Goal: Information Seeking & Learning: Check status

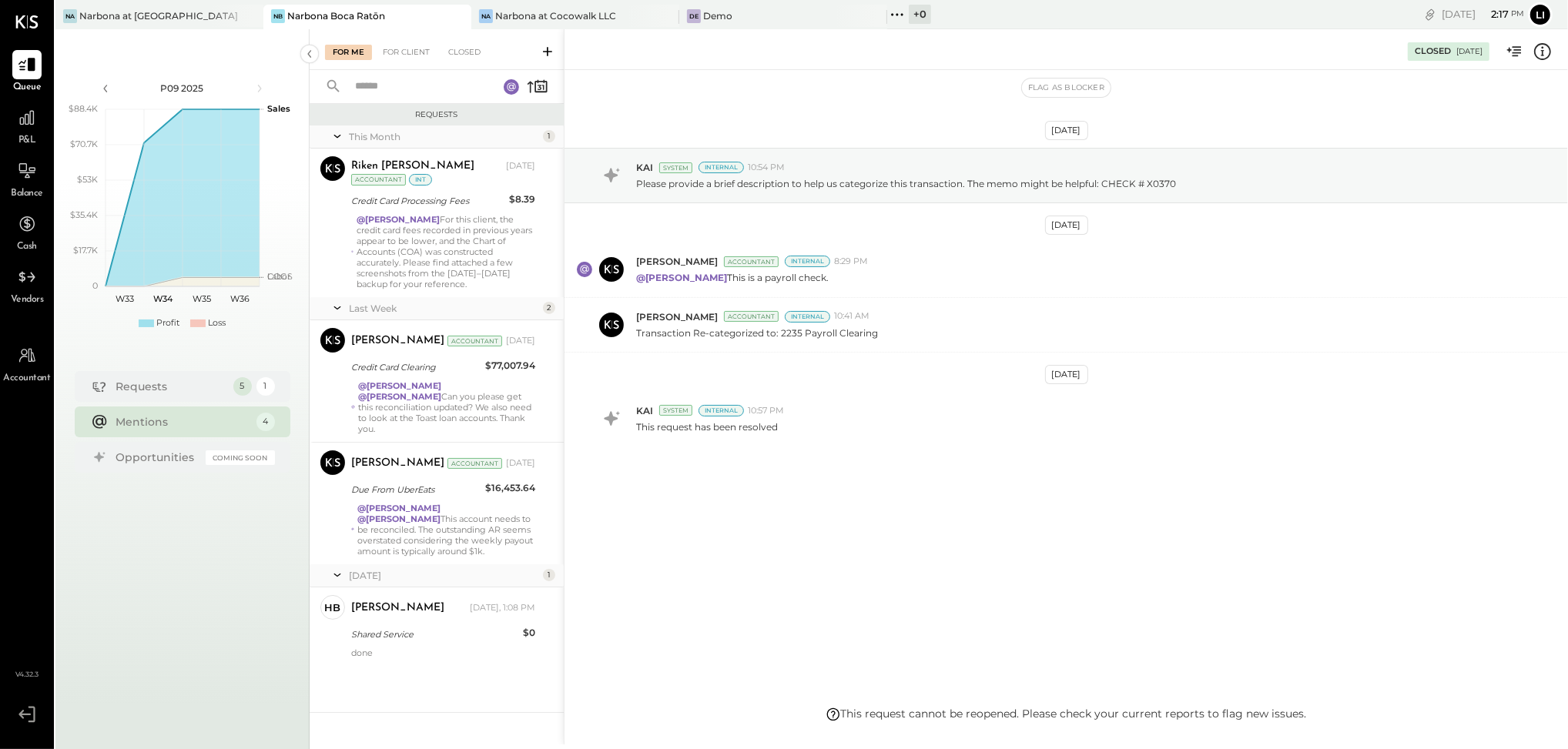
click at [883, 554] on div "[DATE] KAI System Internal 10:54 PM Please provide a brief description to help …" at bounding box center [1066, 335] width 1003 height 453
click at [844, 536] on div "[DATE] KAI System Internal 10:54 PM Please provide a brief description to help …" at bounding box center [1066, 335] width 1003 height 453
click at [983, 576] on div "[DATE] KAI System Internal 10:54 PM Please provide a brief description to help …" at bounding box center [1066, 388] width 1003 height 636
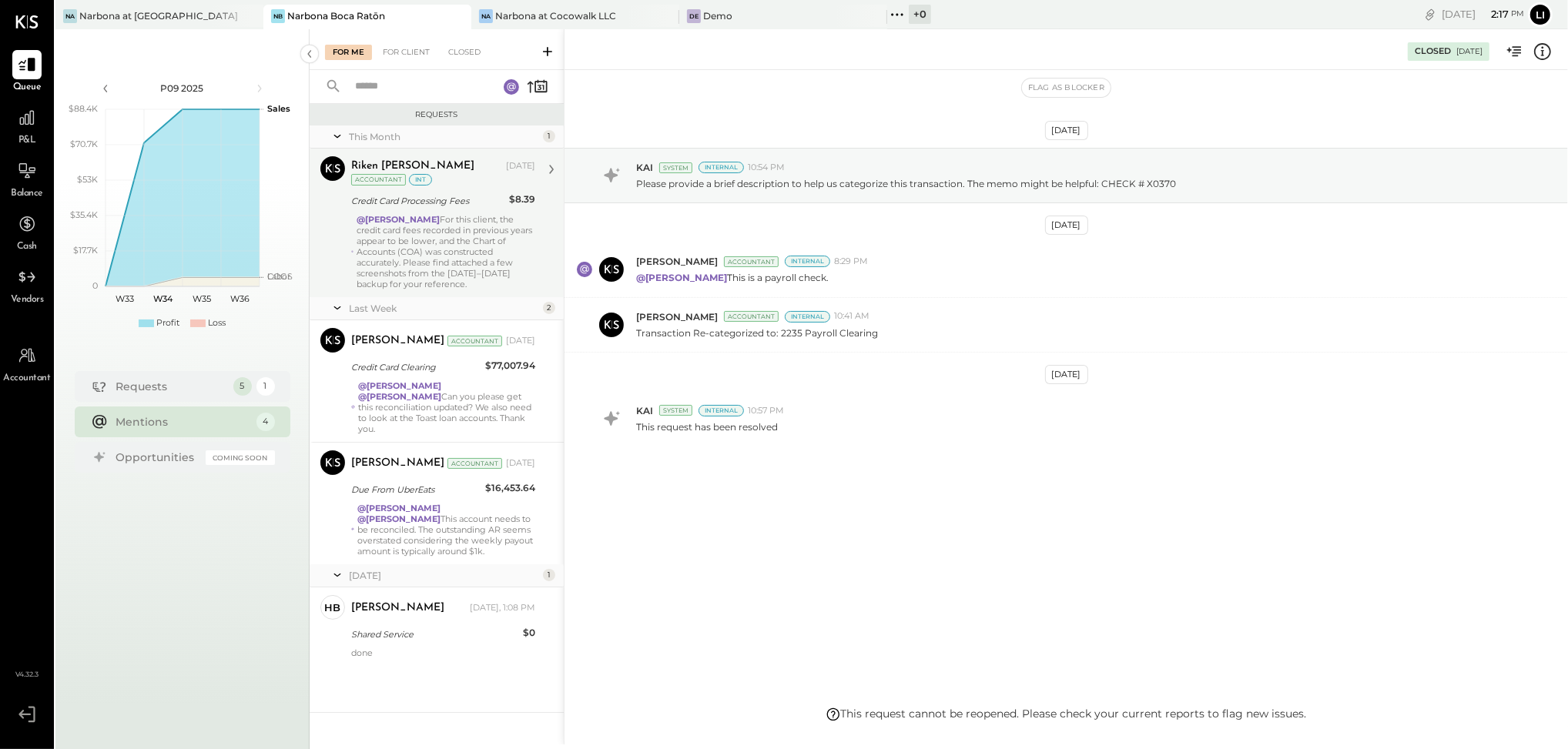
click at [484, 253] on div "@[PERSON_NAME] For this client, the credit card fees recorded in previous years…" at bounding box center [446, 252] width 179 height 75
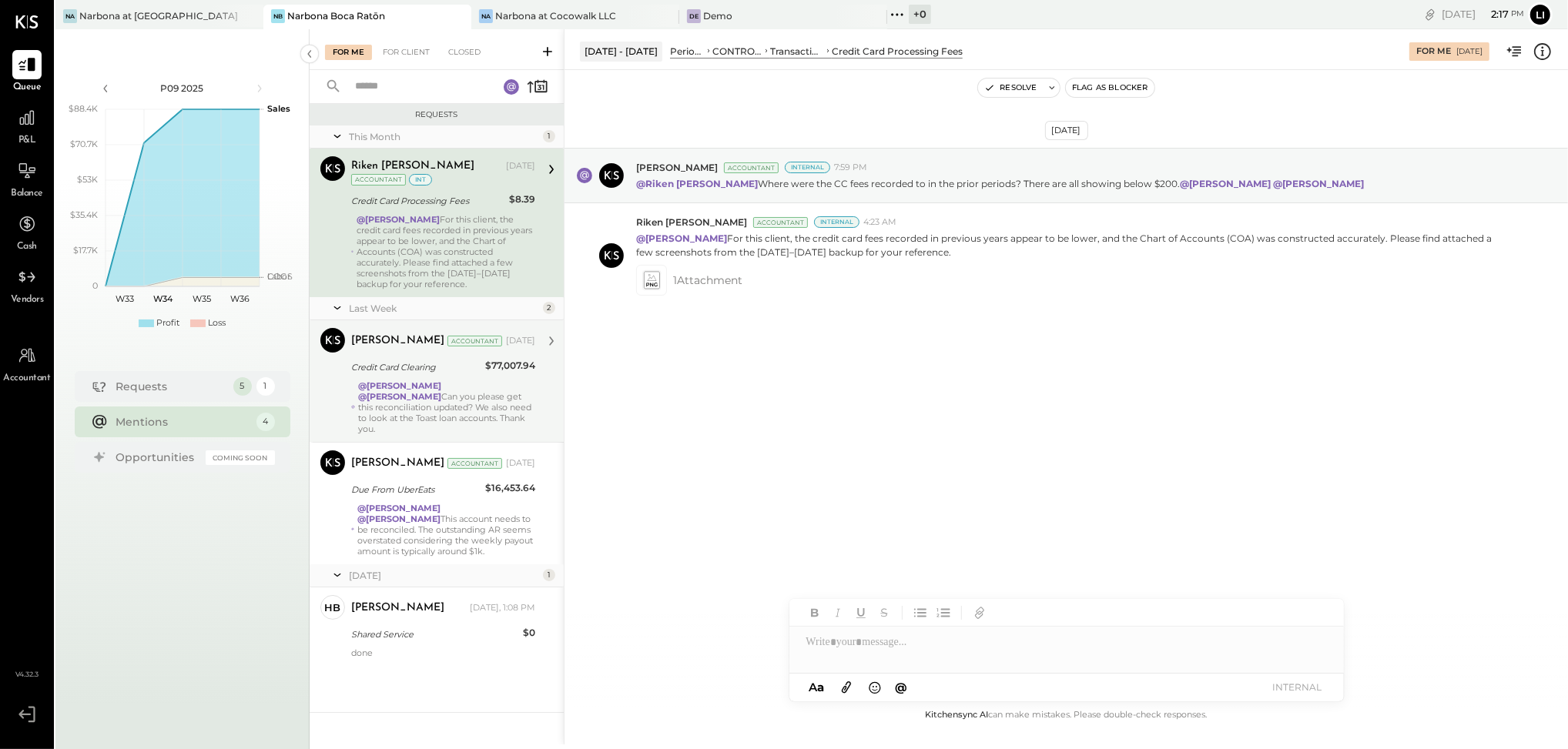
click at [428, 415] on div "@[PERSON_NAME] @[PERSON_NAME] Can you please get this reconciliation updated? W…" at bounding box center [447, 407] width 177 height 54
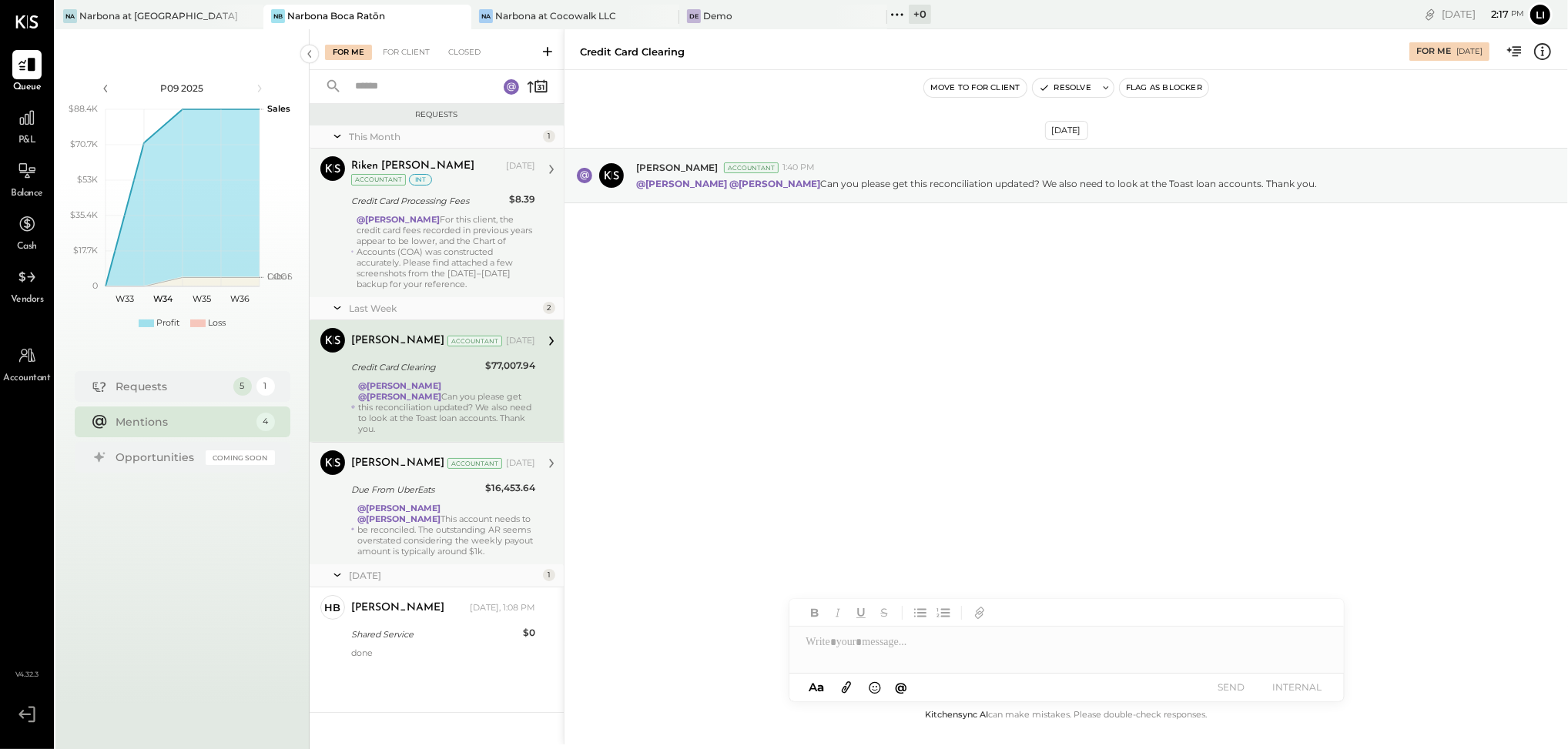
click at [465, 548] on div "@[PERSON_NAME] @[PERSON_NAME] This account needs to be reconciled. The outstand…" at bounding box center [446, 530] width 178 height 54
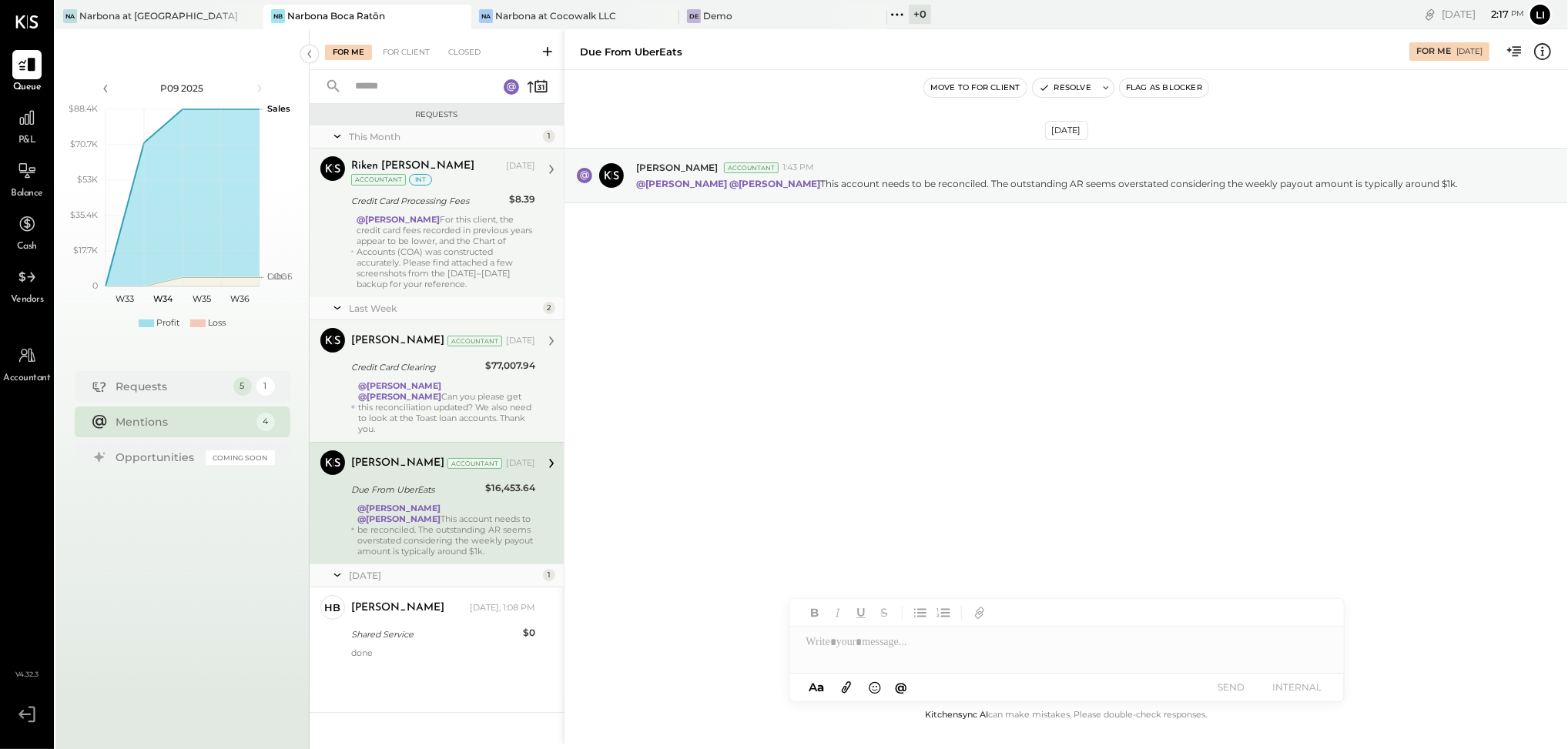
click at [849, 468] on div "[DATE] [PERSON_NAME] Accountant 1:43 PM @[PERSON_NAME] @[PERSON_NAME] This acco…" at bounding box center [1066, 388] width 1003 height 636
click at [454, 419] on div "@[PERSON_NAME] @[PERSON_NAME] Can you please get this reconciliation updated? W…" at bounding box center [447, 407] width 177 height 54
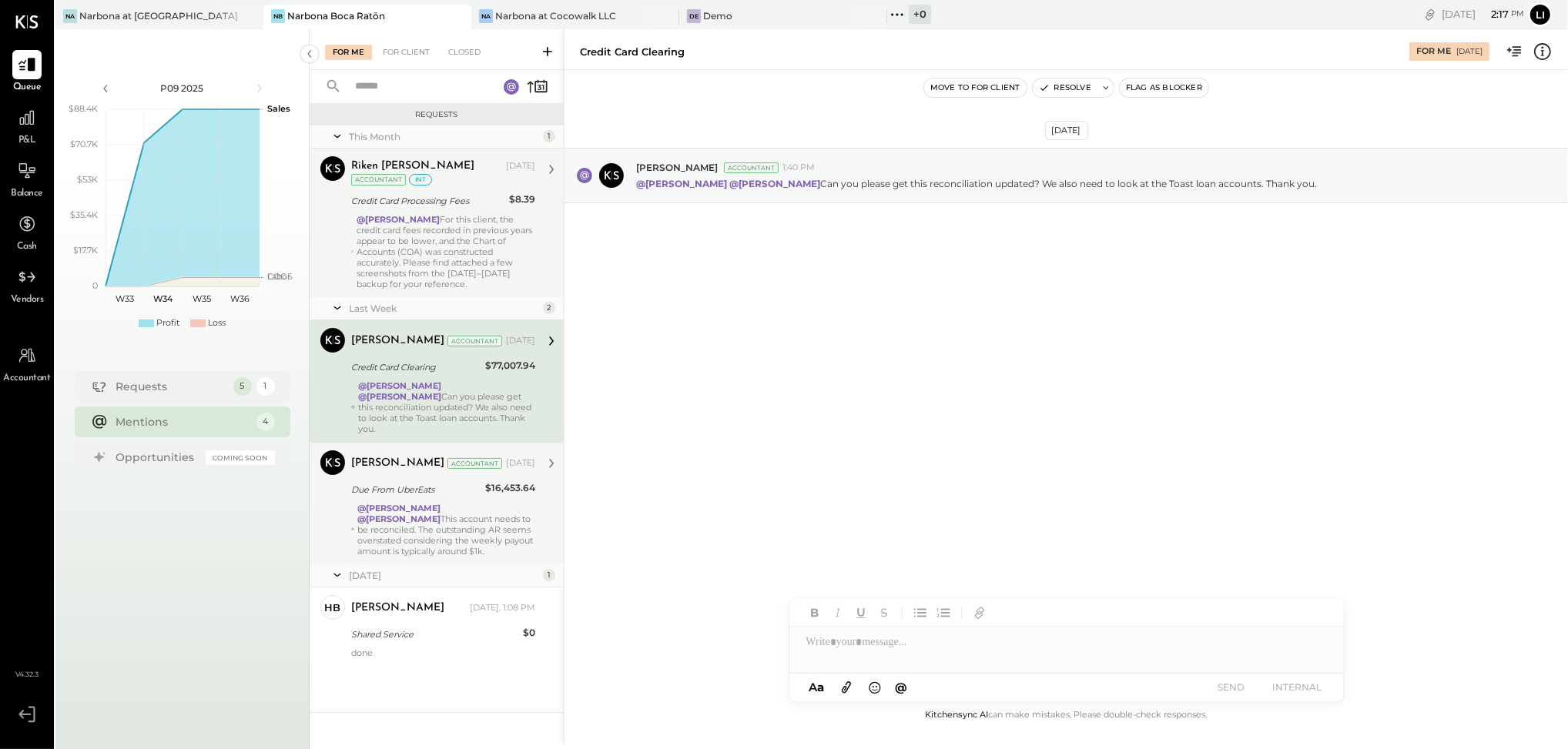
click at [427, 570] on div "[DATE]" at bounding box center [444, 575] width 190 height 13
click at [462, 534] on div "@[PERSON_NAME] @[PERSON_NAME] This account needs to be reconciled. The outstand…" at bounding box center [446, 530] width 178 height 54
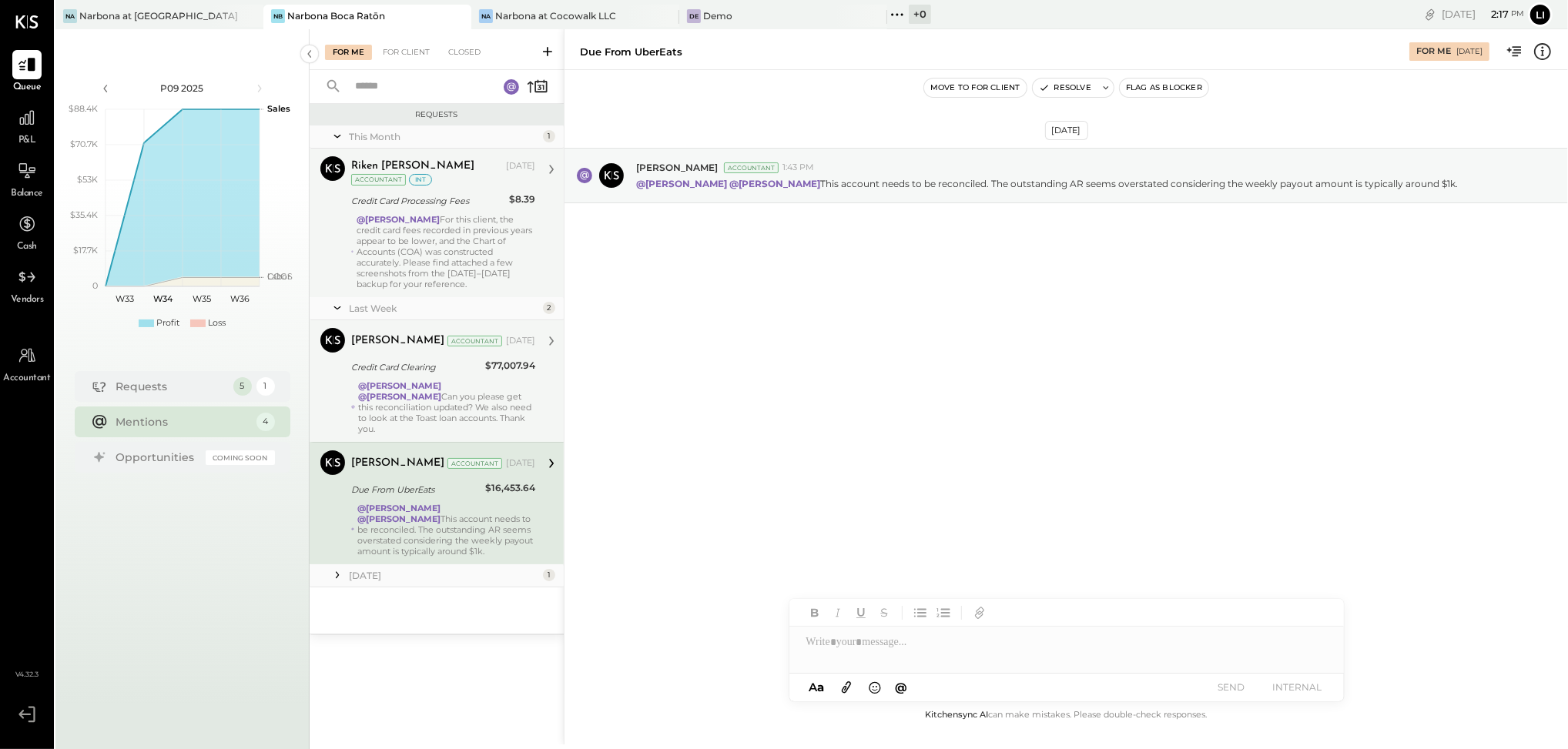
click at [345, 573] on div "[DATE] 1" at bounding box center [437, 576] width 254 height 23
click at [336, 576] on icon at bounding box center [337, 575] width 15 height 15
click at [512, 425] on div "@[PERSON_NAME] @[PERSON_NAME] Can you please get this reconciliation updated? W…" at bounding box center [447, 407] width 177 height 54
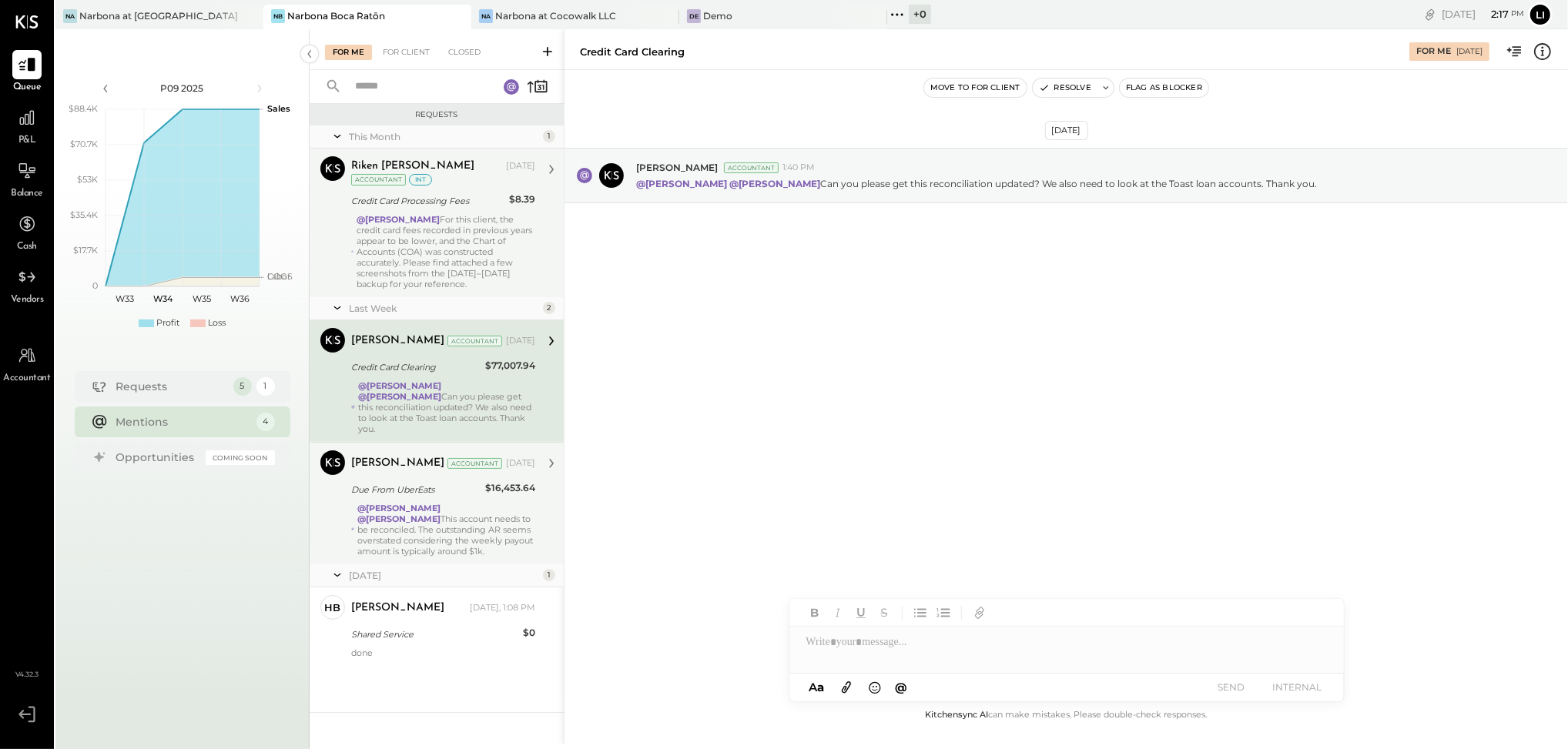
click at [522, 547] on div "@[PERSON_NAME] @[PERSON_NAME] This account needs to be reconciled. The outstand…" at bounding box center [446, 530] width 178 height 54
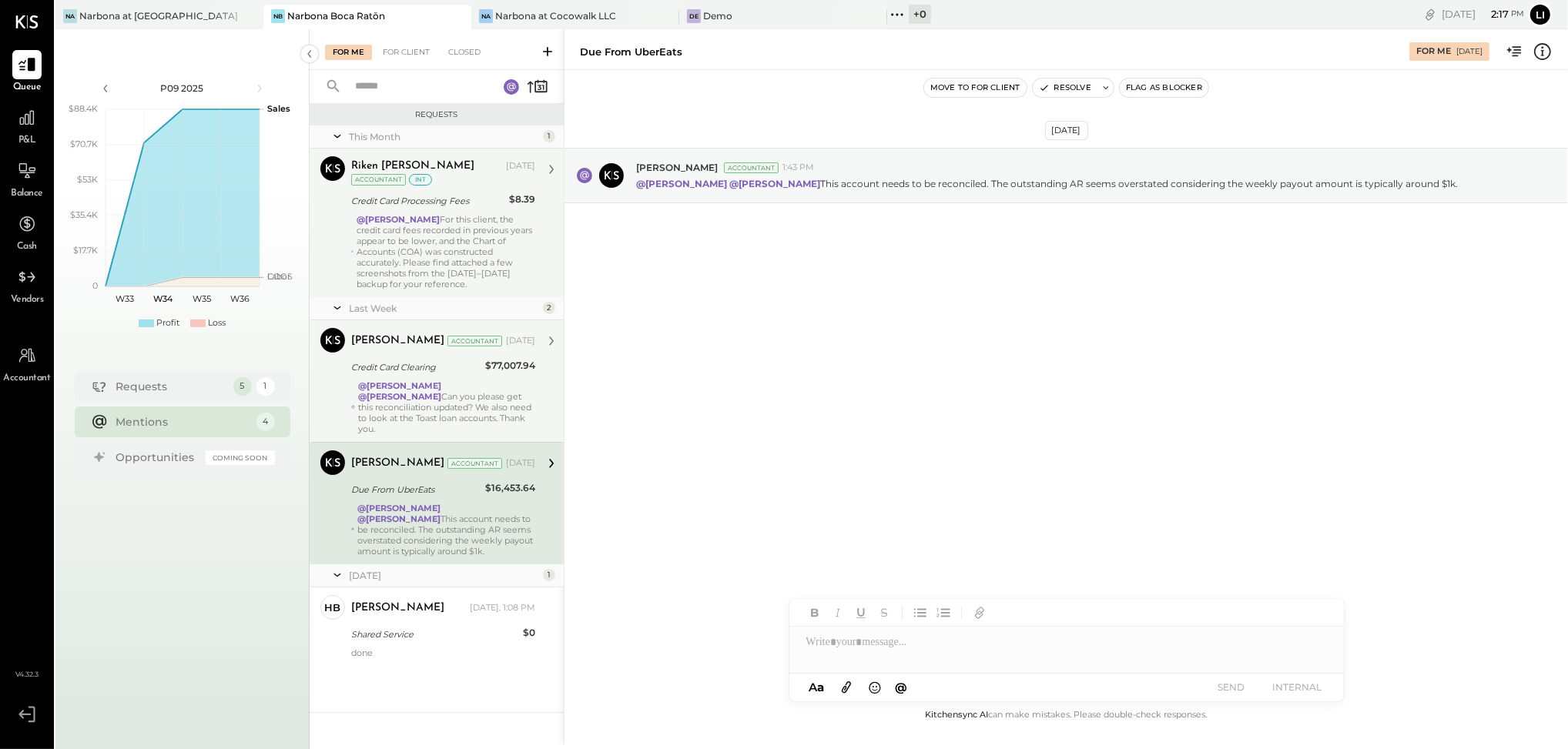
click at [442, 403] on div "@[PERSON_NAME] @[PERSON_NAME] Can you please get this reconciliation updated? W…" at bounding box center [447, 407] width 177 height 54
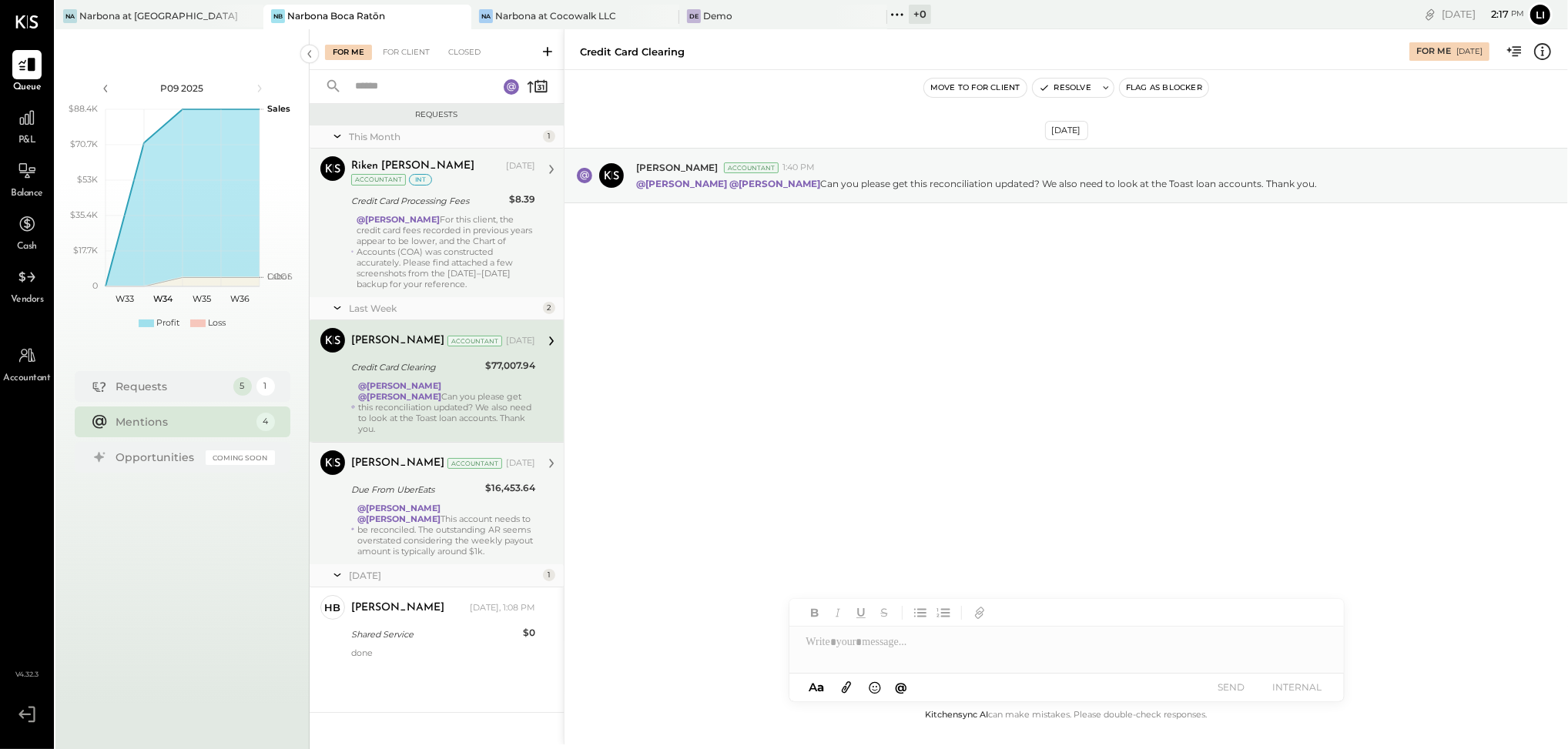
click at [740, 421] on div "[DATE] [PERSON_NAME] Accountant 1:40 PM @[PERSON_NAME] @[PERSON_NAME] Can you p…" at bounding box center [1066, 388] width 1003 height 636
click at [745, 375] on div "[DATE] [PERSON_NAME] Accountant 1:40 PM @[PERSON_NAME] @[PERSON_NAME] Can you p…" at bounding box center [1066, 388] width 1003 height 636
click at [417, 59] on div "For Client" at bounding box center [406, 52] width 62 height 15
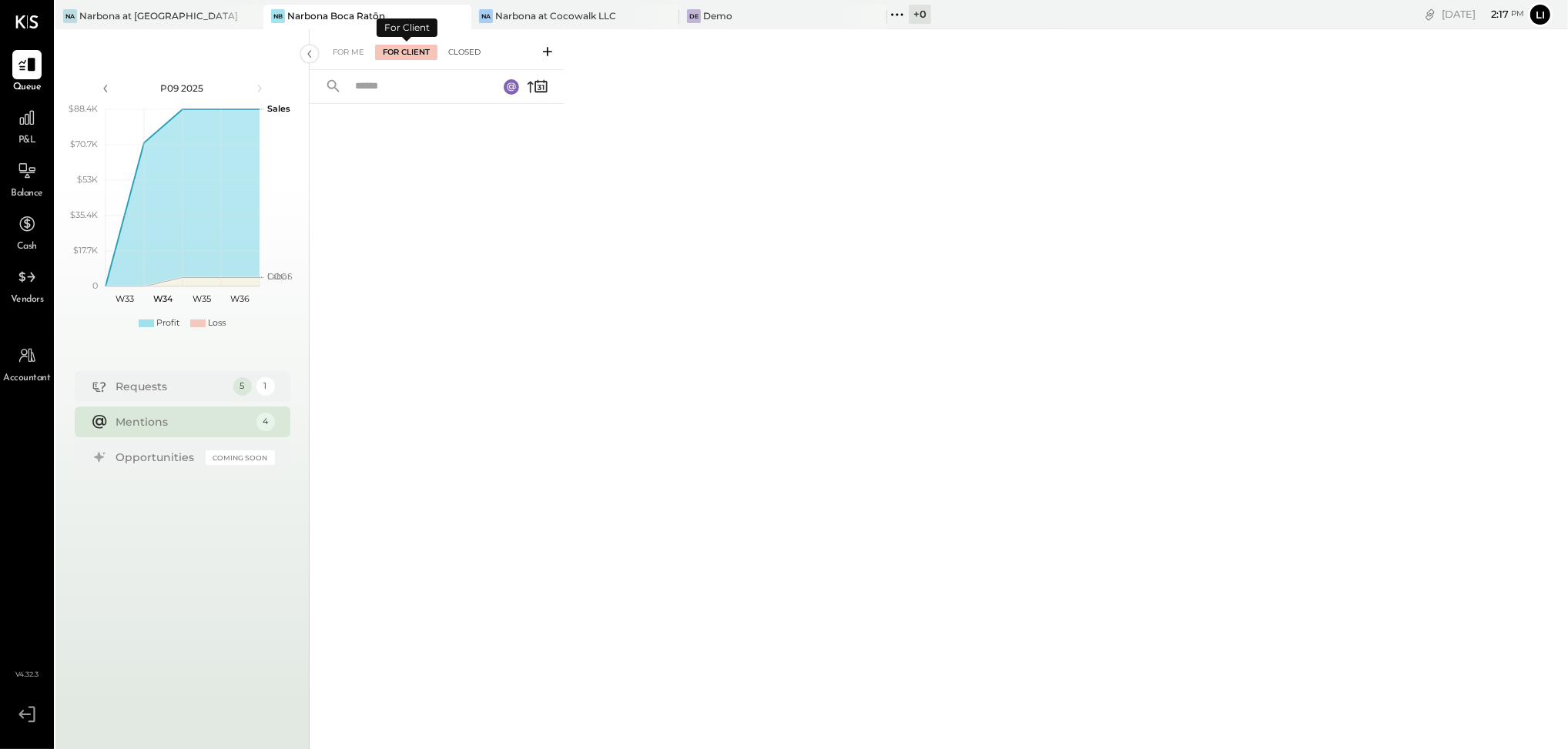
click at [447, 52] on div "Closed" at bounding box center [464, 52] width 48 height 15
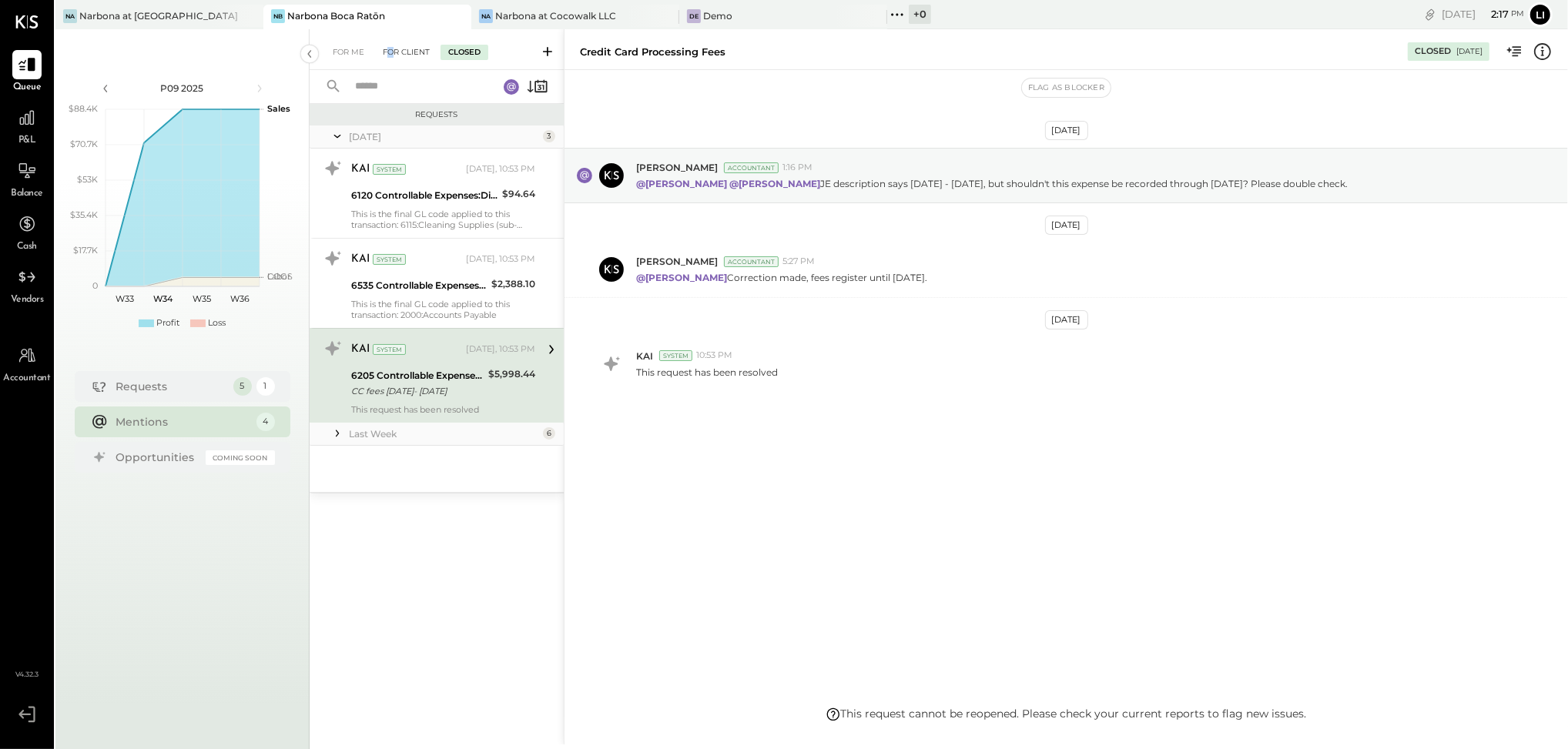
click at [390, 53] on div "For Client" at bounding box center [406, 52] width 62 height 15
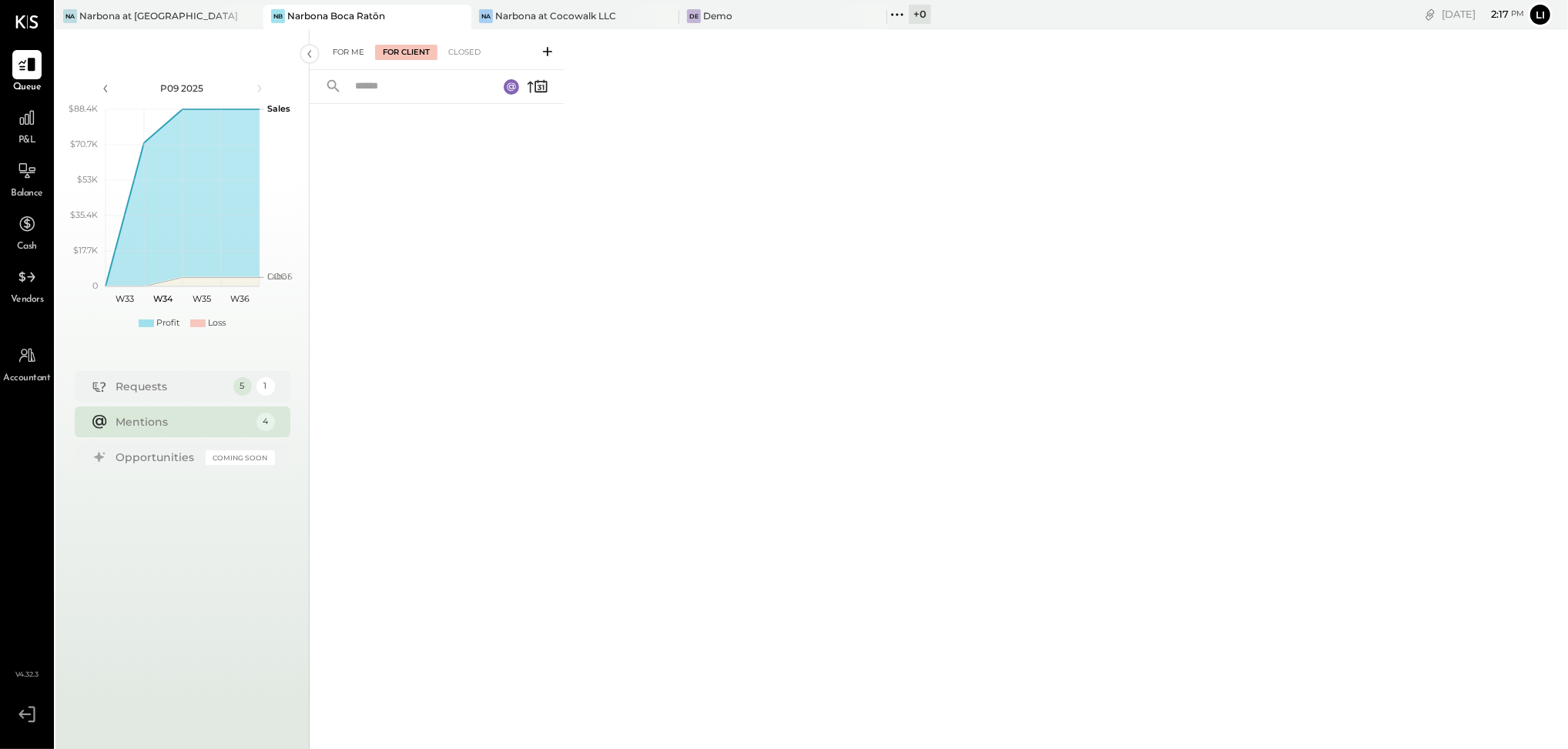
click at [348, 52] on div "For Me" at bounding box center [348, 52] width 47 height 15
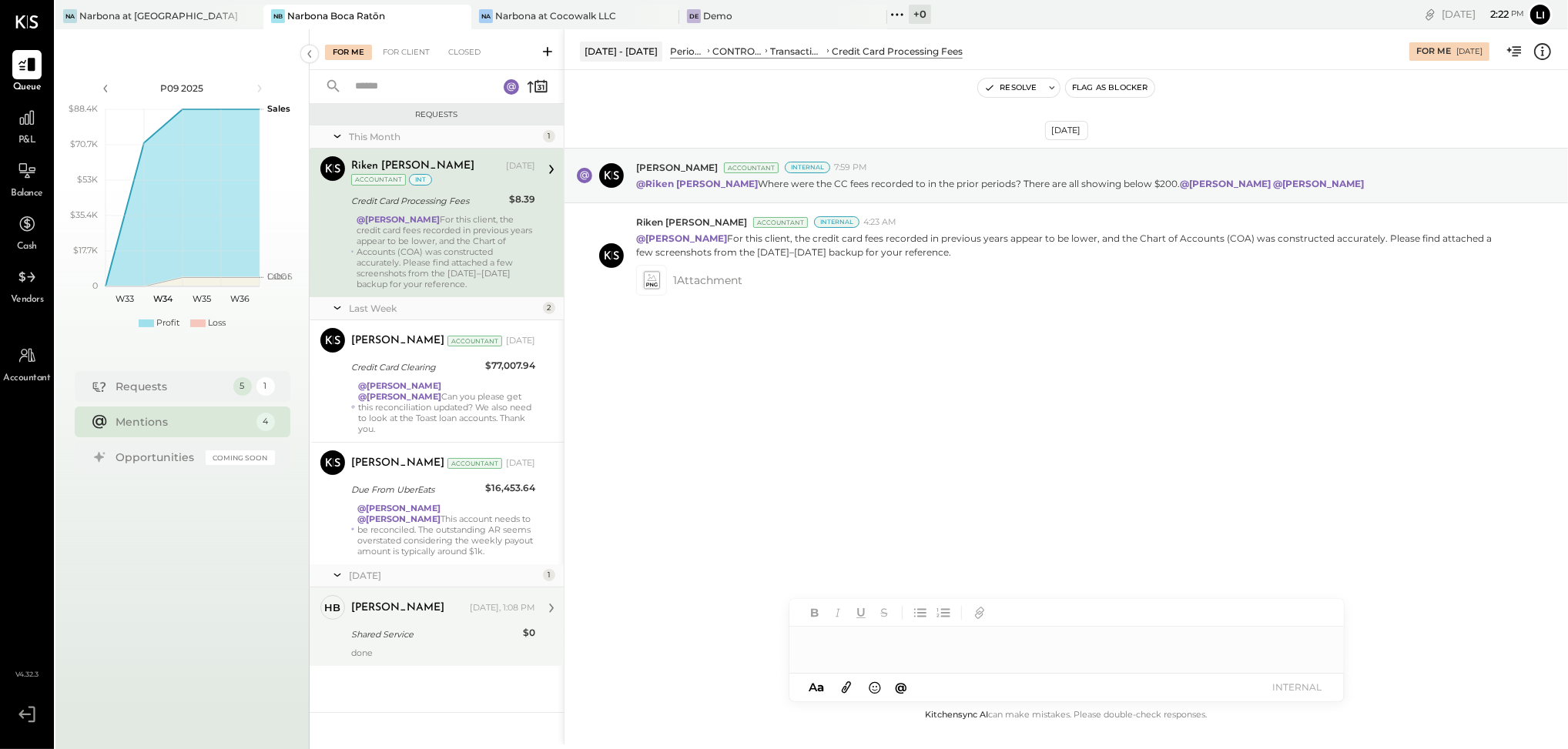
click at [449, 653] on div "done" at bounding box center [443, 653] width 184 height 11
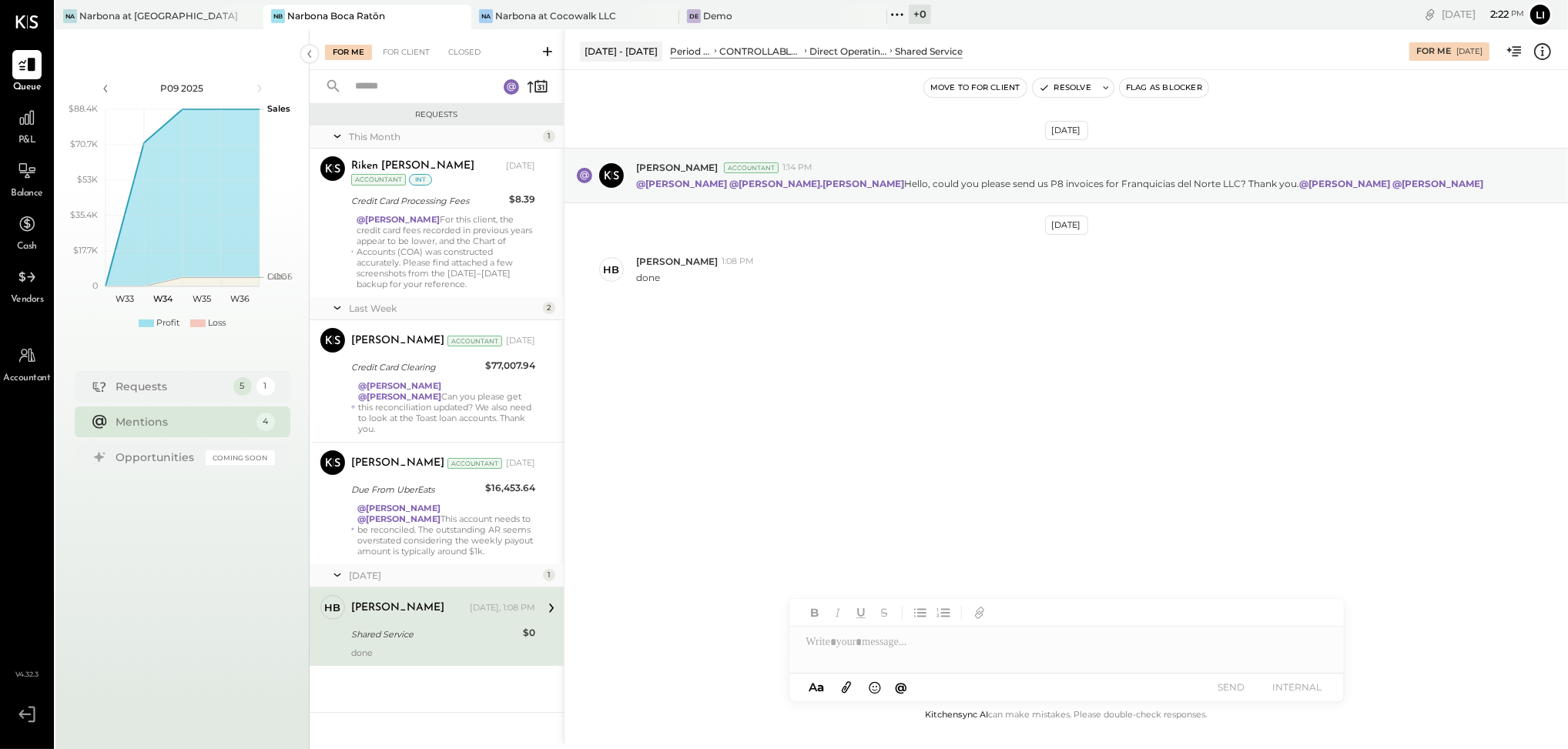
click at [1235, 483] on div "[DATE] [PERSON_NAME] Accountant 1:14 PM @[PERSON_NAME] @[PERSON_NAME].[PERSON_N…" at bounding box center [1066, 388] width 1003 height 636
click at [875, 526] on div "[DATE] [PERSON_NAME] Accountant 1:14 PM @[PERSON_NAME] @[PERSON_NAME].[PERSON_N…" at bounding box center [1066, 388] width 1003 height 636
click at [396, 59] on div "For Me For Client Closed" at bounding box center [437, 49] width 254 height 41
click at [394, 57] on div "For Client" at bounding box center [406, 52] width 62 height 15
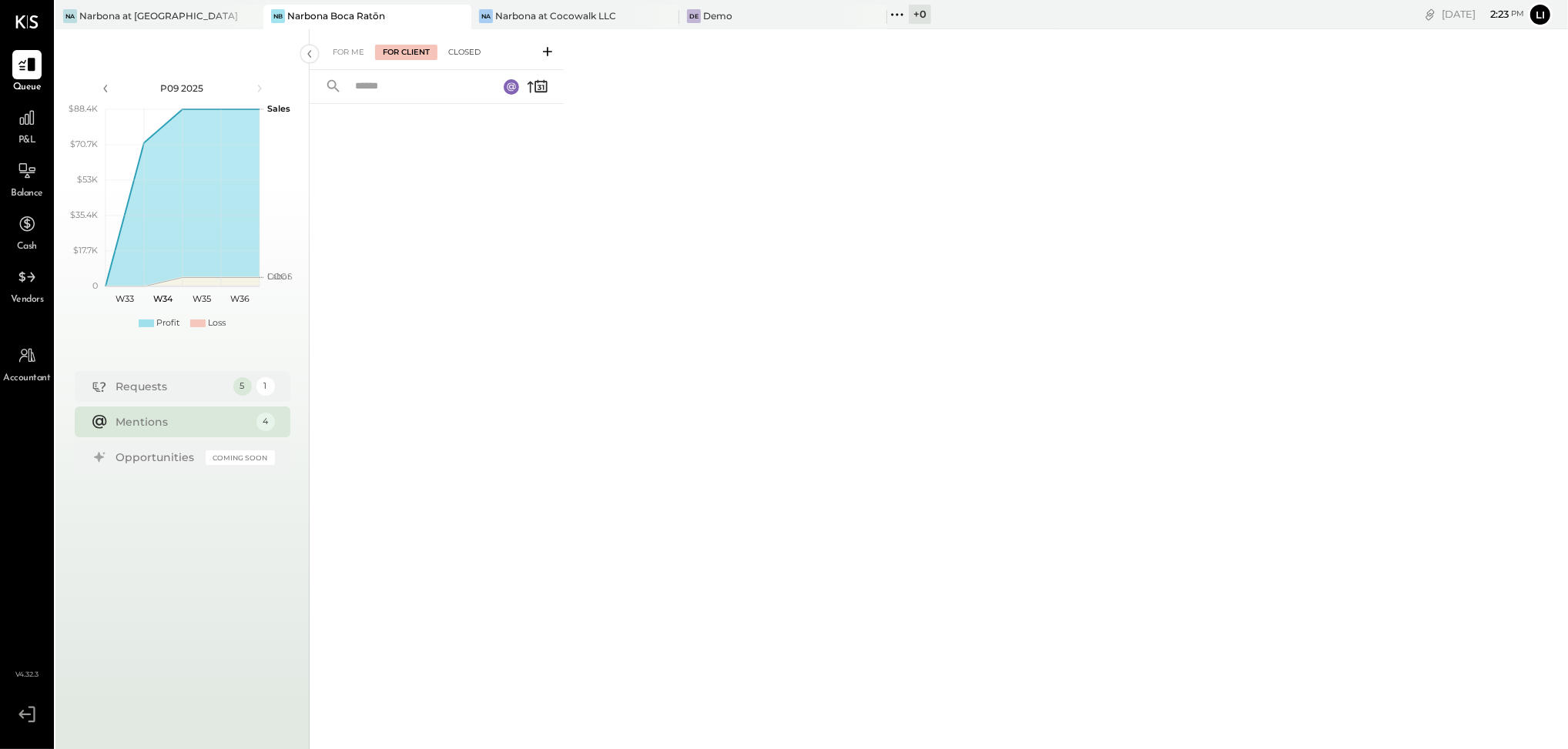
click at [457, 48] on div "Closed" at bounding box center [464, 52] width 48 height 15
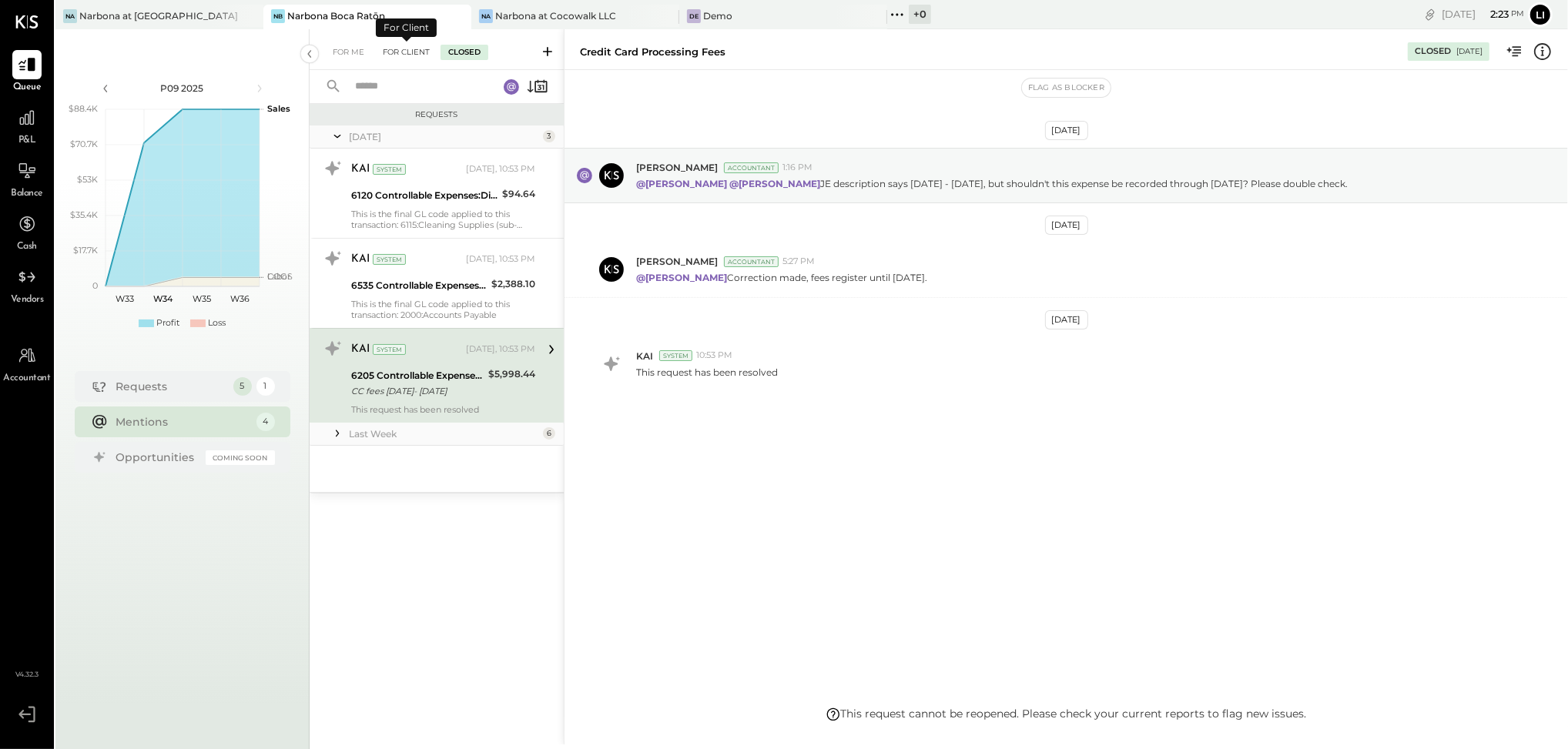
click at [401, 49] on div "For Client" at bounding box center [406, 52] width 62 height 15
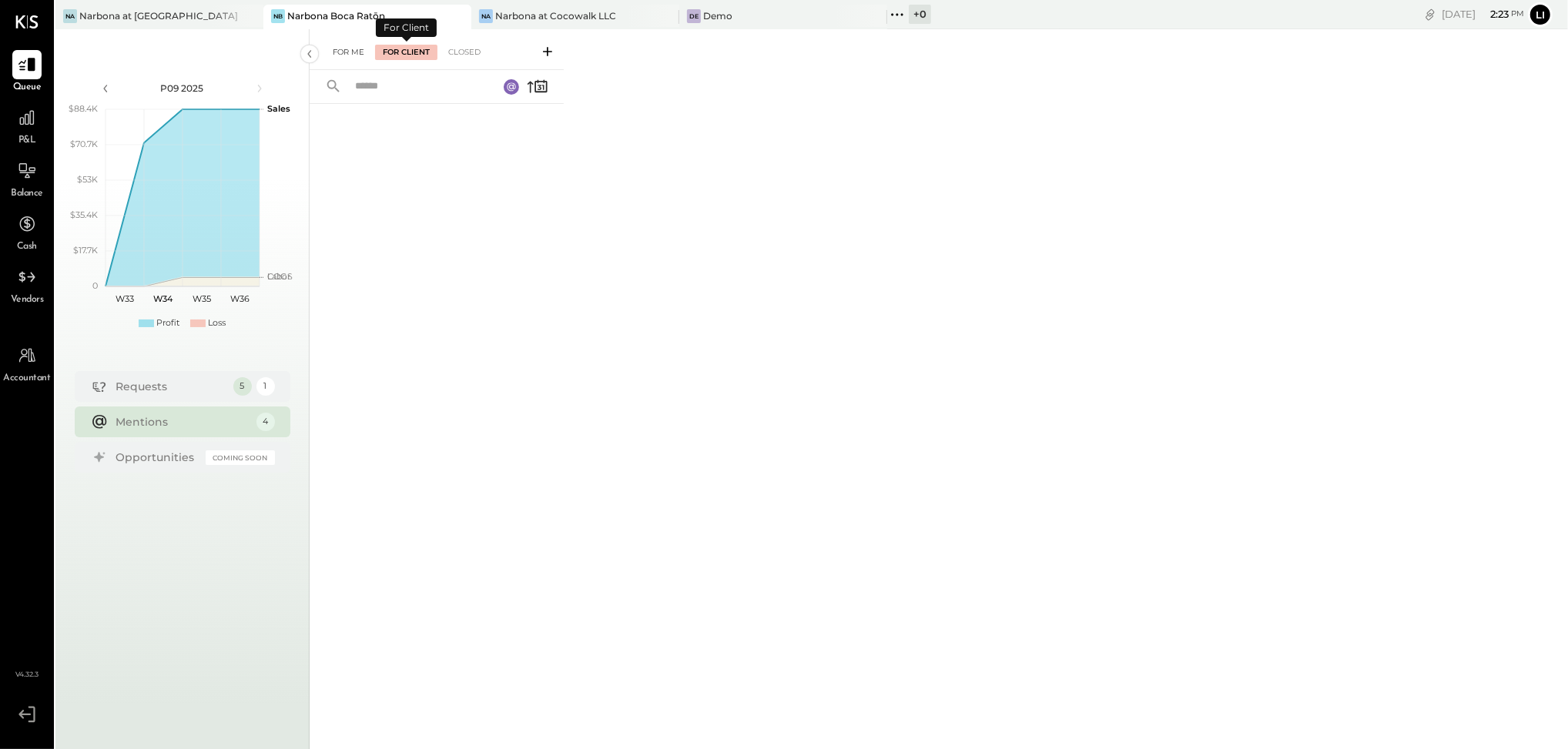
drag, startPoint x: 345, startPoint y: 47, endPoint x: 358, endPoint y: 52, distance: 13.9
click at [345, 47] on div "For Me" at bounding box center [348, 52] width 47 height 15
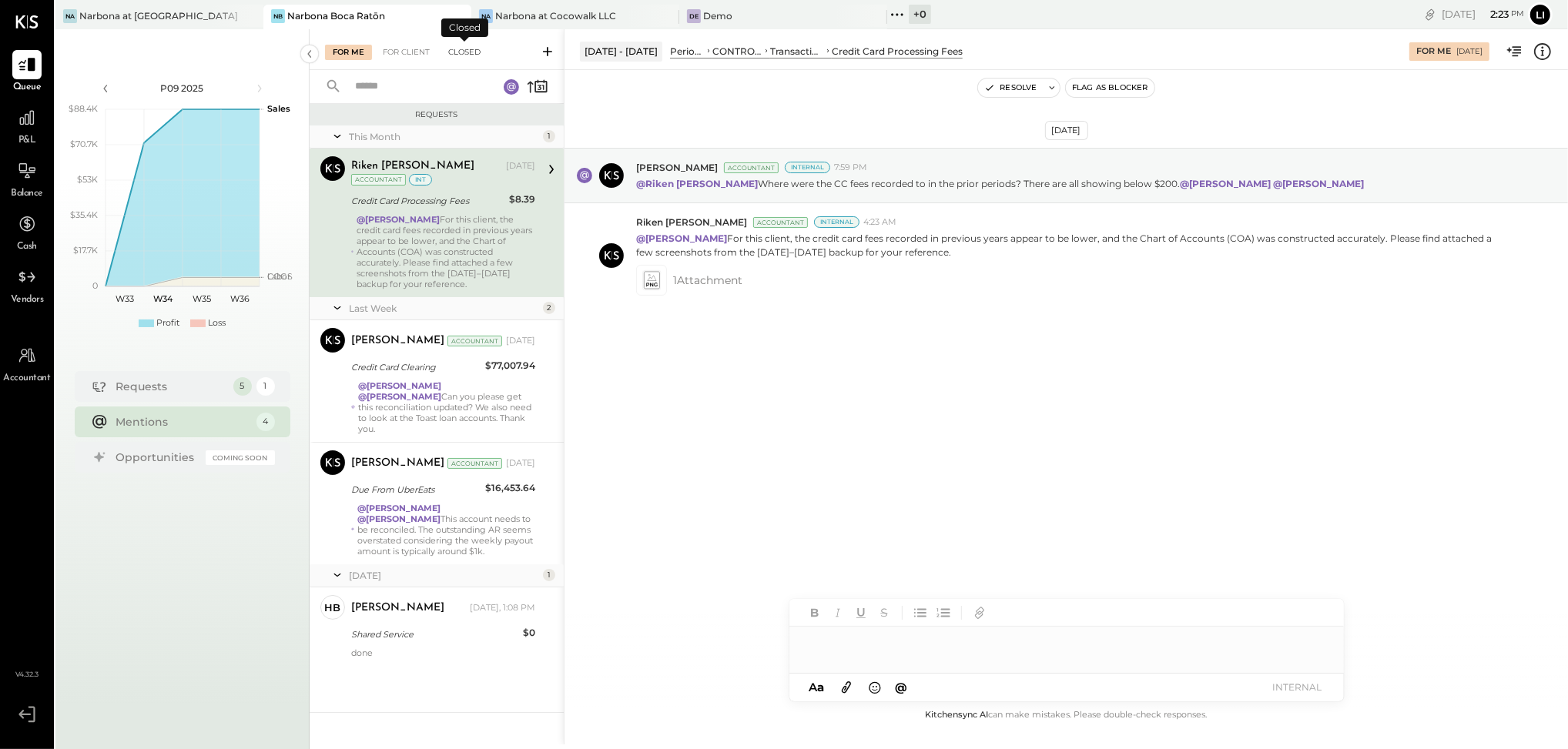
click at [456, 54] on div "Closed" at bounding box center [464, 52] width 48 height 15
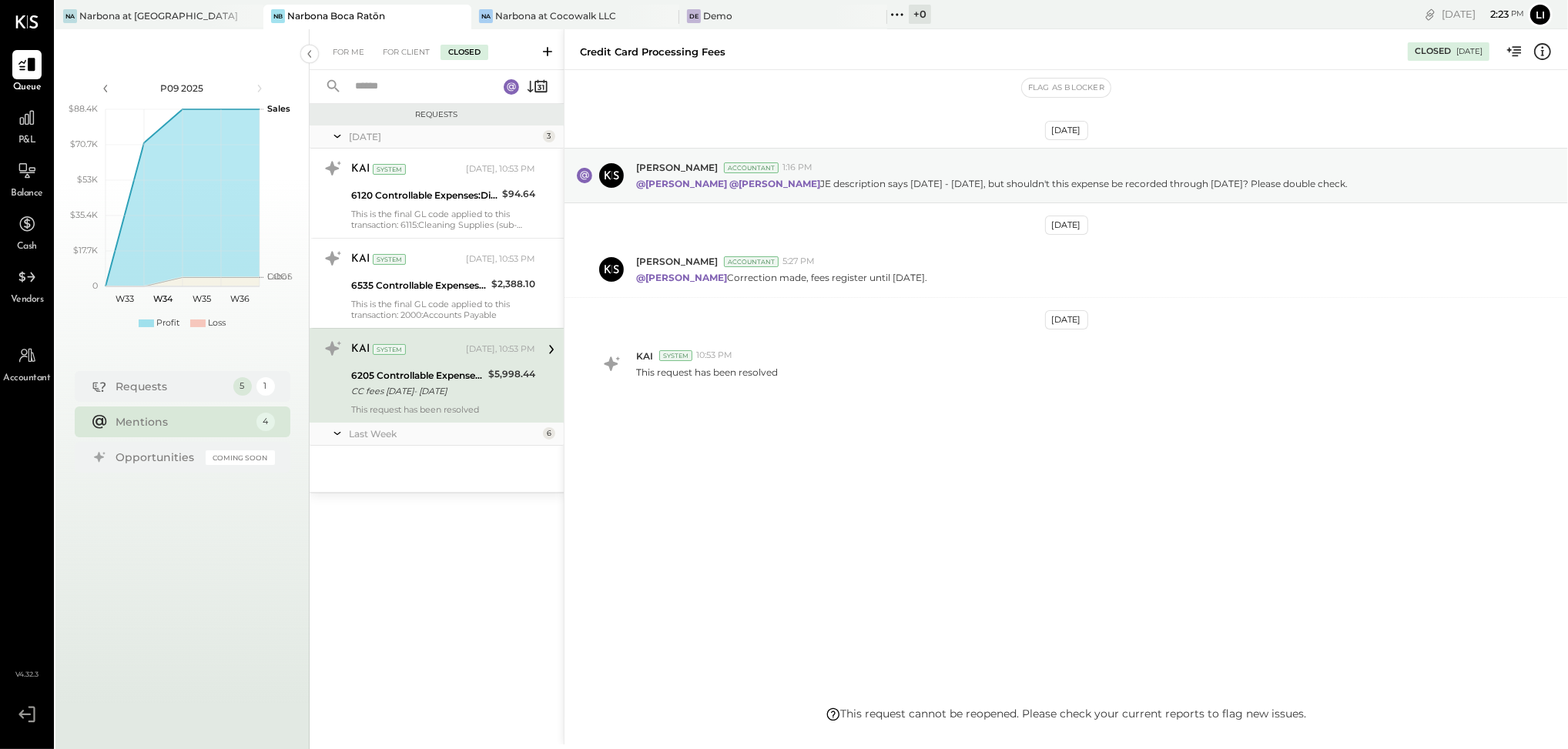
click at [366, 434] on div "Last Week" at bounding box center [444, 433] width 190 height 13
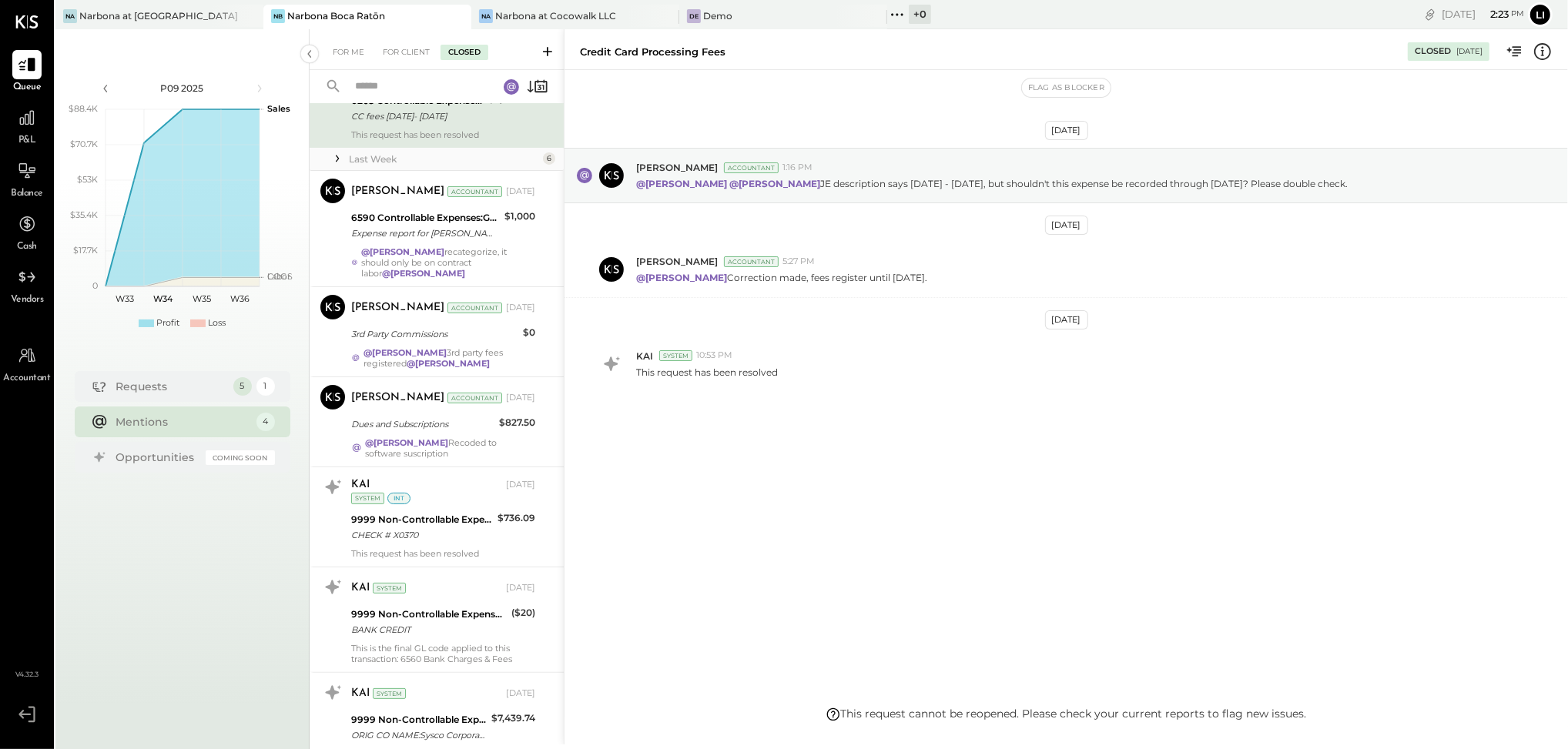
scroll to position [343, 0]
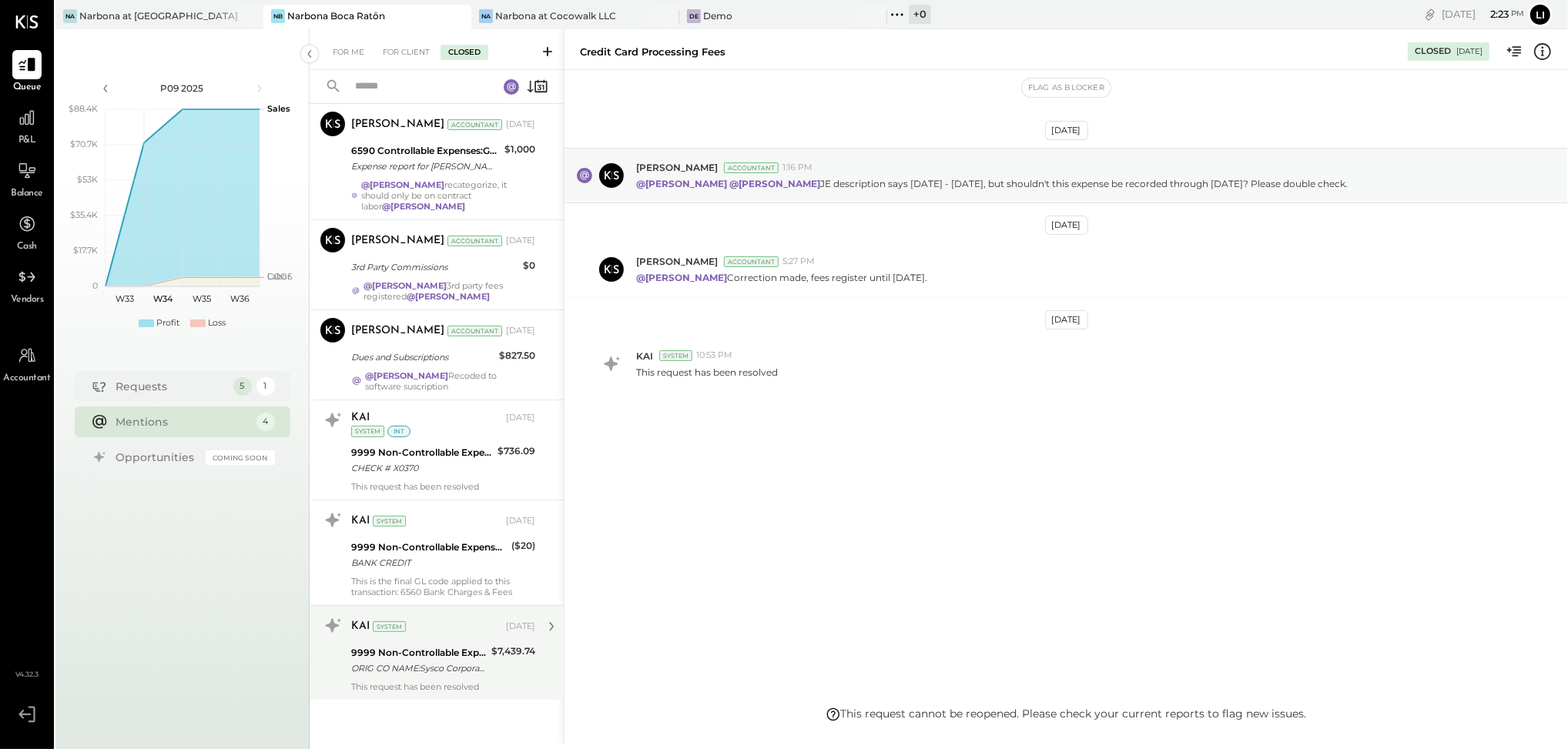
click at [441, 683] on div "This request has been resolved" at bounding box center [443, 687] width 184 height 11
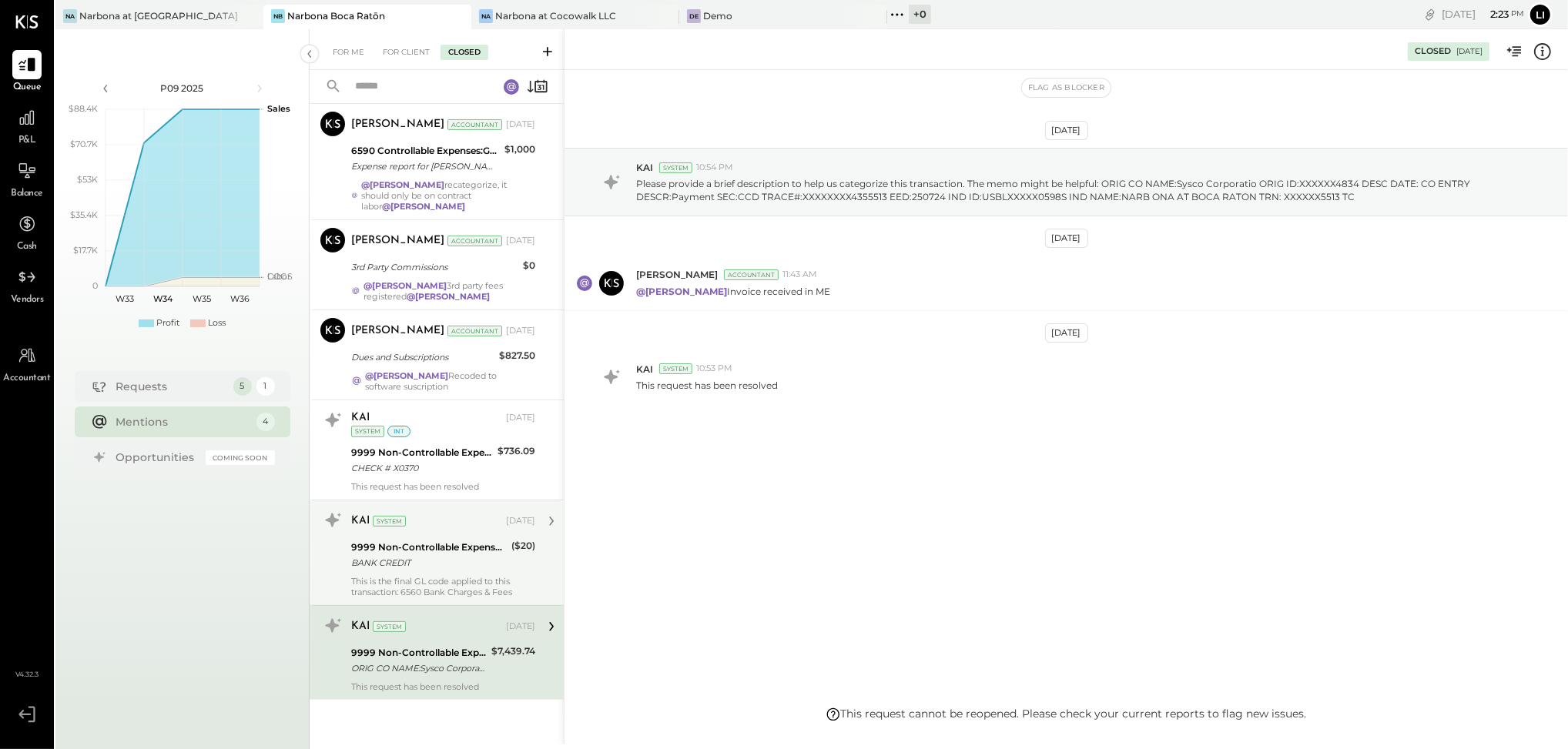
click at [447, 570] on div "9999 Non-Controllable Expenses:Other Income and Expenses:To Be Classified P&L B…" at bounding box center [429, 555] width 156 height 34
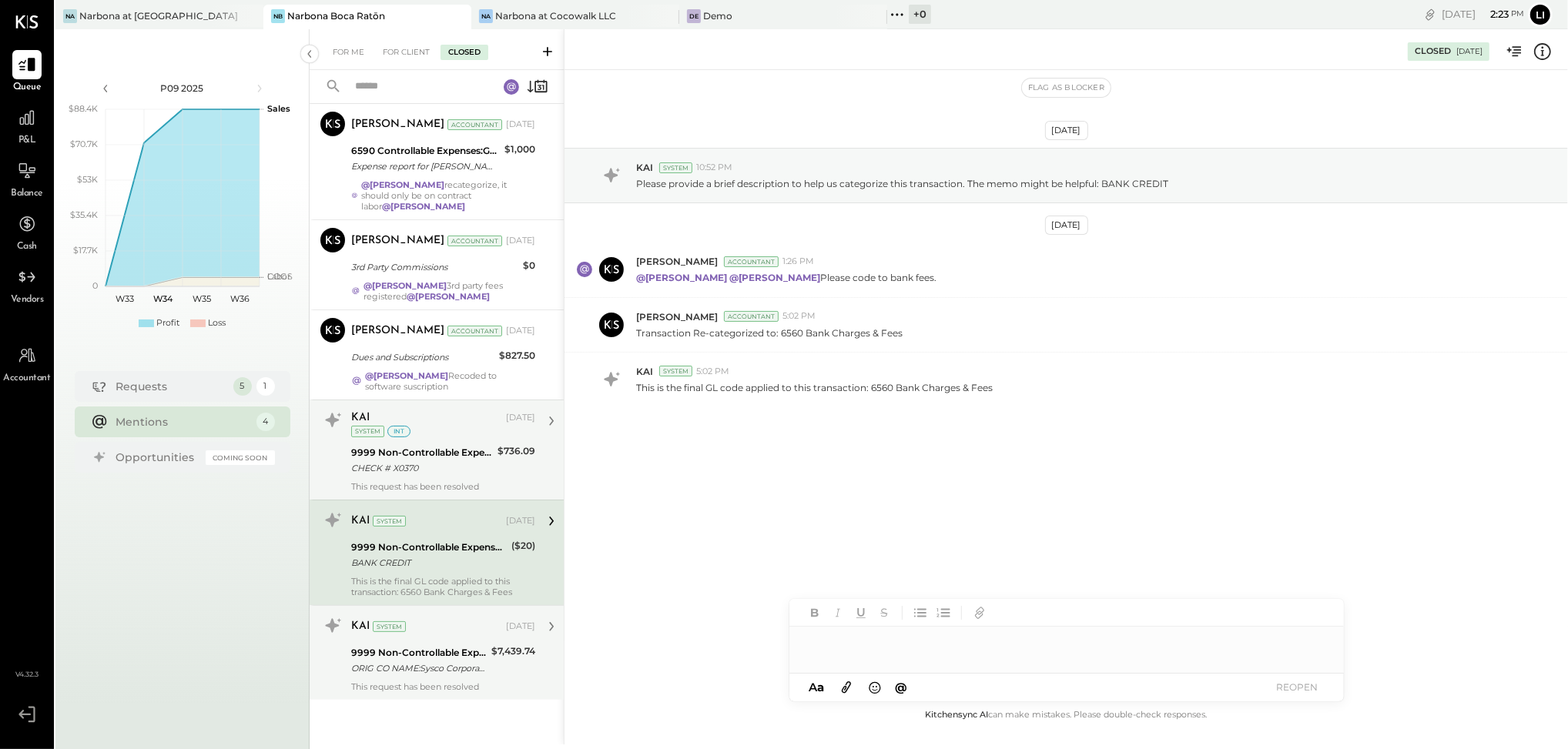
click at [413, 478] on div "KAI [DATE] System int 9999 Non-Controllable Expenses:Other Income and Expenses:…" at bounding box center [443, 450] width 184 height 84
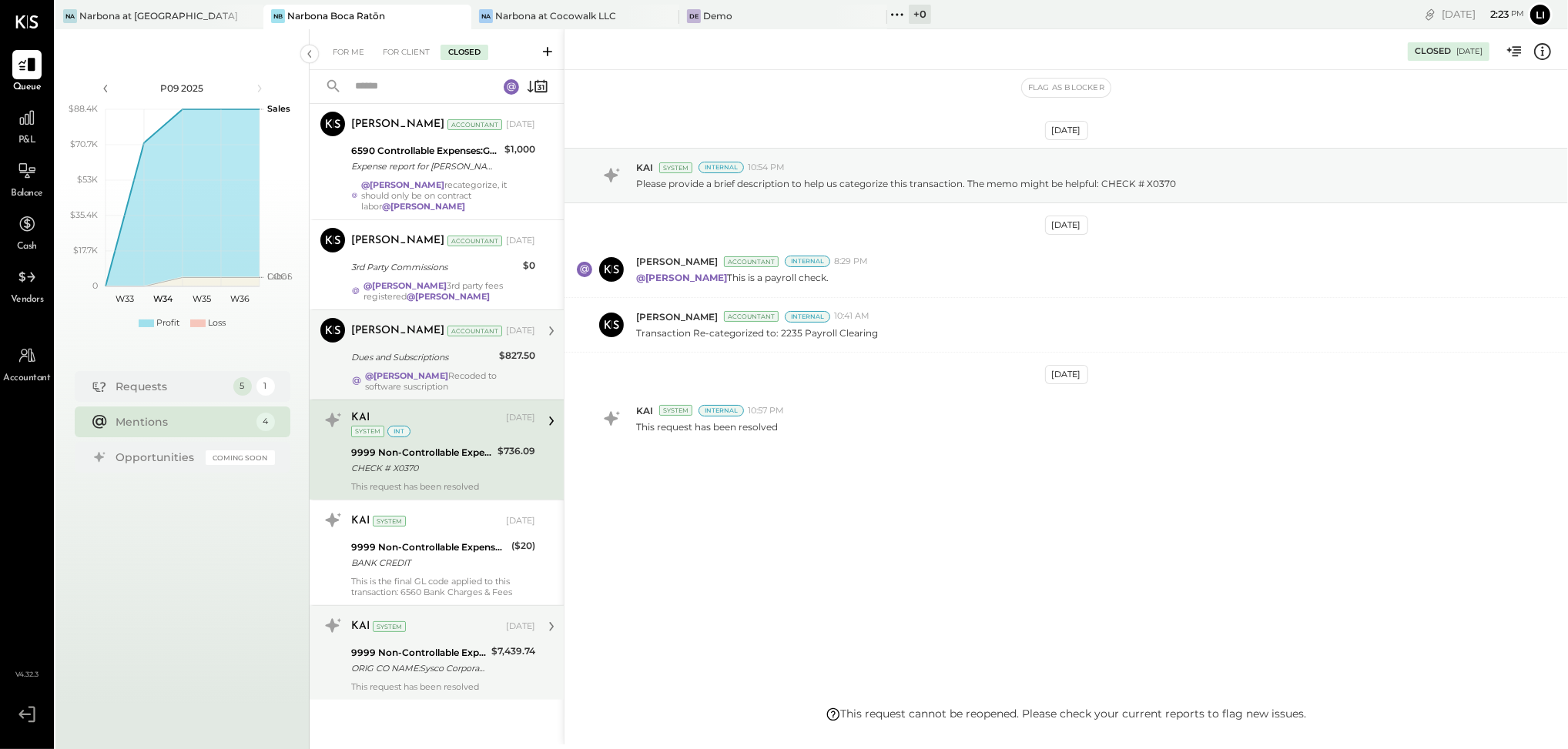
click at [406, 352] on div "Dues and Subscriptions" at bounding box center [423, 357] width 143 height 15
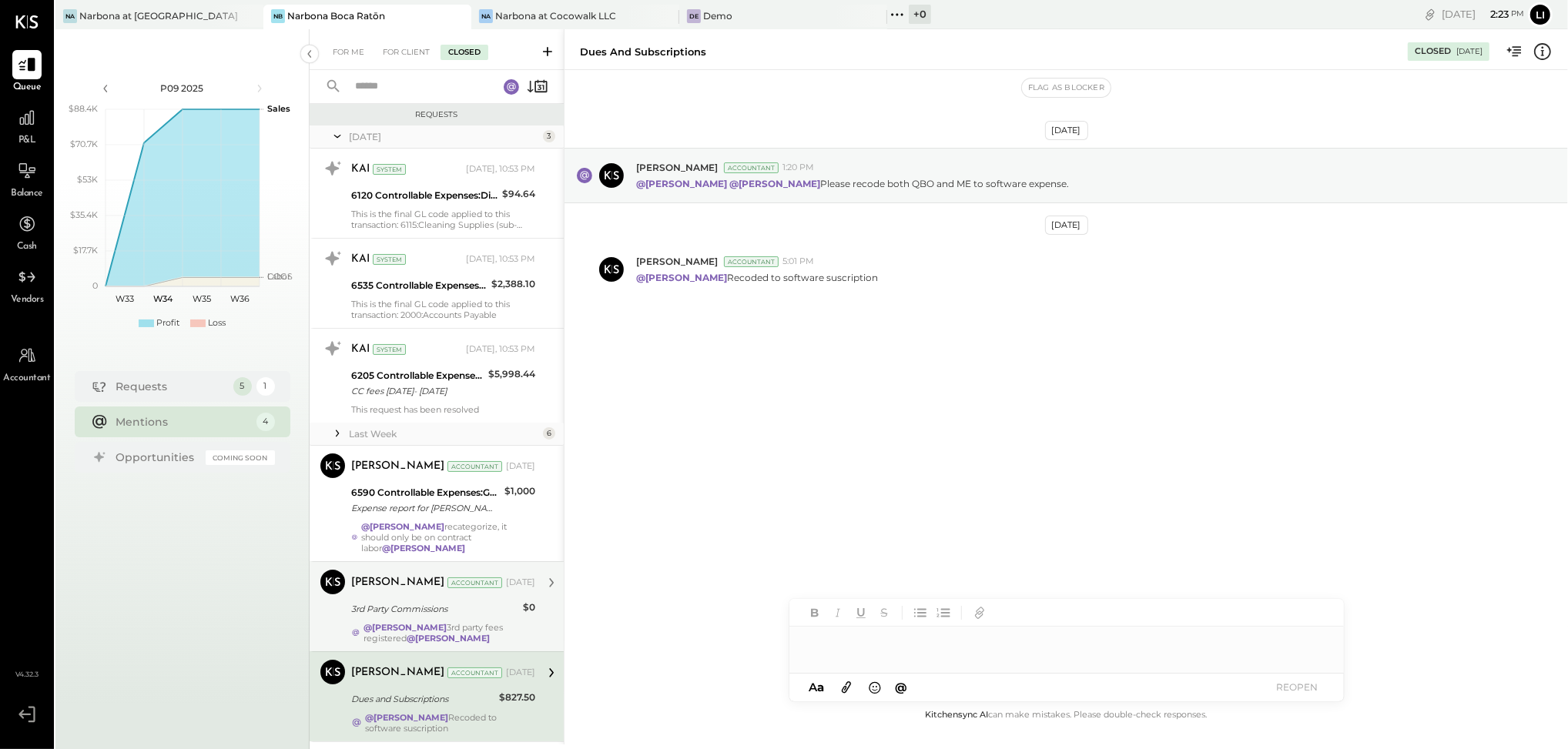
click at [421, 621] on div "[PERSON_NAME] Accountant [DATE] 3rd Party Commissions $0 @[PERSON_NAME] 3rd par…" at bounding box center [443, 607] width 184 height 74
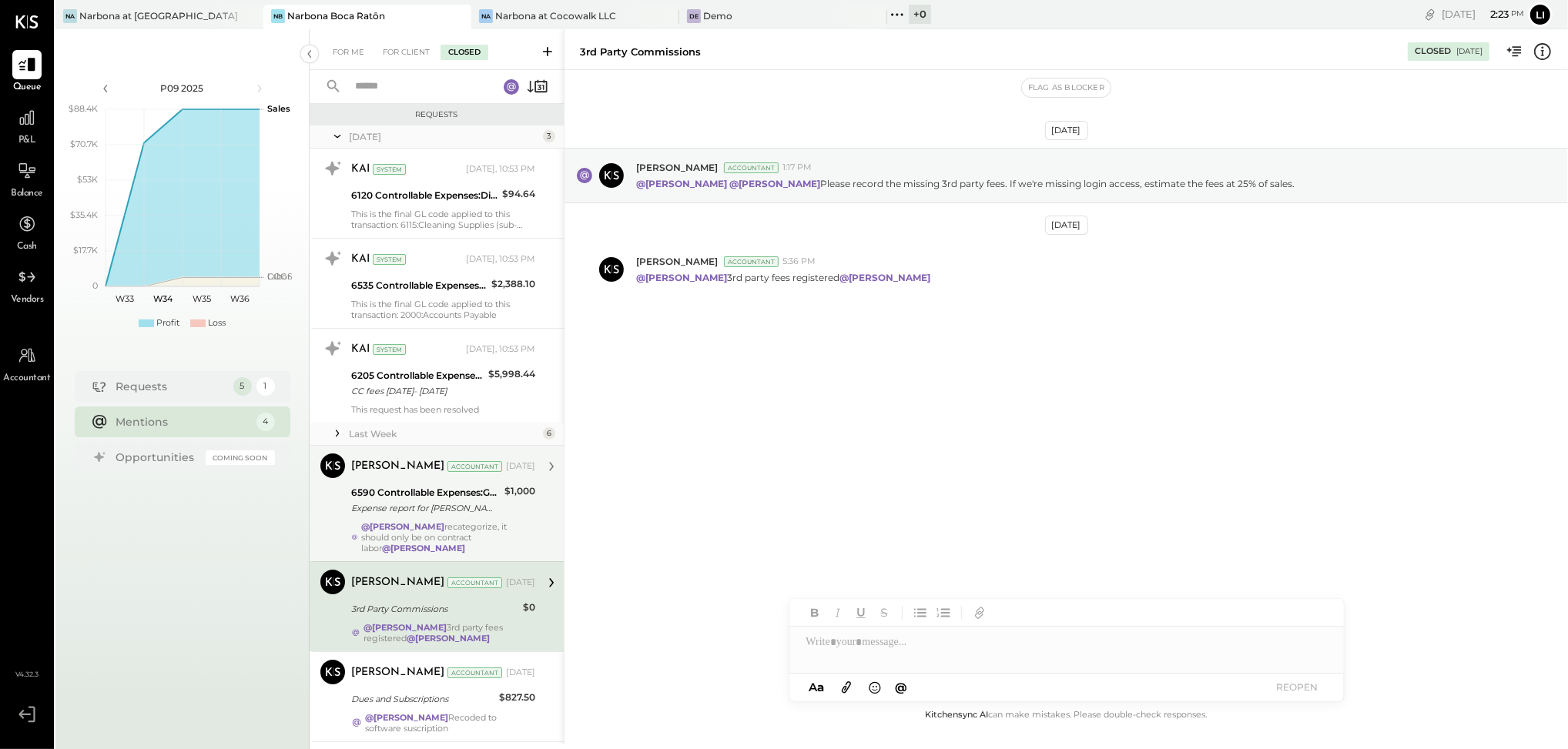
click at [428, 527] on div "@[PERSON_NAME] recategorize, it should only be on contract labor @[PERSON_NAME]" at bounding box center [448, 537] width 174 height 32
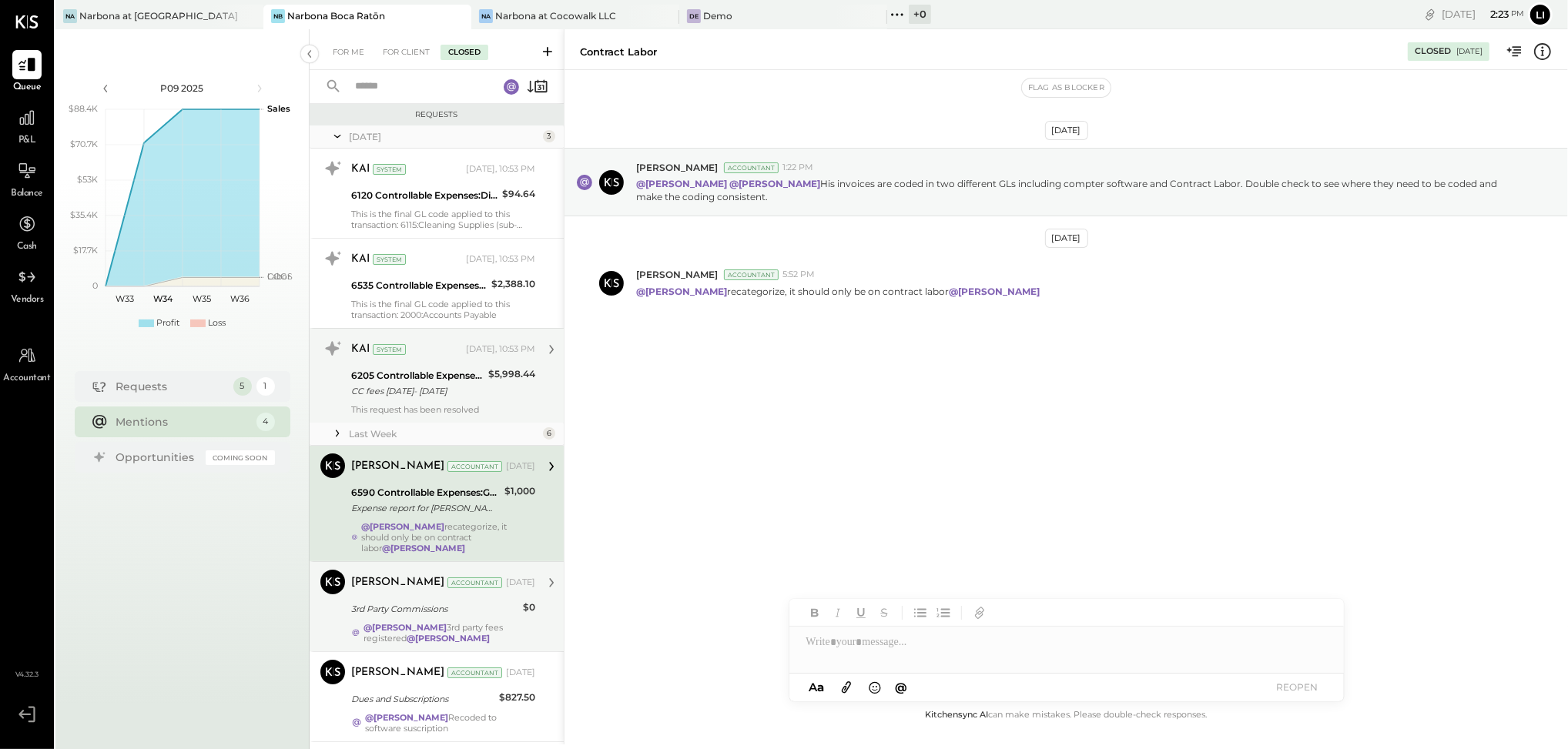
click at [451, 367] on div "6205 Controllable Expenses:Transaction Related Expenses:Credit Card Processing …" at bounding box center [417, 383] width 132 height 34
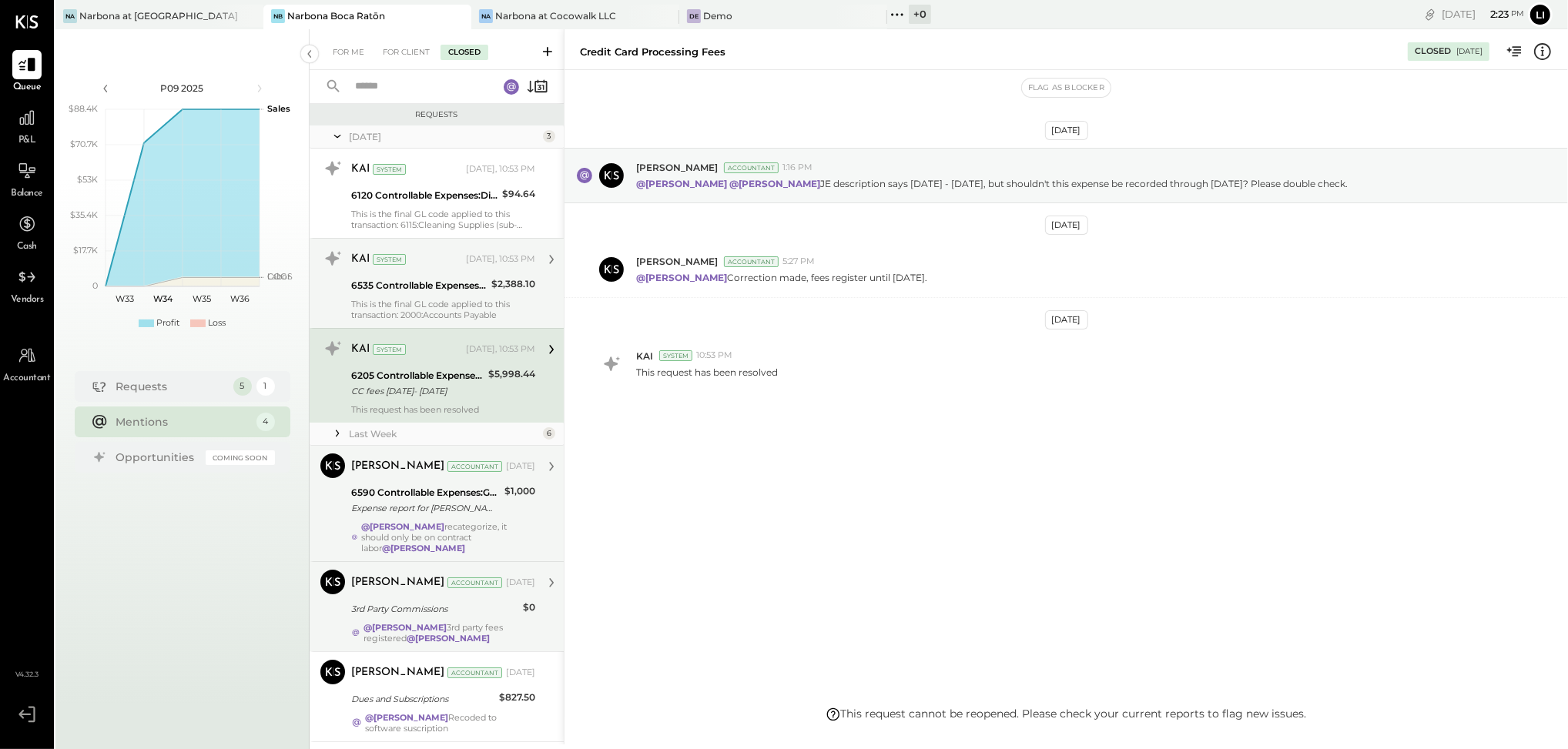
click at [447, 304] on div "This is the final GL code applied to this transaction: 2000:Accounts Payable" at bounding box center [443, 309] width 184 height 22
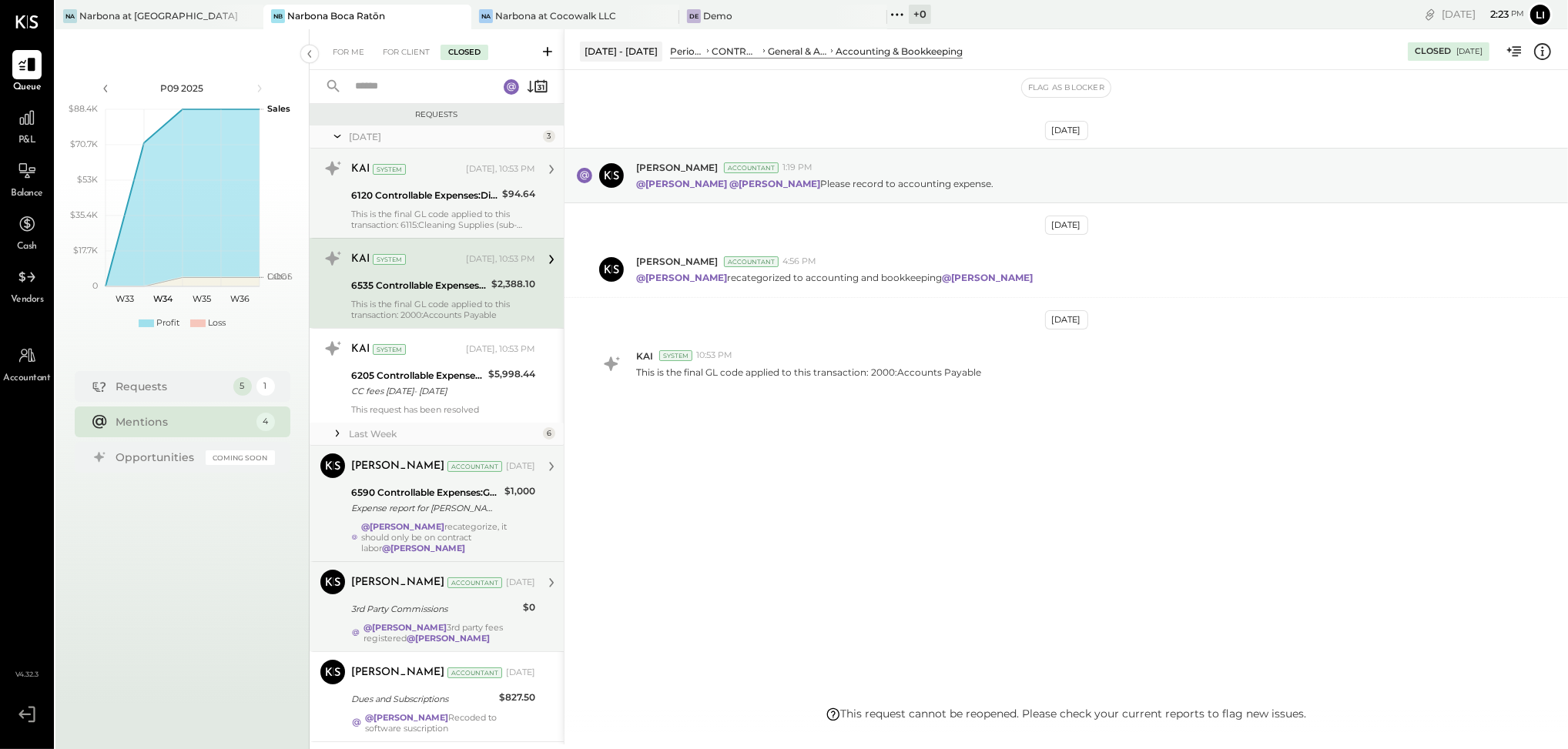
click at [387, 200] on div "6120 Controllable Expenses:Direct Operating Expenses:Cleaning Services" at bounding box center [424, 196] width 146 height 15
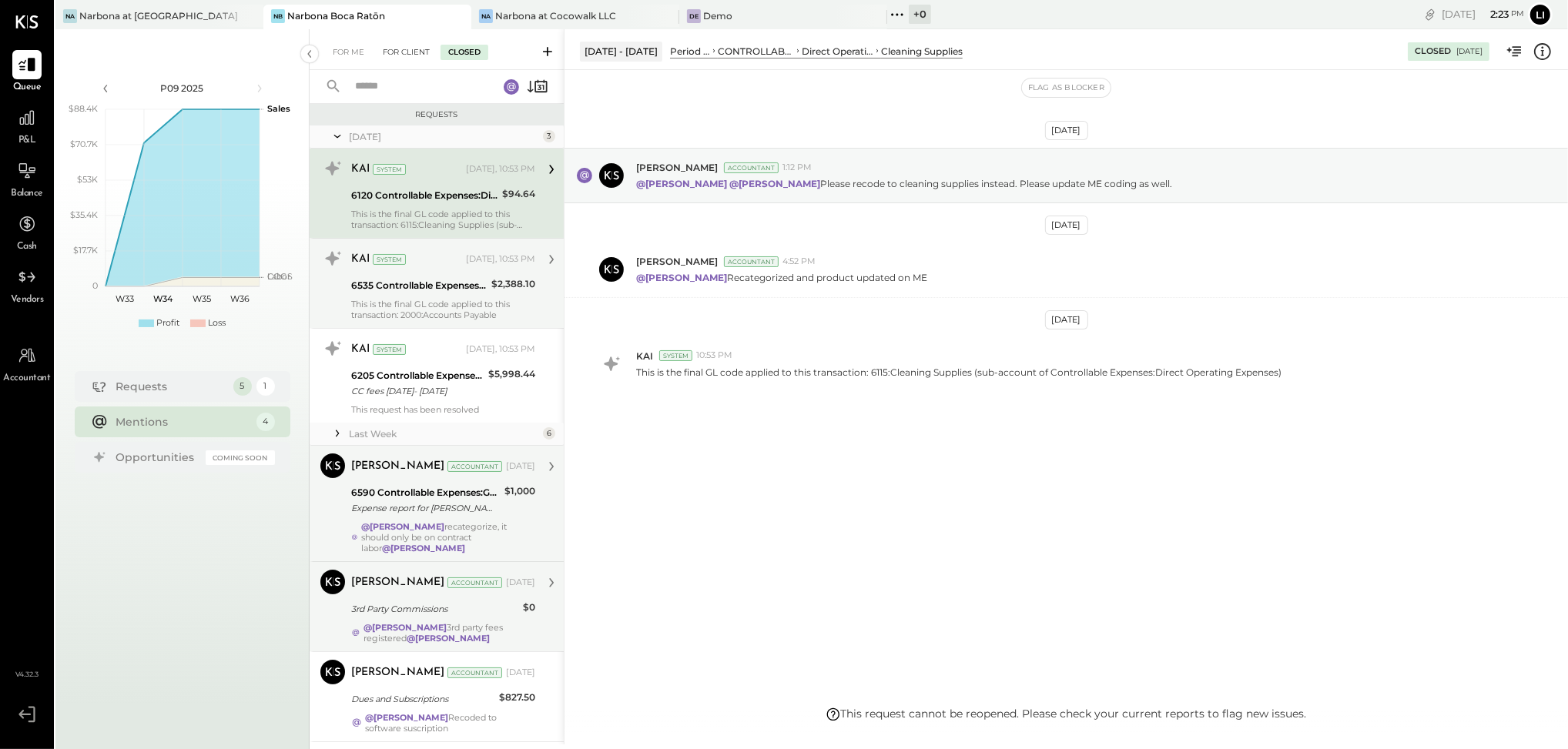
click at [400, 45] on div "For Client" at bounding box center [406, 52] width 62 height 15
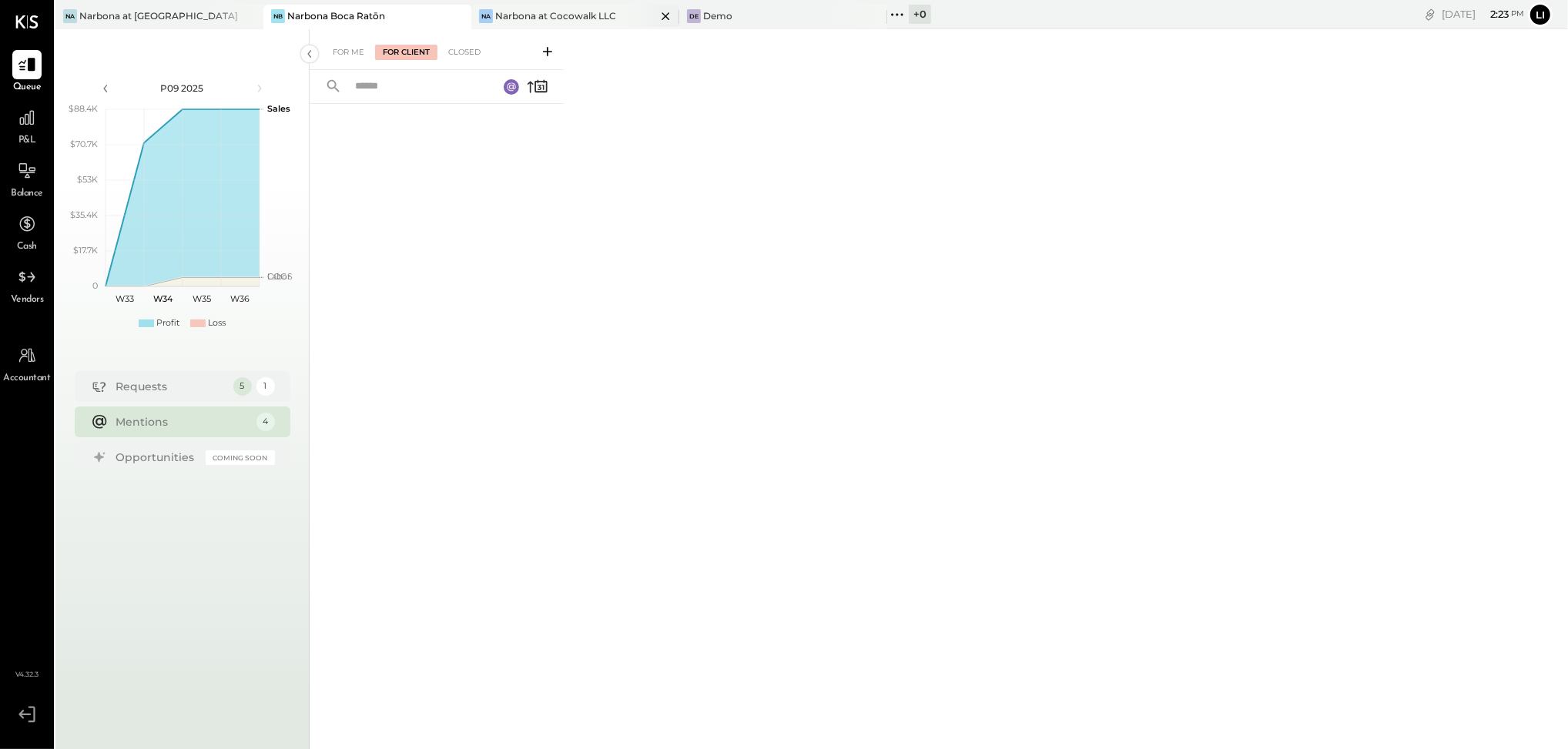
click at [545, 13] on div "Narbona at Cocowalk LLC" at bounding box center [555, 15] width 121 height 13
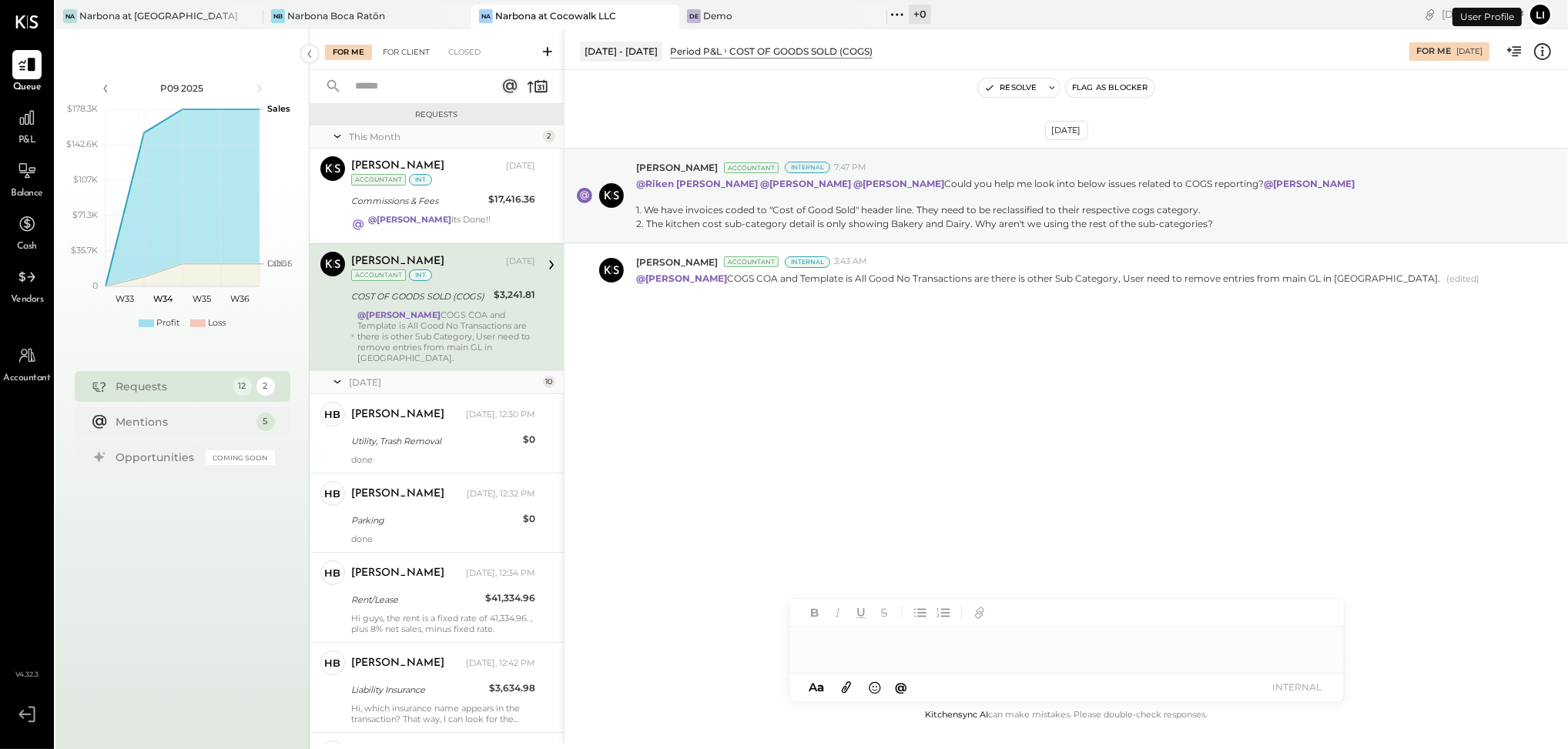
click at [397, 53] on div "For Client" at bounding box center [406, 52] width 62 height 15
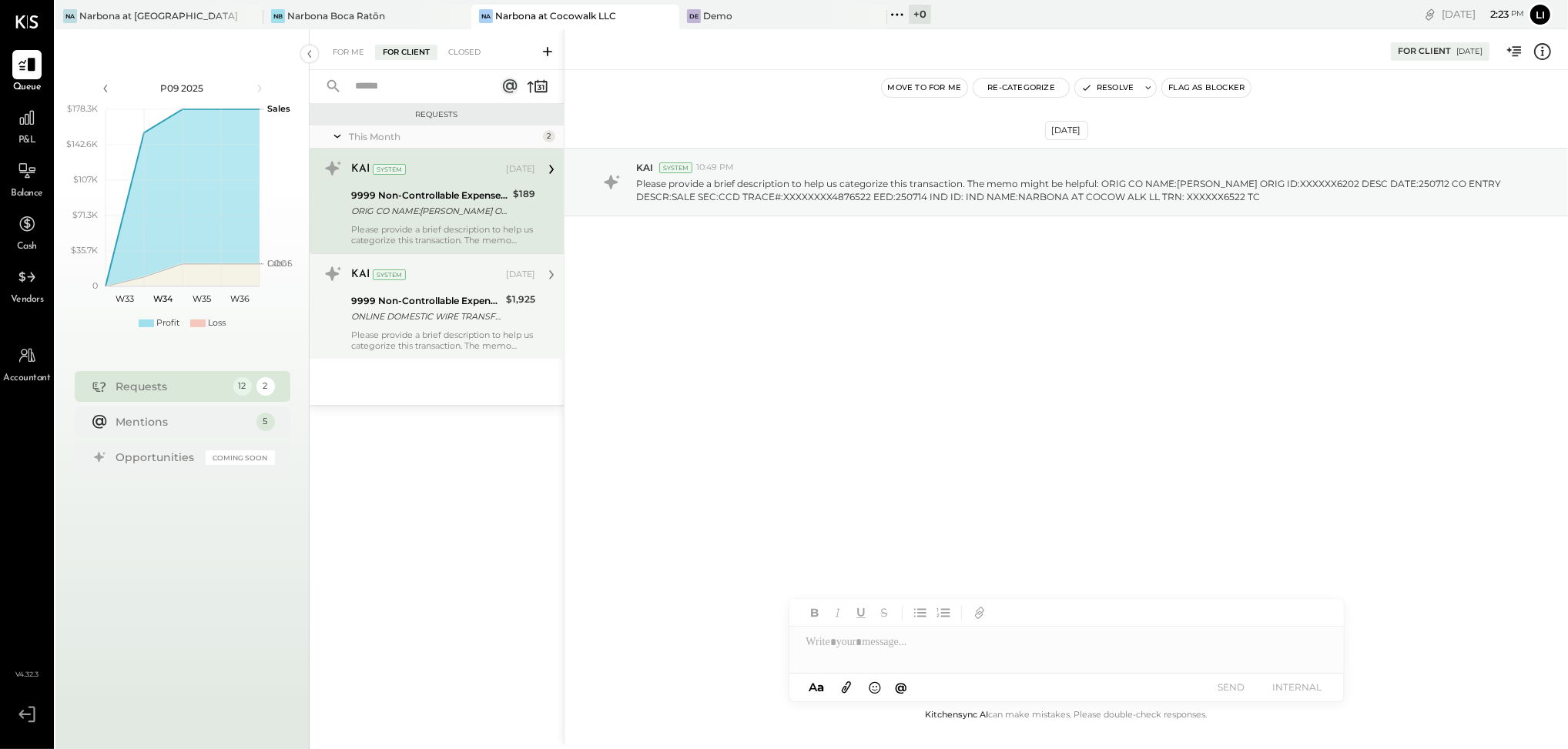
click at [443, 326] on div "KAI System [DATE] 9999 Non-Controllable Expenses:Other Income and Expenses:To B…" at bounding box center [443, 306] width 184 height 89
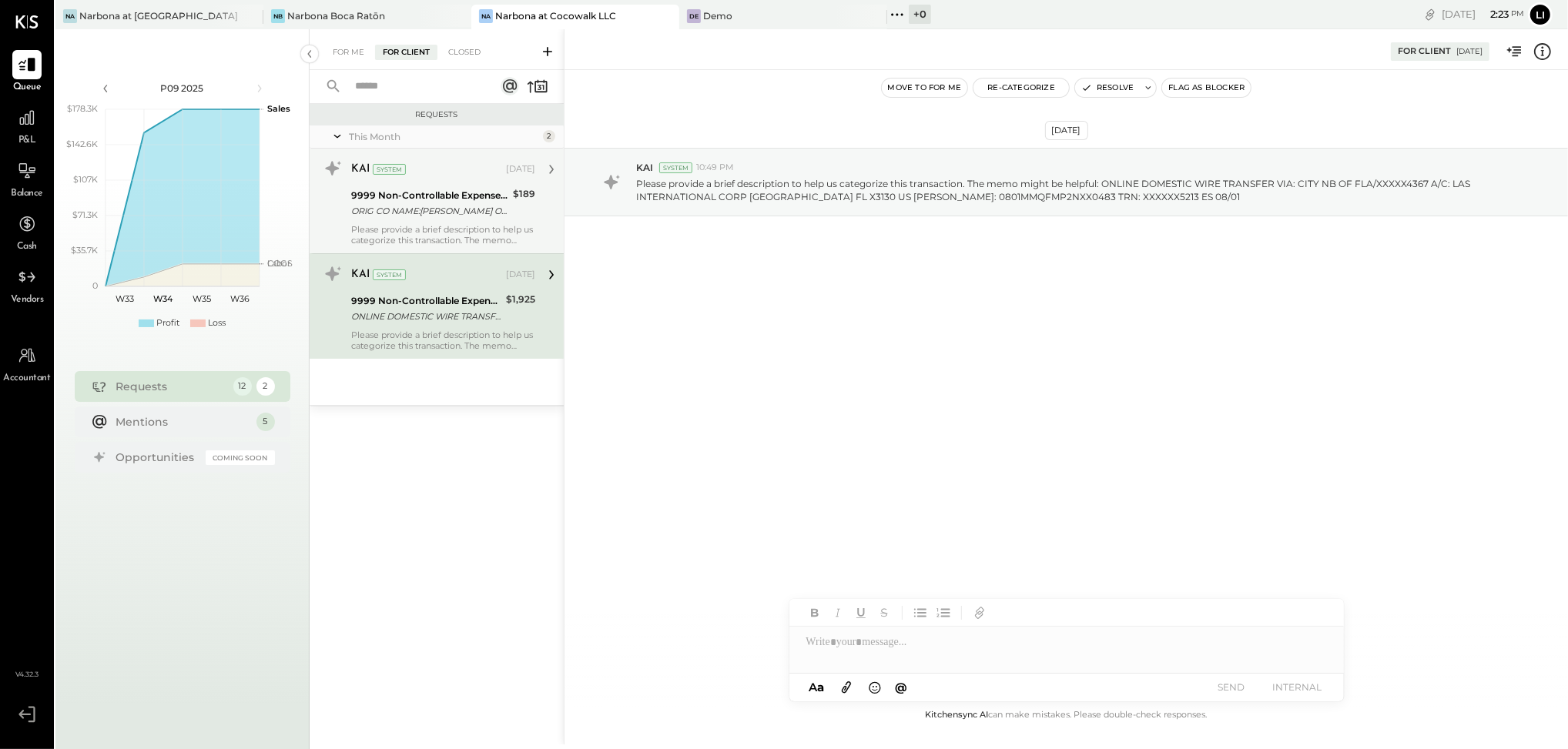
click at [423, 209] on div "ORIG CO NAME:[PERSON_NAME] ORIG ID:XXXXXX6202 DESC DATE:250712 CO ENTRY DESCR:S…" at bounding box center [430, 211] width 157 height 15
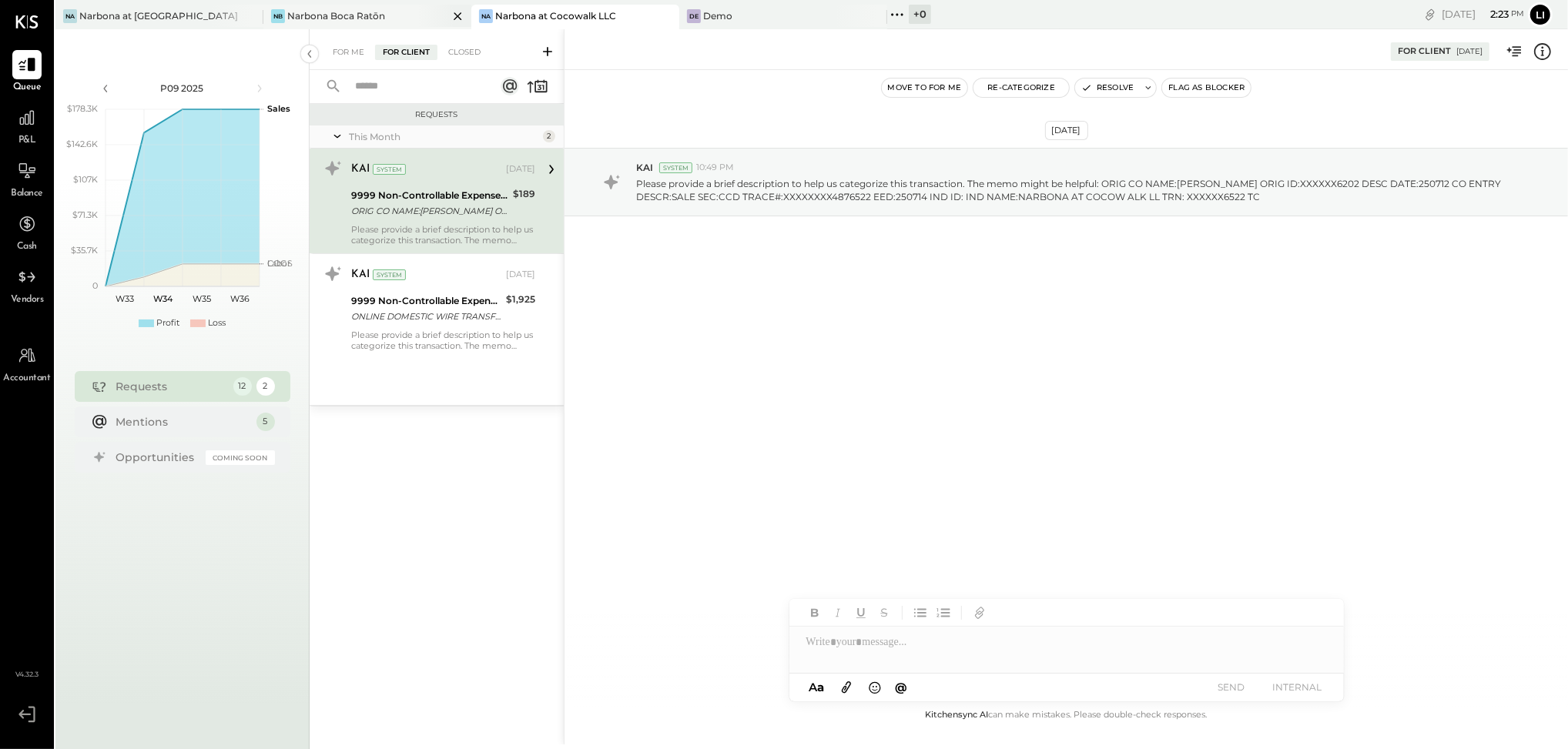
click at [363, 27] on div "[PERSON_NAME] Boca Ratōn" at bounding box center [367, 17] width 208 height 25
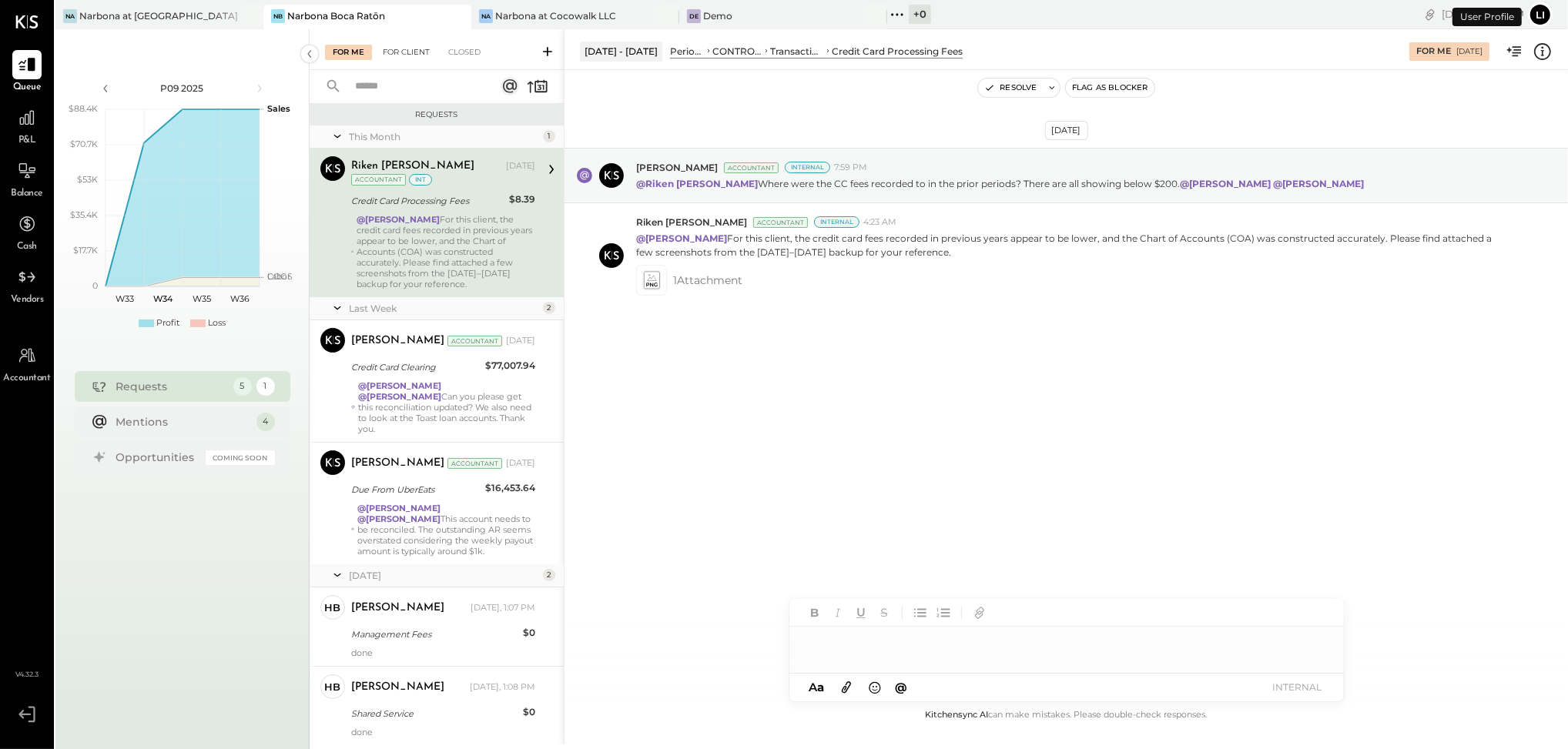
click at [410, 49] on div "For Client" at bounding box center [406, 52] width 62 height 15
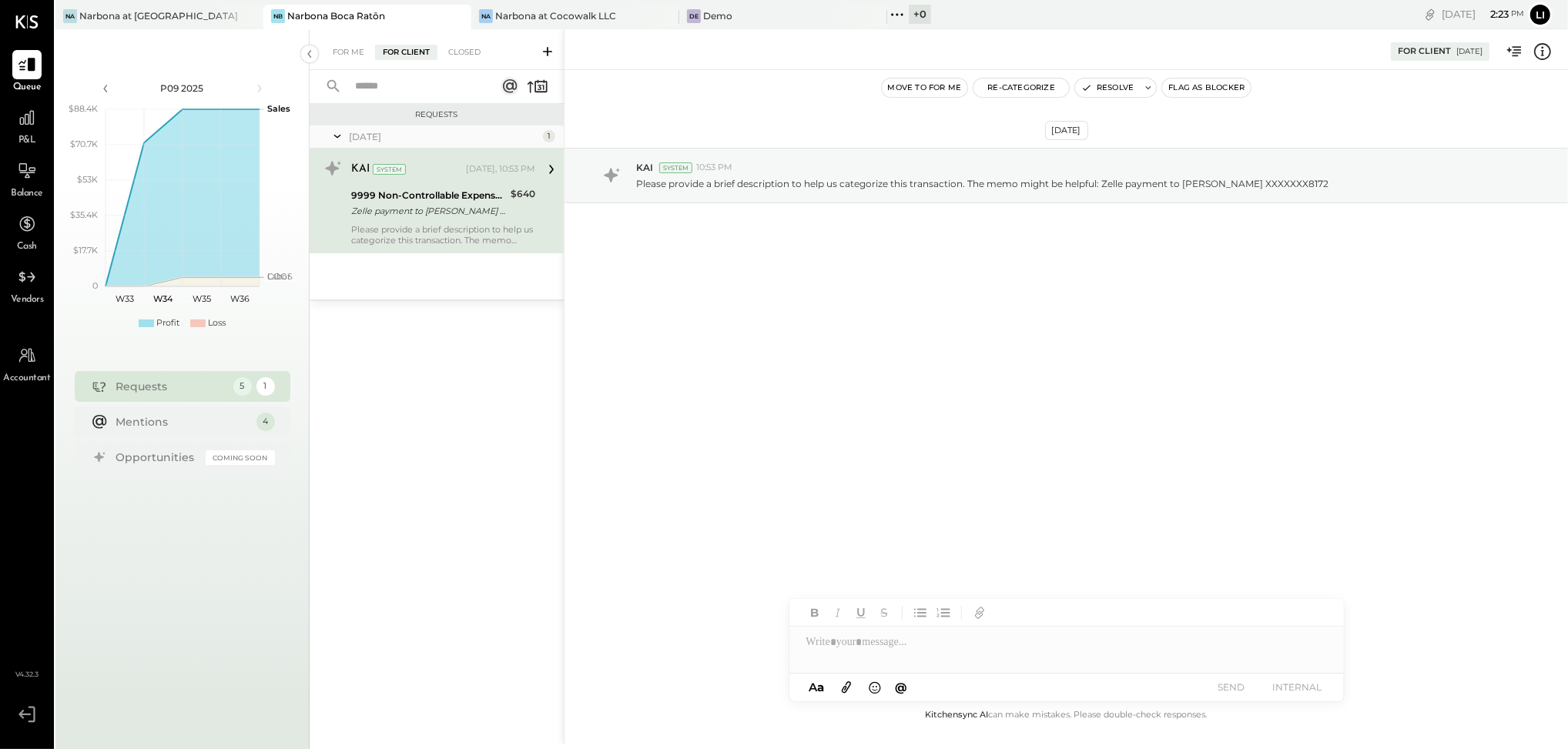
click at [955, 351] on div "[DATE] KAI System 10:53 PM Please provide a brief description to help us catego…" at bounding box center [1066, 388] width 1003 height 636
click at [464, 52] on div "Closed" at bounding box center [464, 52] width 48 height 15
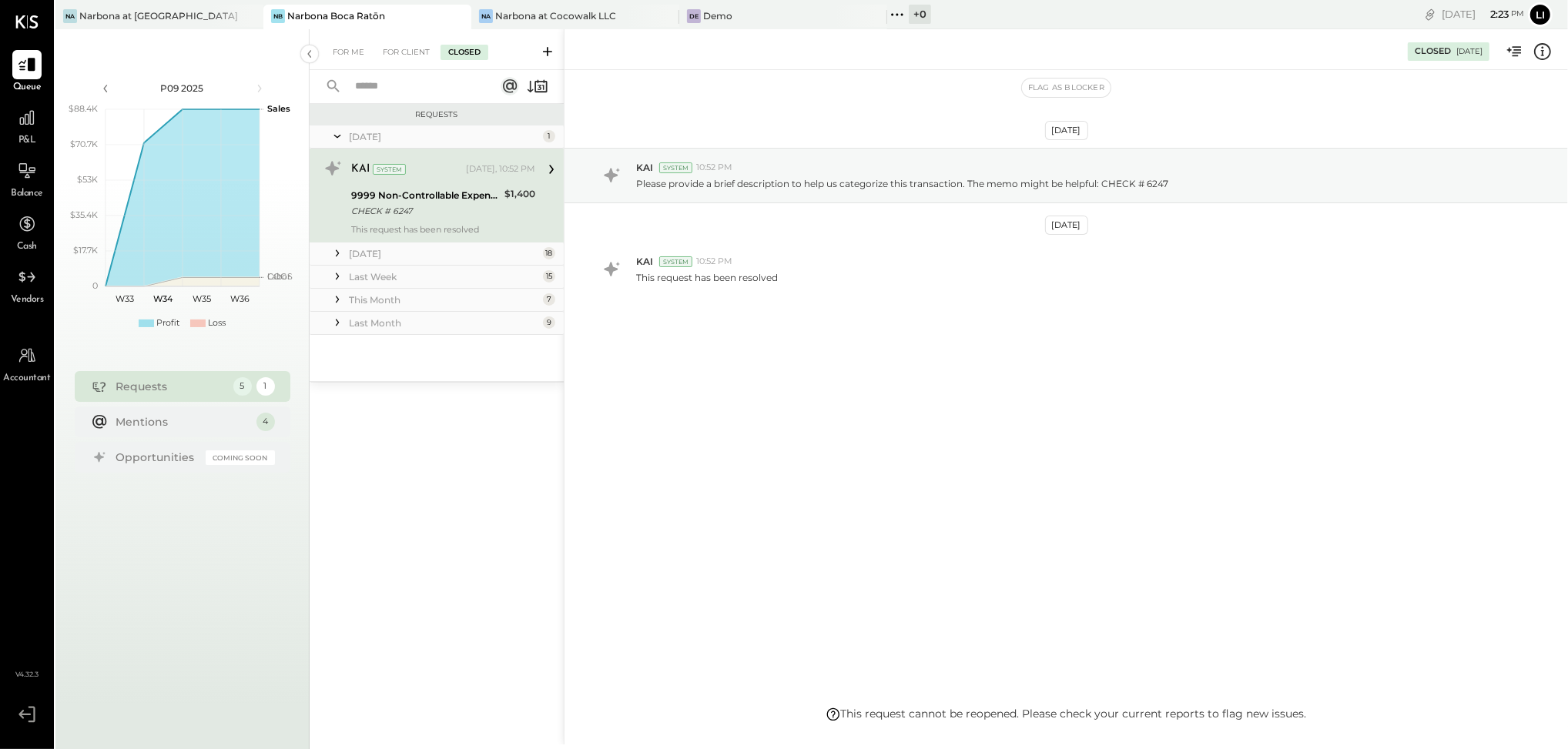
click at [335, 319] on icon at bounding box center [337, 323] width 15 height 15
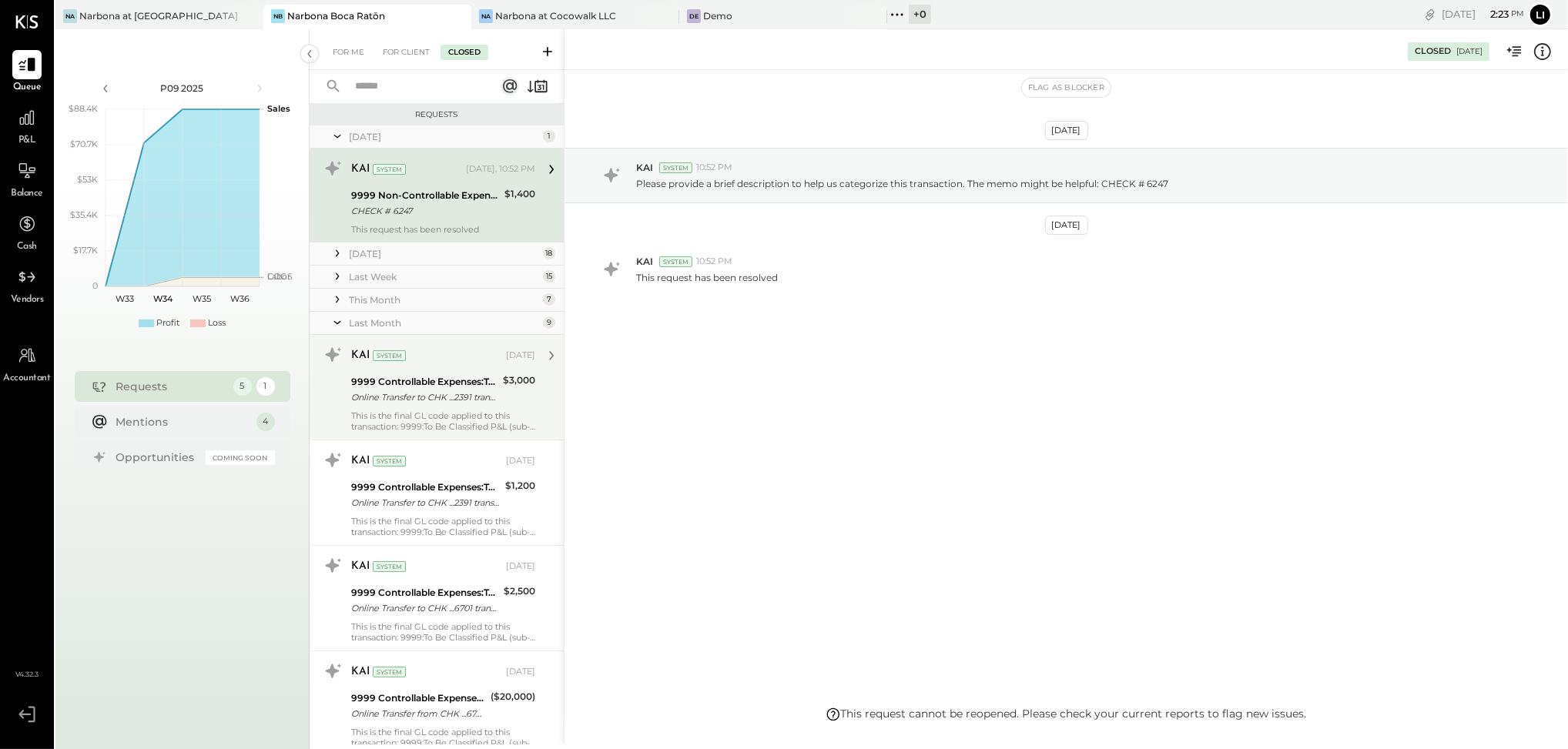
scroll to position [552, 0]
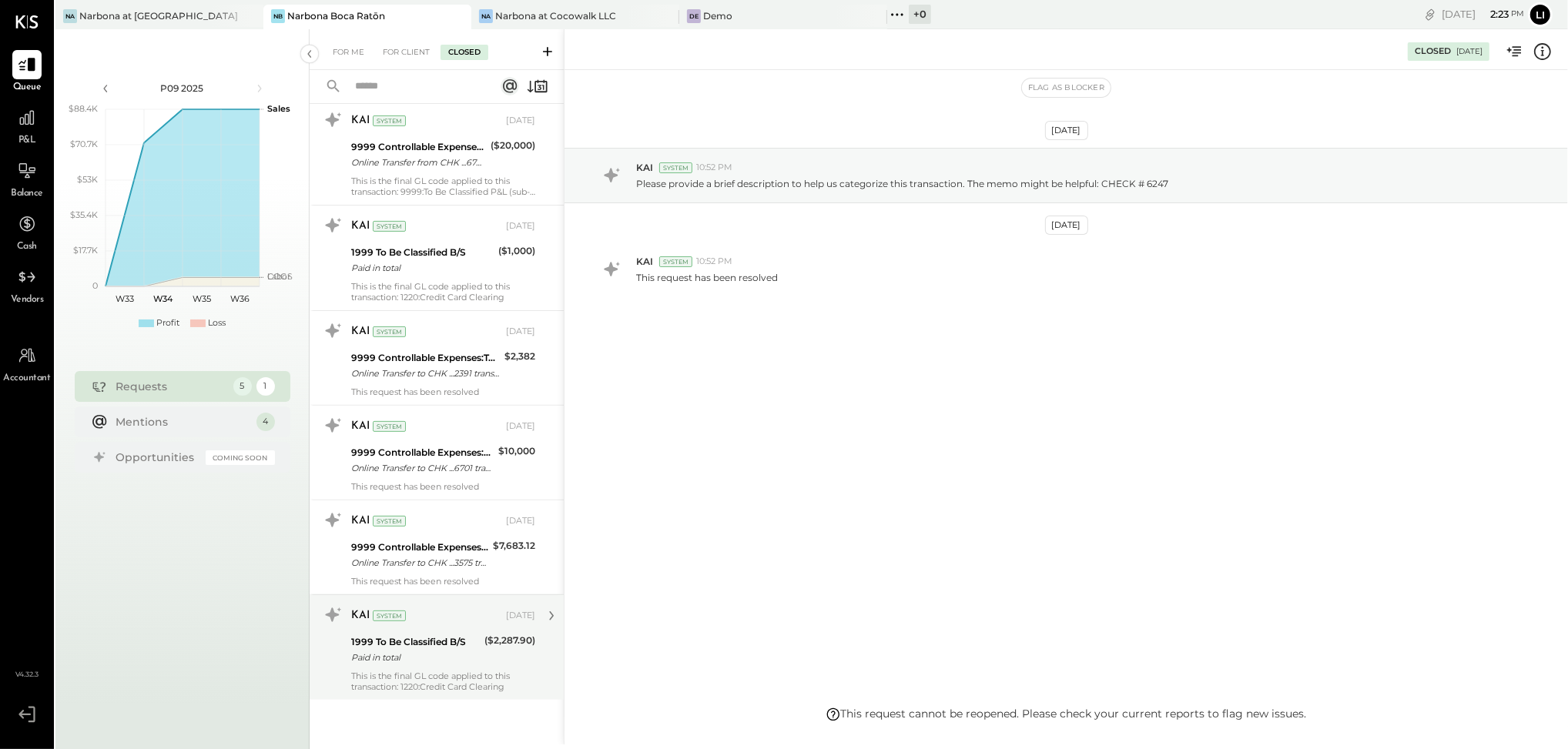
click at [447, 677] on div "This is the final GL code applied to this transaction: 1220:Credit Card Clearing" at bounding box center [443, 681] width 184 height 22
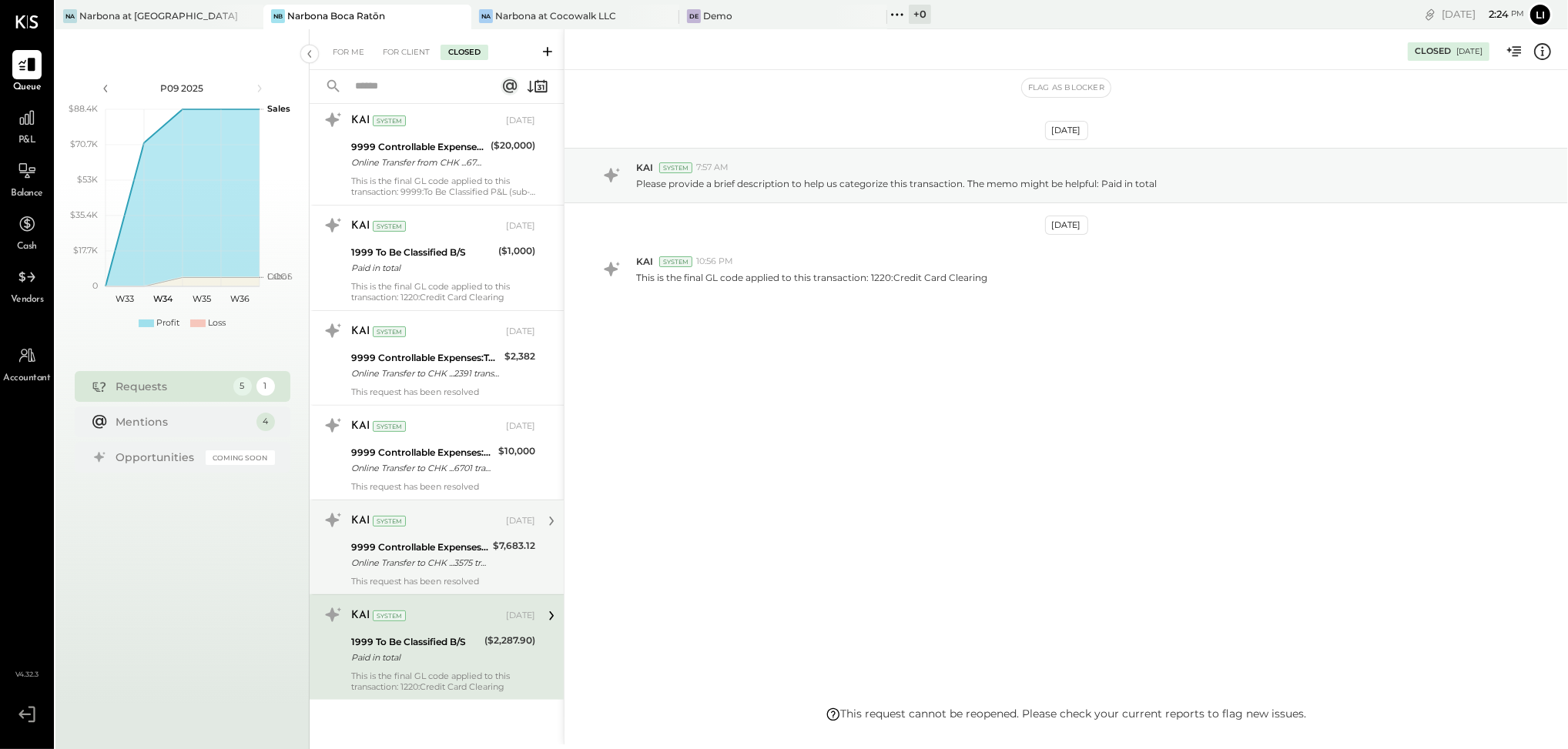
click at [414, 563] on div "Online Transfer to CHK ...3575 transaction#: XXXXXXX2855 06/17" at bounding box center [420, 563] width 137 height 15
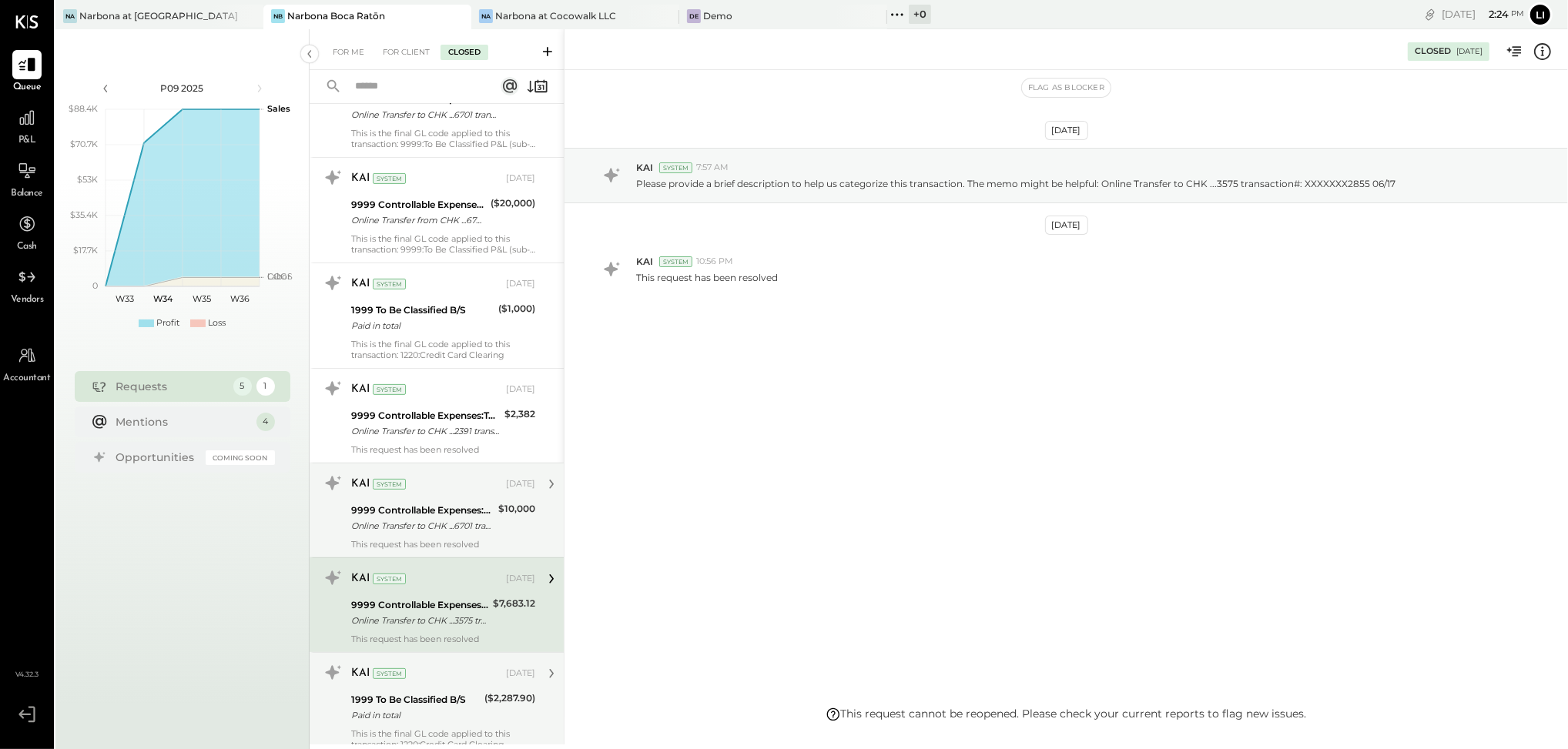
scroll to position [490, 0]
click at [471, 503] on div "KAI System [DATE] 9999 Controllable Expenses:To Be Classified P&L Online Transf…" at bounding box center [443, 514] width 184 height 79
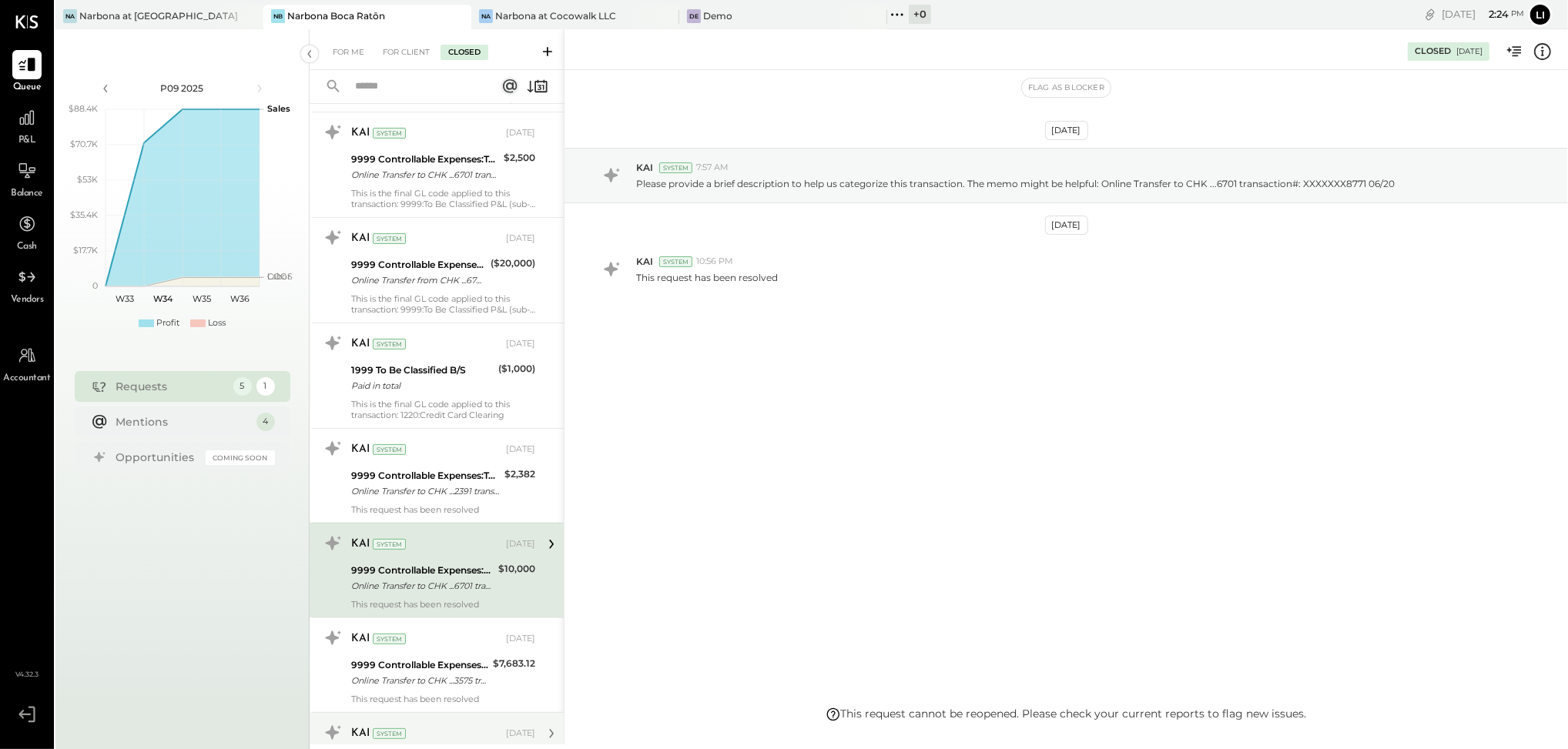
scroll to position [410, 0]
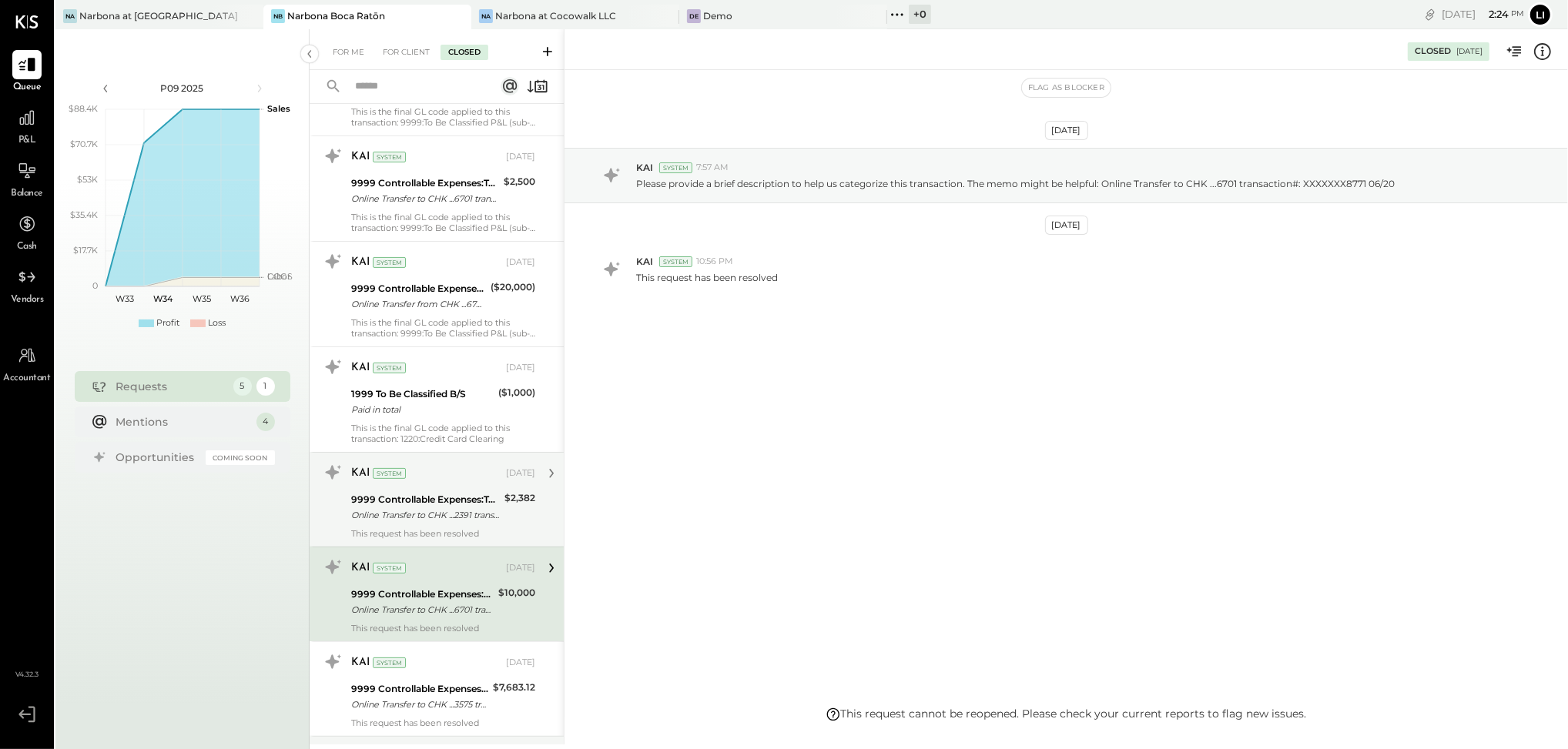
click at [431, 517] on div "Online Transfer to CHK ...2391 transaction#: XXXXXXX4138 06/20" at bounding box center [425, 515] width 149 height 15
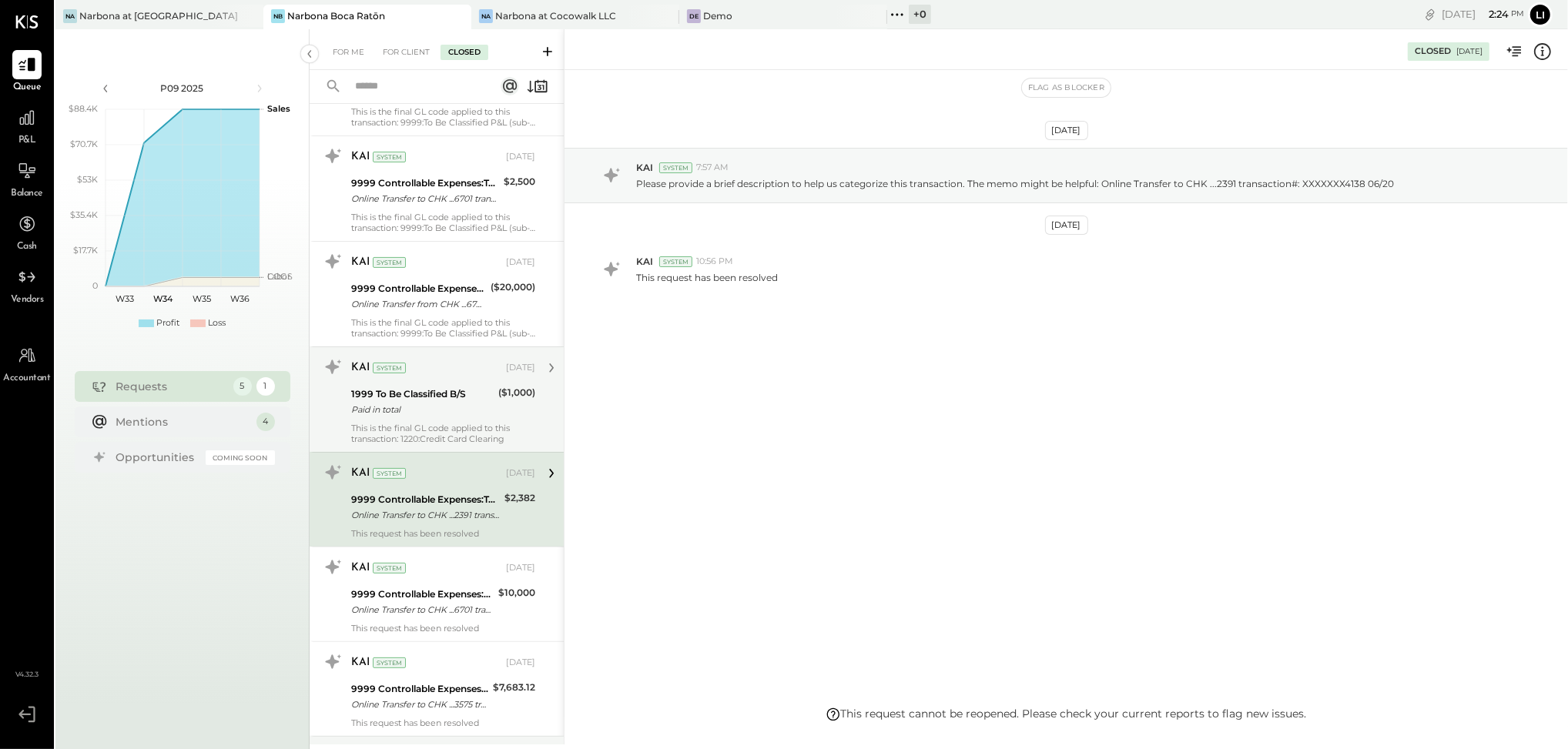
click at [444, 421] on div "KAI System [DATE] 1999 To Be Classified B/S Paid in total ($1,000) This is the …" at bounding box center [443, 400] width 184 height 89
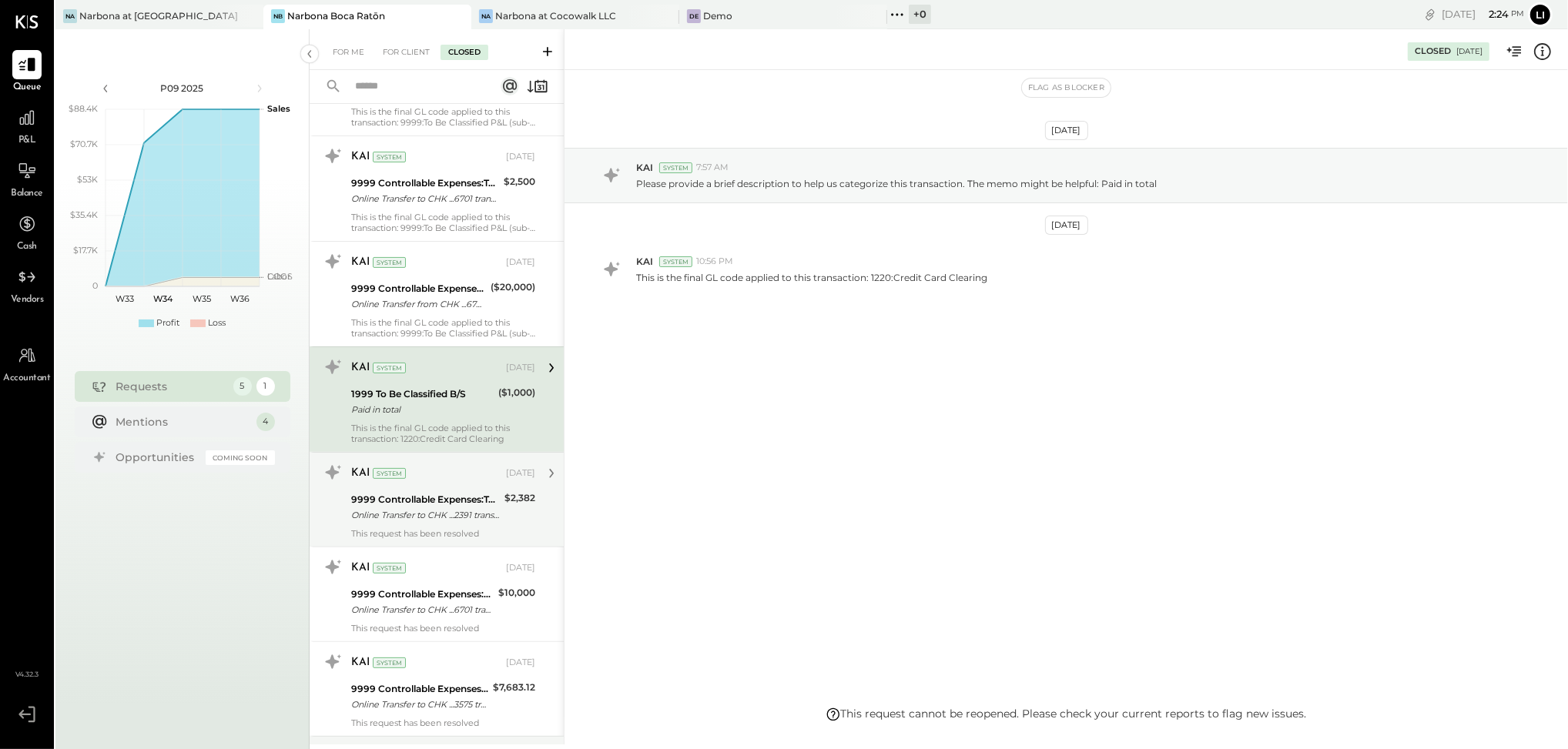
scroll to position [363, 0]
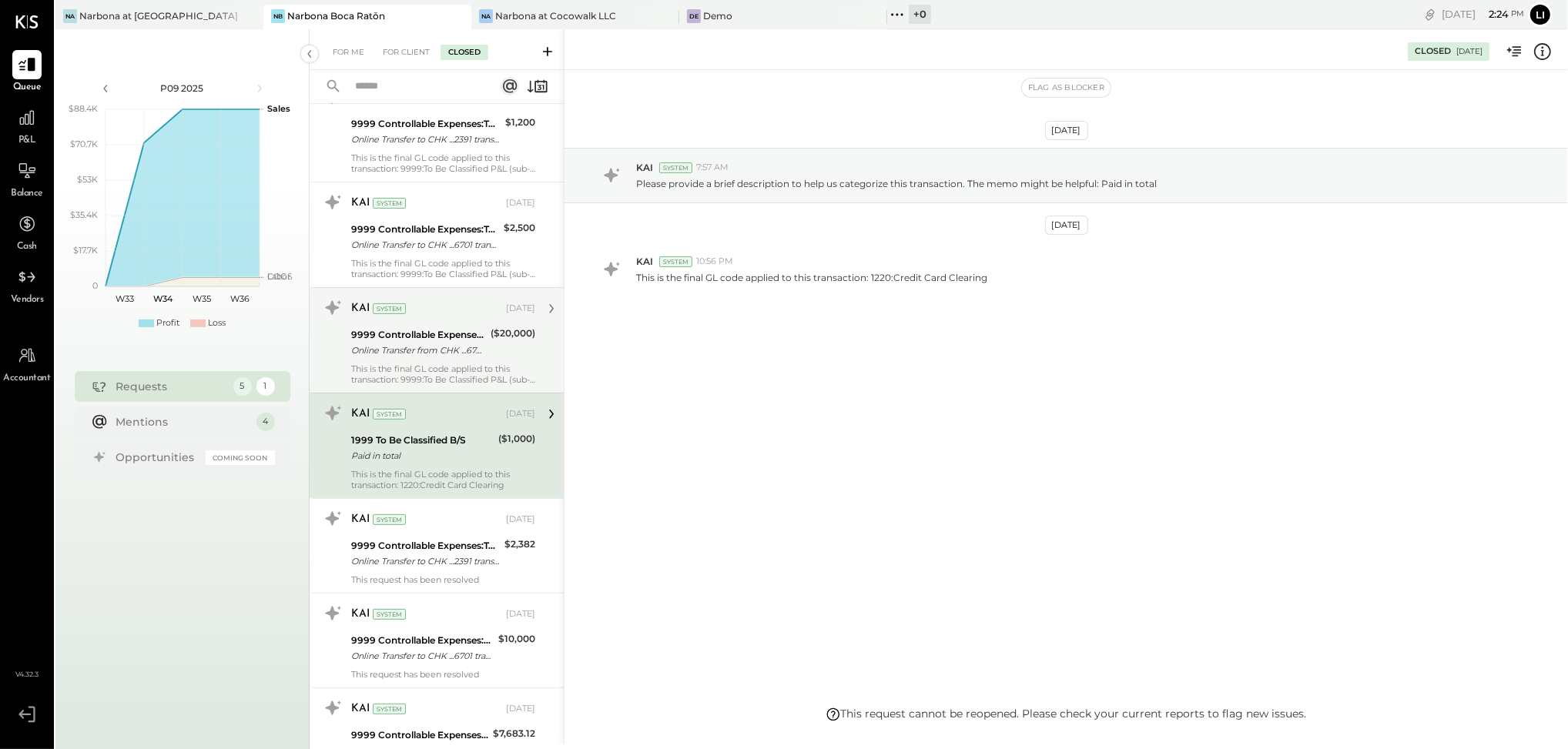
click at [436, 363] on div "This is the final GL code applied to this transaction: 9999:To Be Classified P&…" at bounding box center [443, 374] width 184 height 22
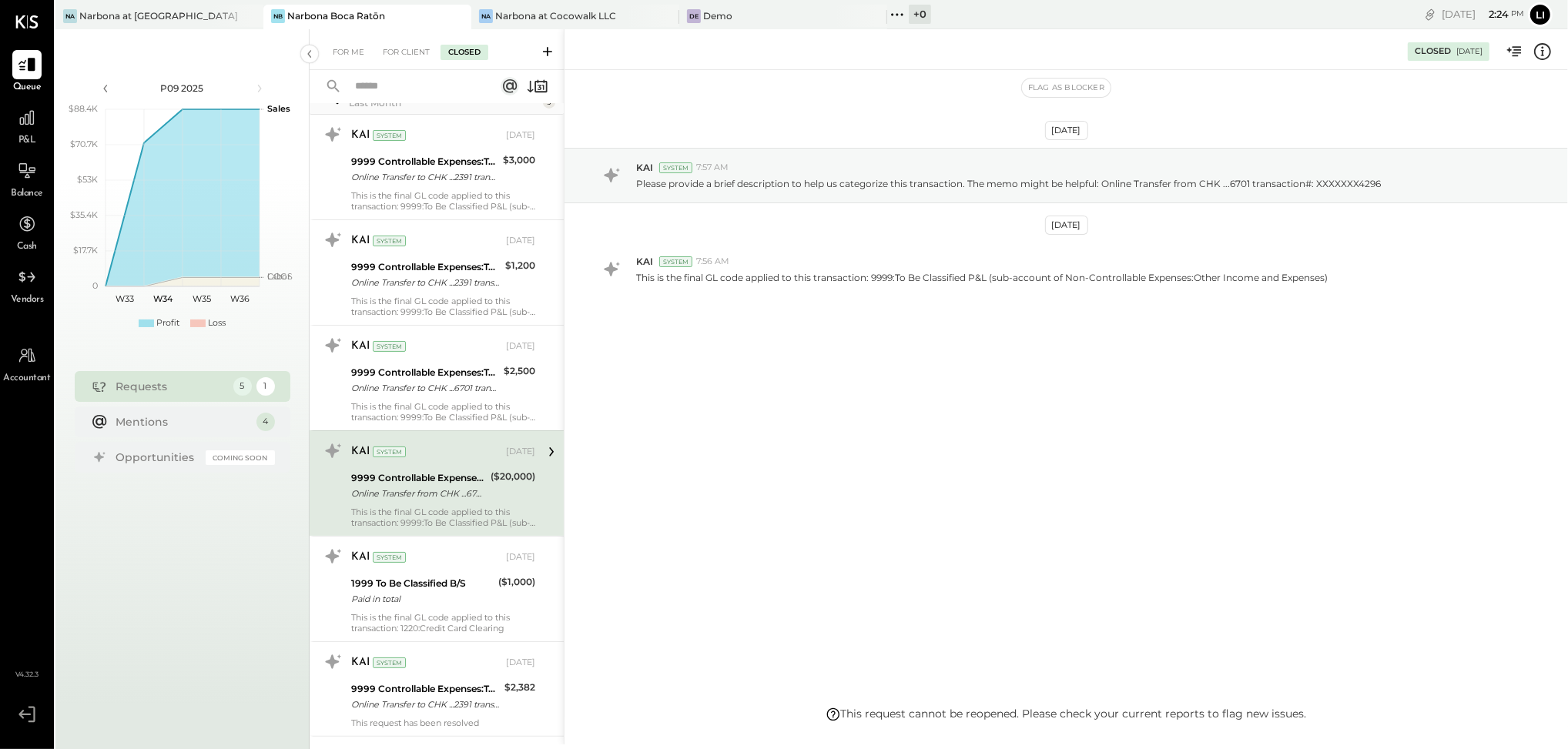
scroll to position [122, 0]
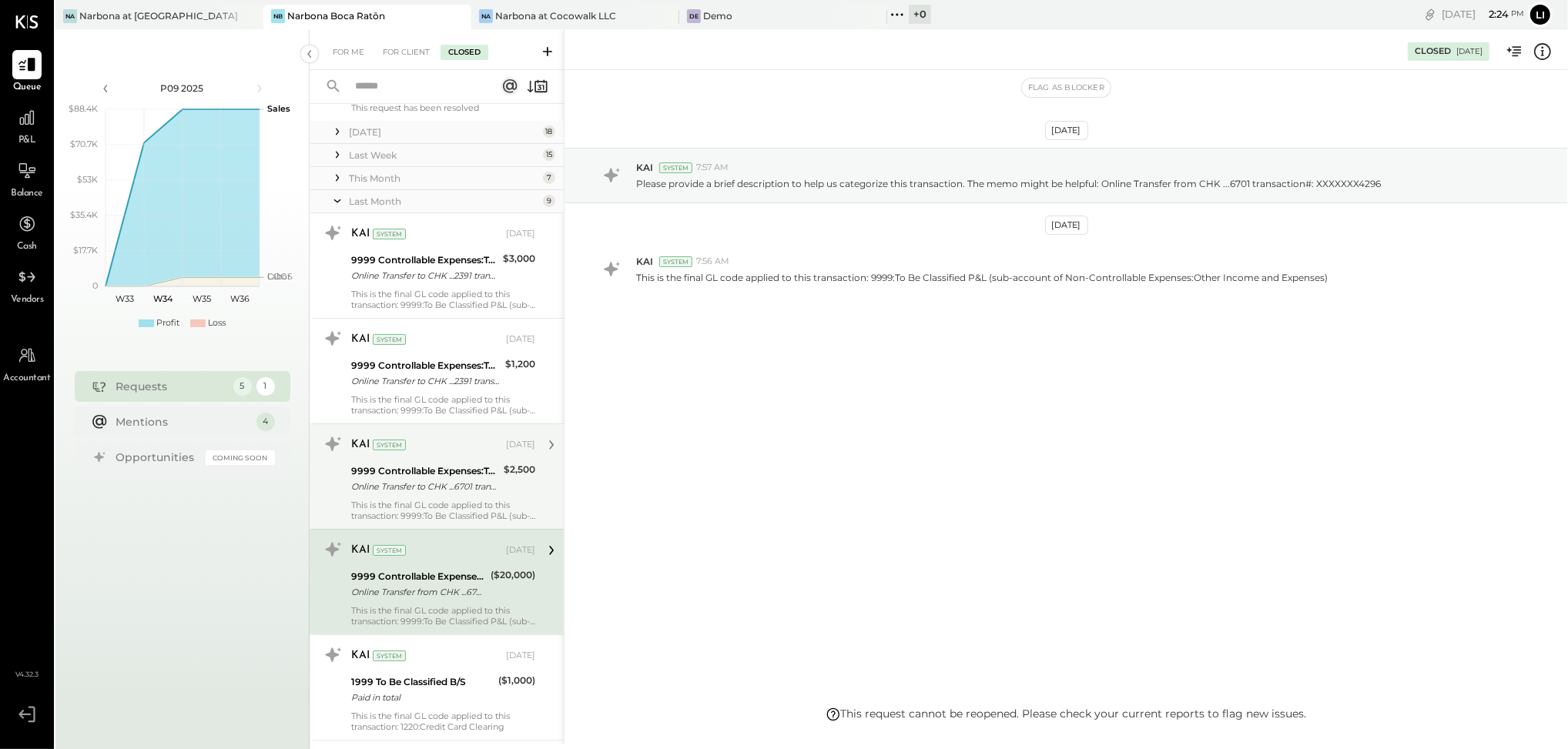
click at [454, 466] on div "9999 Controllable Expenses:To Be Classified P&L" at bounding box center [425, 471] width 148 height 15
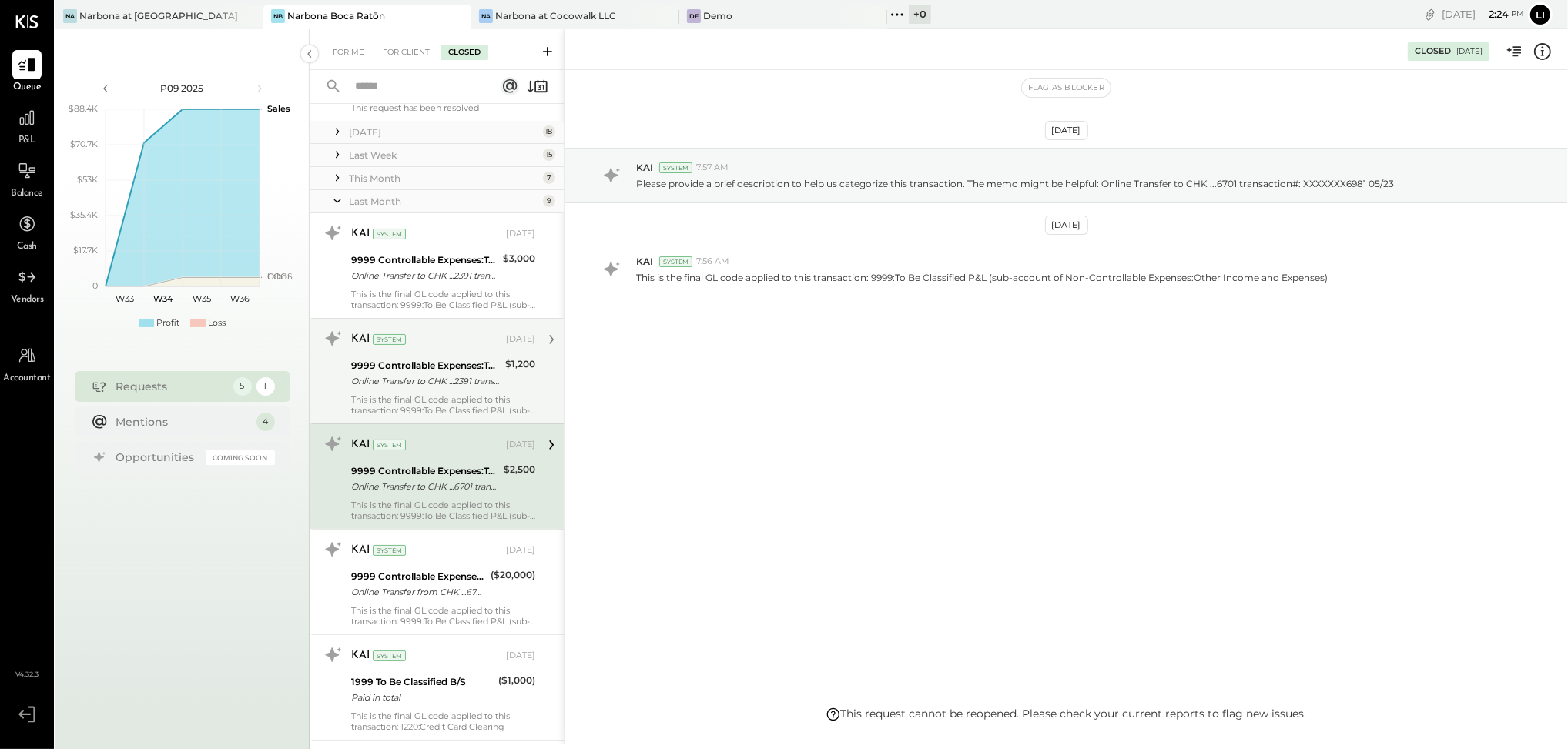
click at [450, 386] on div "Online Transfer to CHK ...2391 transaction#: XXXXXXX8854 05/27" at bounding box center [426, 381] width 149 height 15
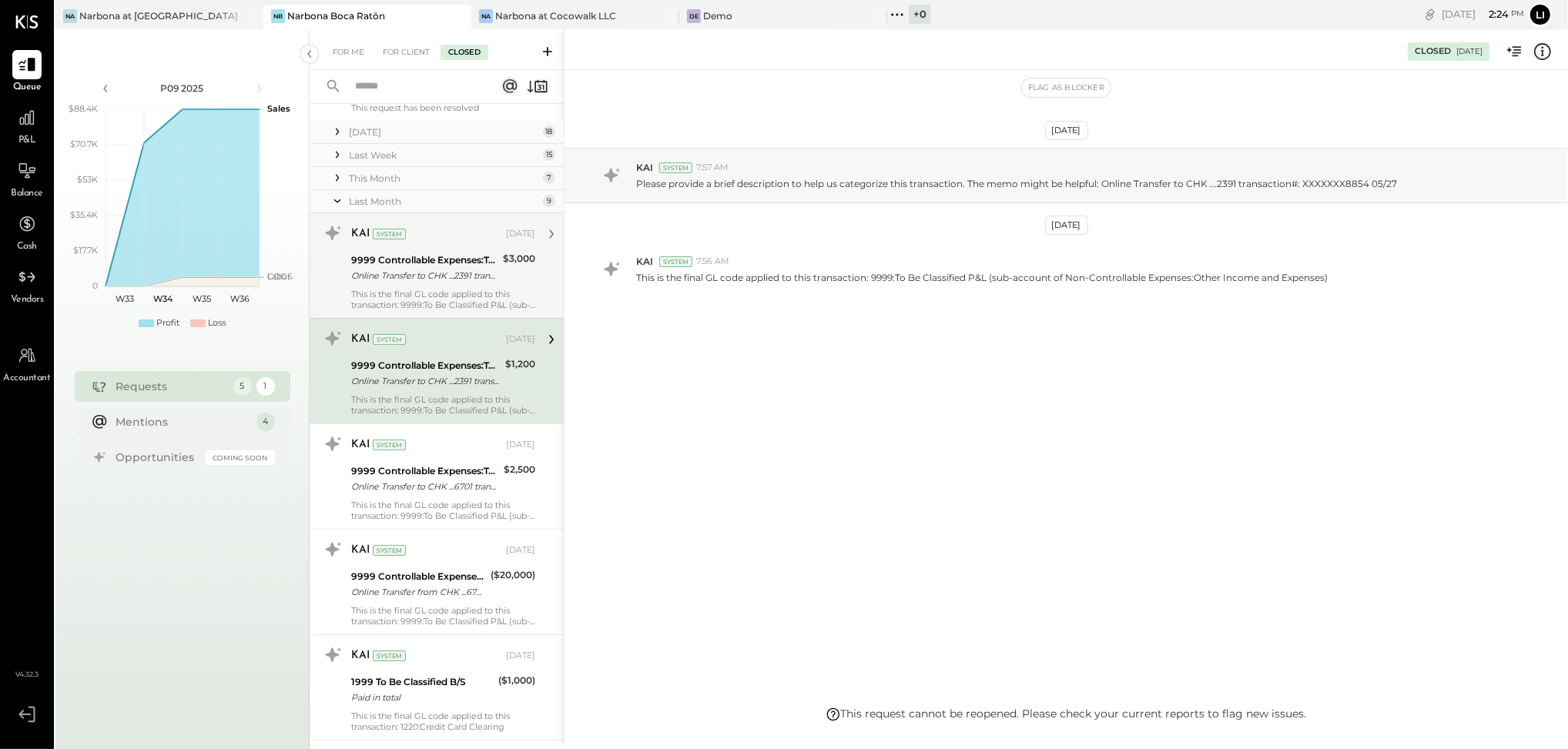
click at [429, 292] on div "This is the final GL code applied to this transaction: 9999:To Be Classified P&…" at bounding box center [443, 299] width 184 height 22
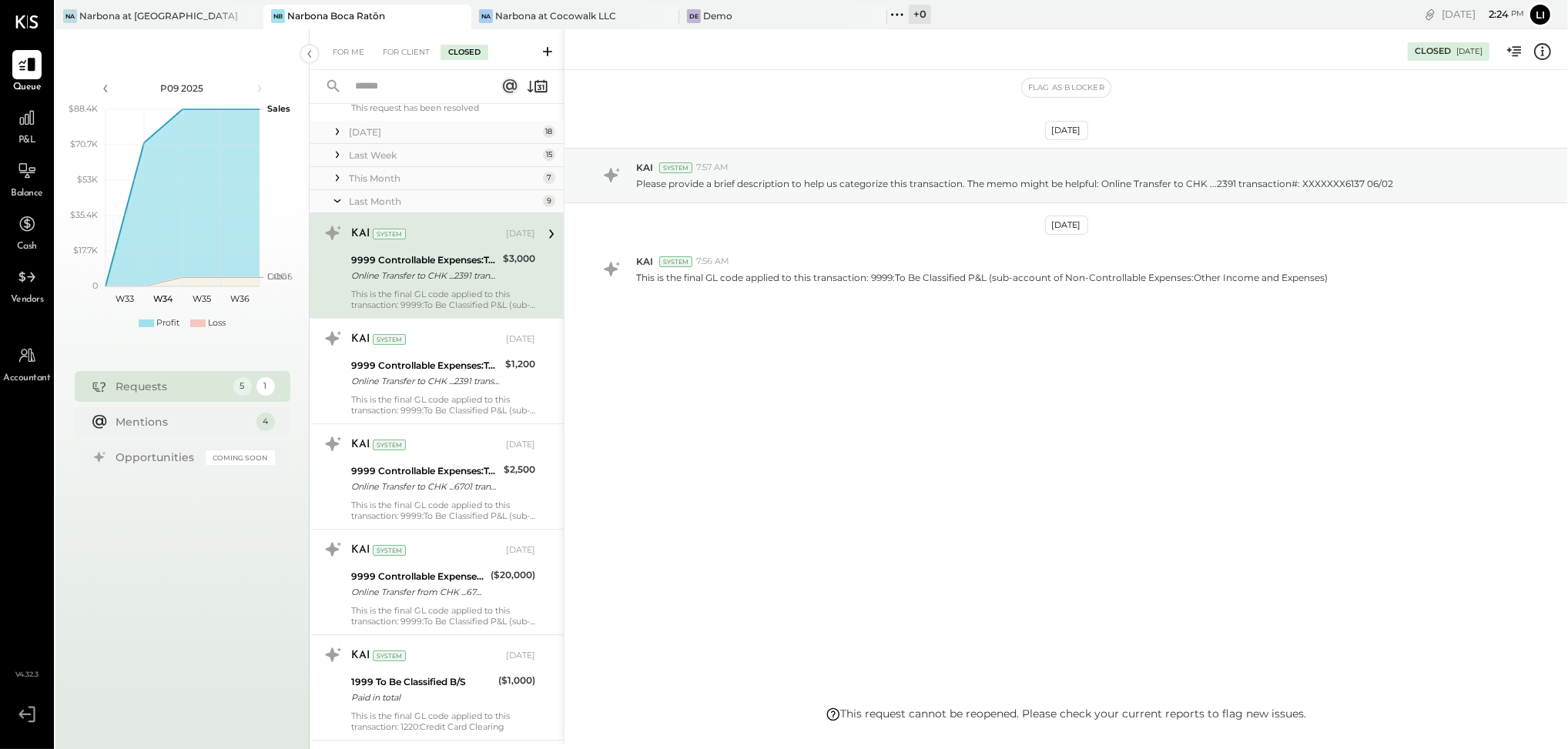
click at [346, 200] on div "Last Month 9" at bounding box center [437, 202] width 254 height 23
click at [341, 201] on icon at bounding box center [337, 201] width 15 height 38
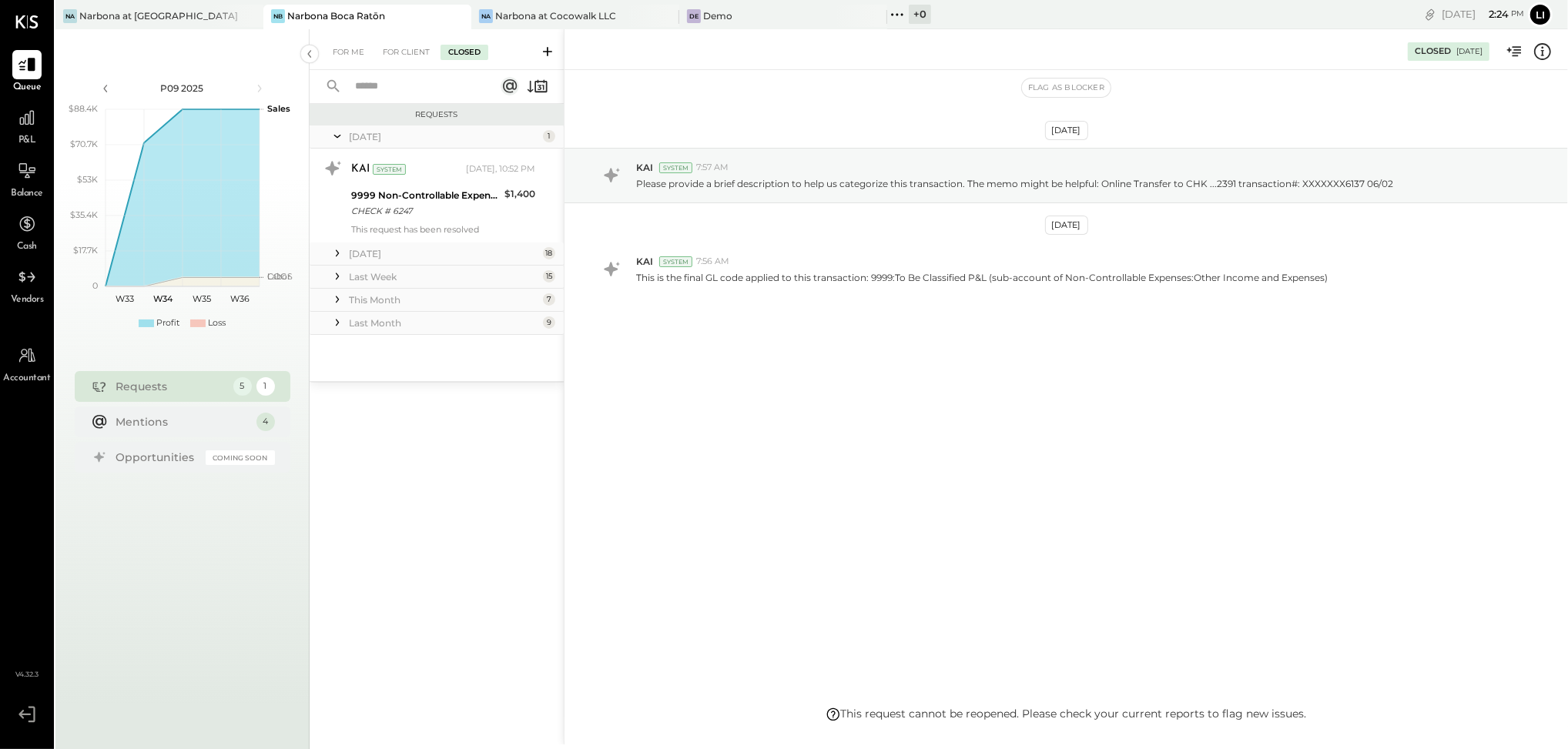
click at [330, 299] on icon at bounding box center [337, 299] width 15 height 15
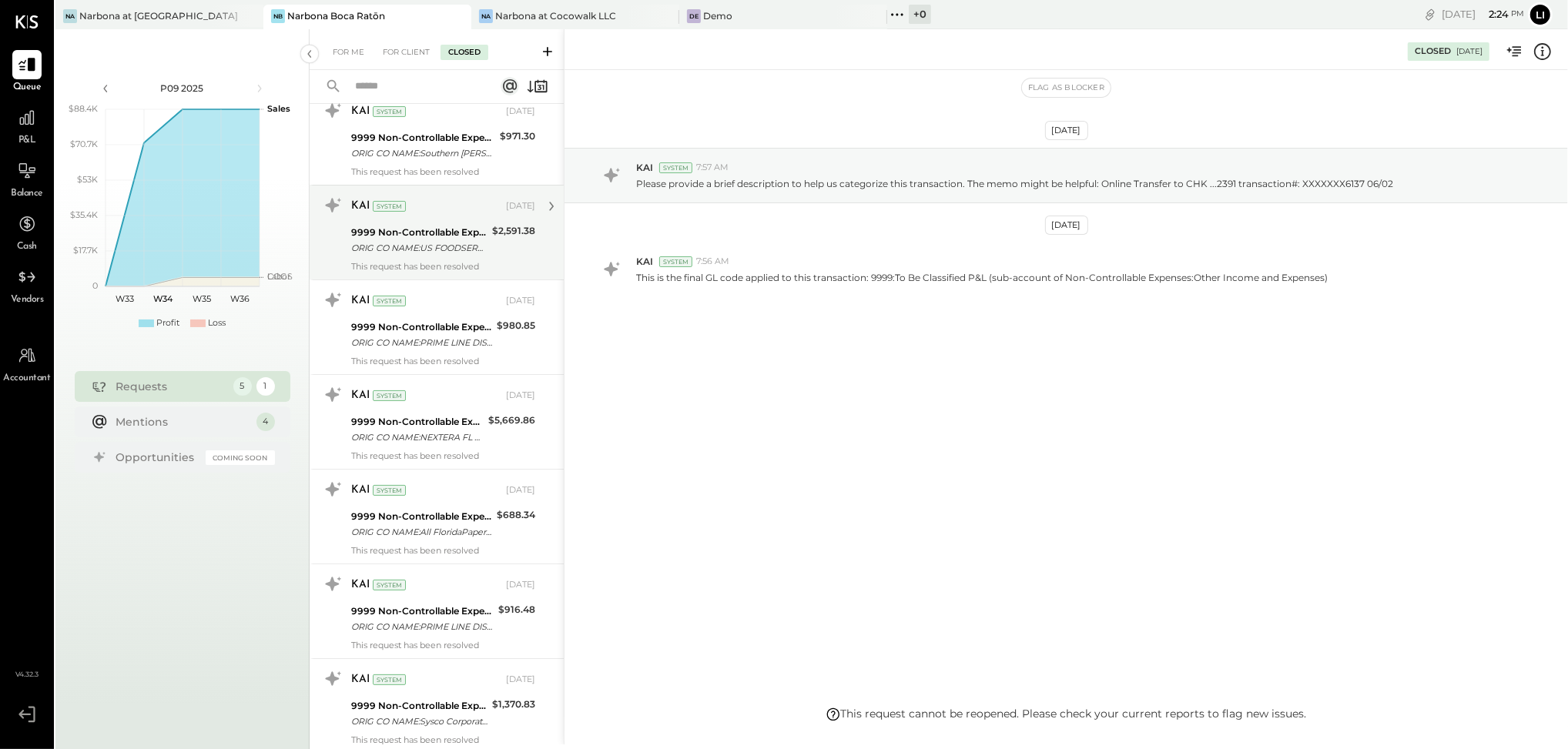
scroll to position [298, 0]
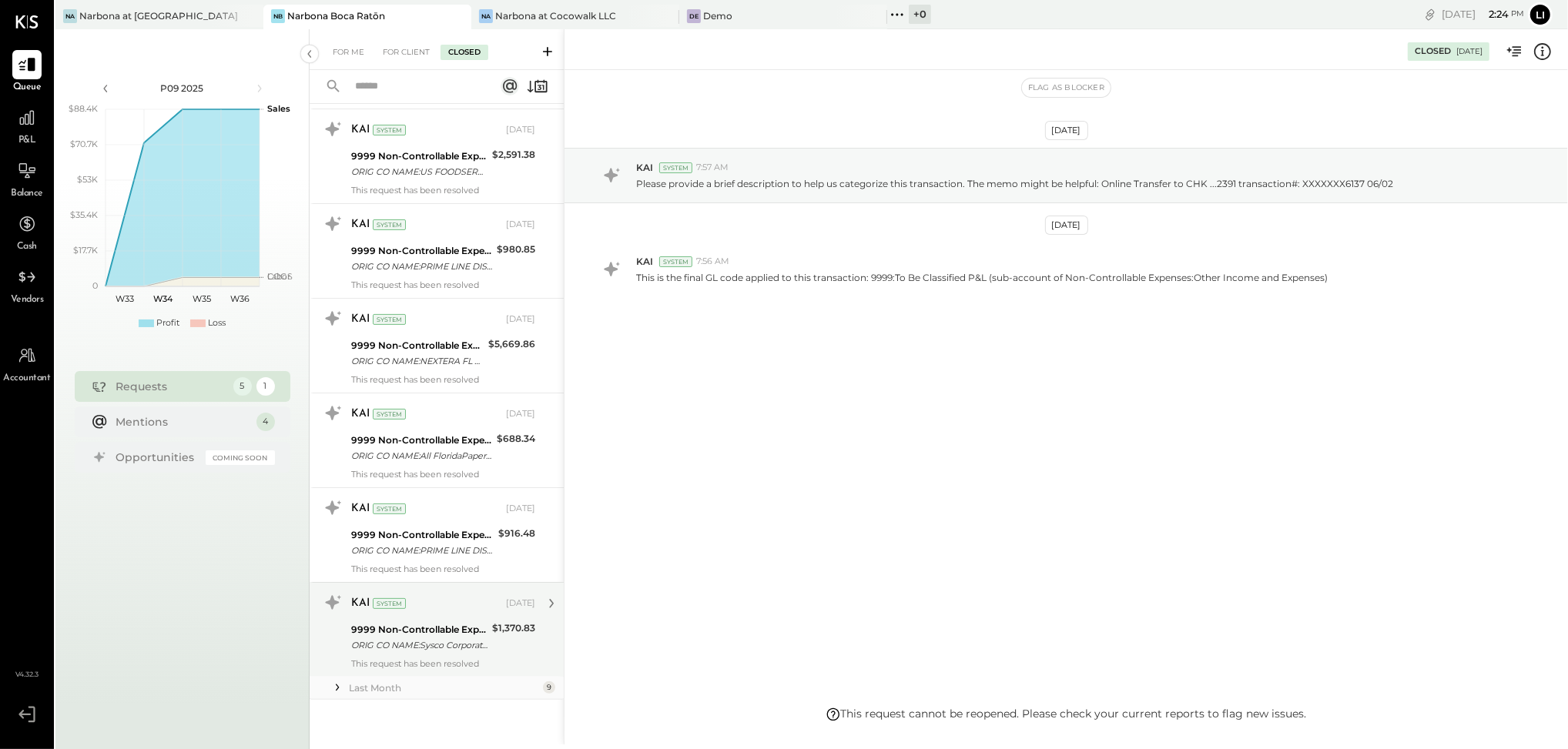
click at [402, 646] on div "ORIG CO NAME:Sysco Corporatio ORIG ID:XXXXXX4834 DESC DATE: CO ENTRY DESCR:Paym…" at bounding box center [419, 645] width 136 height 15
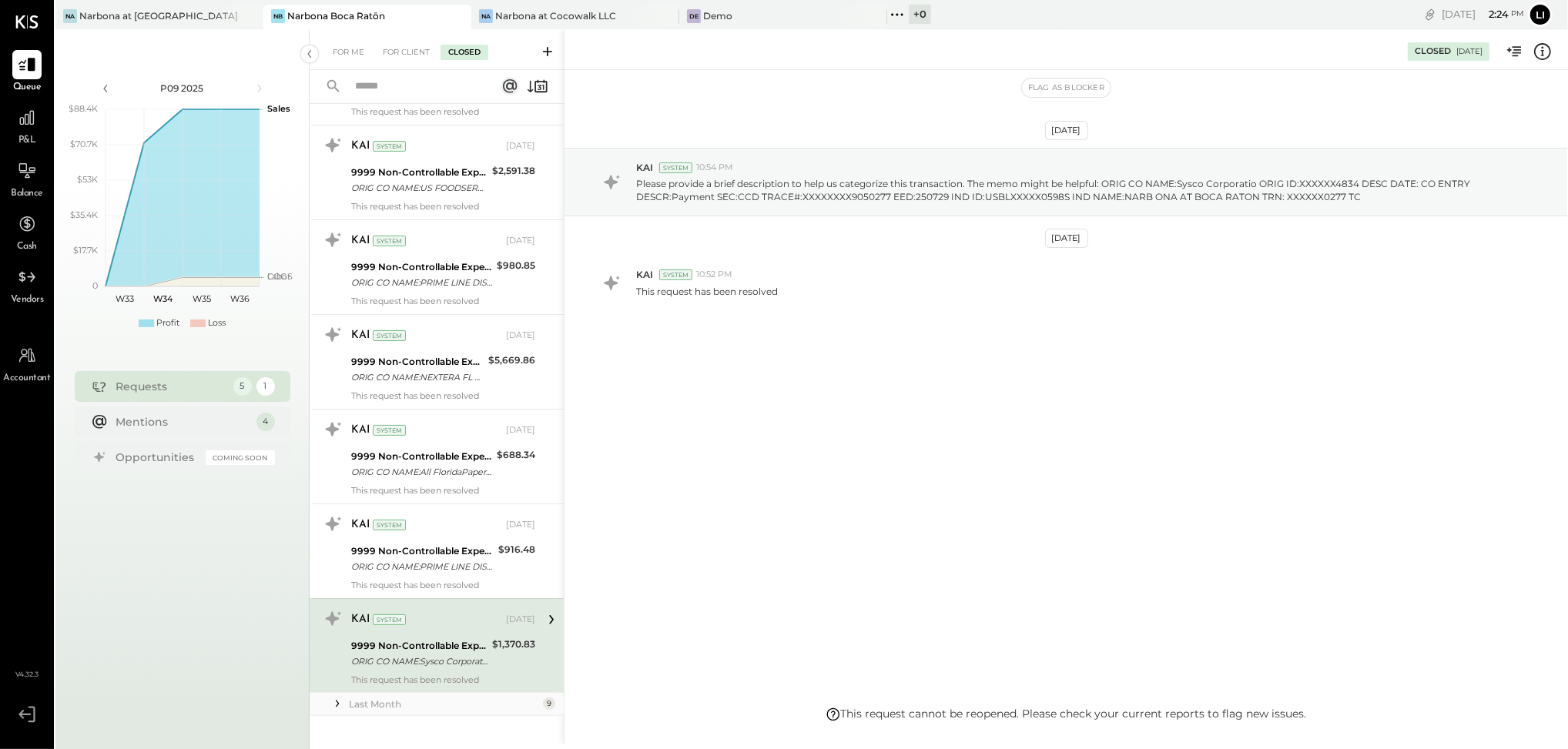
scroll to position [252, 0]
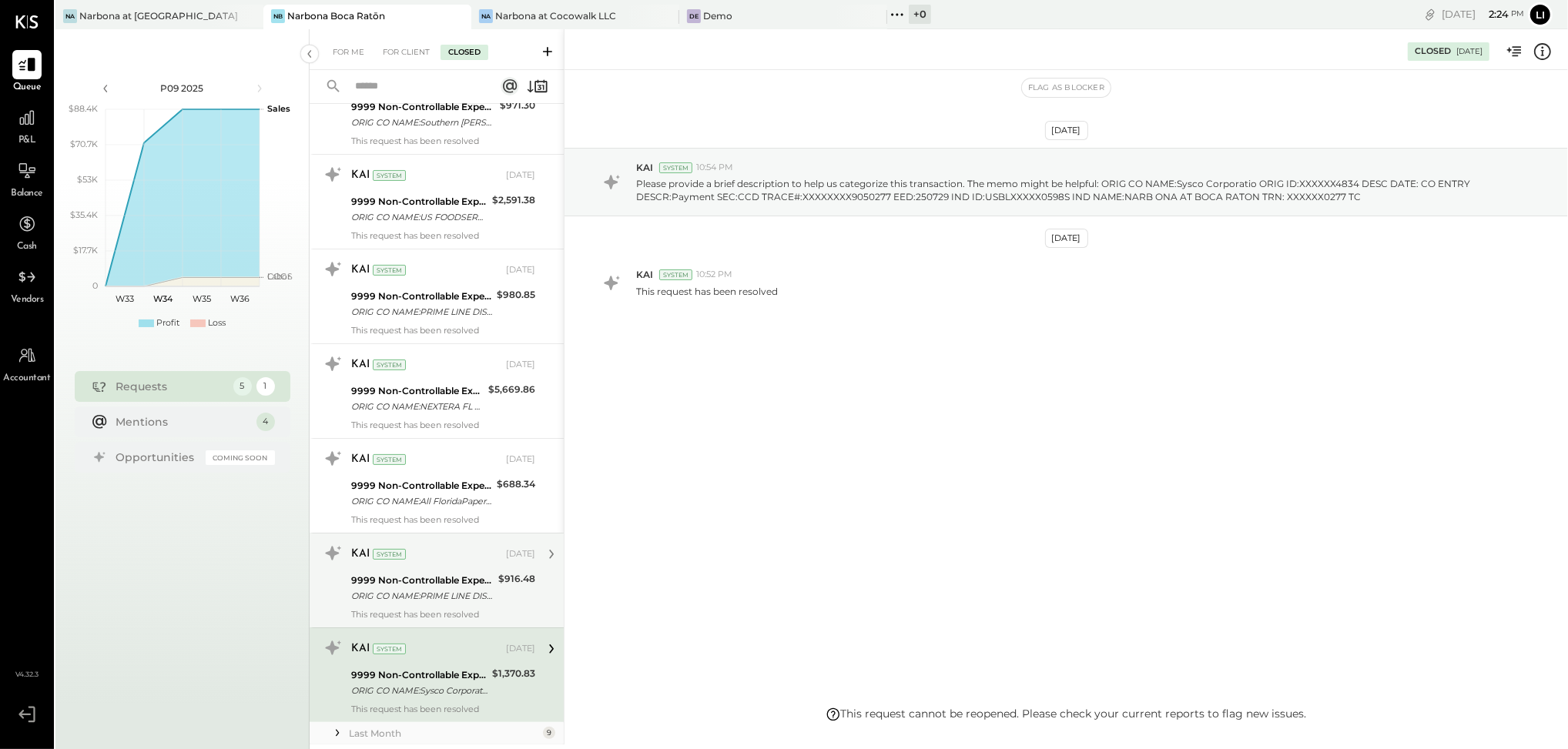
click at [422, 597] on div "ORIG CO NAME:PRIME LINE DISTR ORIG ID:XXXXXX7574 DESC DATE: CO ENTRY DESCR:AR S…" at bounding box center [422, 596] width 142 height 15
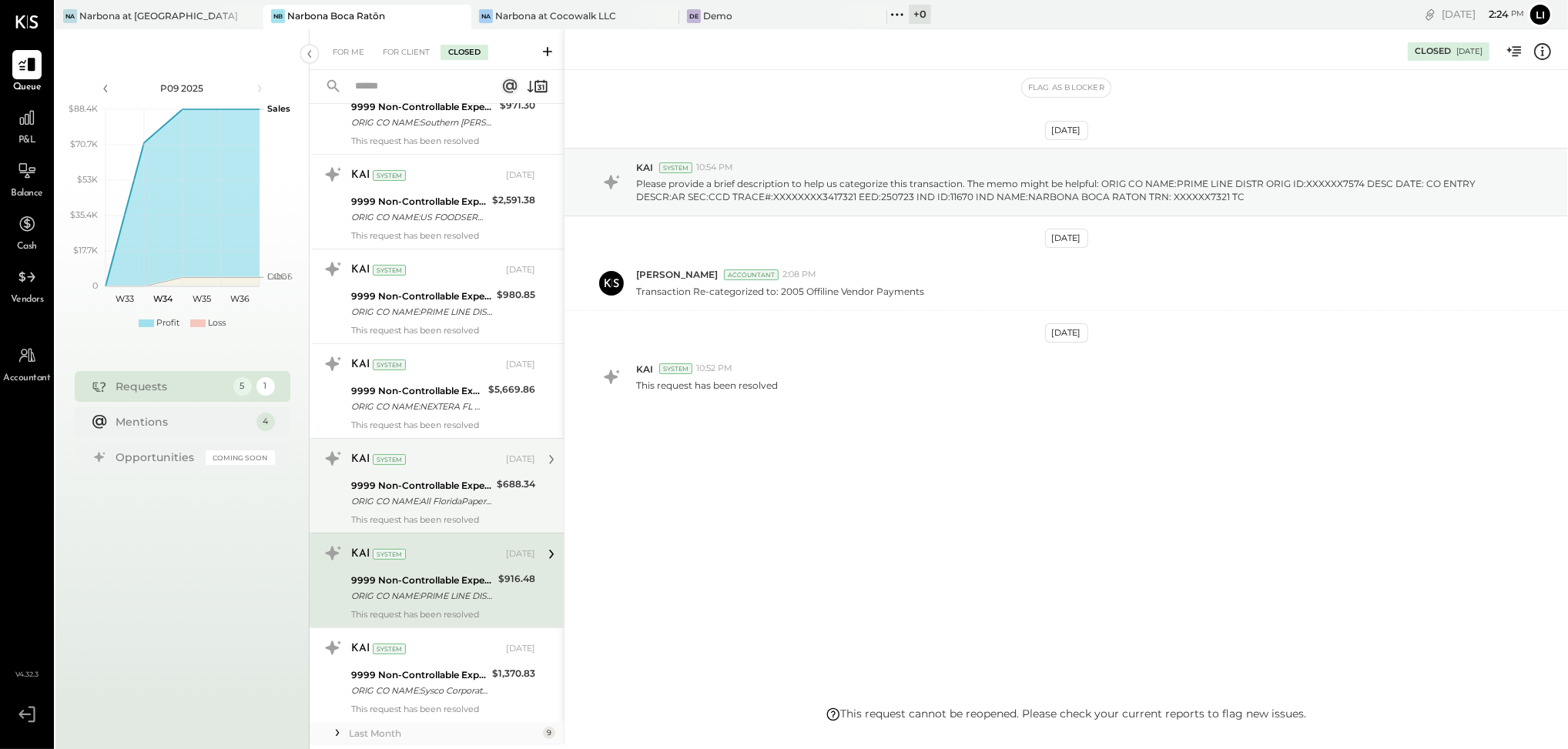
click at [419, 508] on div "ORIG CO NAME:All FloridaPaper ORIG ID:XXXXXX4657 DESC DATE: CO ENTRY DESCR:XX00…" at bounding box center [421, 501] width 141 height 15
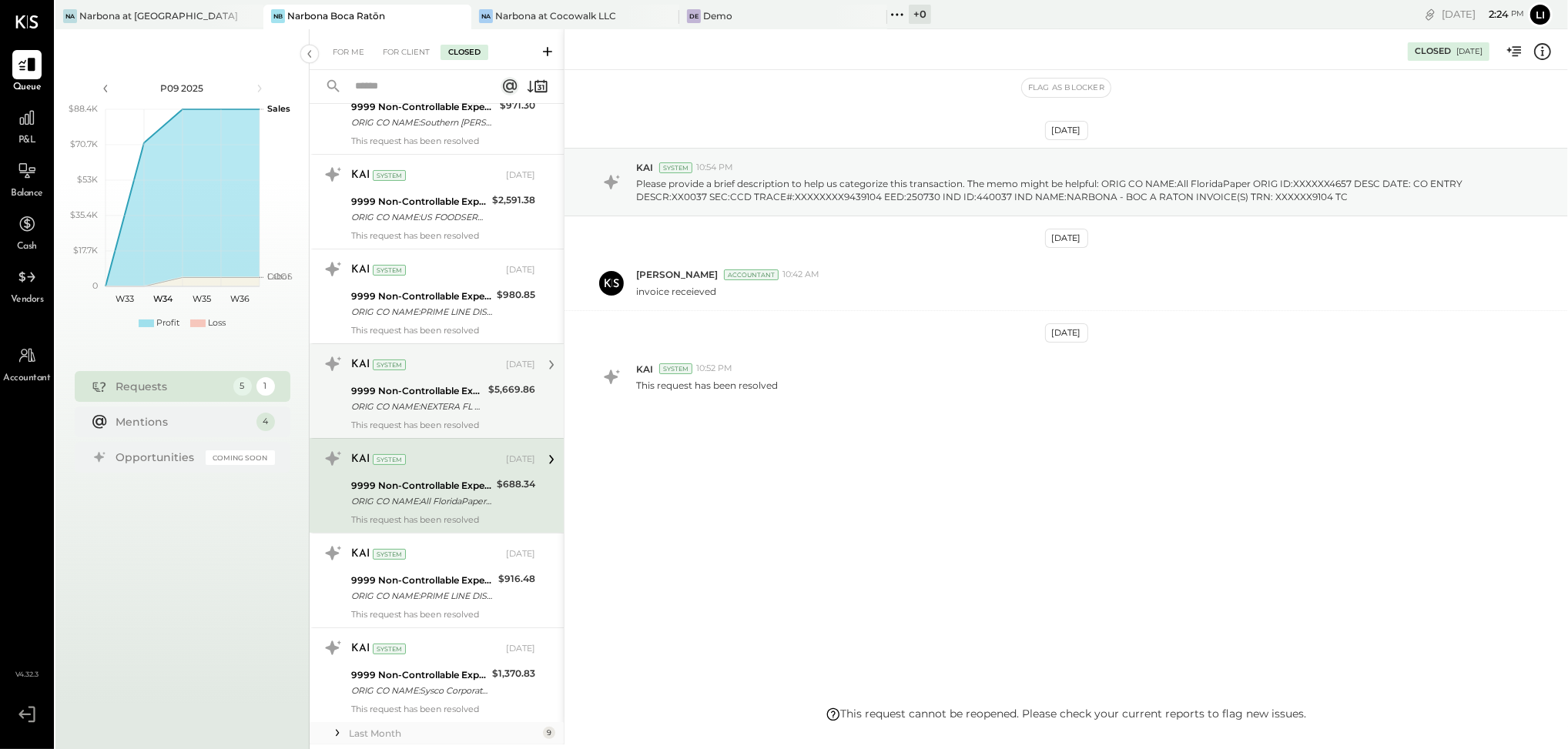
click at [423, 376] on div "KAI System [DATE]" at bounding box center [443, 365] width 184 height 26
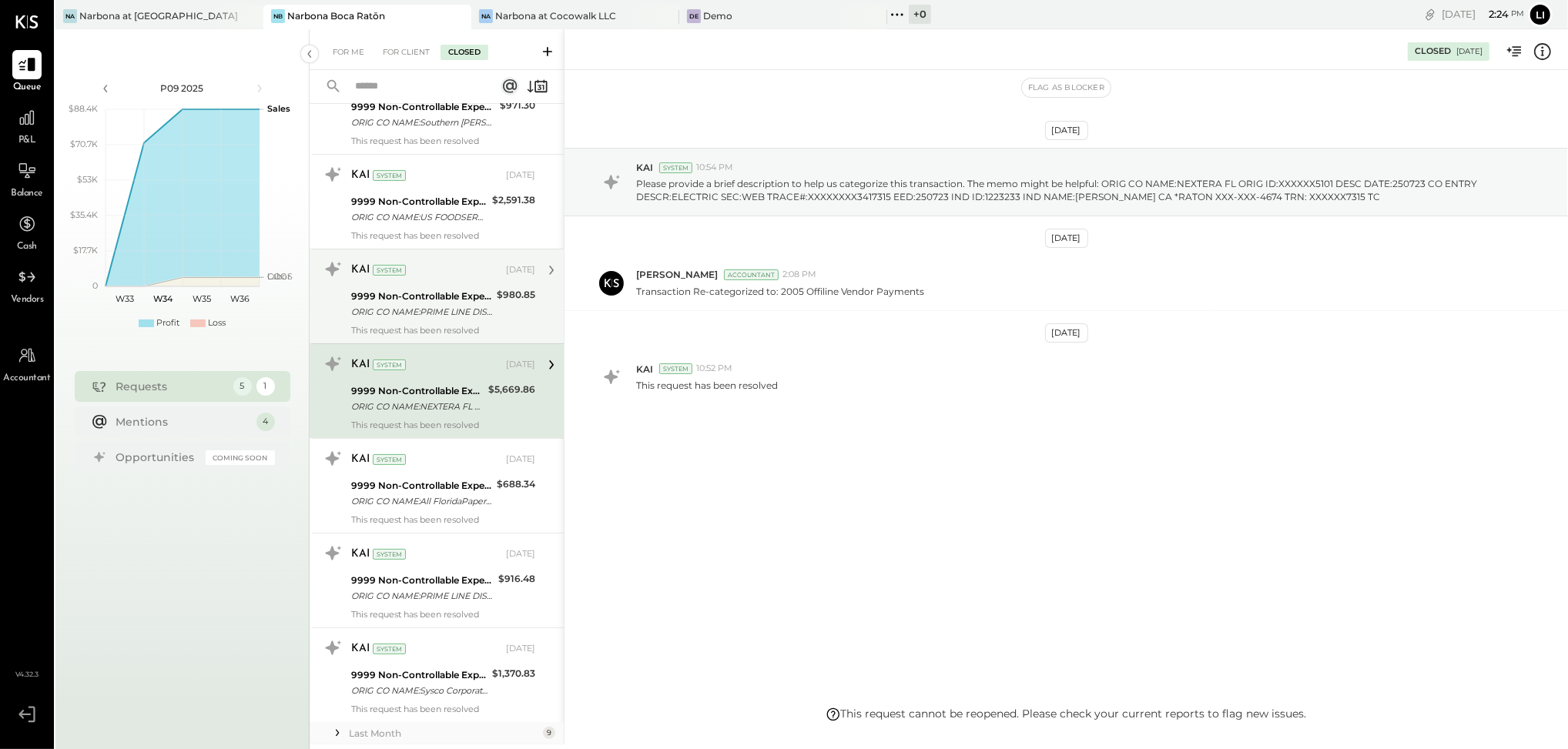
click at [427, 306] on div "ORIG CO NAME:PRIME LINE DISTR ORIG ID:XXXXXX7574 DESC DATE: CO ENTRY DESCR:AR S…" at bounding box center [421, 312] width 141 height 15
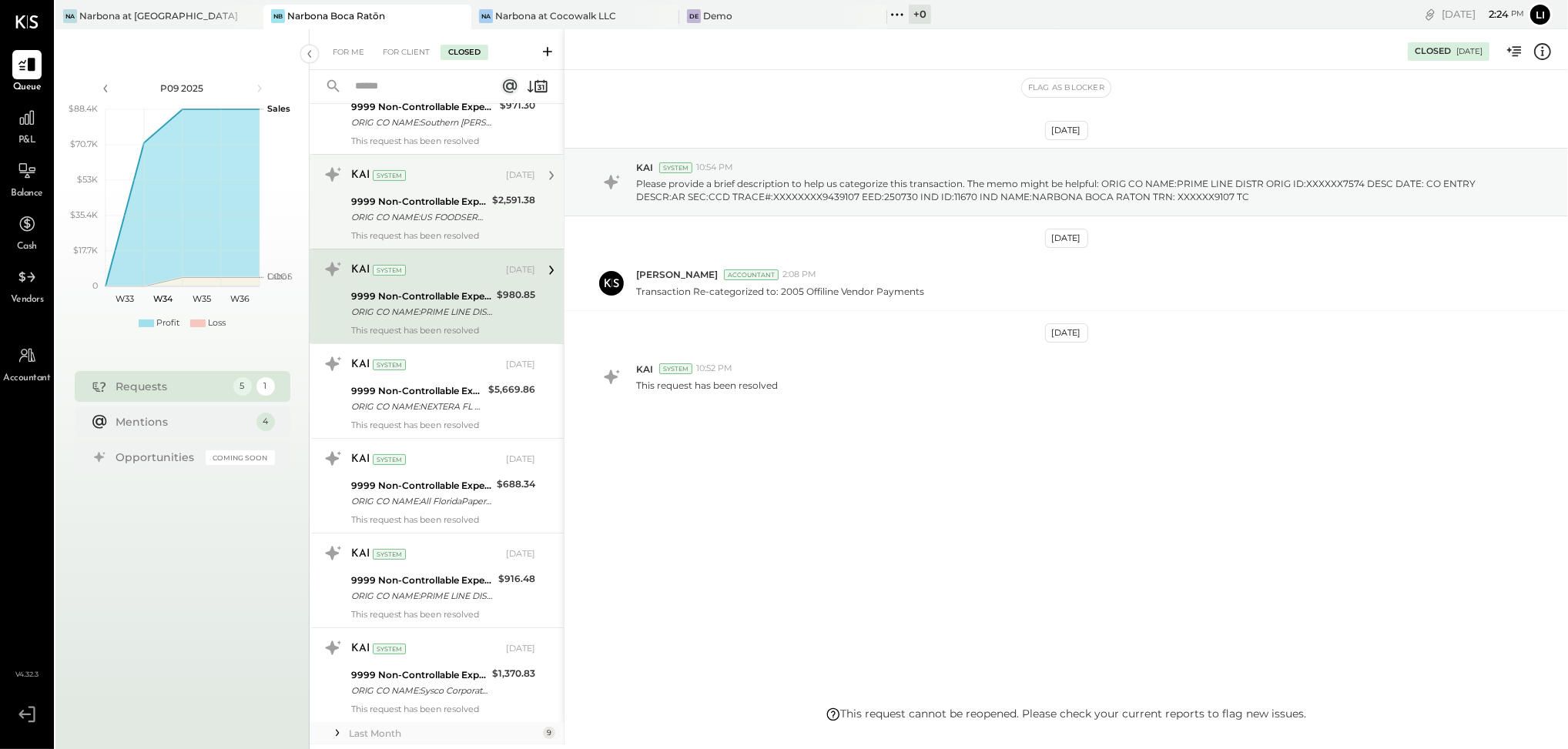
click at [430, 206] on div "9999 Non-Controllable Expenses:Other Income and Expenses:To Be Classified P&L" at bounding box center [419, 202] width 136 height 15
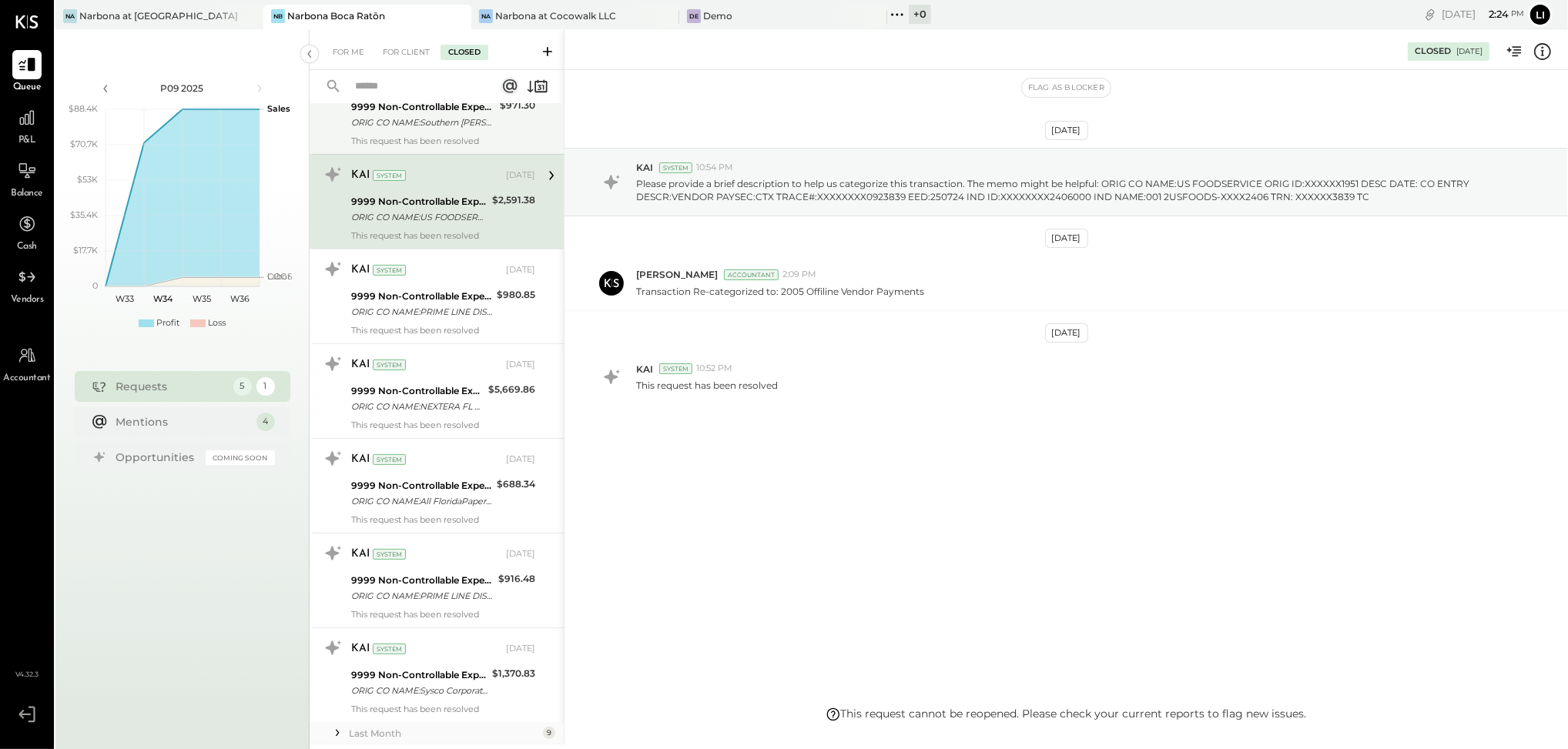
click at [427, 132] on div "KAI System [DATE] 9999 Non-Controllable Expenses:Other Income and Expenses:To B…" at bounding box center [443, 107] width 184 height 79
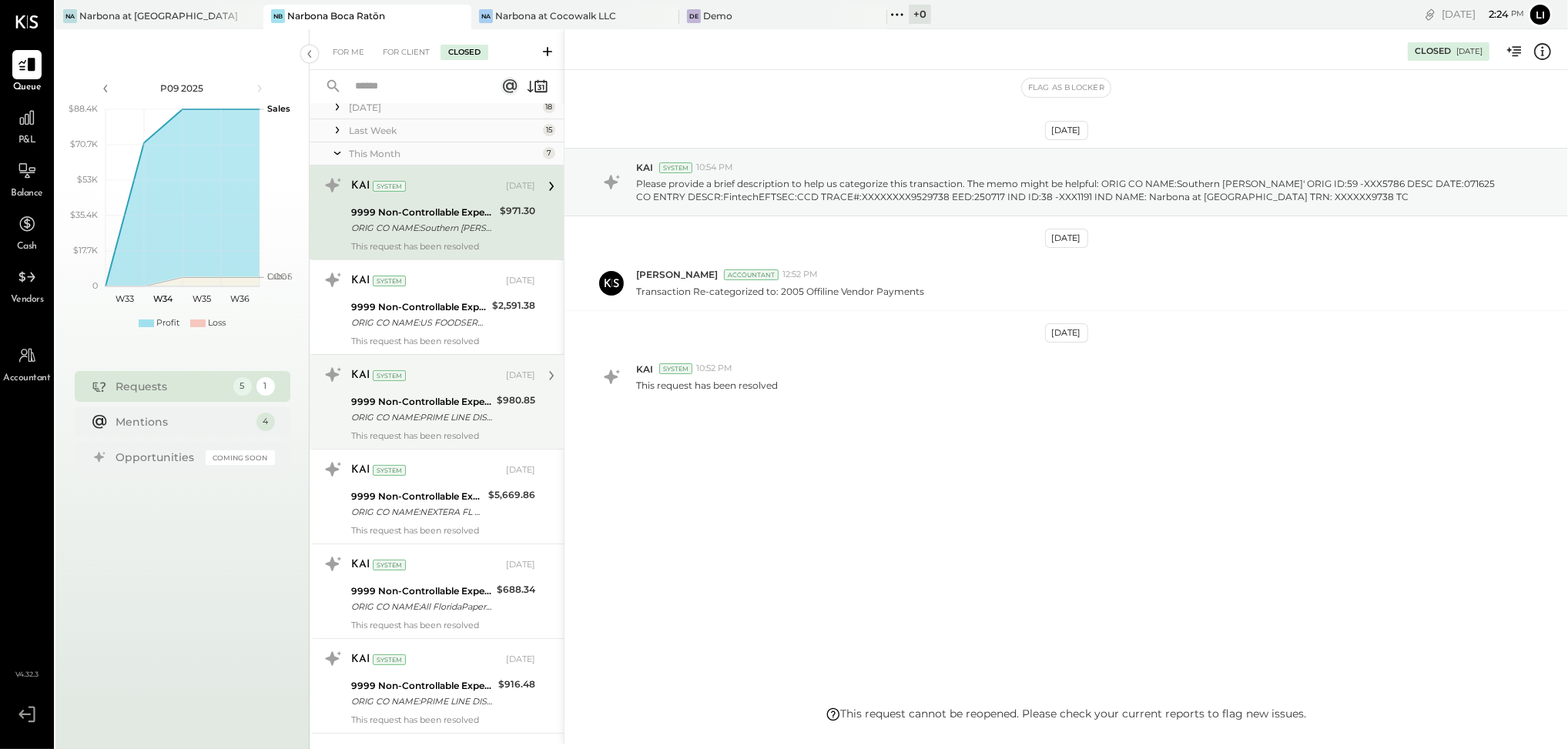
scroll to position [141, 0]
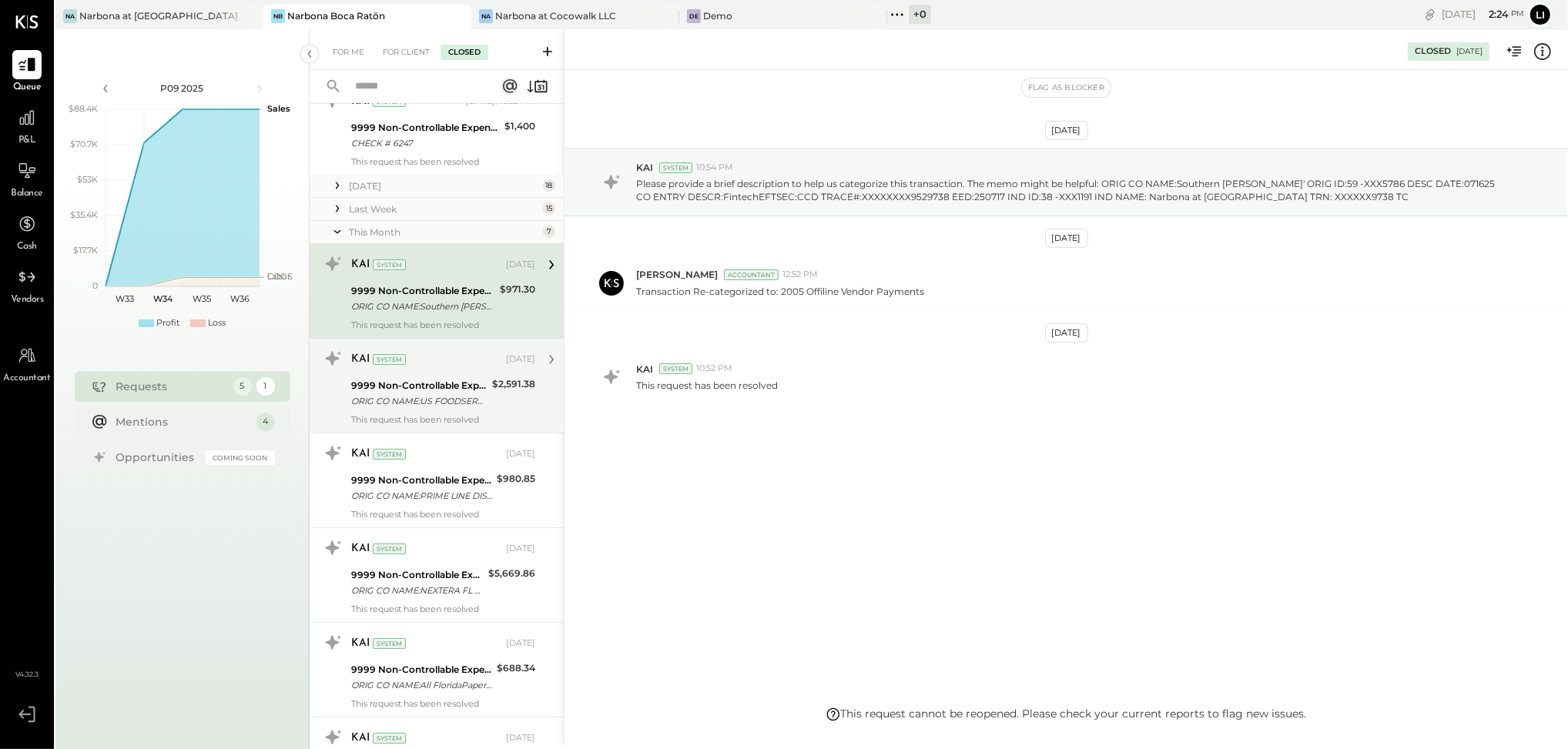
click at [468, 425] on div "KAI System [DATE] 9999 Non-Controllable Expenses:Other Income and Expenses:To B…" at bounding box center [437, 385] width 254 height 95
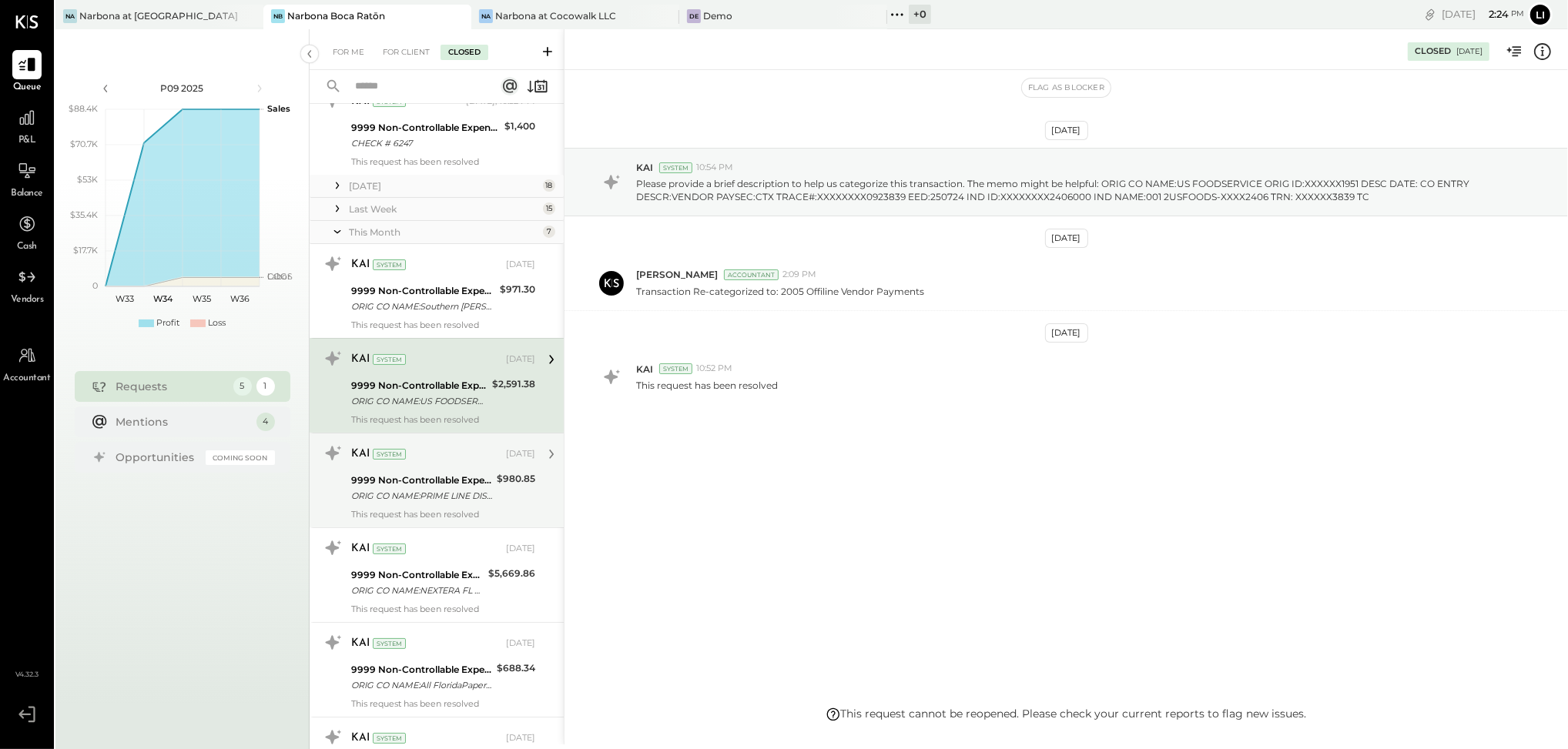
scroll to position [36, 0]
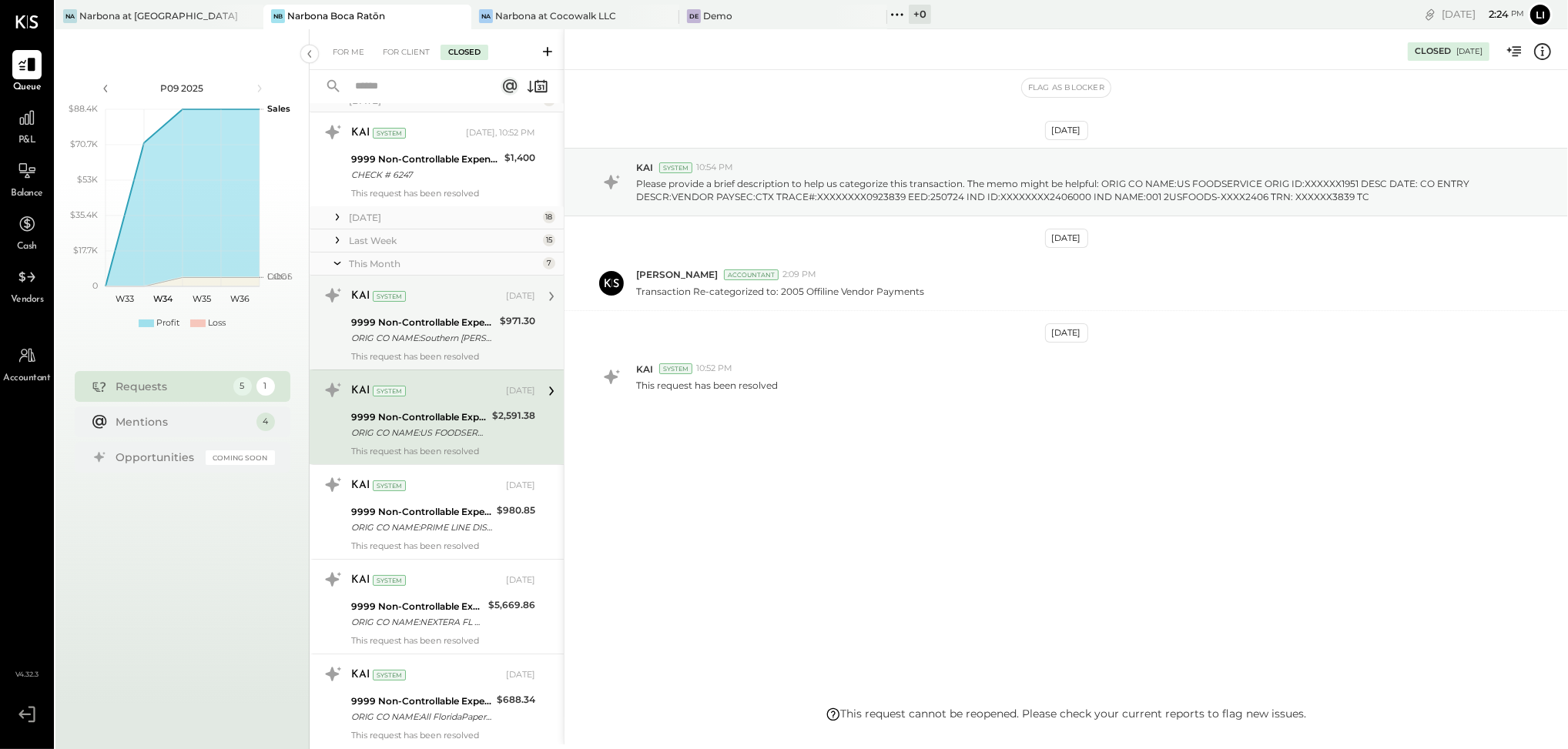
click at [458, 324] on div "9999 Non-Controllable Expenses:Other Income and Expenses:To Be Classified P&L" at bounding box center [423, 323] width 144 height 15
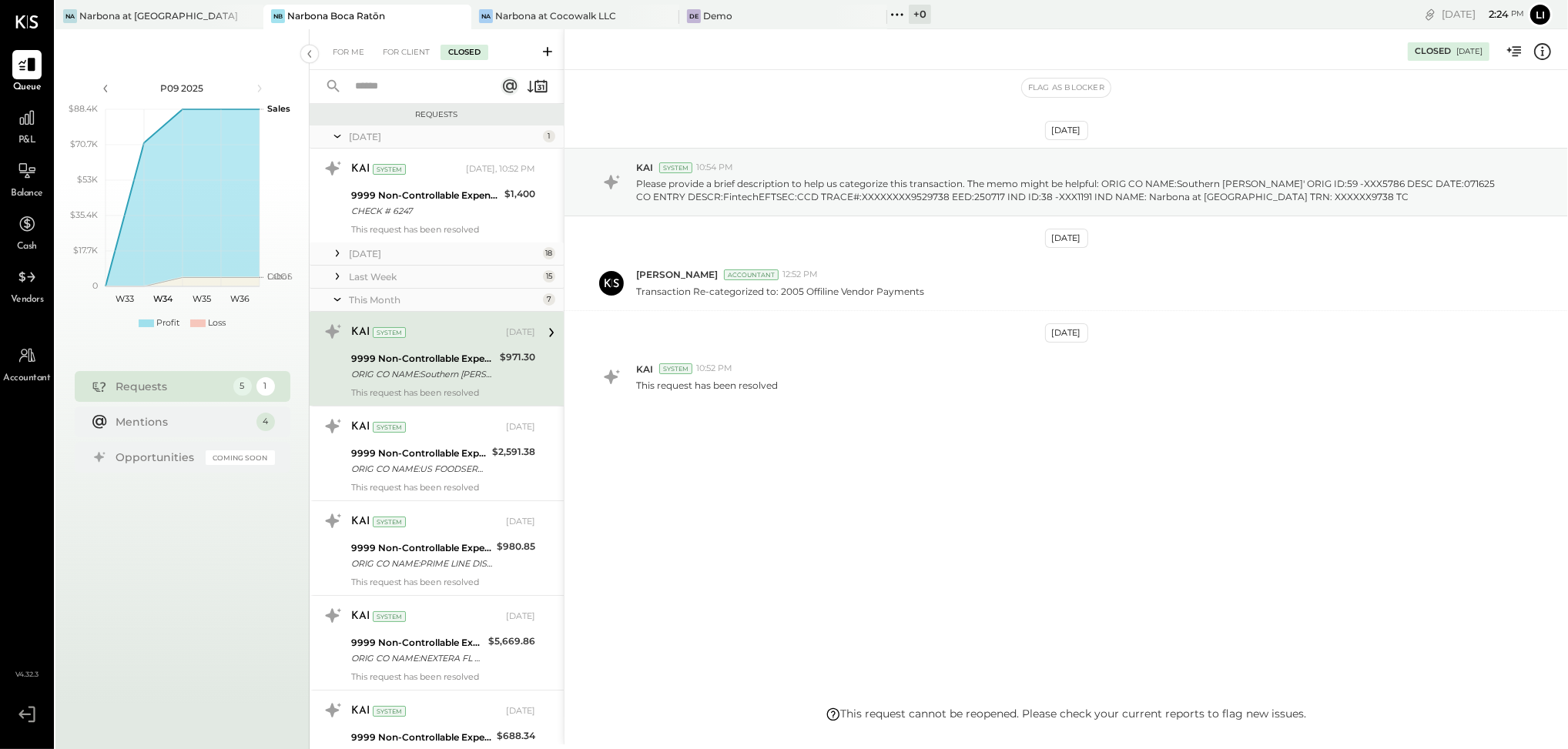
click at [335, 304] on icon at bounding box center [337, 299] width 15 height 38
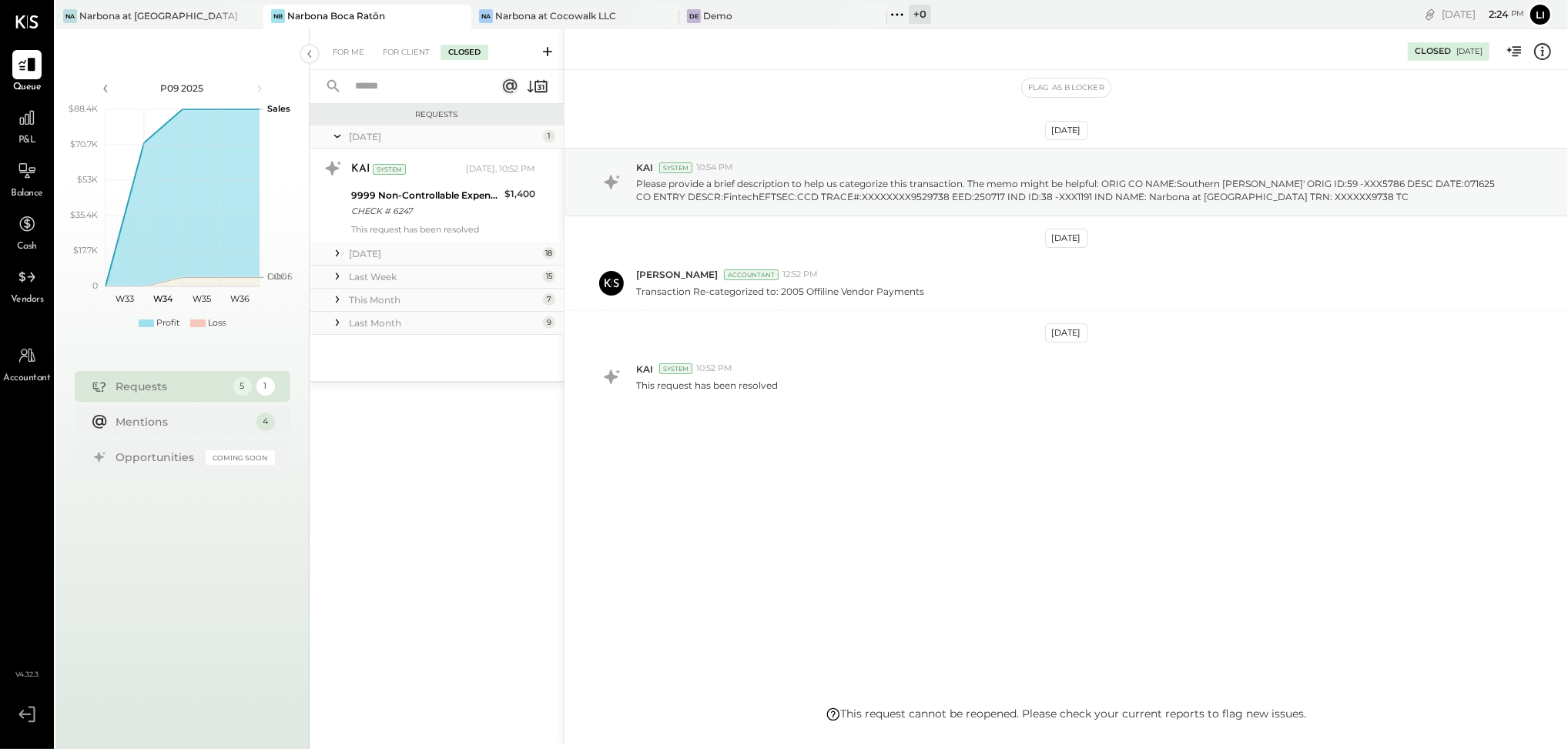
click at [336, 281] on icon at bounding box center [337, 276] width 15 height 15
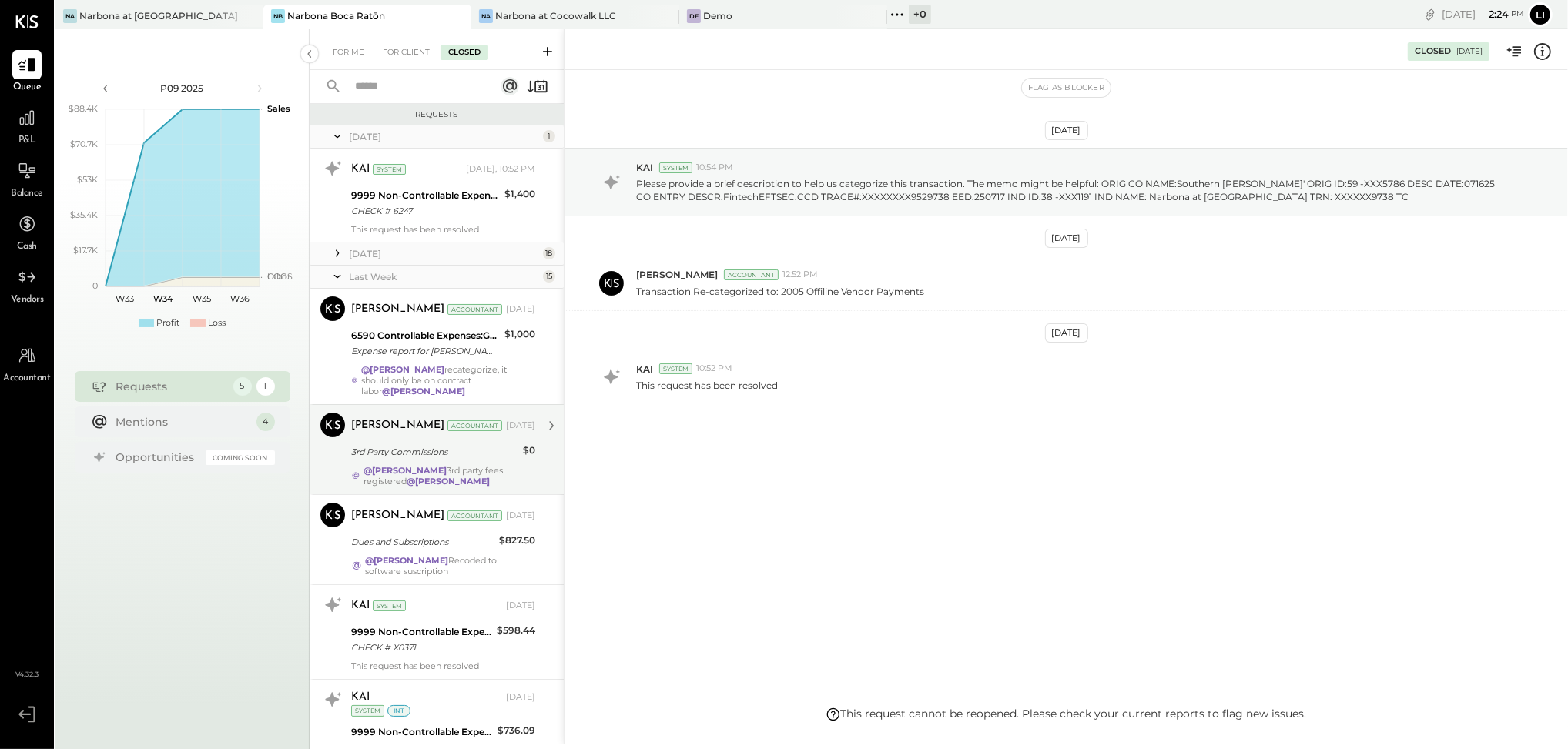
scroll to position [938, 0]
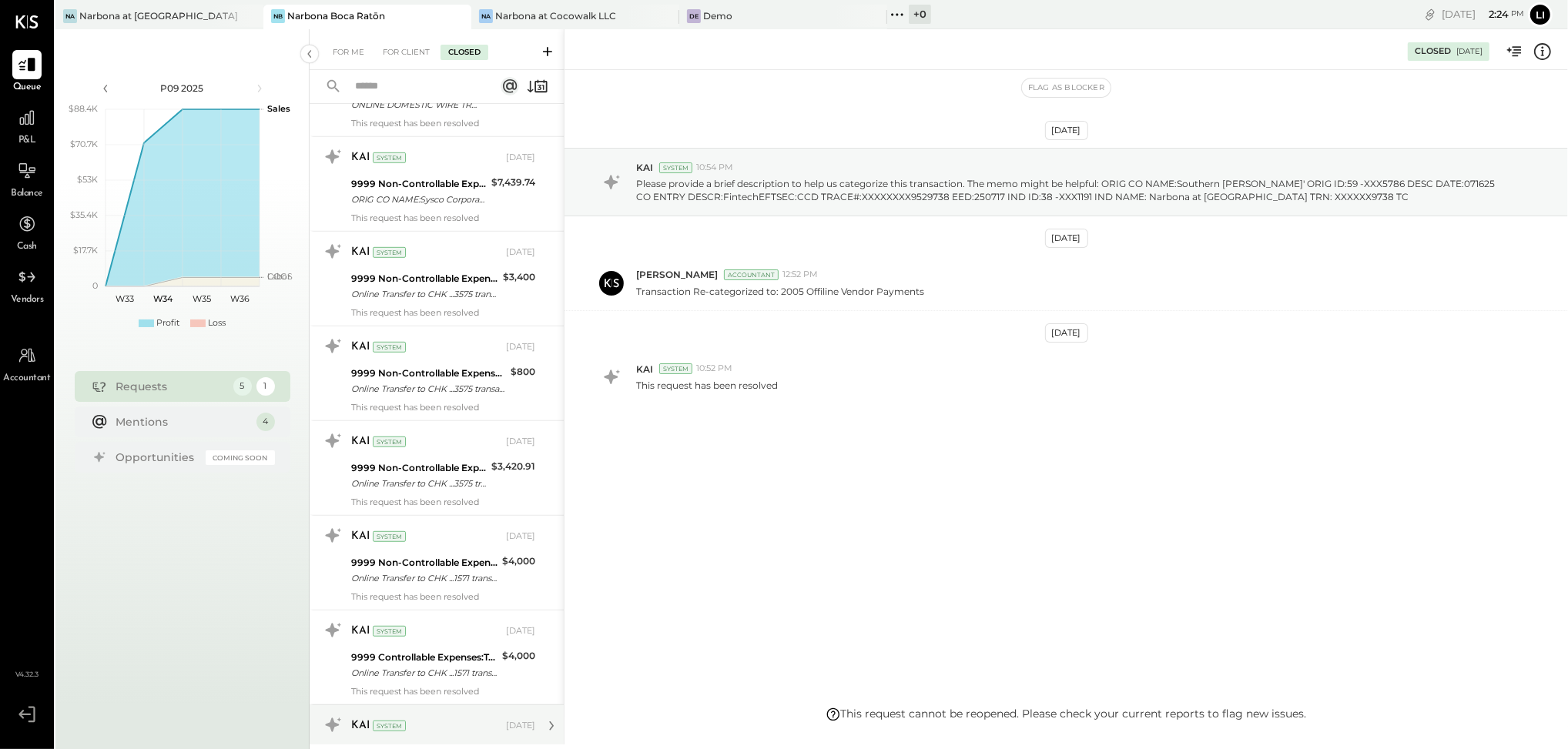
click at [475, 733] on div "KAI System" at bounding box center [427, 726] width 152 height 15
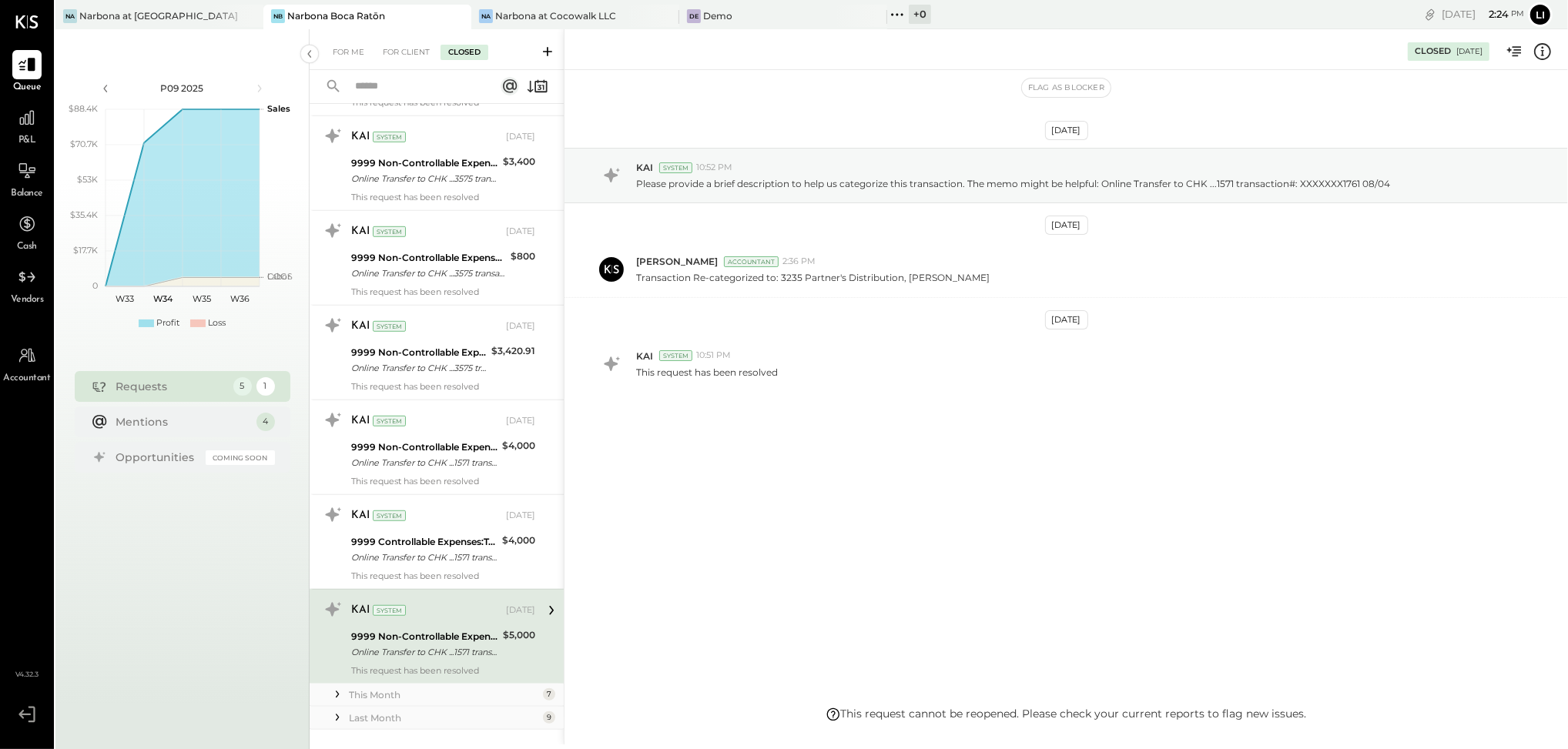
scroll to position [1052, 0]
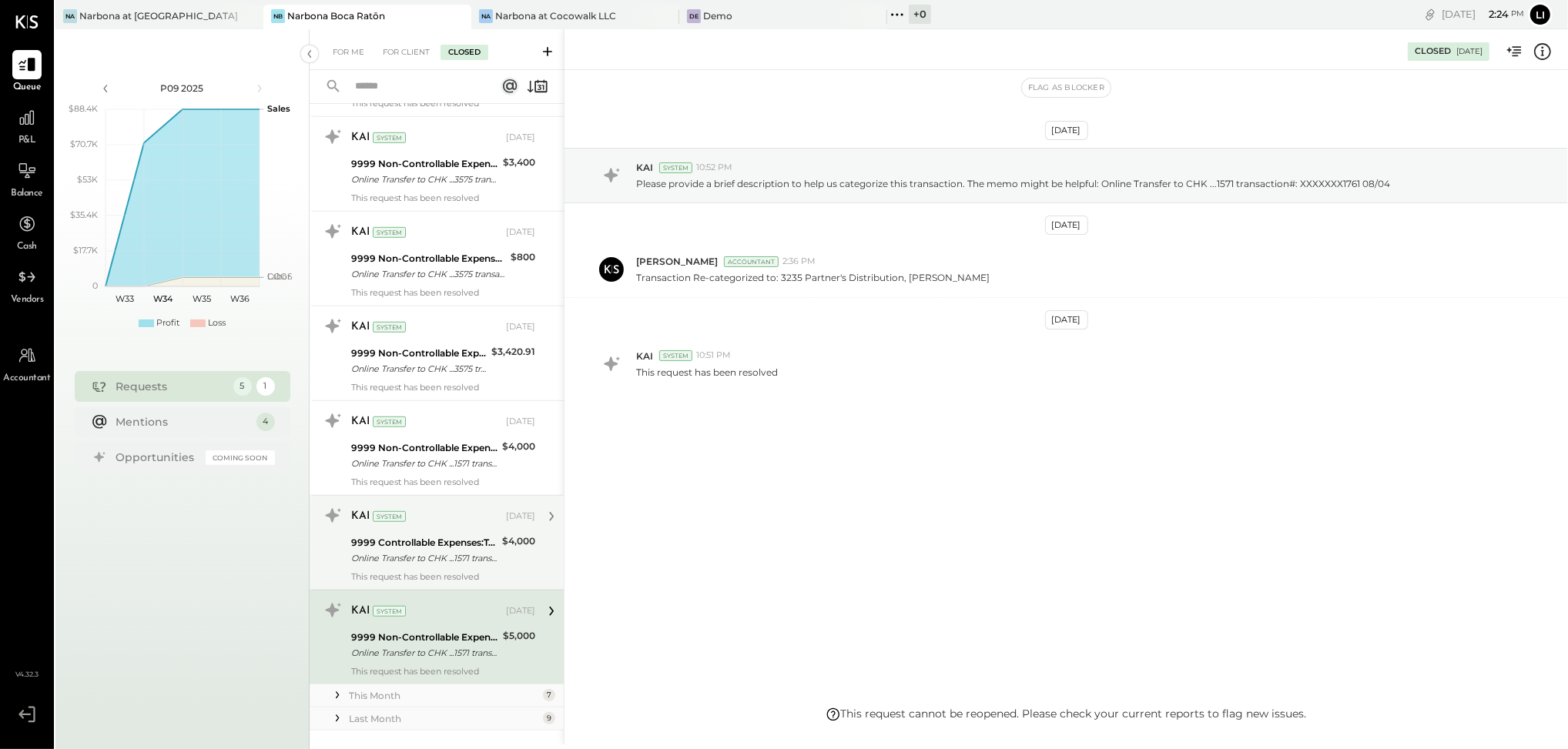
click at [491, 574] on div "This request has been resolved" at bounding box center [443, 577] width 184 height 11
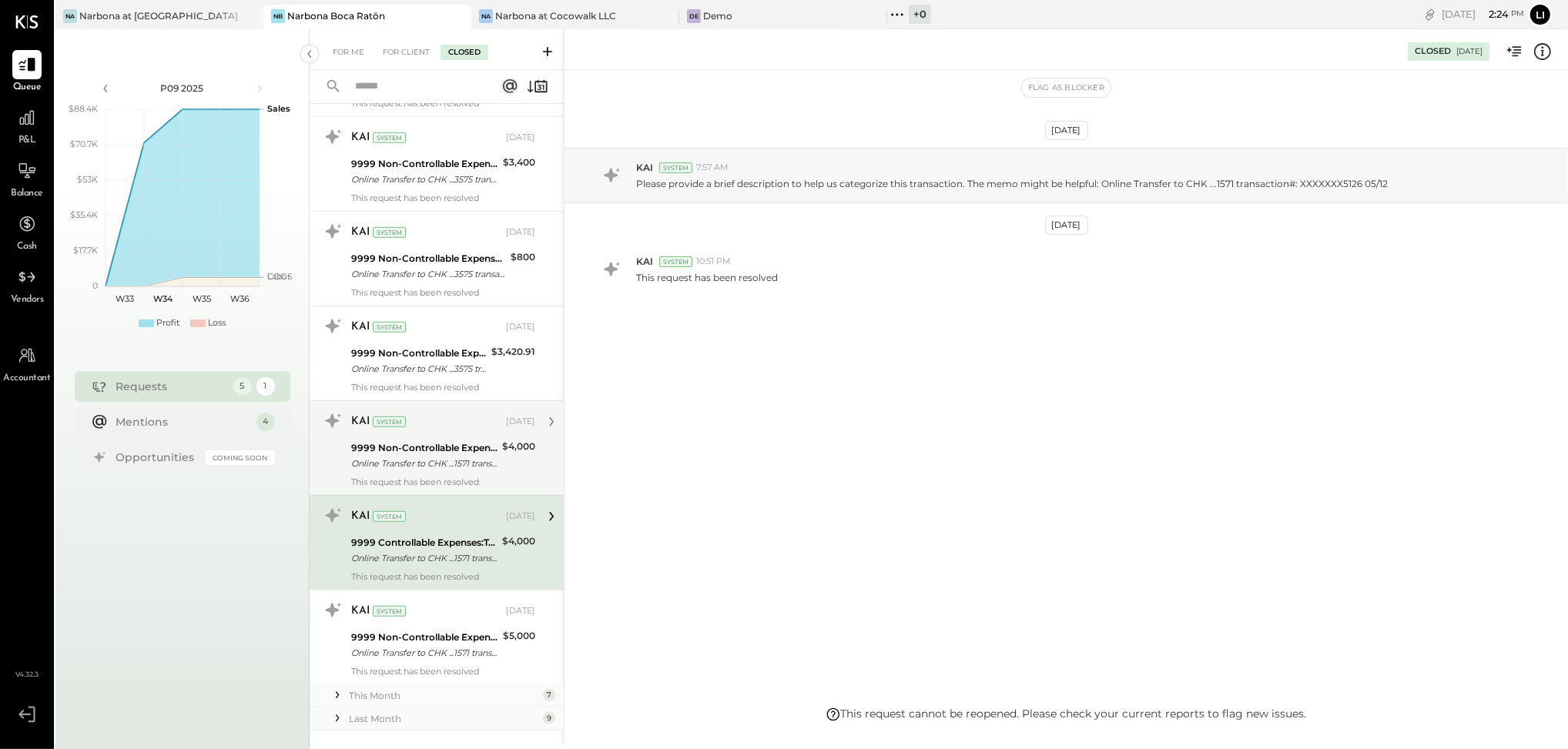
click at [506, 428] on div "[DATE]" at bounding box center [521, 422] width 29 height 12
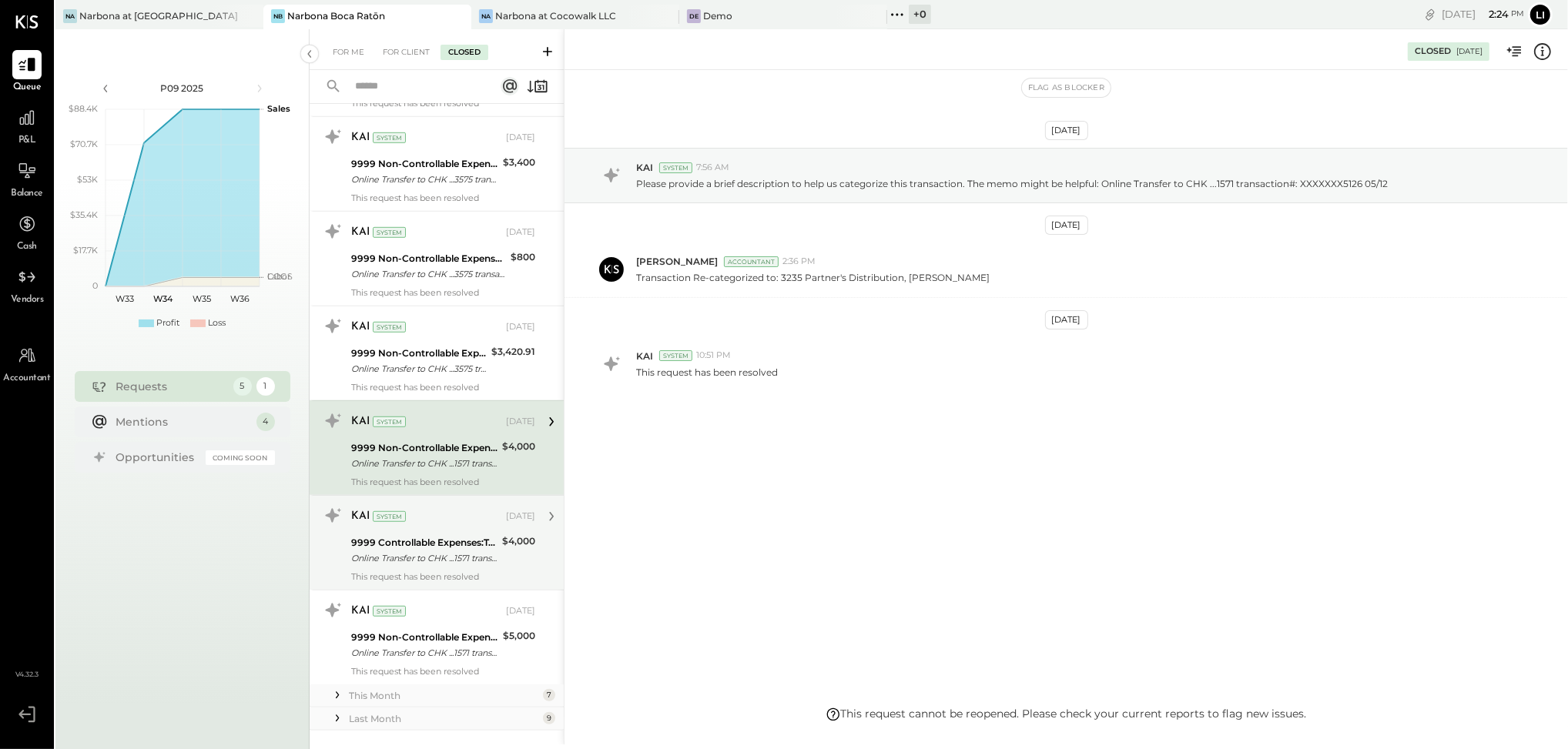
click at [429, 527] on div "KAI System [DATE]" at bounding box center [443, 517] width 184 height 22
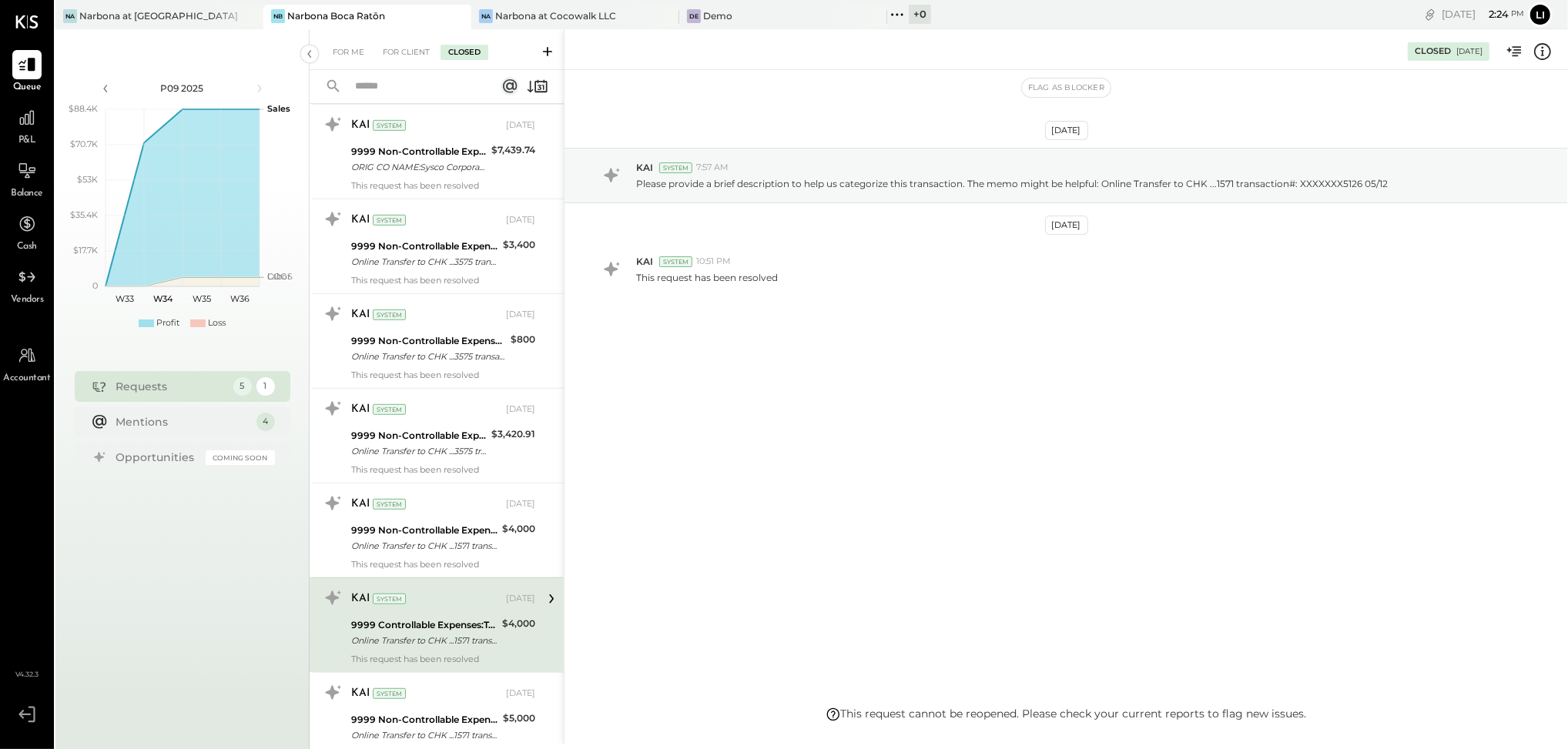
scroll to position [968, 0]
click at [421, 536] on div "9999 Non-Controllable Expenses:Other Income and Expenses:To Be Classified P&L" at bounding box center [424, 532] width 146 height 15
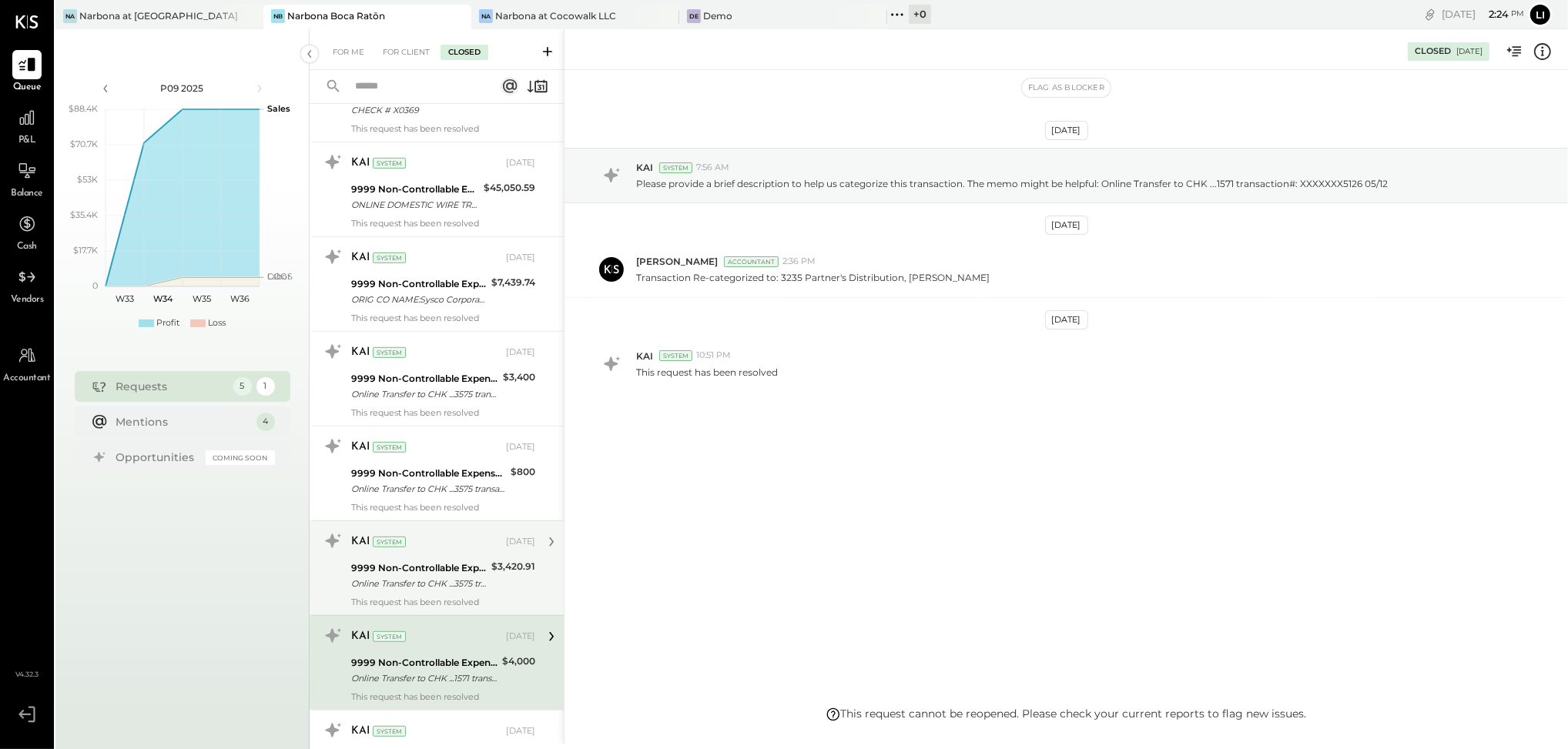
scroll to position [835, 0]
click at [462, 594] on div "Online Transfer to CHK ...3575 transaction#: XXXXXXX5303 07/15" at bounding box center [419, 586] width 136 height 15
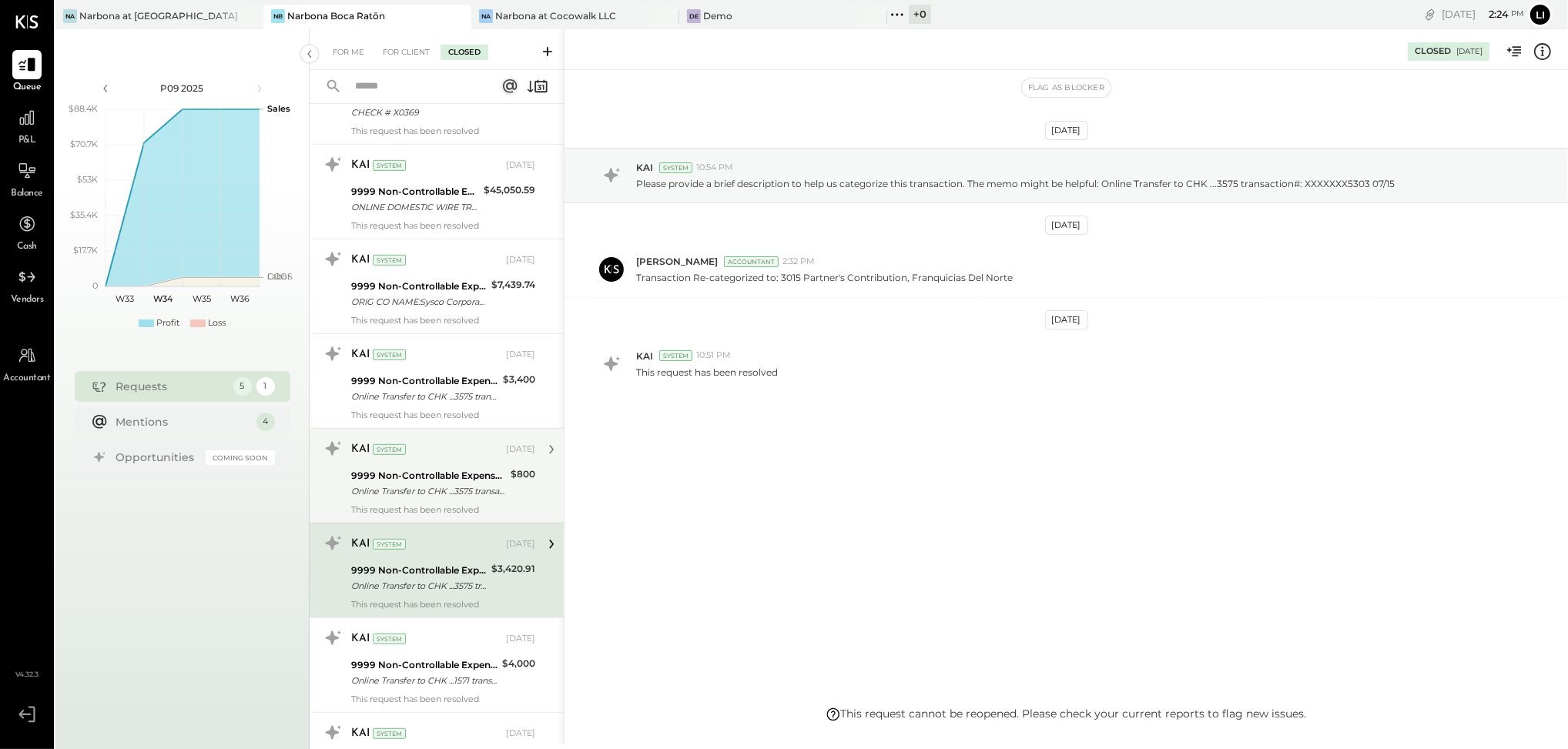
click at [470, 506] on div "This request has been resolved" at bounding box center [443, 510] width 184 height 11
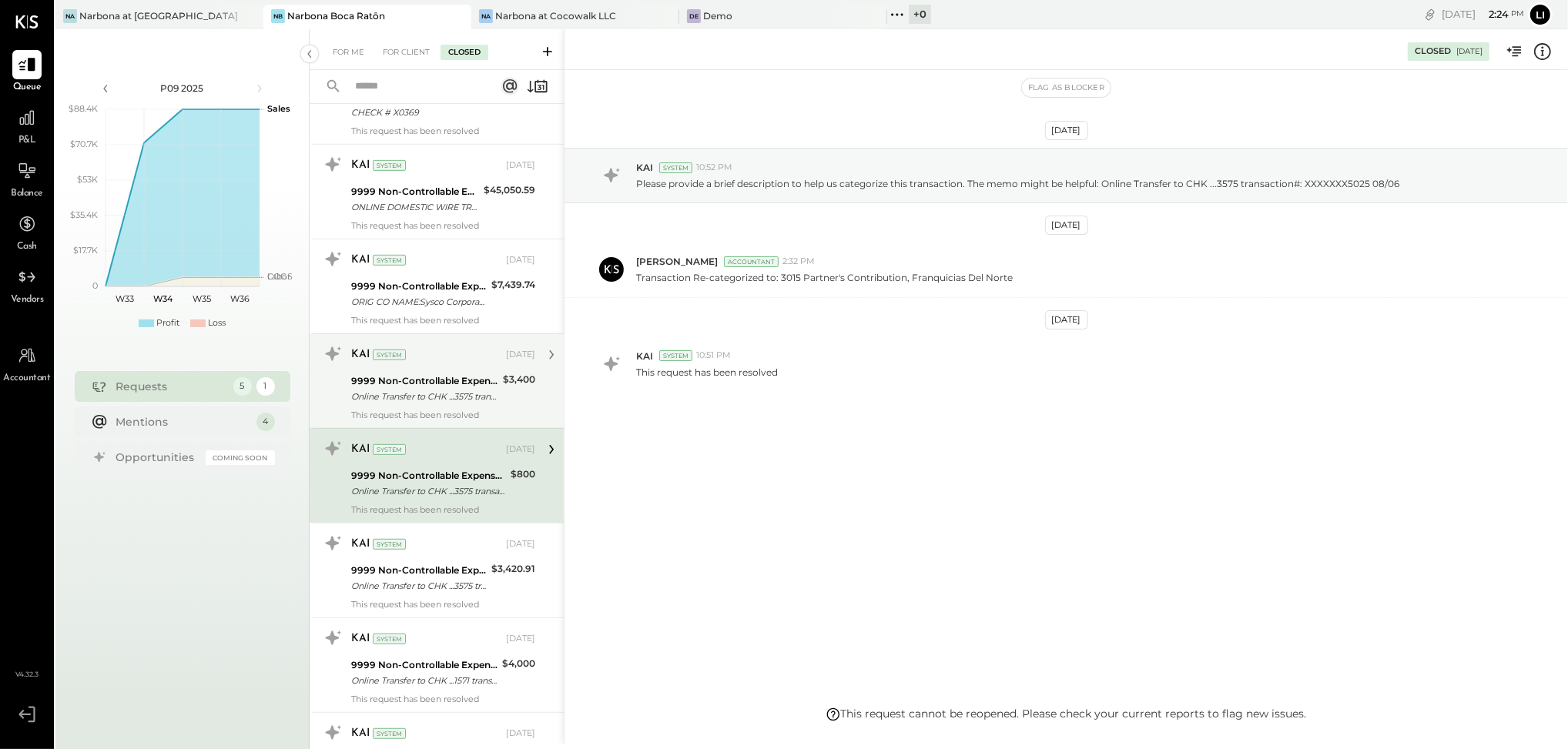
click at [435, 396] on div "Online Transfer to CHK ...3575 transaction#: XXXXXXX6960 08/04" at bounding box center [424, 396] width 147 height 15
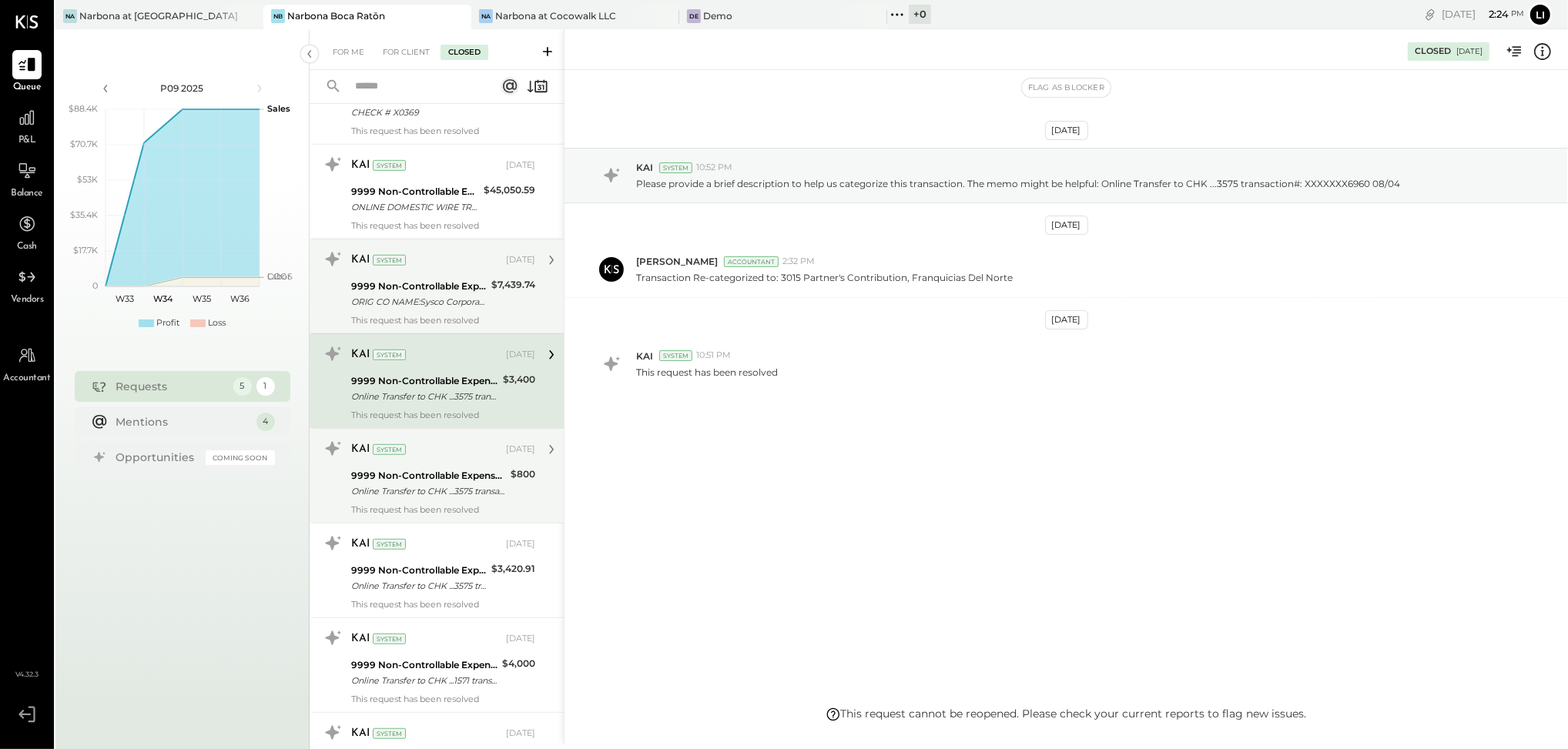
click at [422, 309] on div "ORIG CO NAME:Sysco Corporatio ORIG ID:XXXXXX4834 DESC DATE: CO ENTRY DESCR:Paym…" at bounding box center [419, 302] width 136 height 15
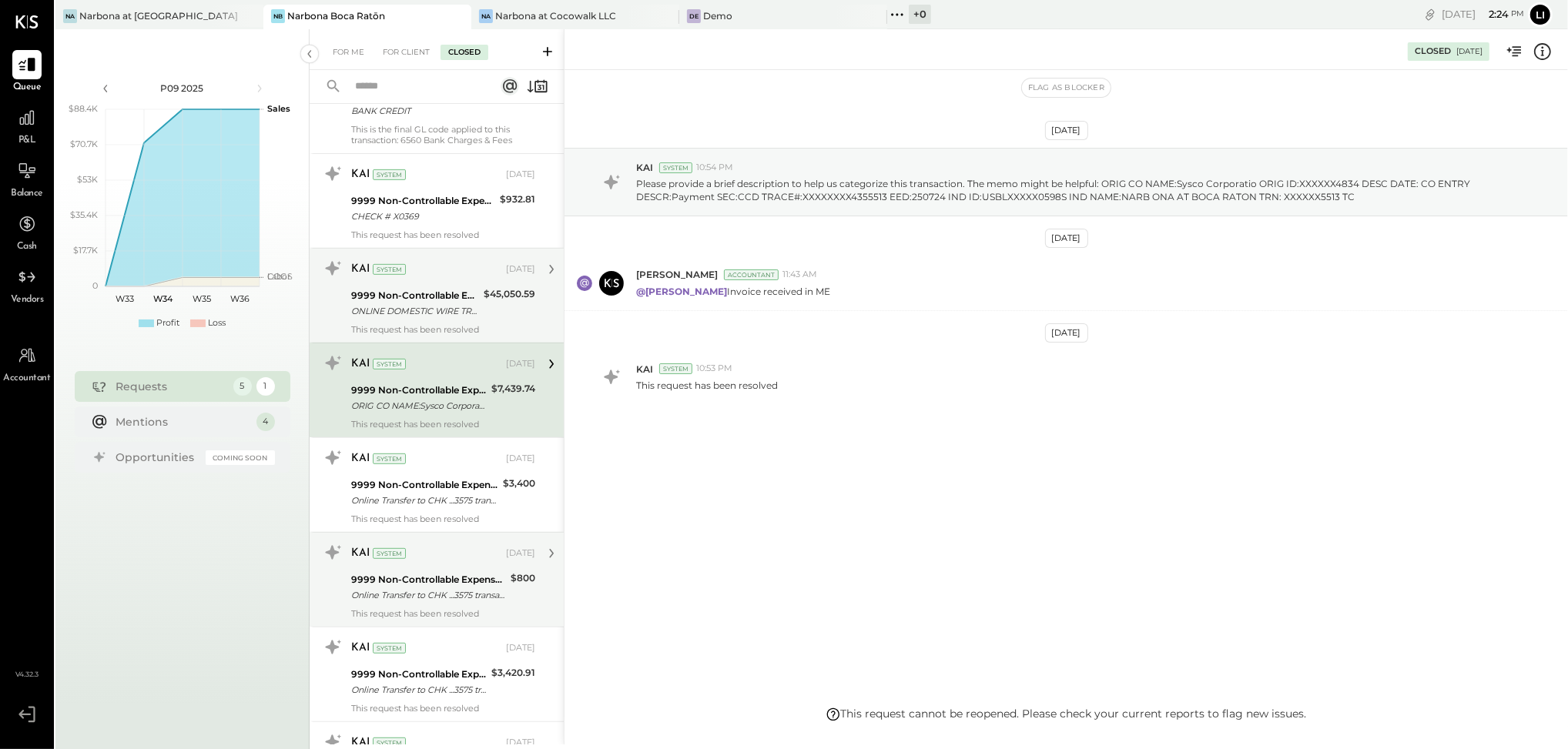
click at [453, 296] on div "9999 Non-Controllable Expenses:Other Income and Expenses:To Be Classified P&L" at bounding box center [415, 296] width 128 height 15
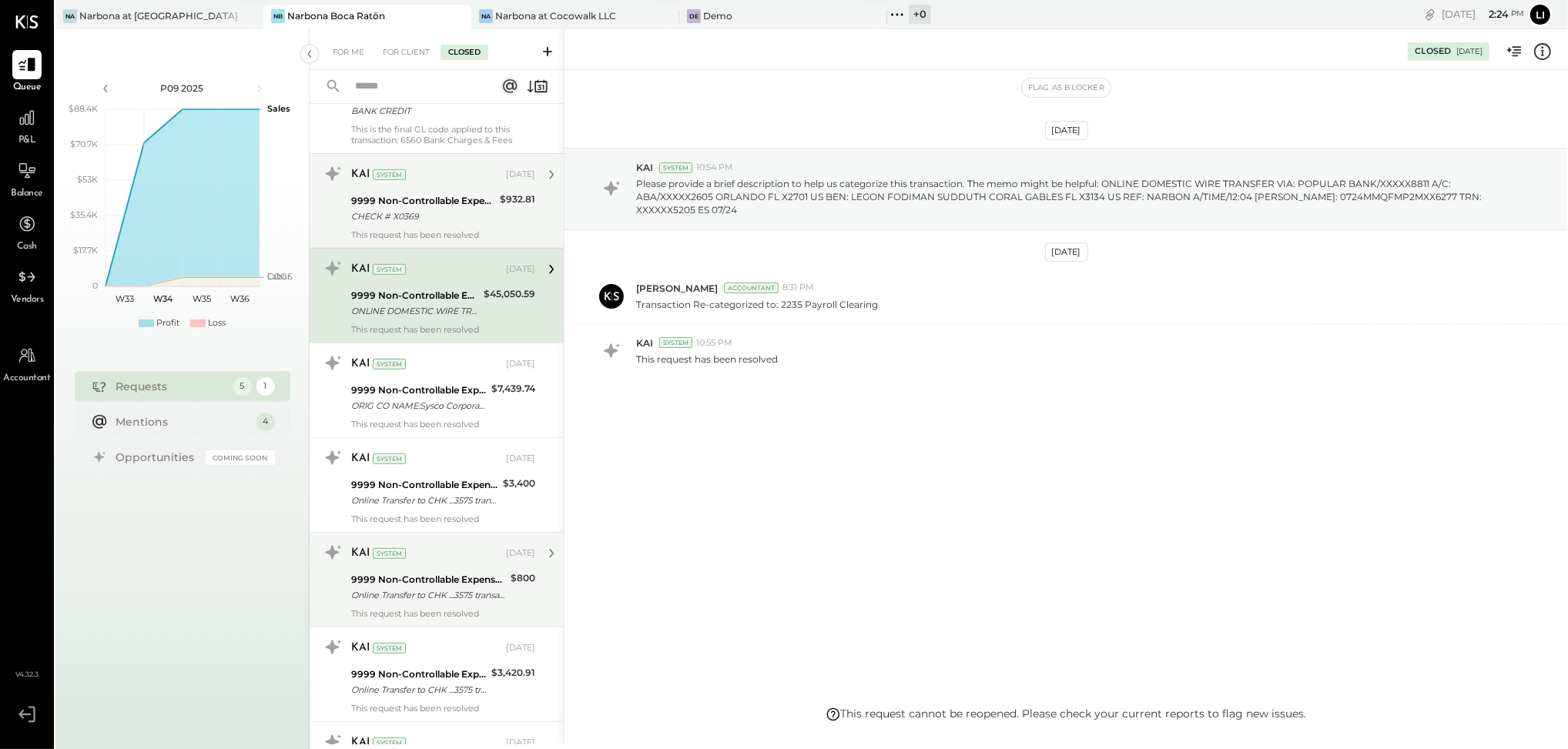
click at [451, 206] on div "9999 Non-Controllable Expenses:Other Income and Expenses:To Be Classified P&L" at bounding box center [423, 201] width 144 height 15
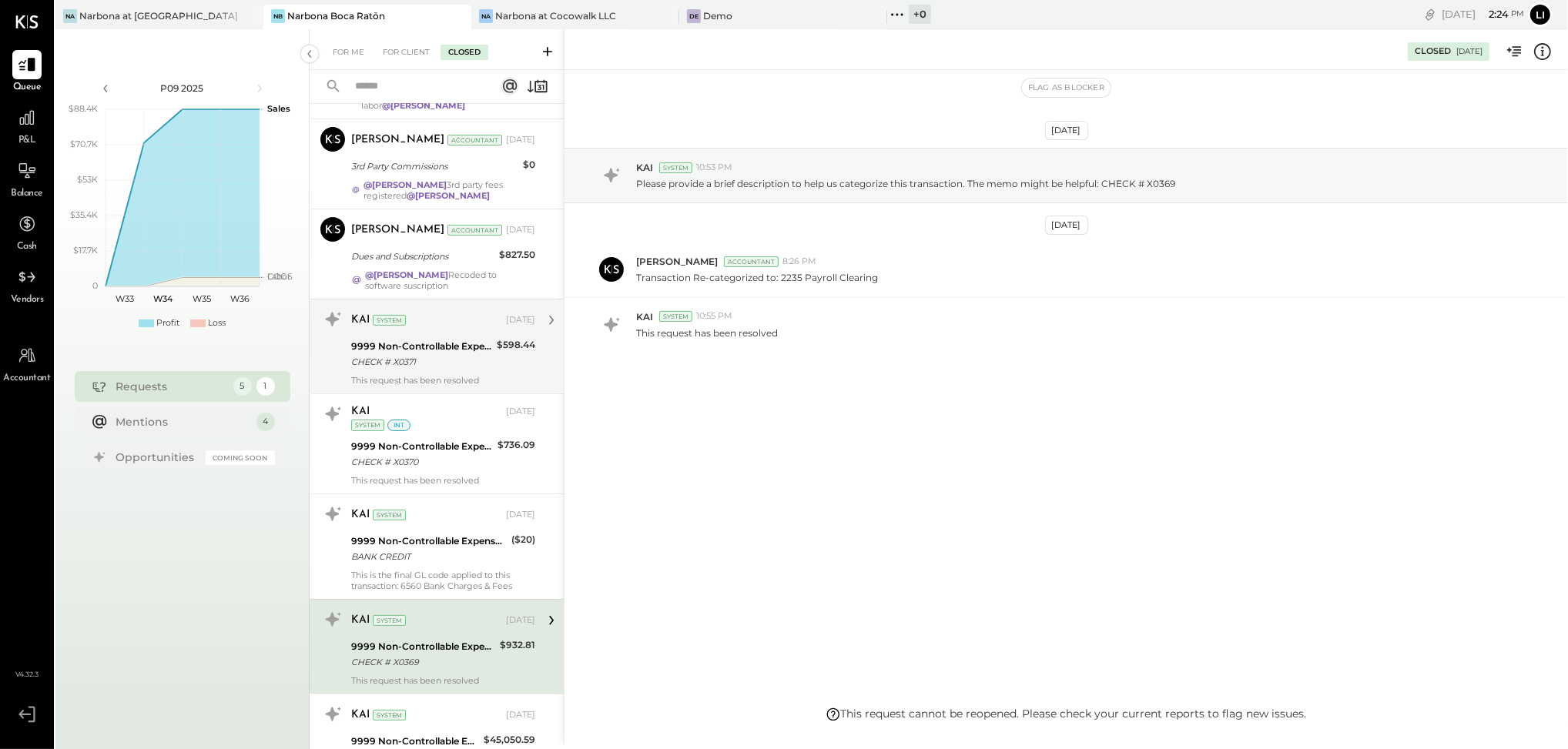
scroll to position [225, 0]
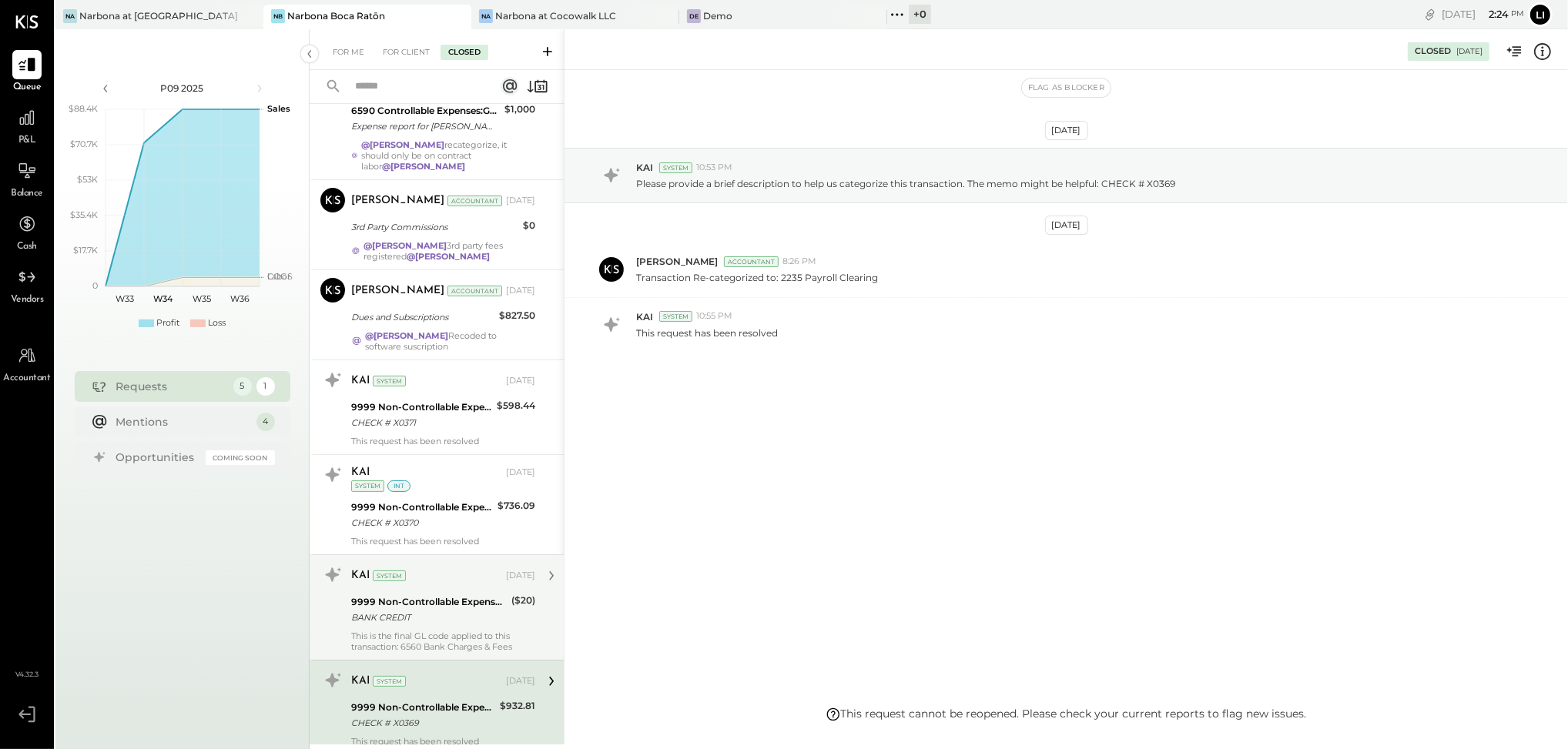
click at [450, 571] on div "KAI System" at bounding box center [427, 576] width 152 height 15
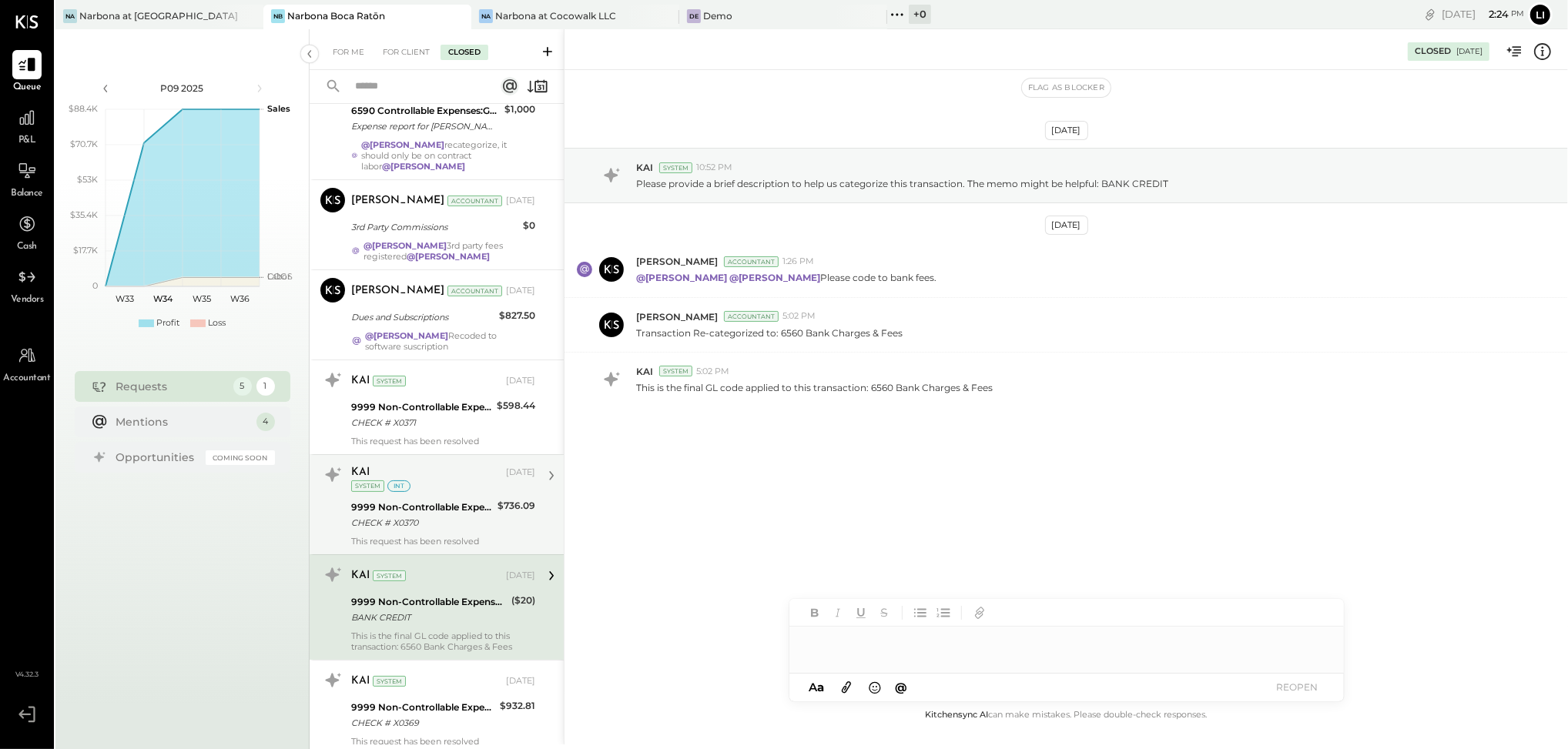
click at [435, 509] on div "9999 Non-Controllable Expenses:Other Income and Expenses:To Be Classified P&L" at bounding box center [422, 507] width 142 height 15
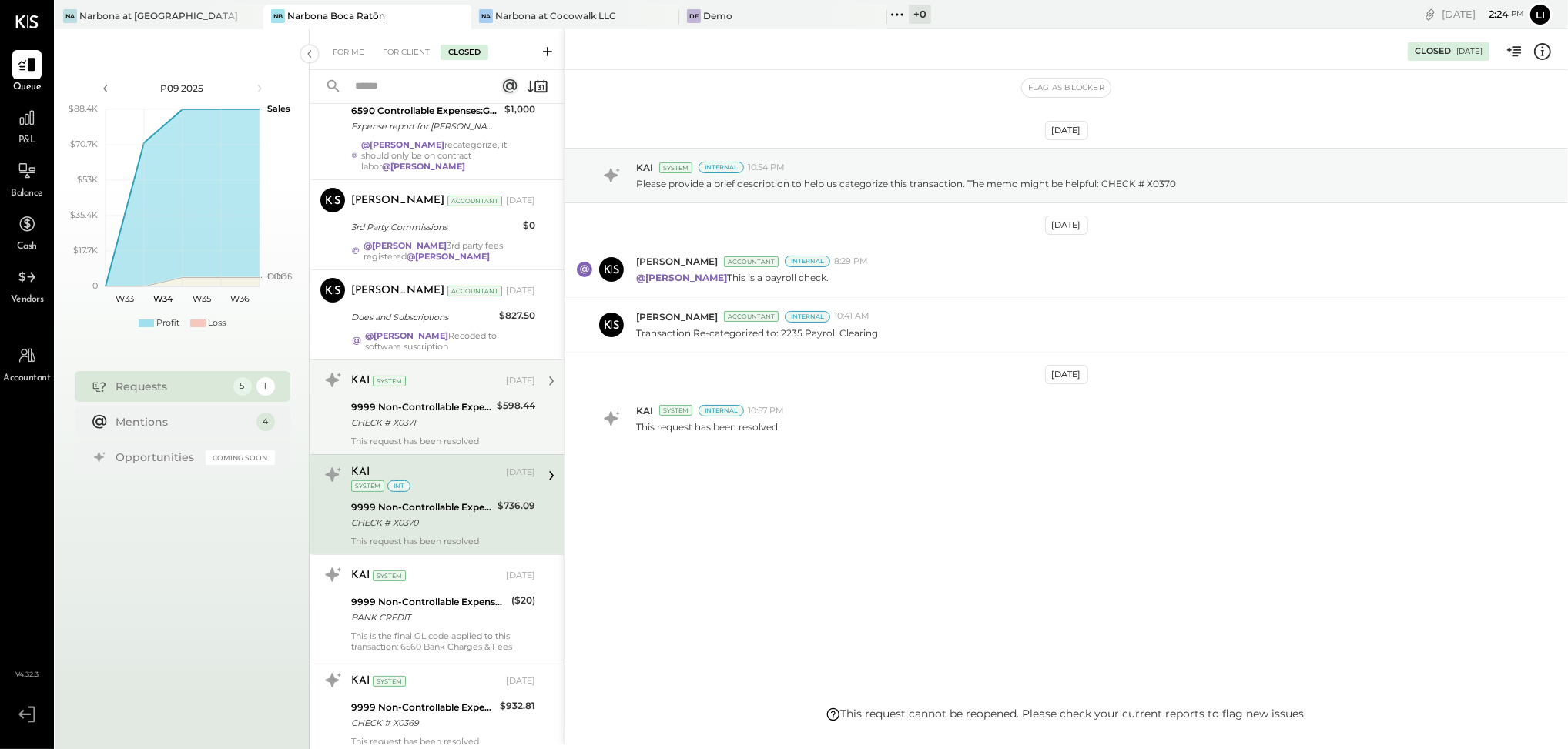
click at [450, 423] on div "CHECK # X0371" at bounding box center [421, 423] width 141 height 15
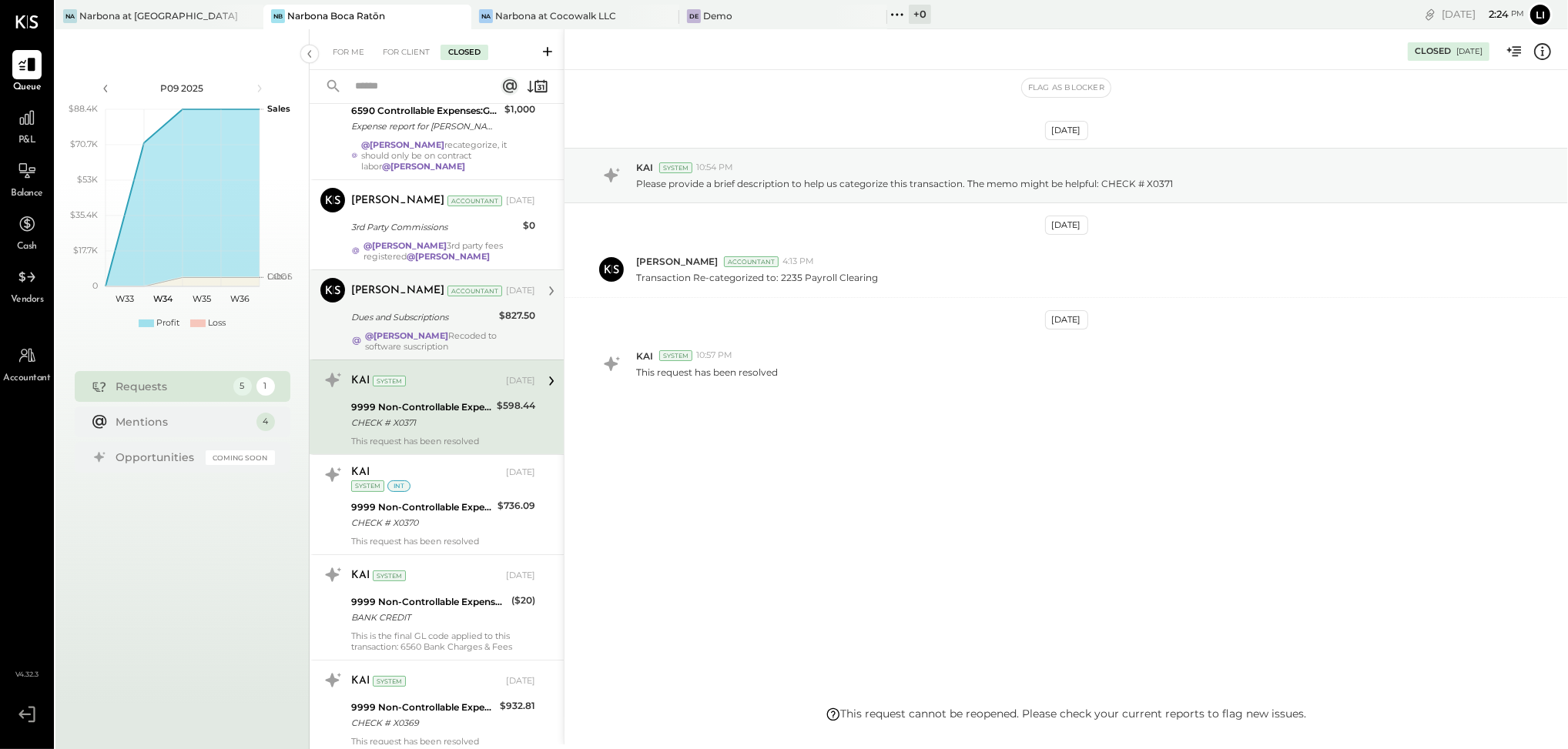
click at [455, 292] on div "Accountant" at bounding box center [474, 291] width 55 height 11
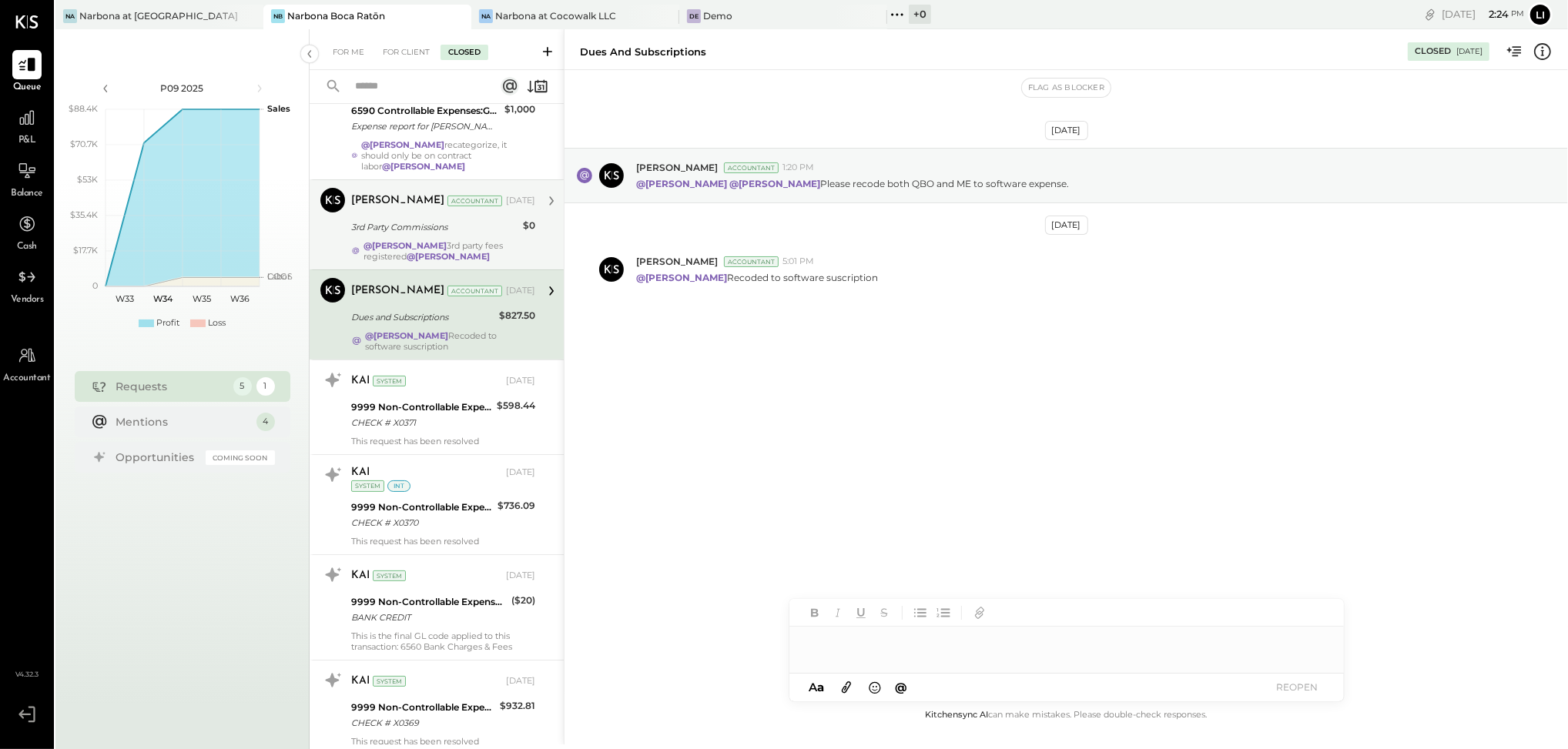
click at [457, 232] on div "3rd Party Commissions" at bounding box center [434, 227] width 167 height 15
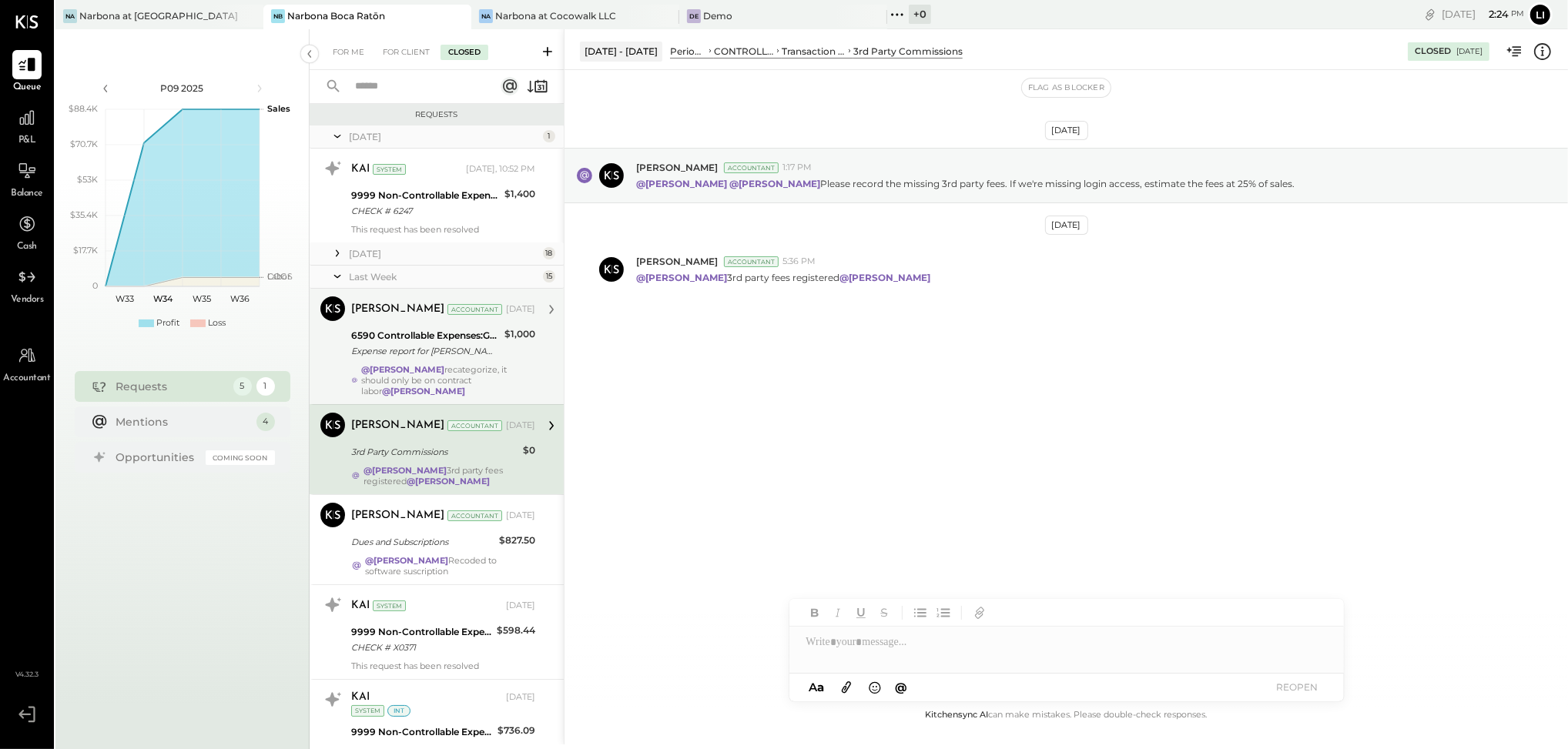
click at [441, 364] on div "@[PERSON_NAME] recategorize, it should only be on contract labor @[PERSON_NAME]" at bounding box center [448, 380] width 174 height 32
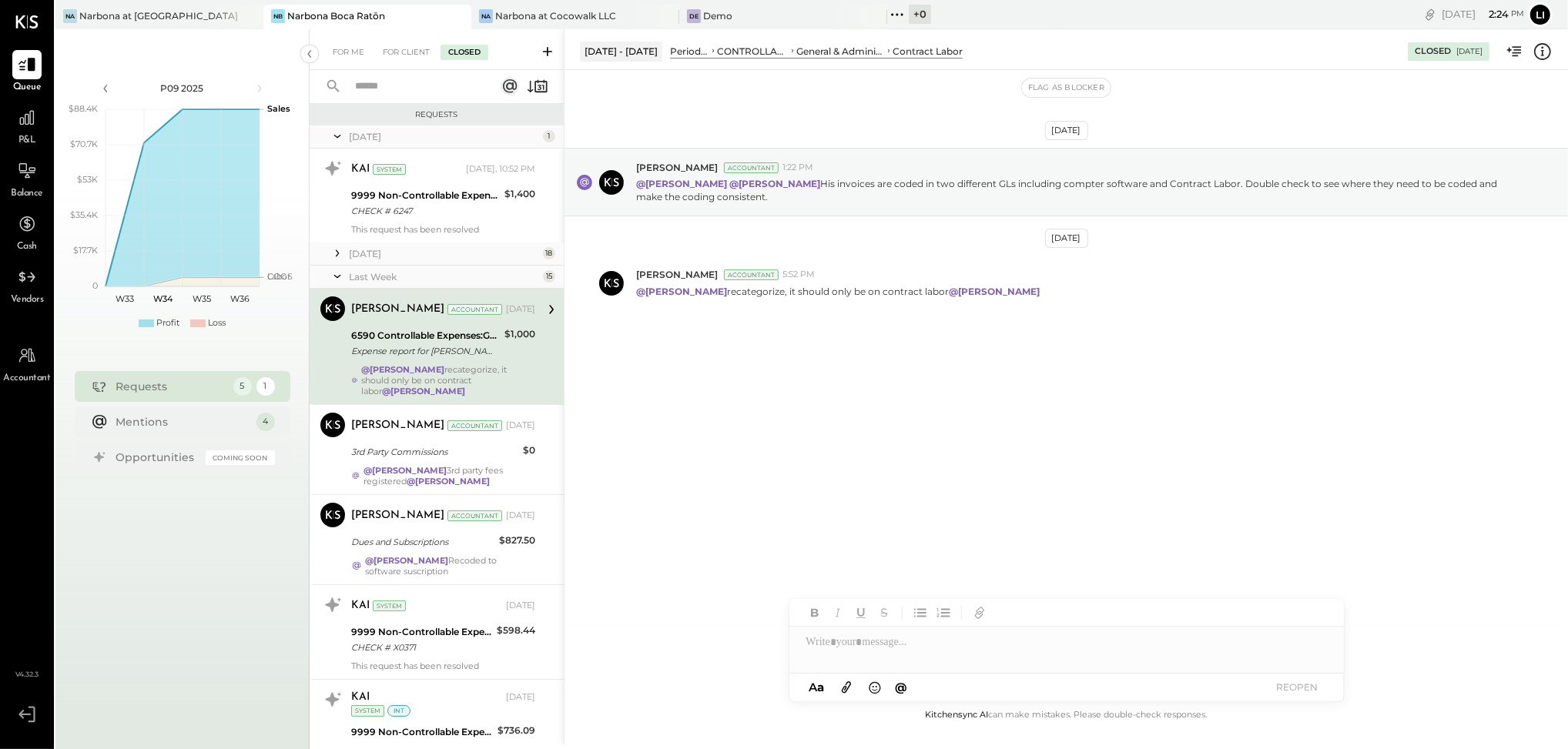
click at [336, 280] on icon at bounding box center [337, 276] width 15 height 38
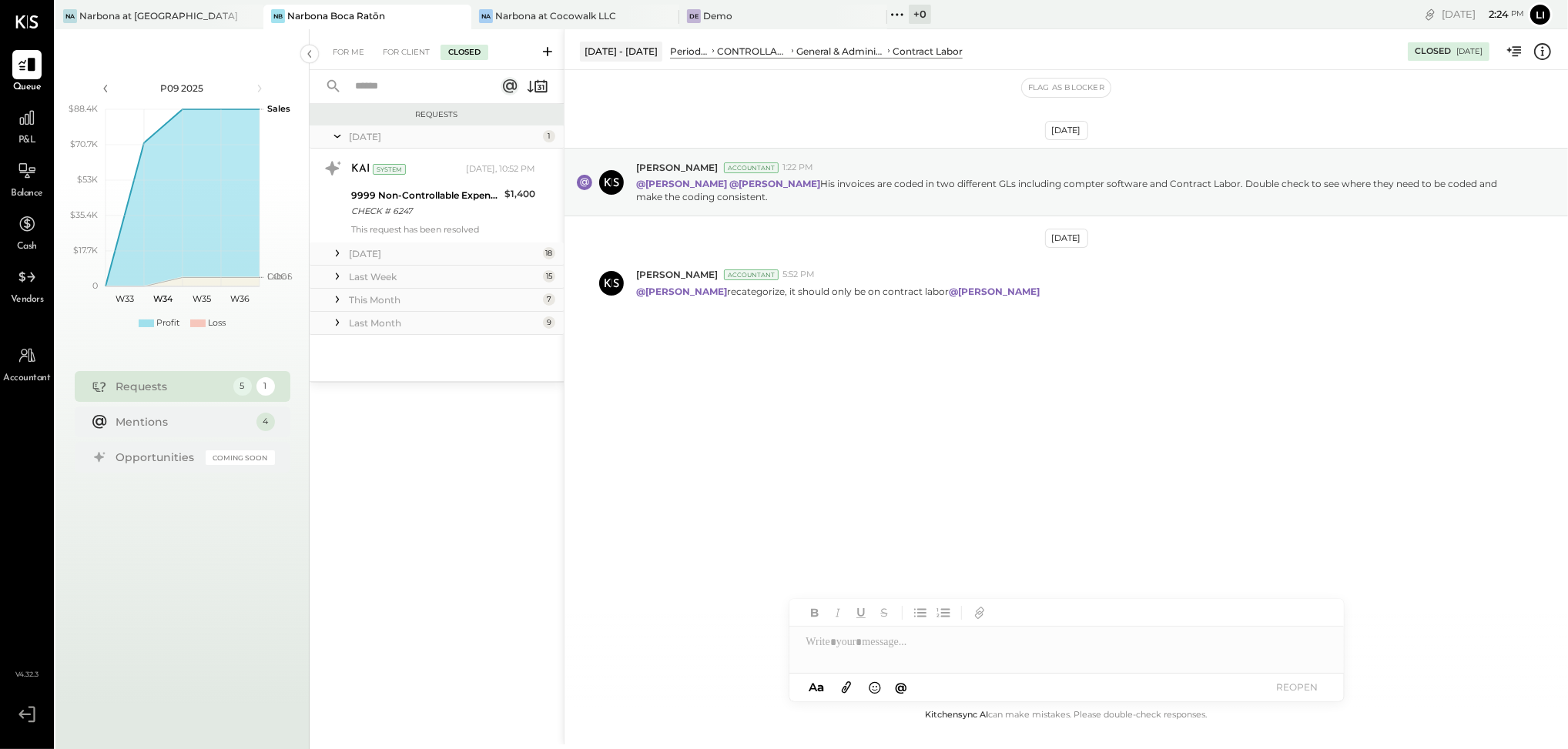
click at [340, 260] on icon at bounding box center [337, 253] width 15 height 15
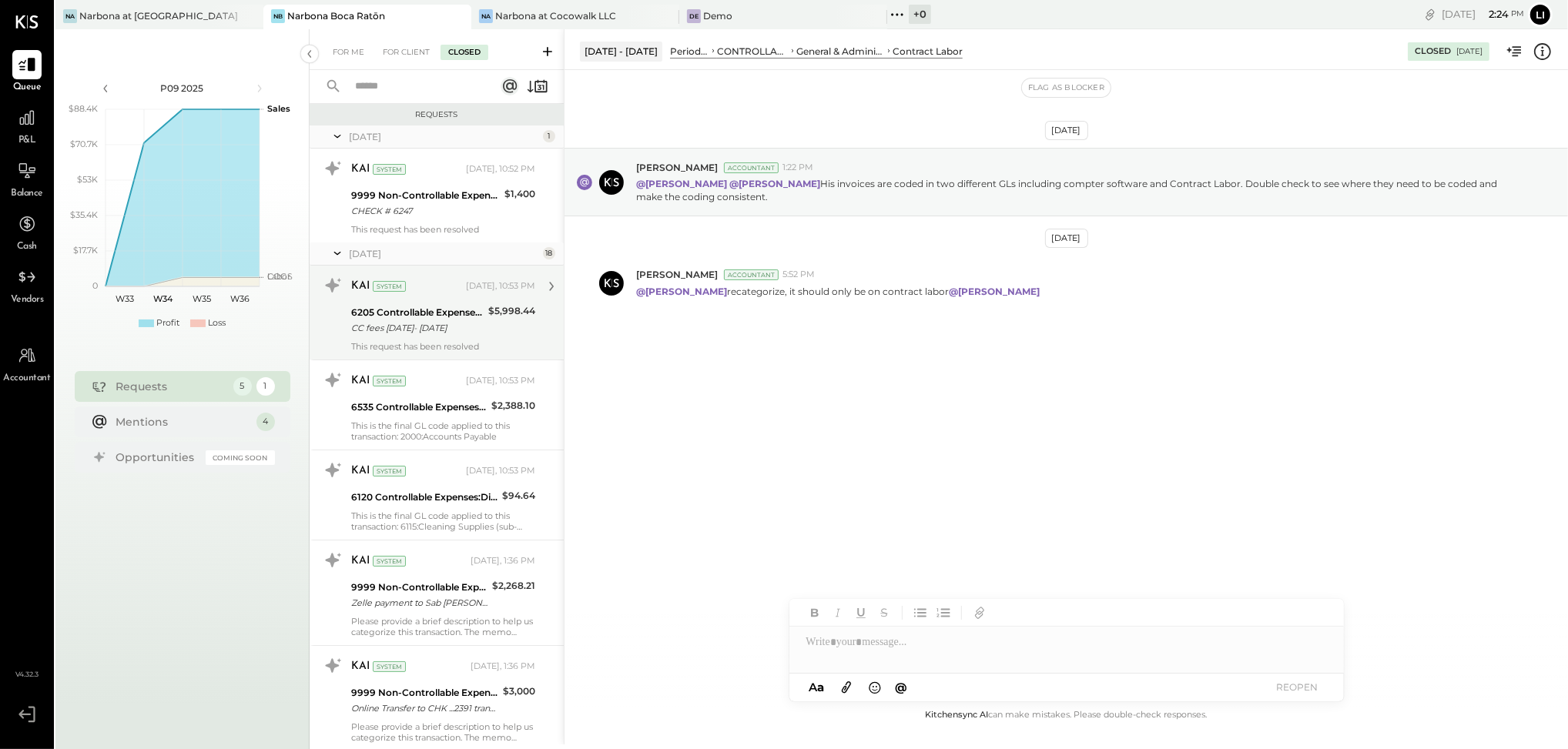
click at [457, 309] on div "6205 Controllable Expenses:Transaction Related Expenses:Credit Card Processing …" at bounding box center [417, 313] width 132 height 15
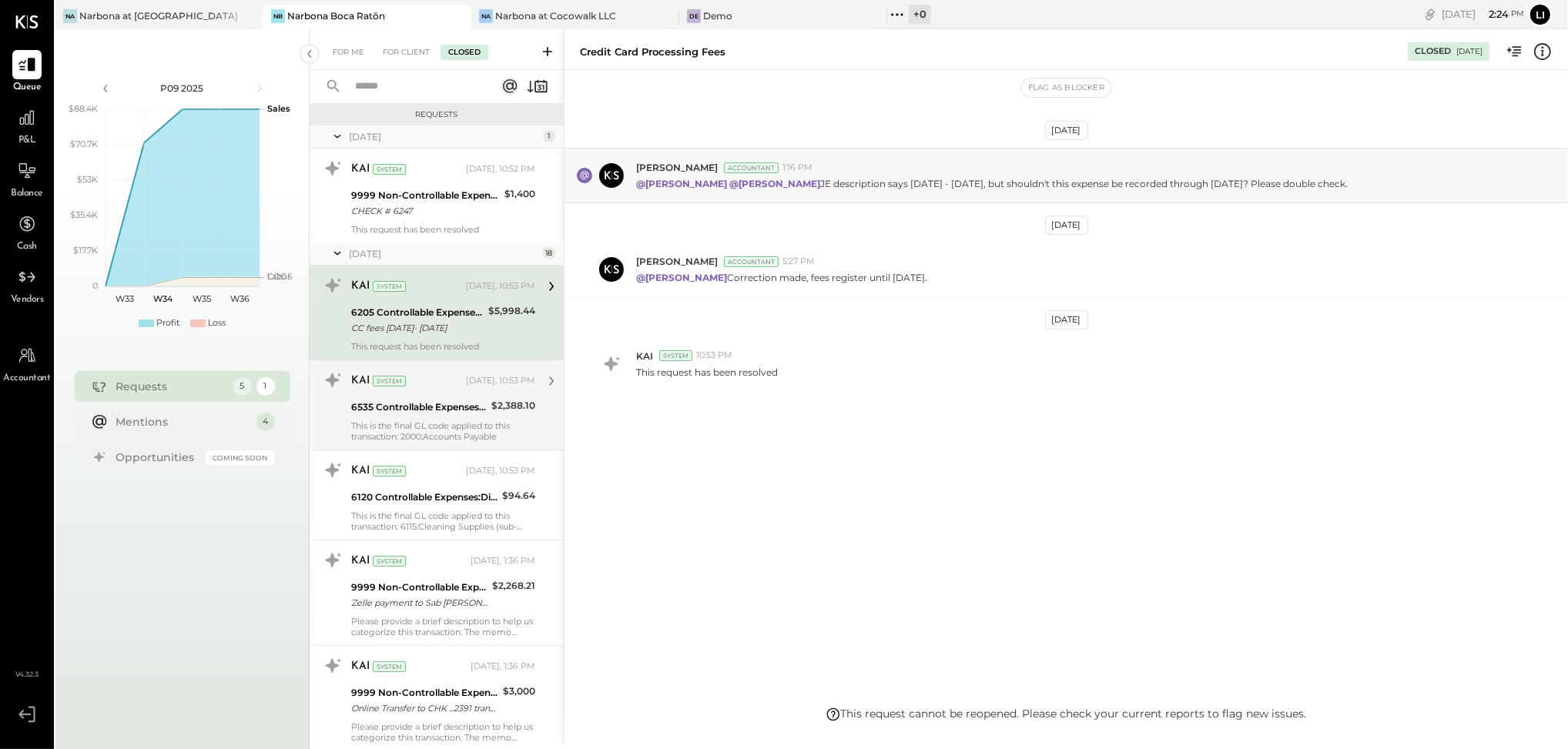
click at [460, 430] on div "This is the final GL code applied to this transaction: 2000:Accounts Payable" at bounding box center [443, 431] width 184 height 22
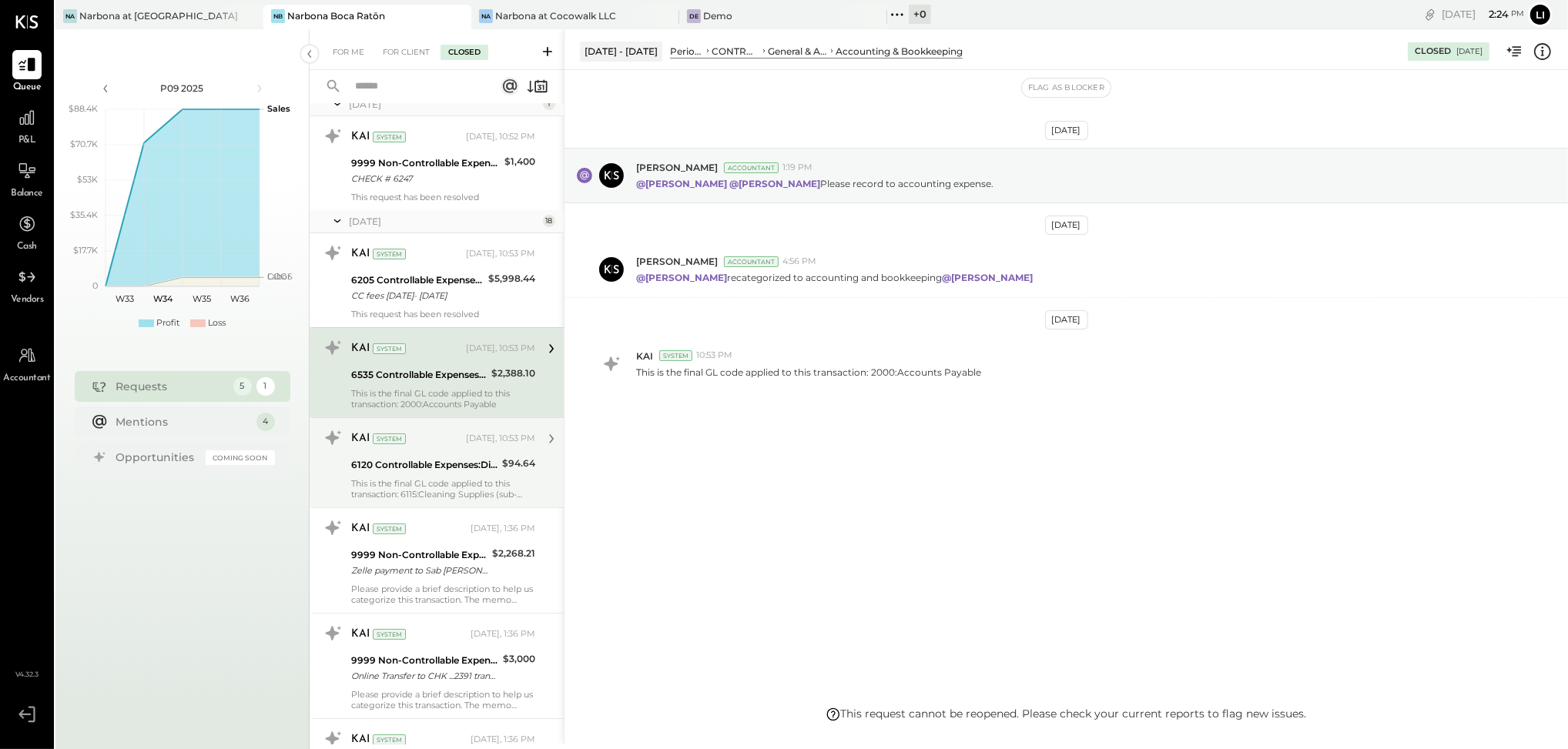
click at [460, 479] on div "This is the final GL code applied to this transaction: 6115:Cleaning Supplies (…" at bounding box center [443, 489] width 184 height 22
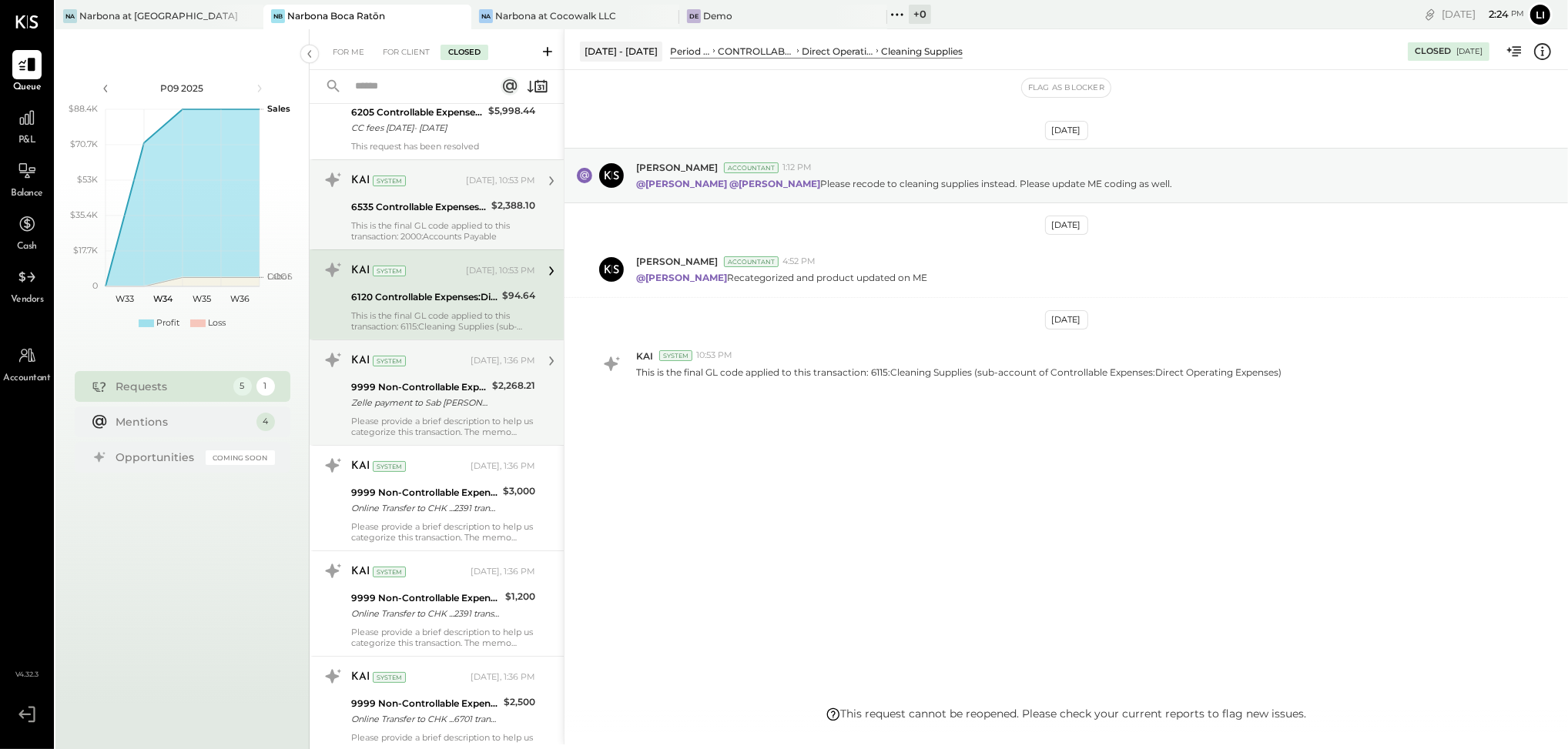
click at [446, 432] on div "Please provide a brief description to help us categorize this transaction. The …" at bounding box center [443, 426] width 184 height 22
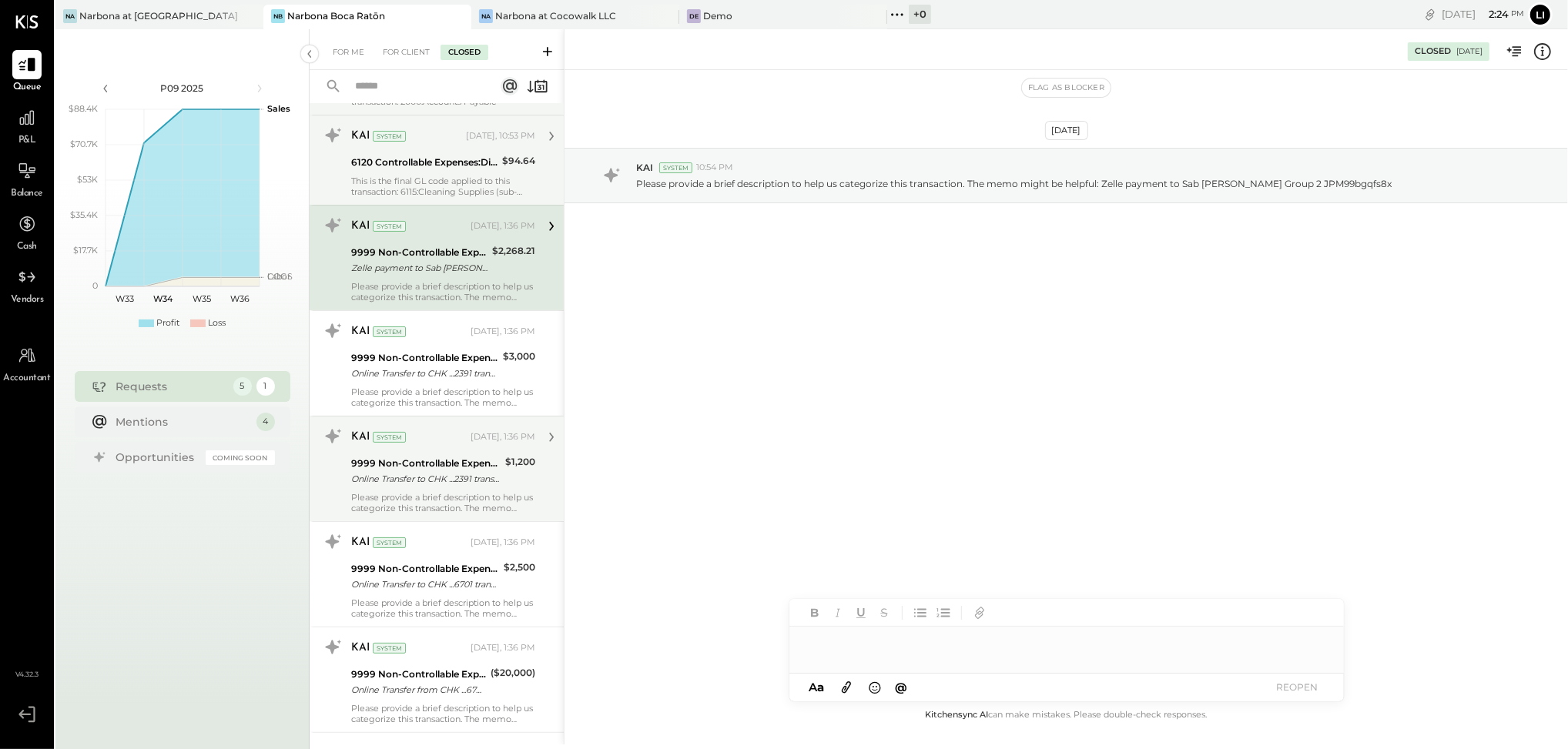
scroll to position [363, 0]
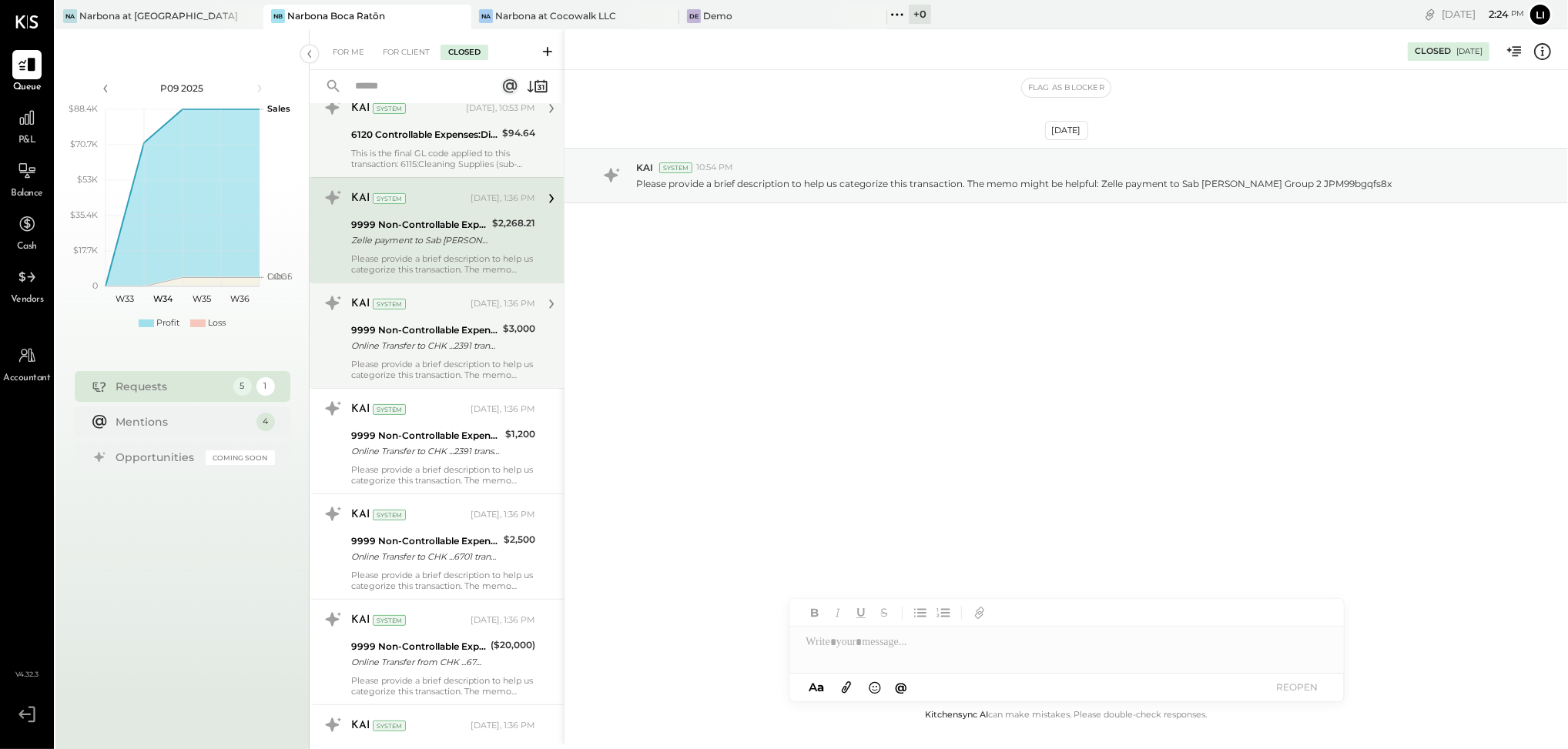
click at [435, 355] on div "9999 Non-Controllable Expenses:Other Income and Expenses:To Be Classified P&L O…" at bounding box center [424, 338] width 147 height 34
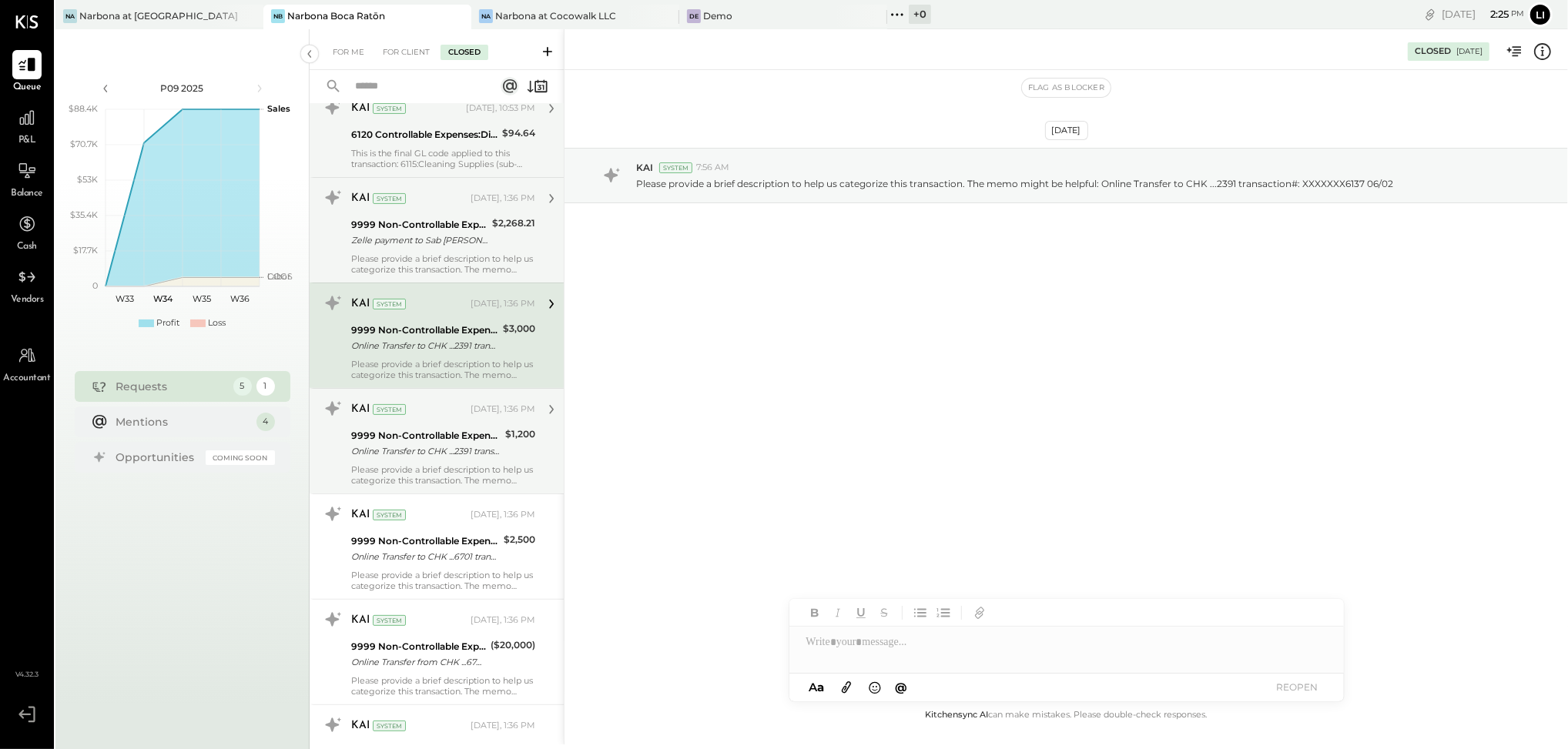
click at [460, 470] on div "Please provide a brief description to help us categorize this transaction. The …" at bounding box center [443, 475] width 184 height 22
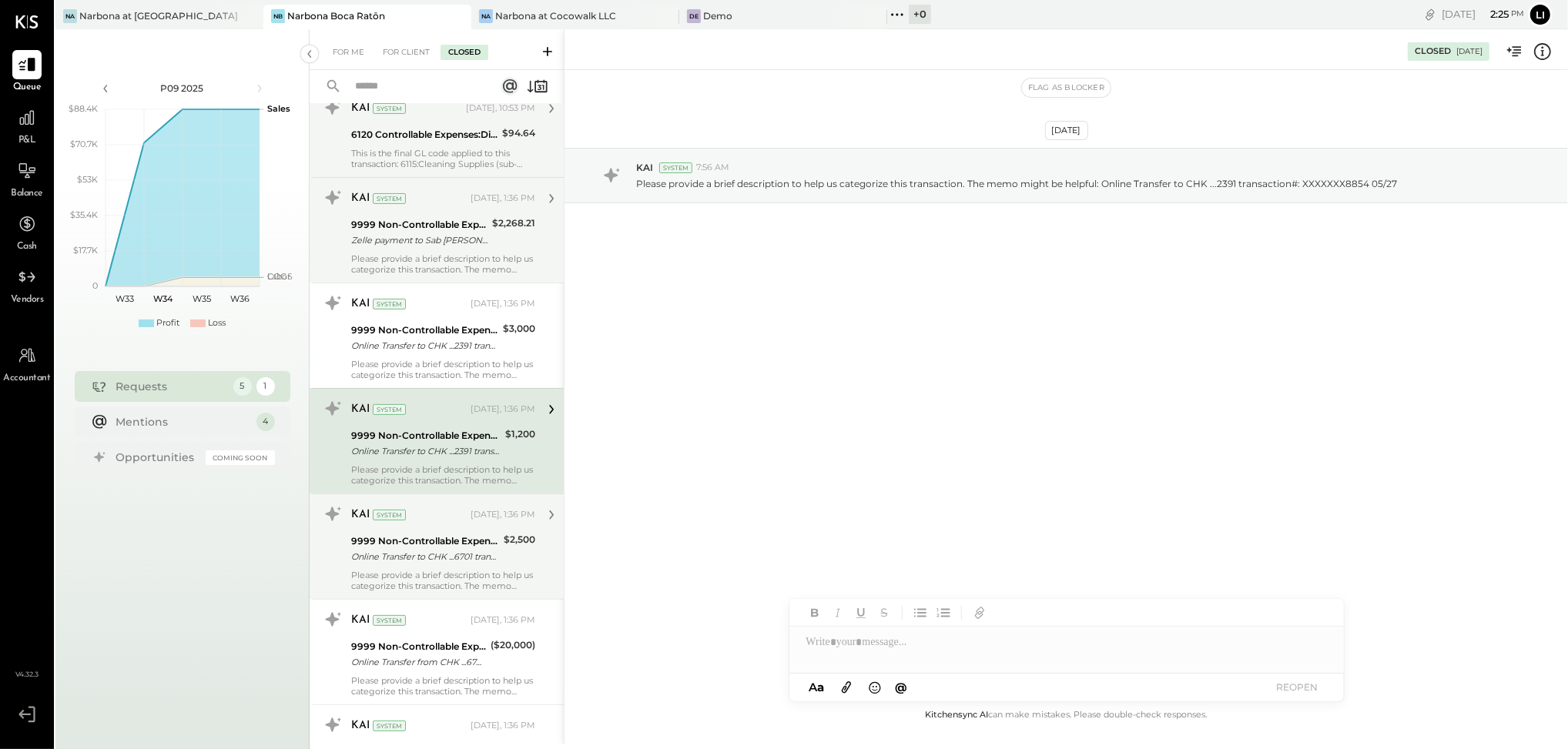
click at [450, 530] on div "KAI System [DATE], 1:36 PM 9999 Non-Controllable Expenses:Other Income and Expe…" at bounding box center [443, 547] width 184 height 89
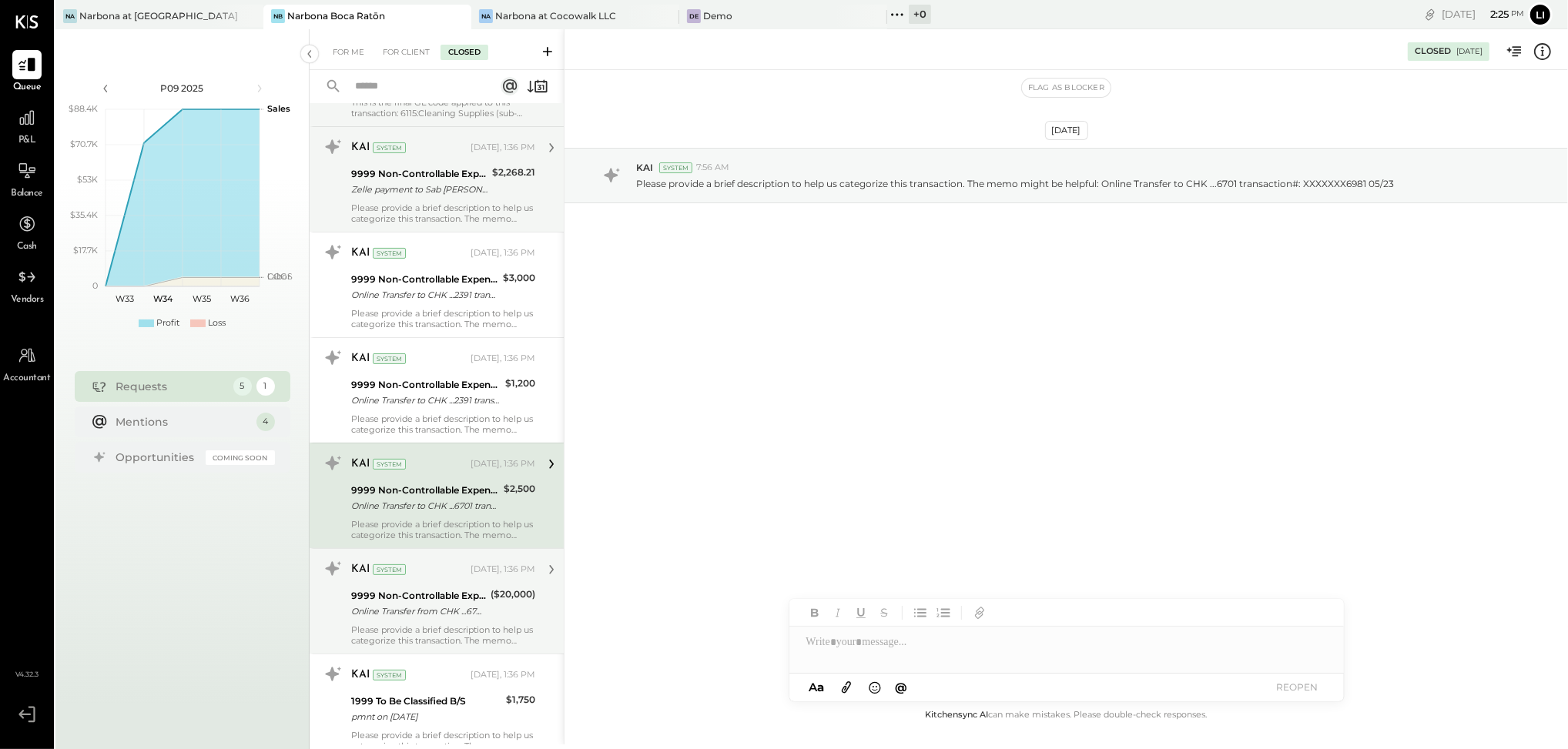
click at [461, 597] on div "9999 Non-Controllable Expenses:Other Income and Expenses:To Be Classified P&L" at bounding box center [418, 596] width 135 height 15
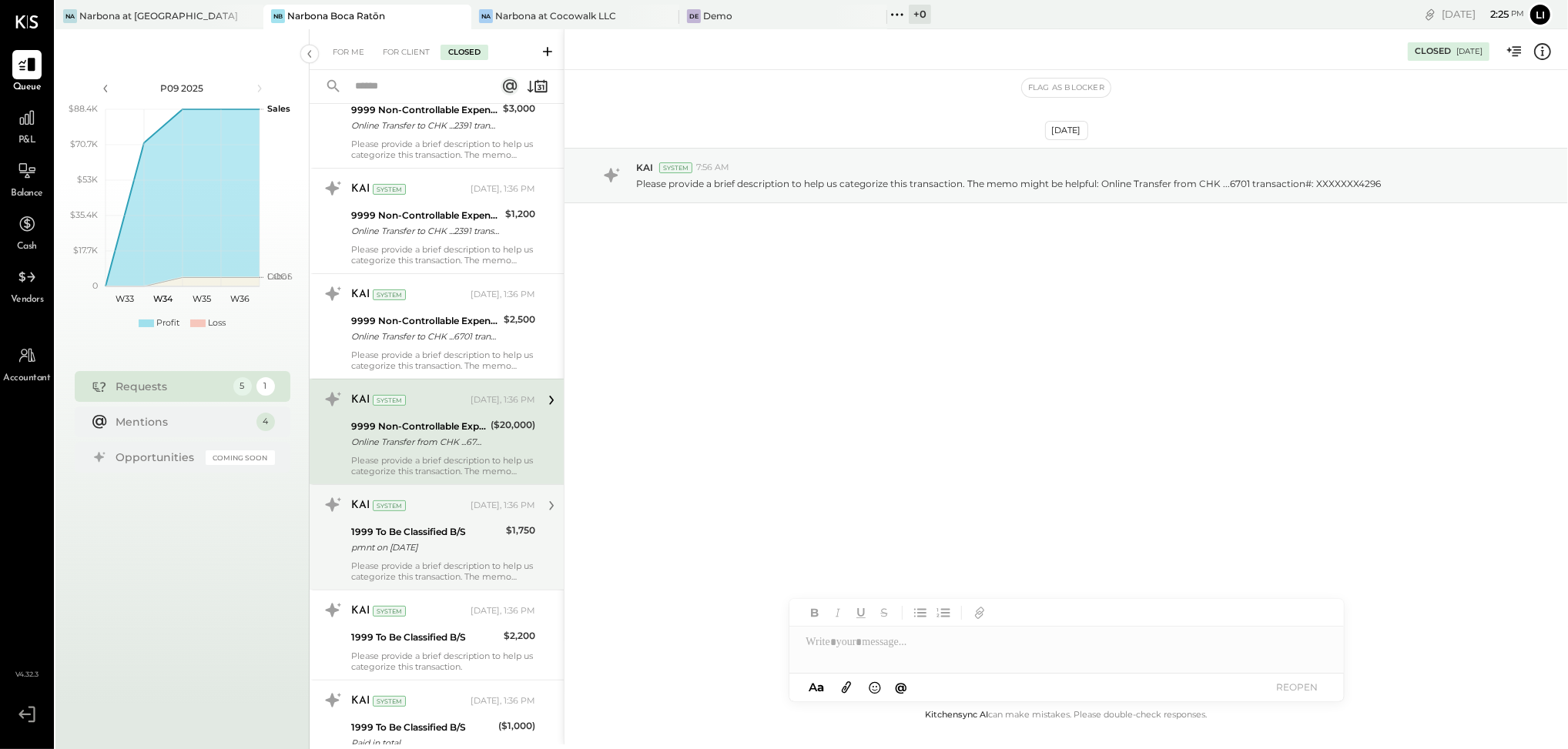
click at [457, 547] on div "pmnt on [DATE]" at bounding box center [426, 547] width 150 height 15
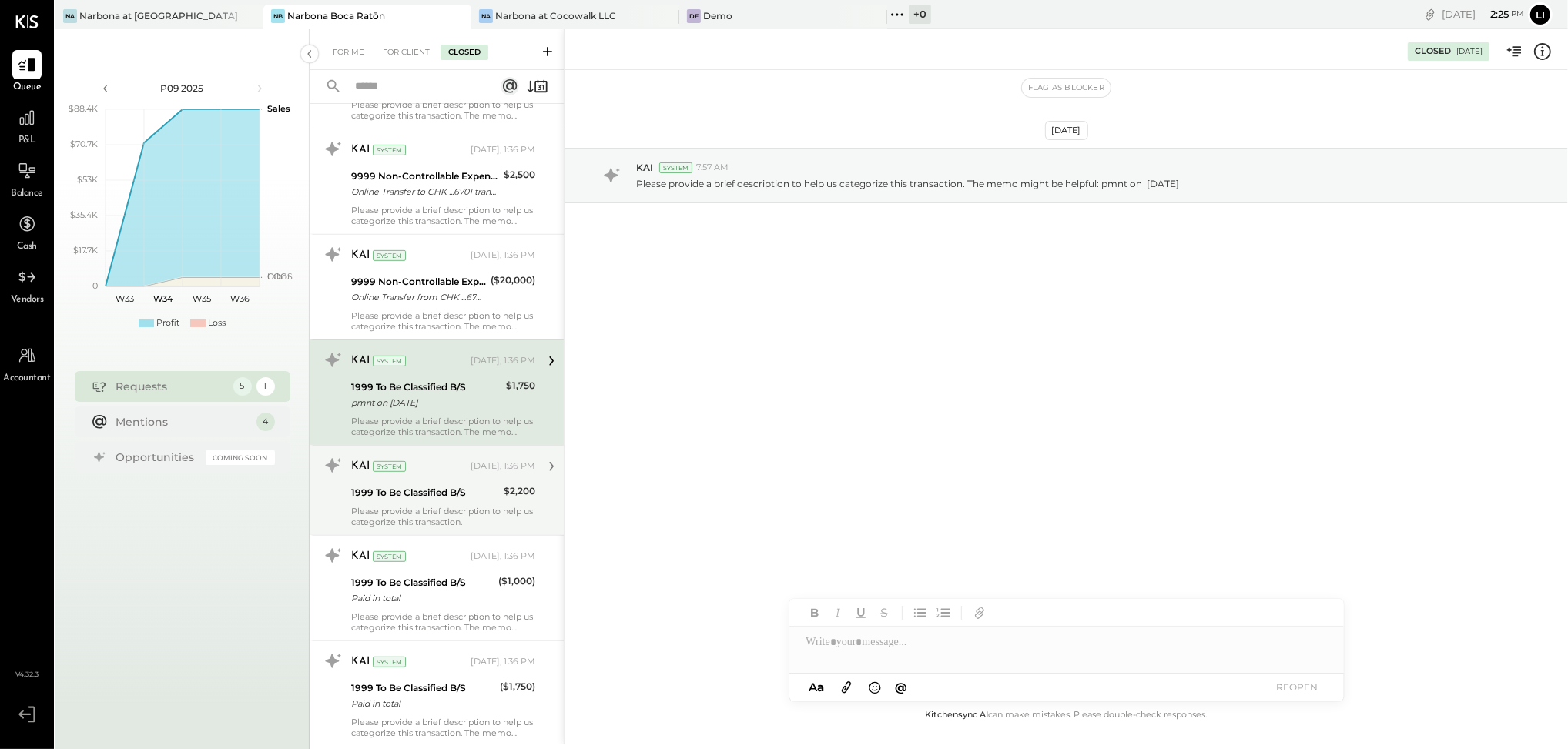
scroll to position [747, 0]
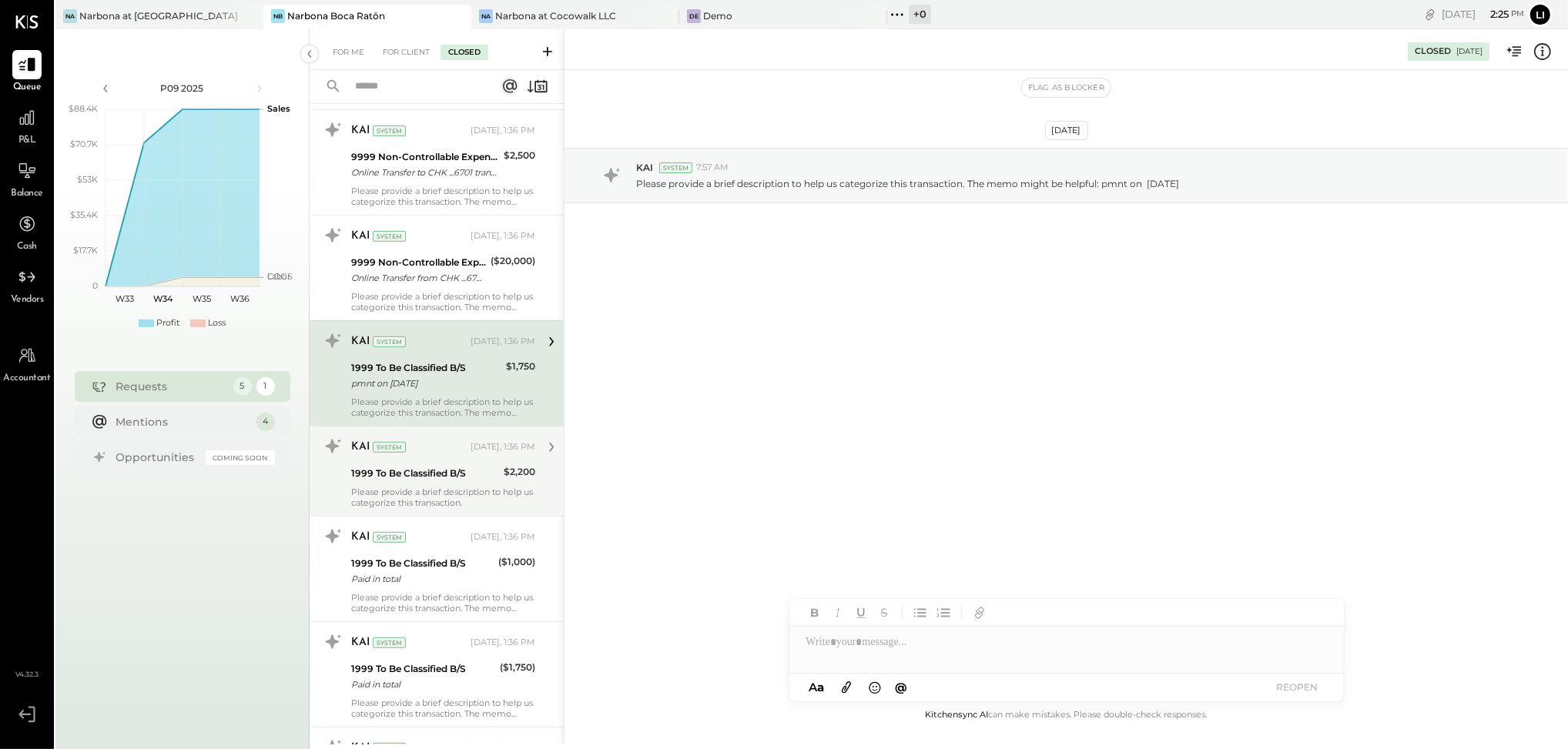
click at [440, 473] on div "1999 To Be Classified B/S" at bounding box center [425, 473] width 148 height 15
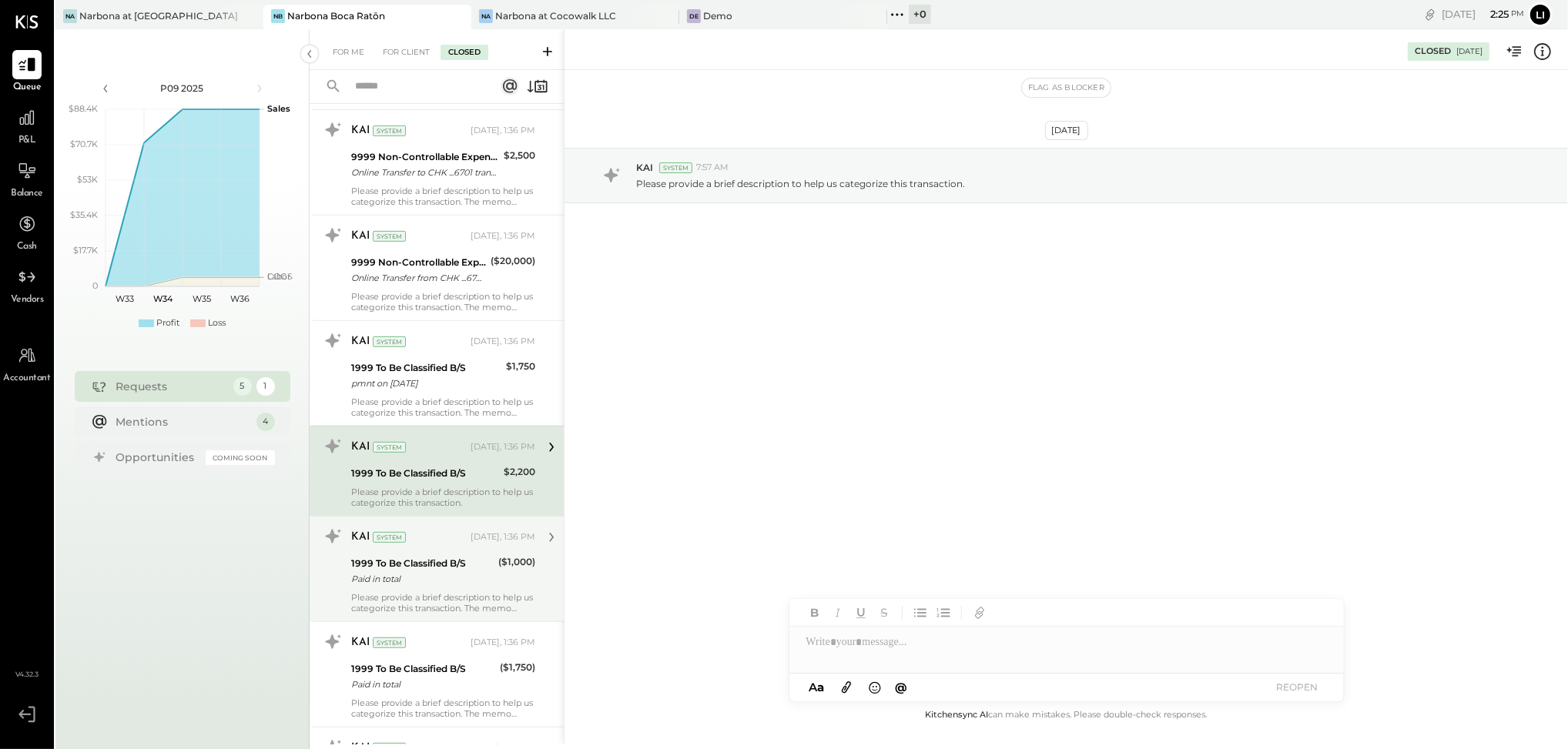
click at [463, 557] on div "1999 To Be Classified B/S" at bounding box center [422, 563] width 142 height 15
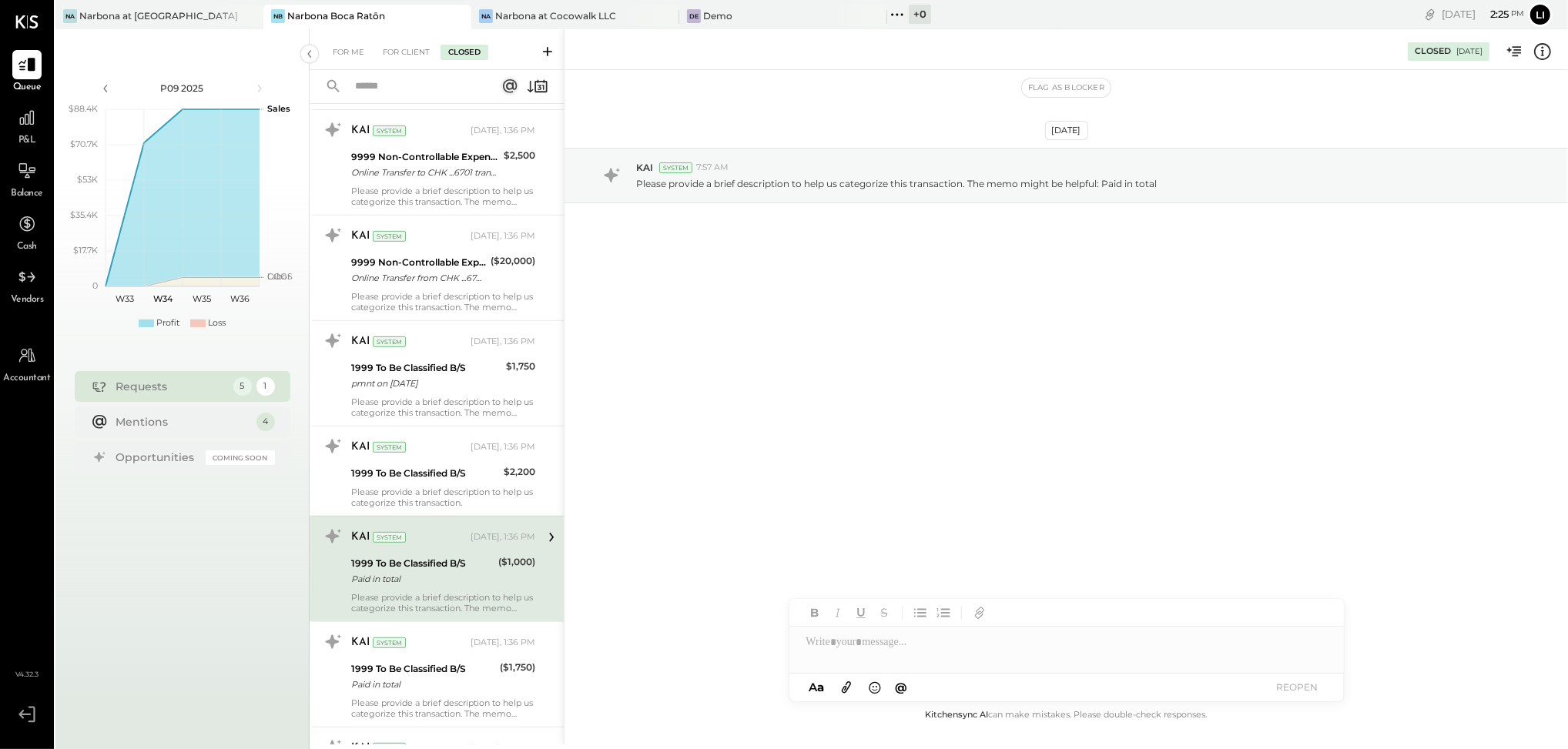
scroll to position [1217, 0]
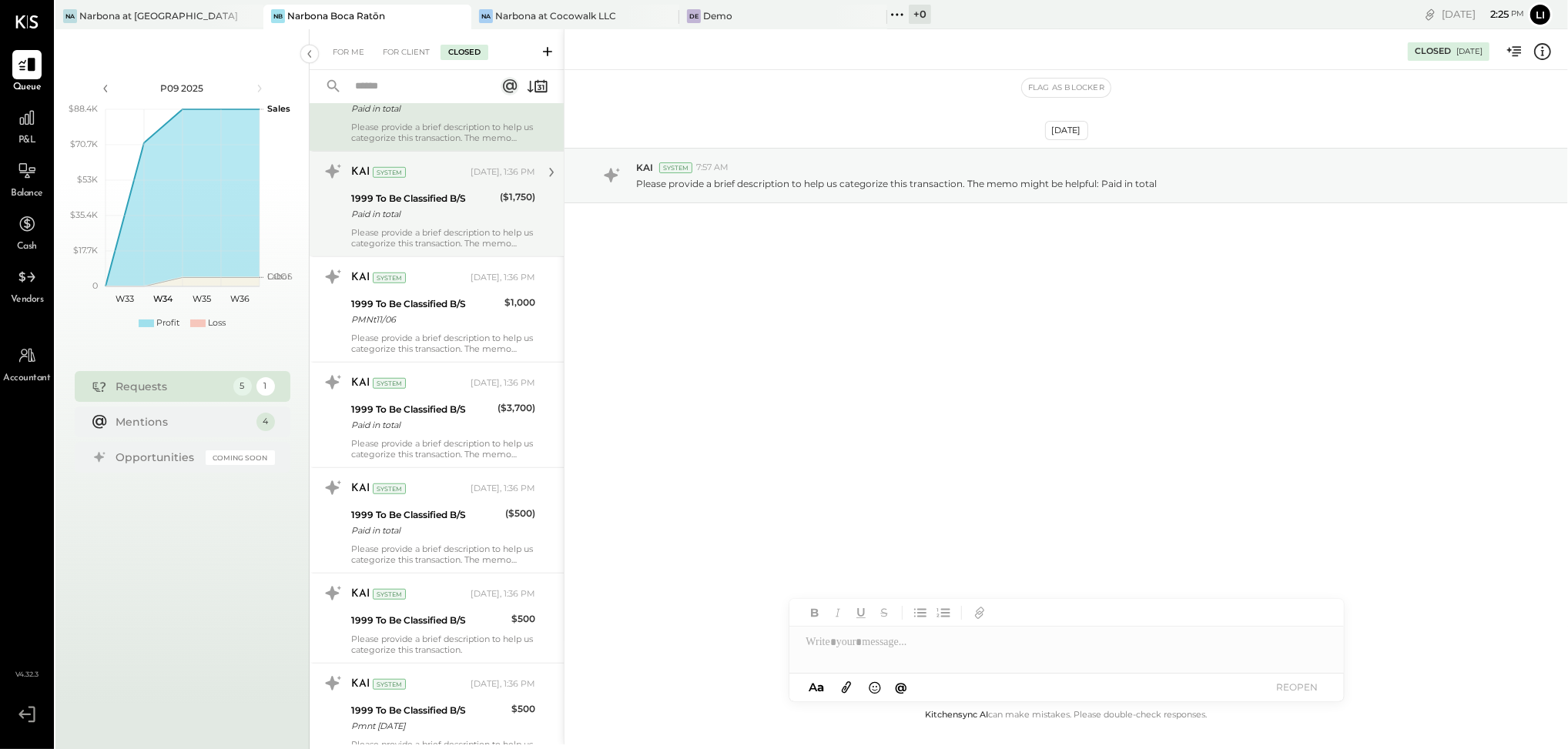
click at [454, 208] on div "Paid in total" at bounding box center [423, 214] width 144 height 15
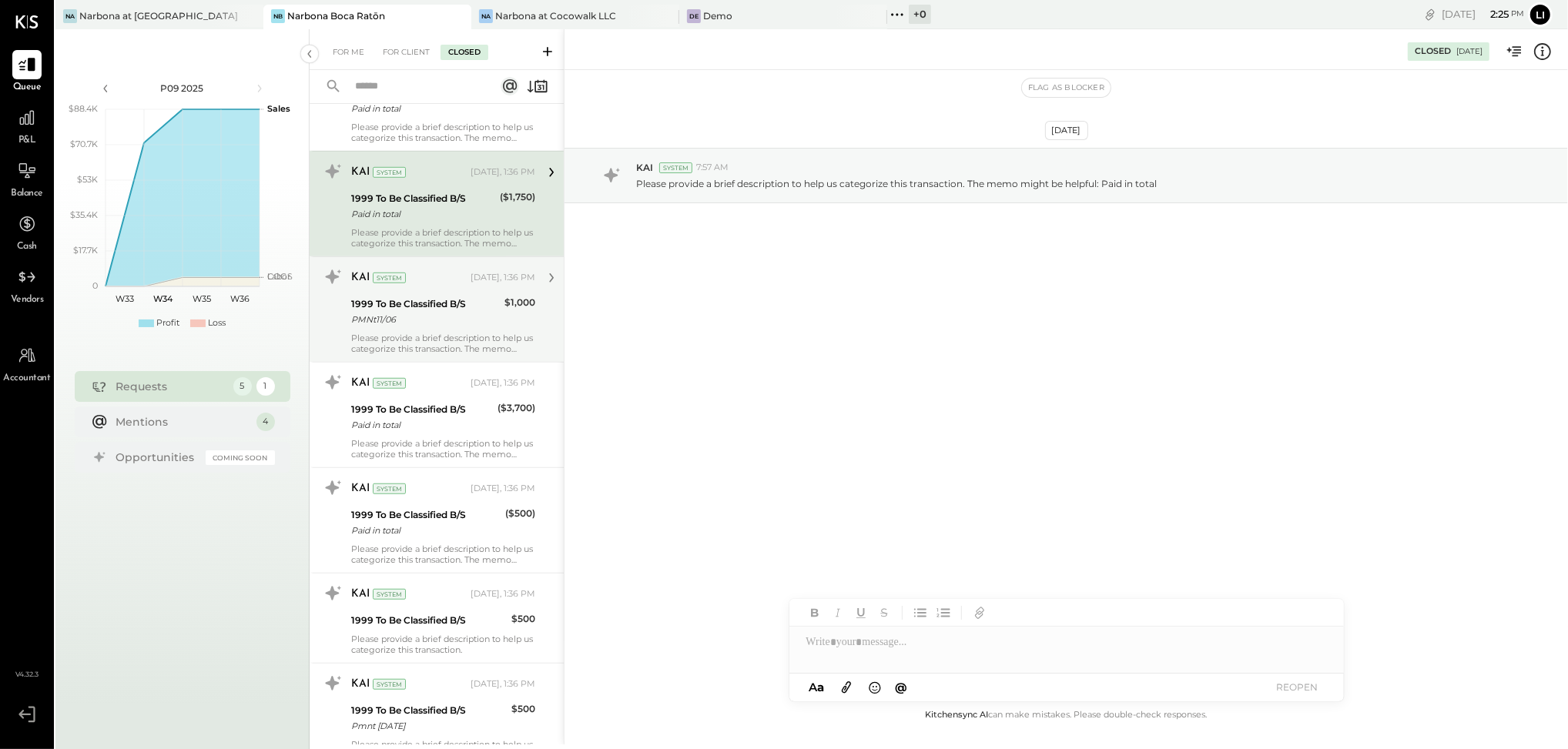
click at [441, 306] on div "1999 To Be Classified B/S" at bounding box center [425, 304] width 149 height 15
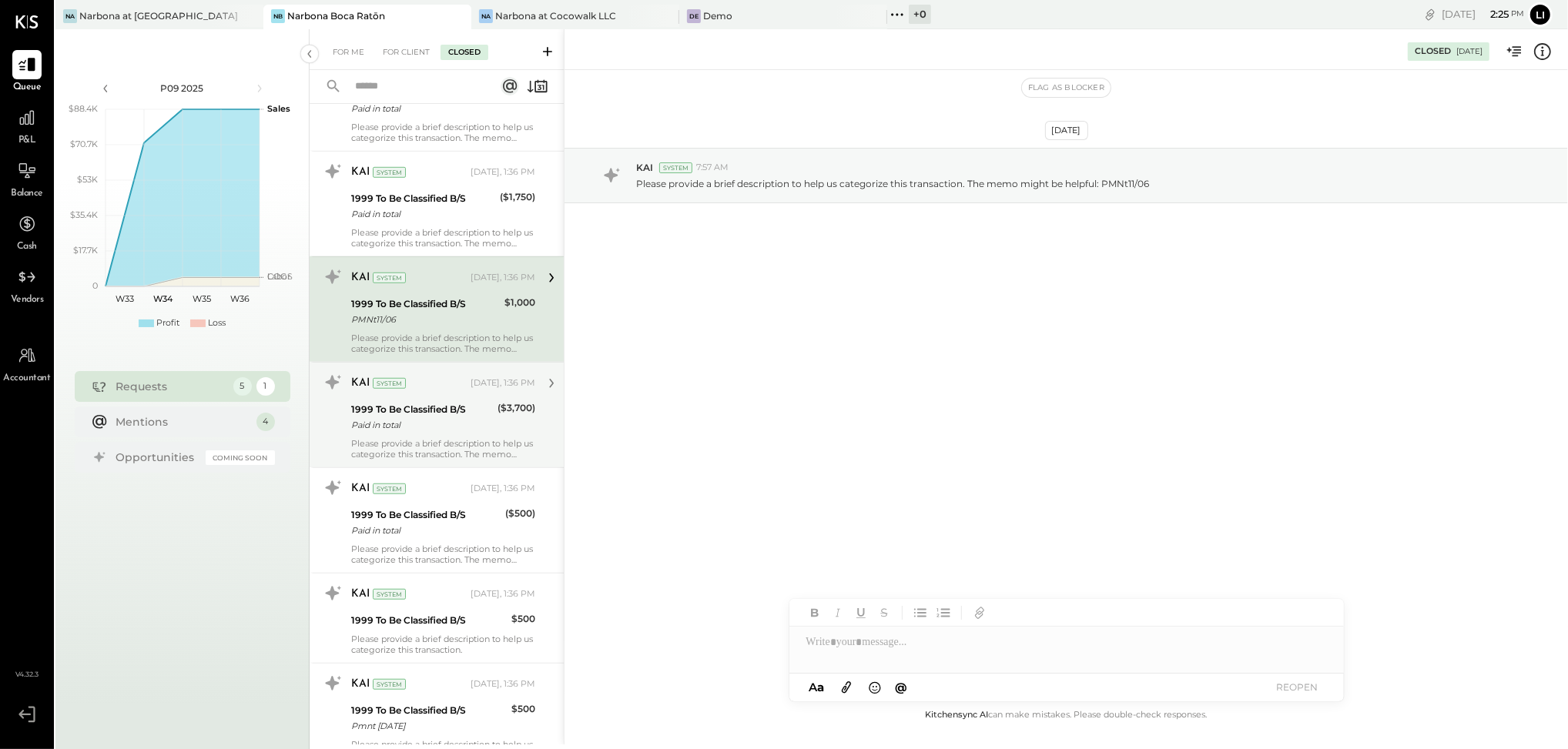
click at [457, 430] on div "Paid in total" at bounding box center [422, 425] width 142 height 15
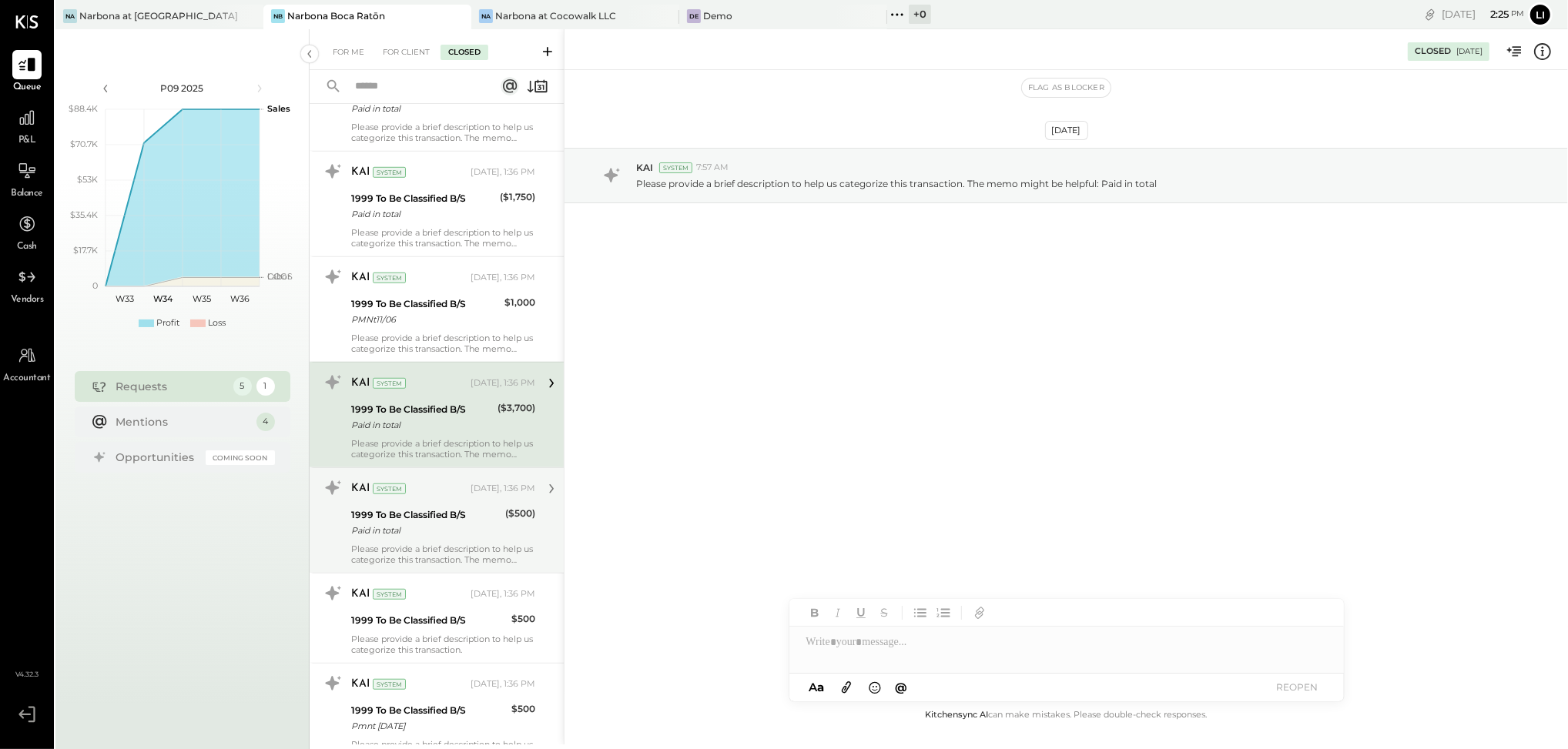
click at [466, 513] on div "1999 To Be Classified B/S" at bounding box center [426, 515] width 149 height 15
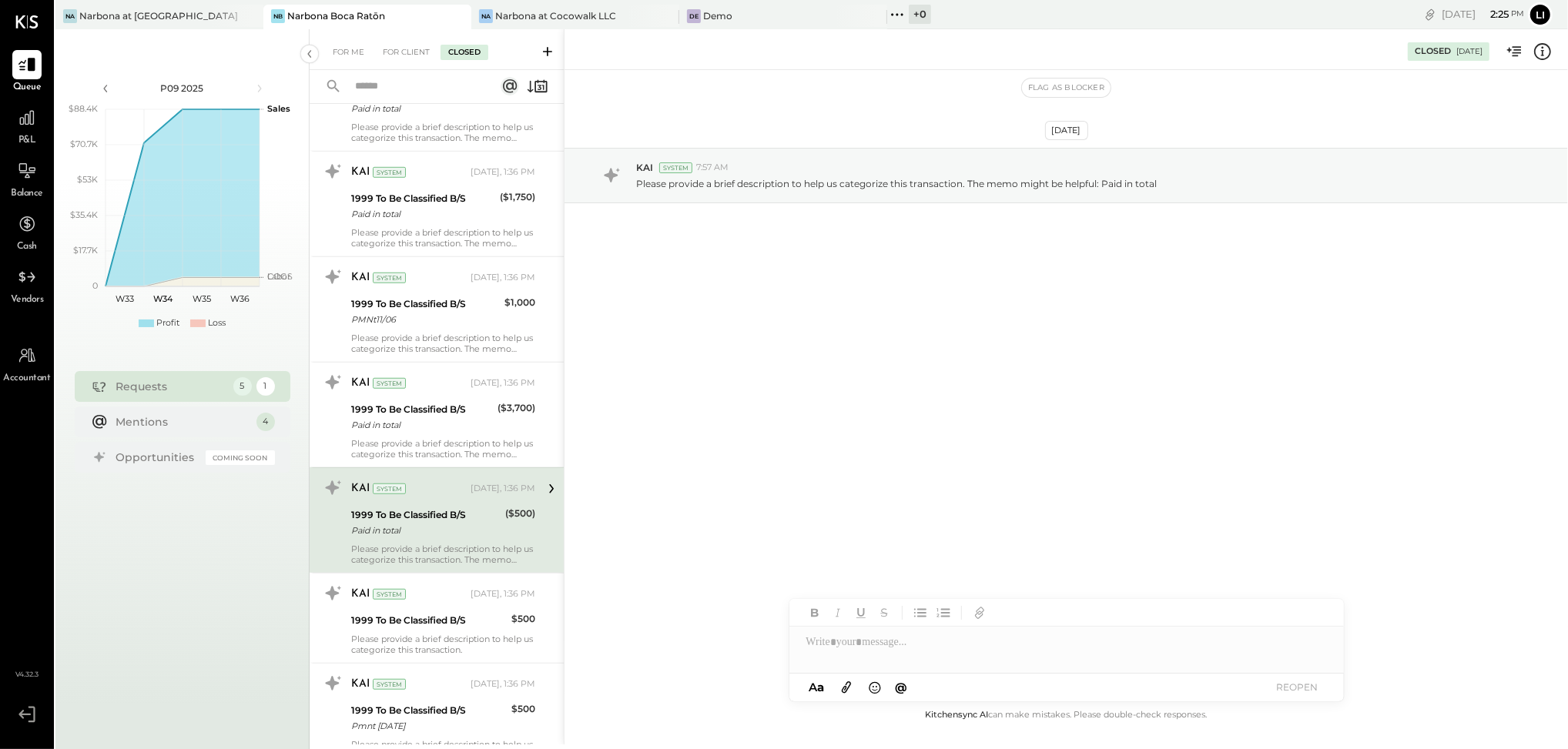
scroll to position [1426, 0]
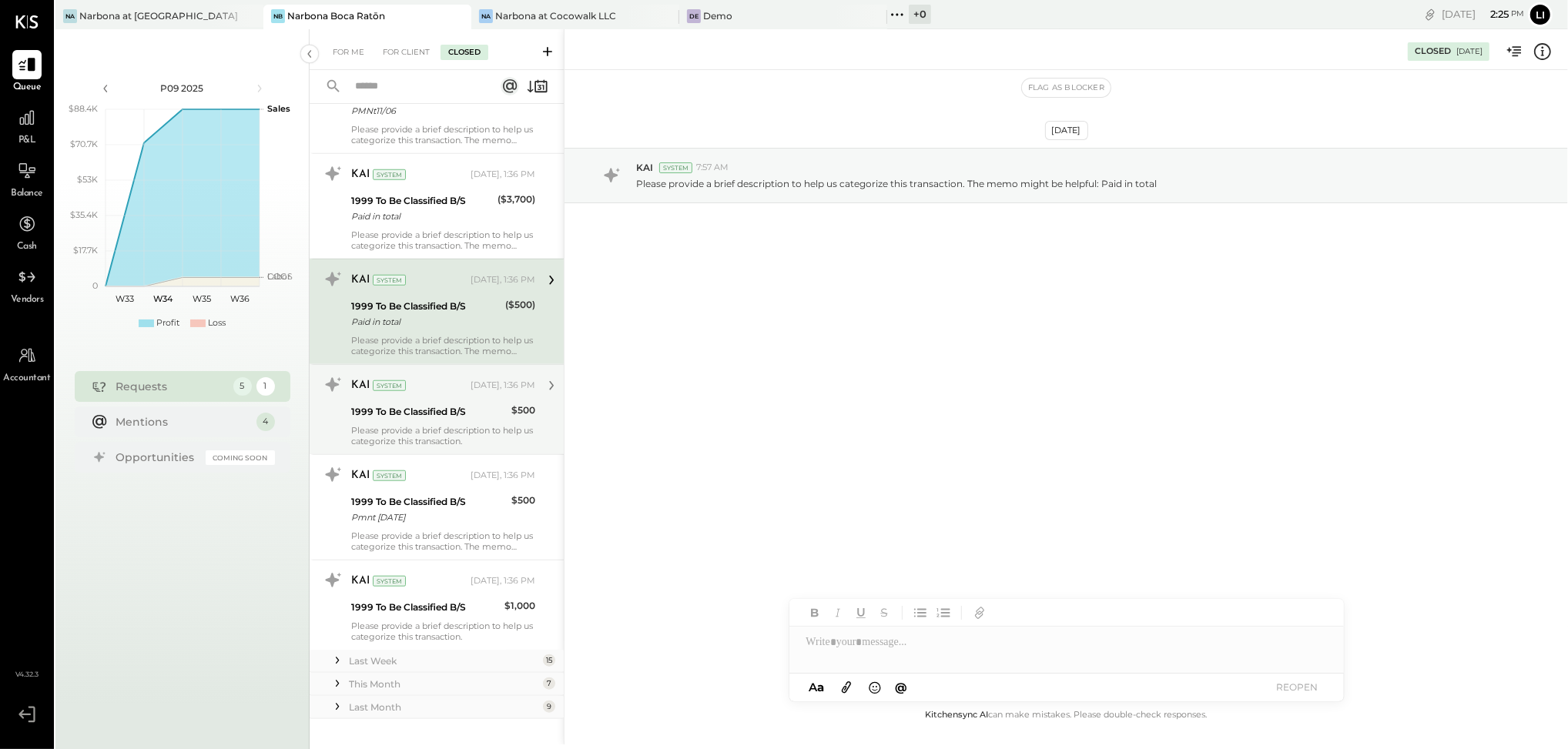
click at [426, 411] on div "1999 To Be Classified B/S" at bounding box center [429, 412] width 156 height 15
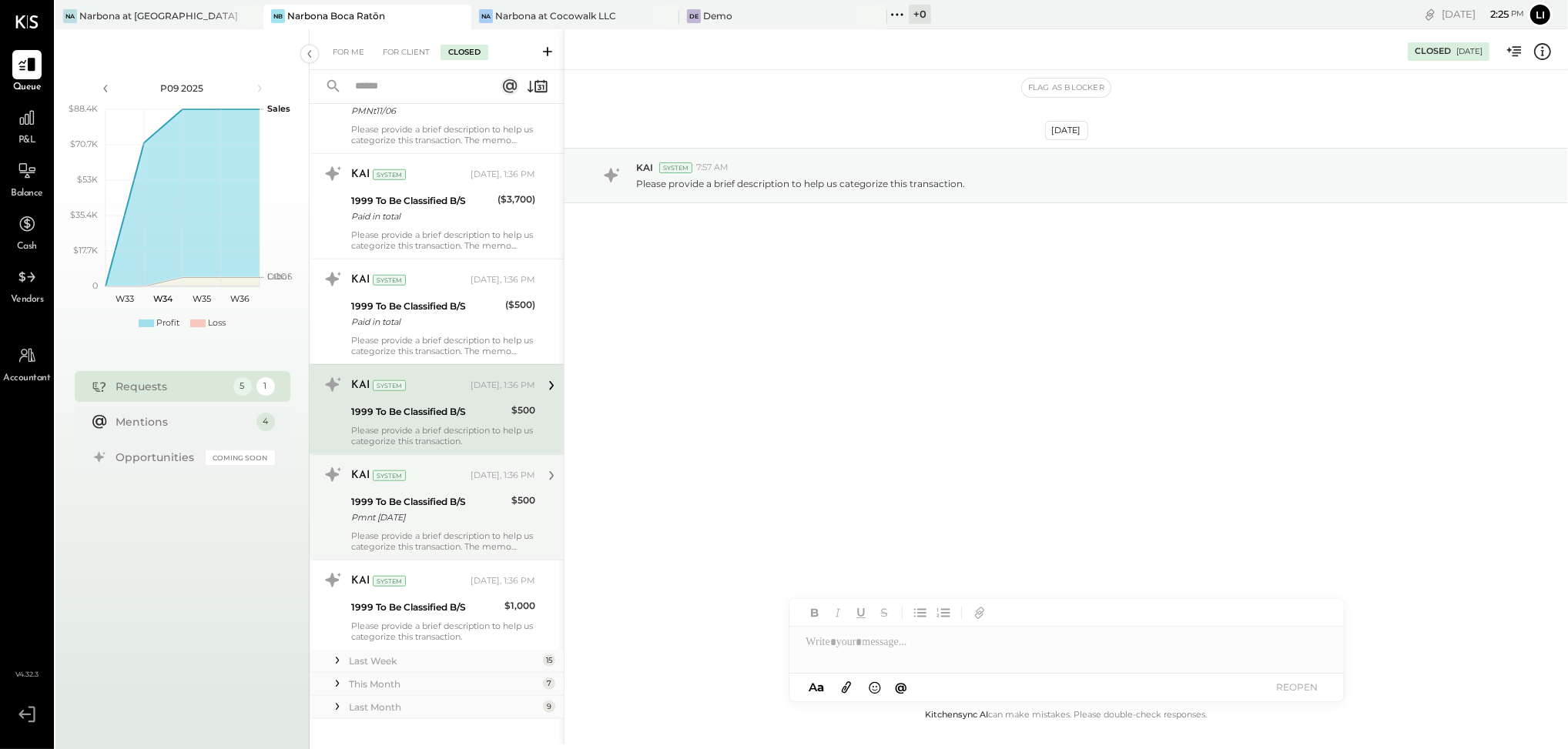
click at [453, 499] on div "1999 To Be Classified B/S" at bounding box center [429, 502] width 156 height 15
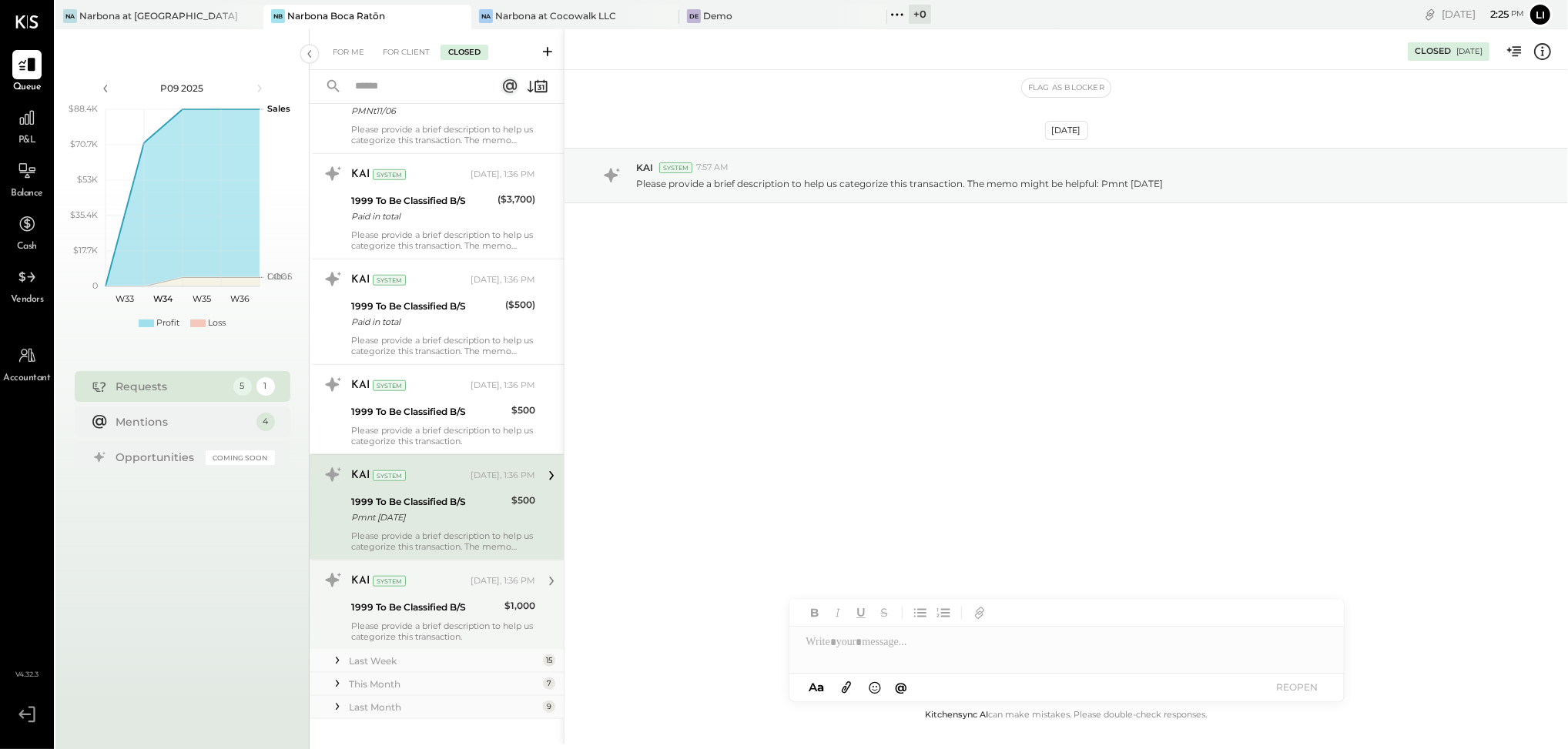
click at [457, 624] on div "Please provide a brief description to help us categorize this transaction." at bounding box center [443, 631] width 184 height 22
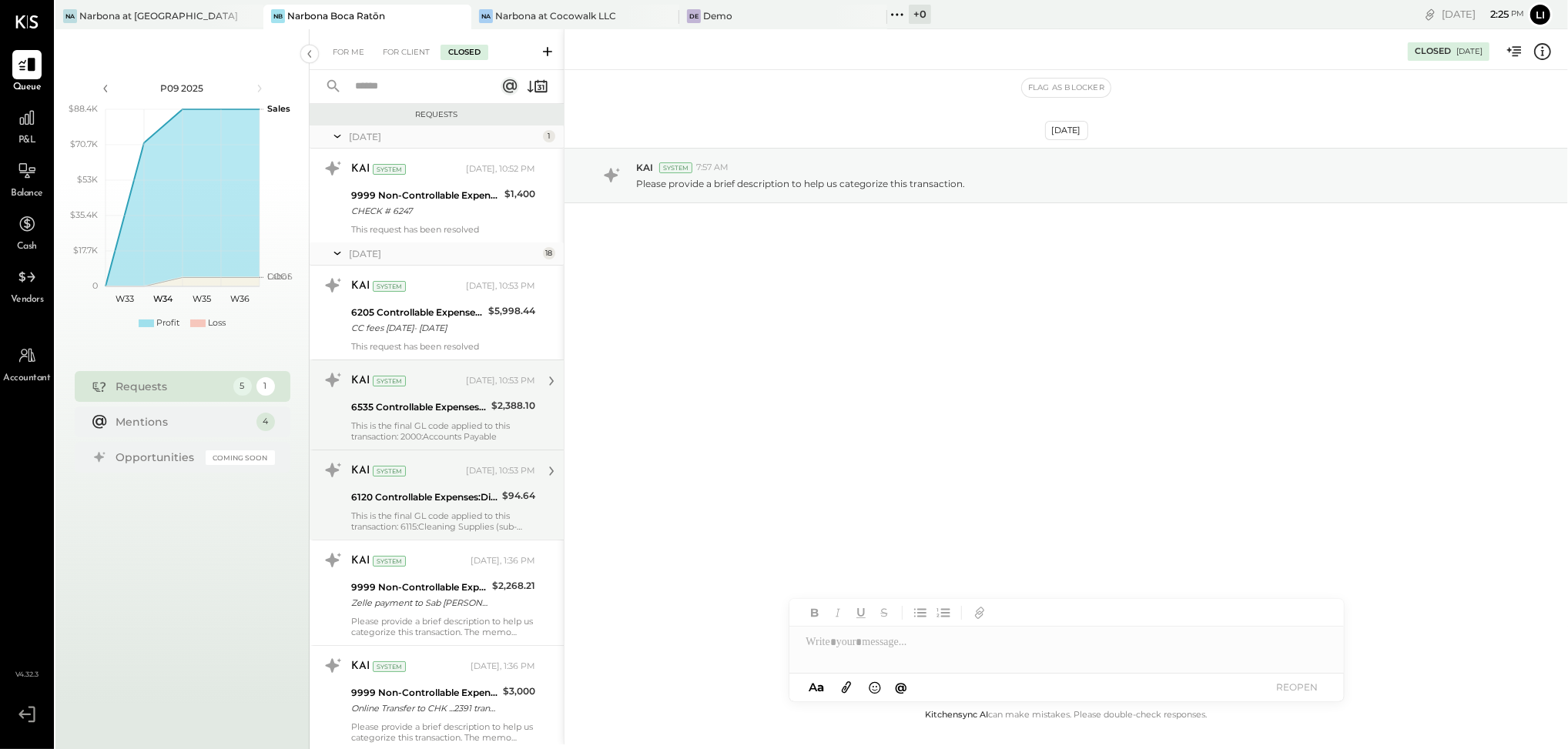
click at [327, 254] on div "[DATE] 18" at bounding box center [437, 254] width 254 height 23
click at [330, 255] on icon at bounding box center [337, 253] width 15 height 38
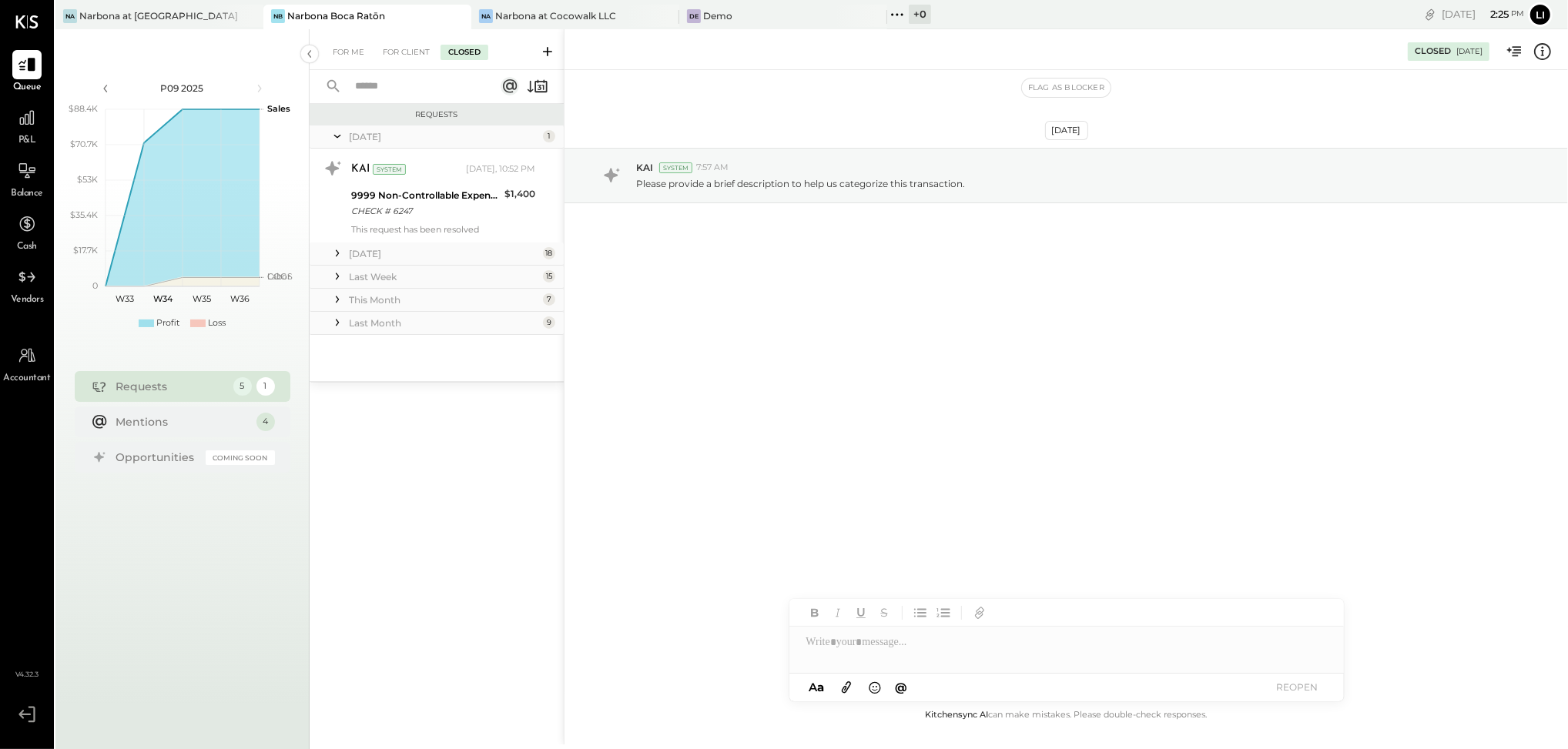
click at [342, 140] on icon at bounding box center [337, 136] width 15 height 38
drag, startPoint x: 395, startPoint y: 37, endPoint x: 404, endPoint y: 46, distance: 12.7
click at [397, 41] on div "For Me For Client Closed" at bounding box center [437, 49] width 254 height 41
click at [415, 53] on div "For Client" at bounding box center [406, 52] width 62 height 15
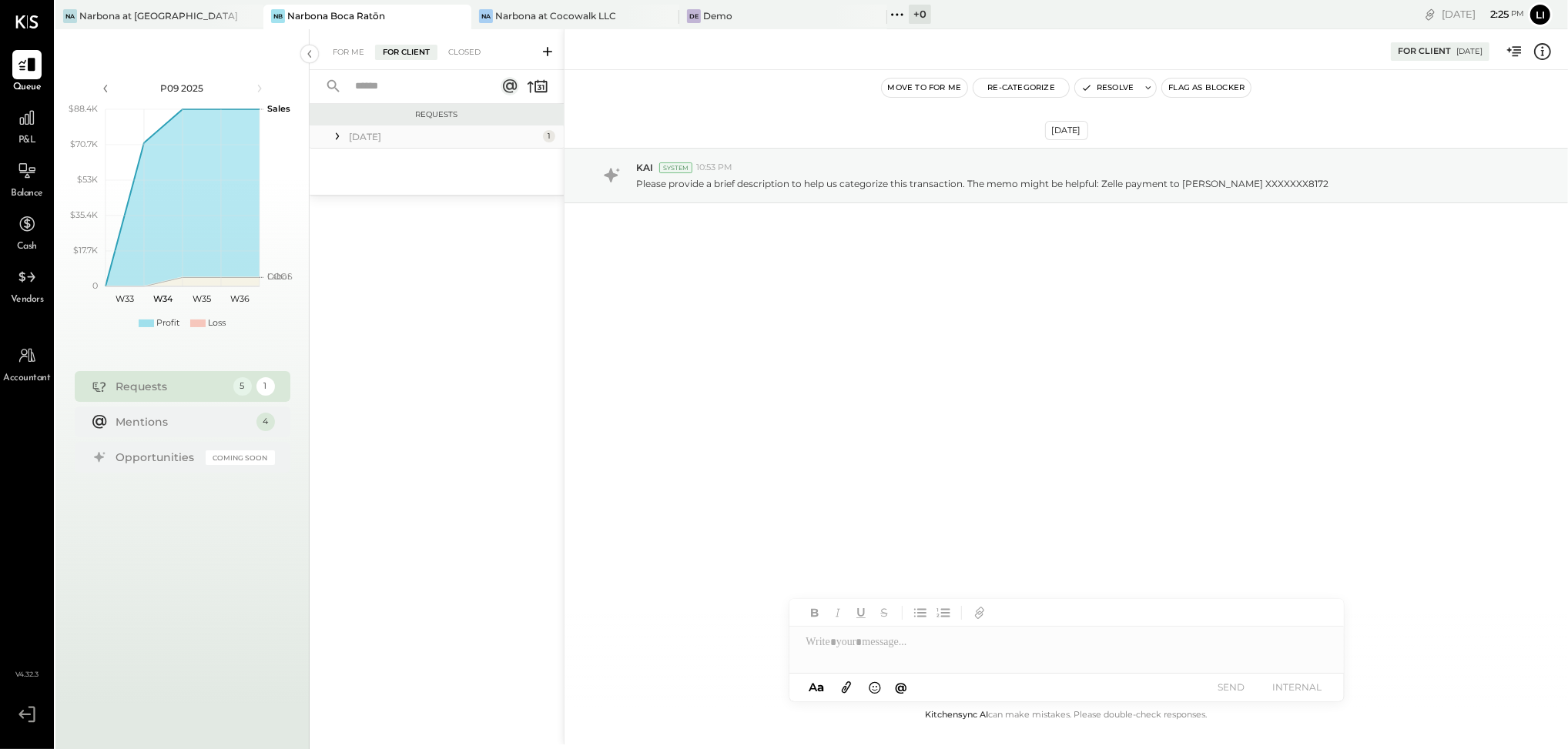
click at [336, 132] on icon at bounding box center [337, 136] width 15 height 15
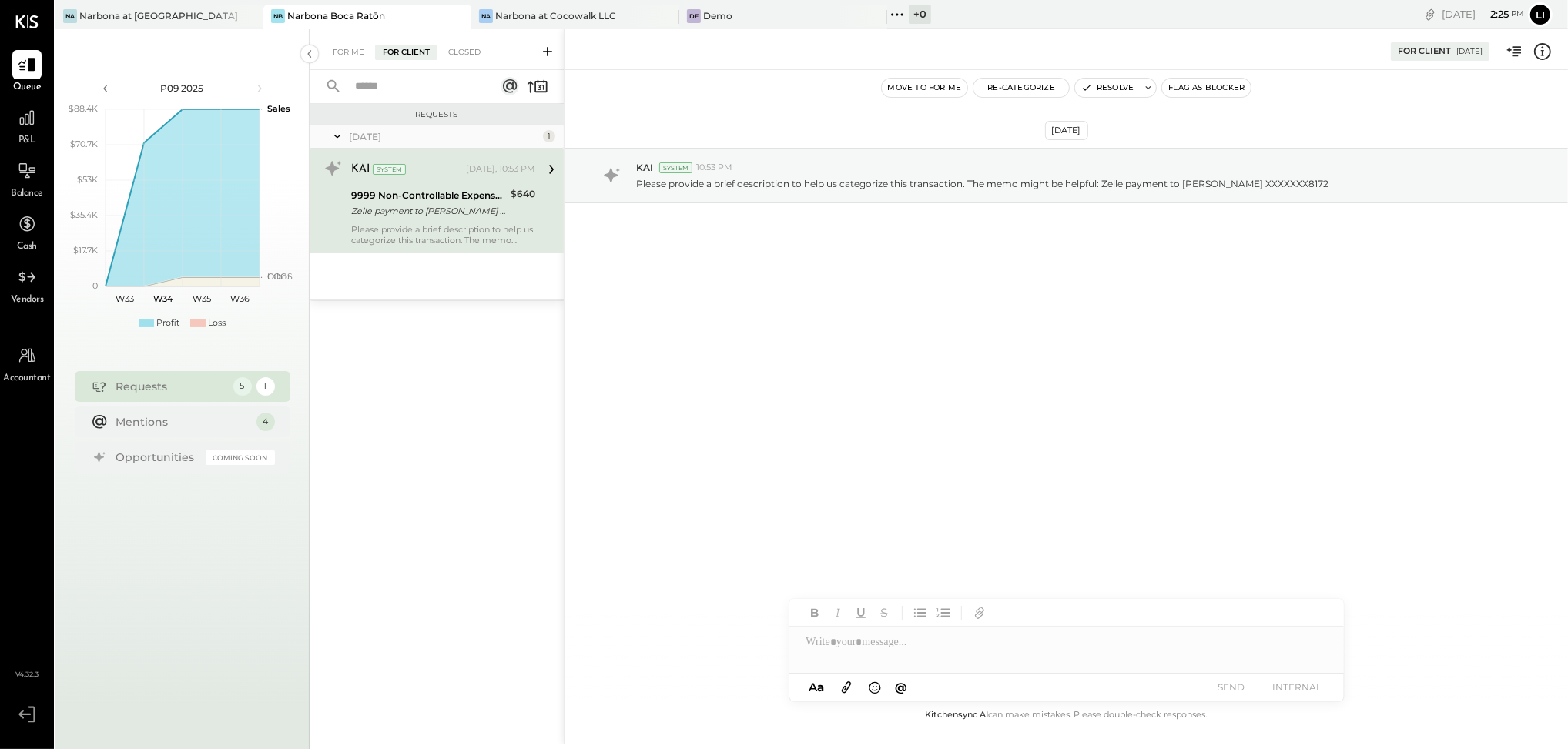
click at [820, 381] on div "[DATE] KAI System 10:53 PM Please provide a brief description to help us catego…" at bounding box center [1066, 388] width 1003 height 636
click at [350, 51] on div "For Me" at bounding box center [348, 52] width 47 height 15
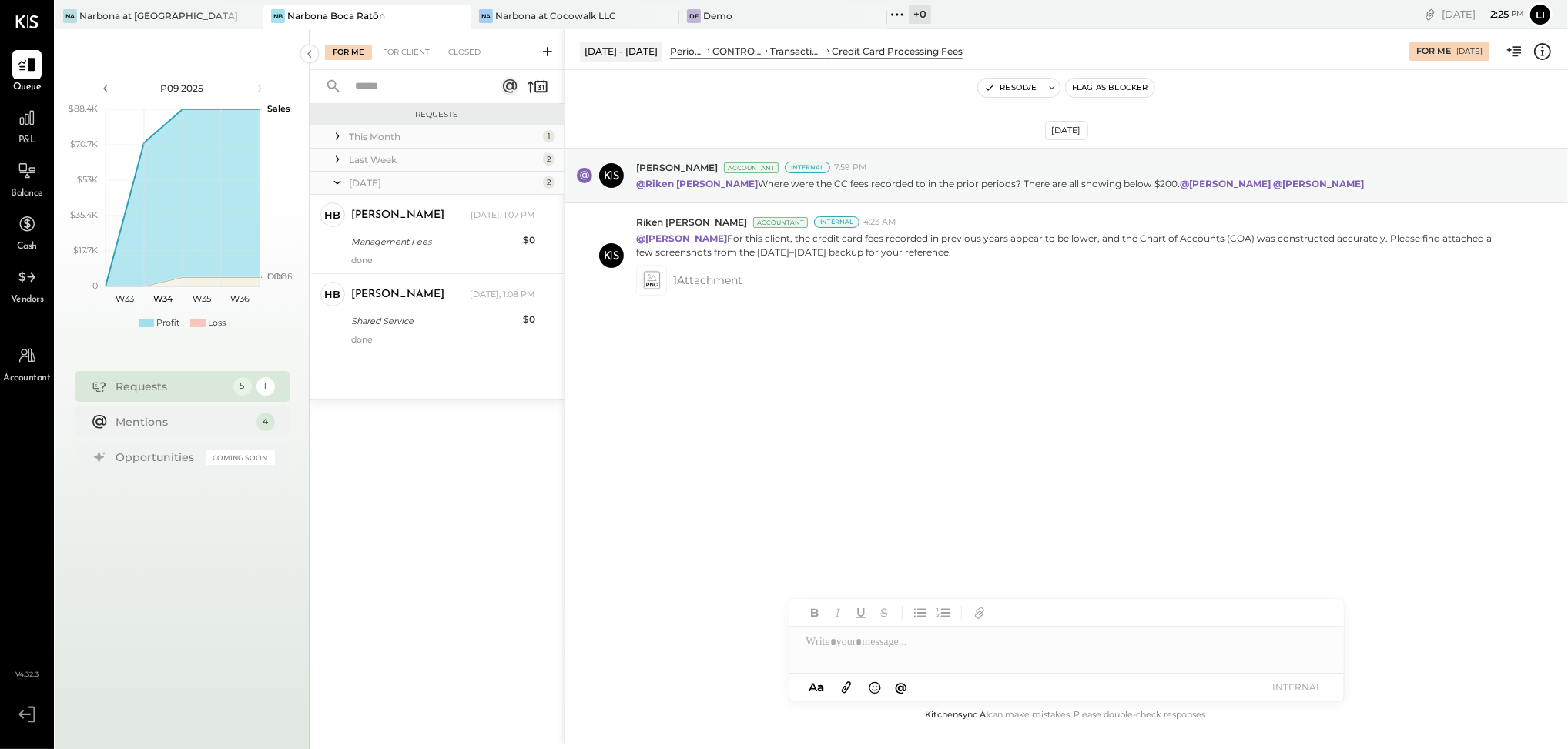
click at [334, 161] on icon at bounding box center [337, 159] width 15 height 15
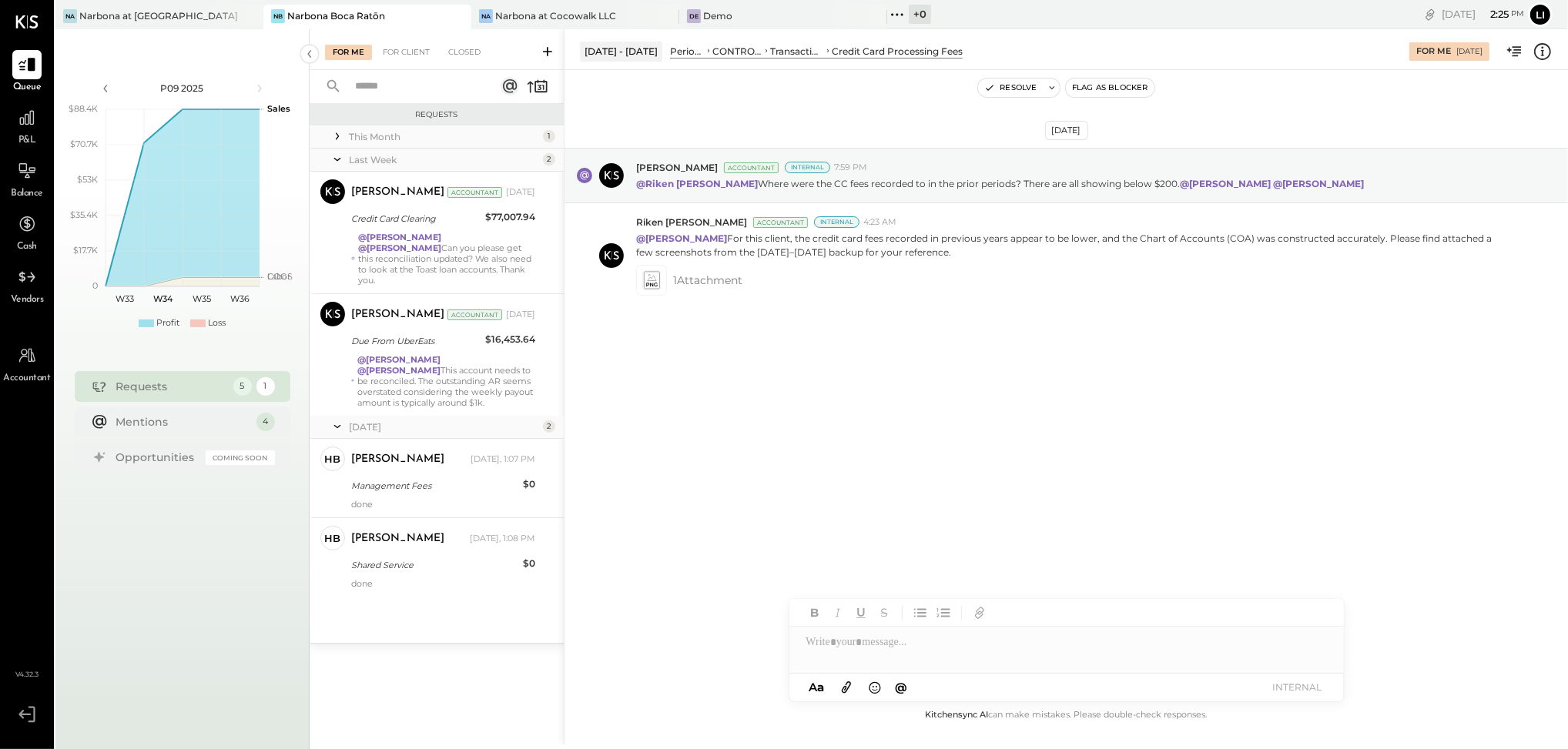
click at [334, 142] on icon at bounding box center [337, 136] width 15 height 15
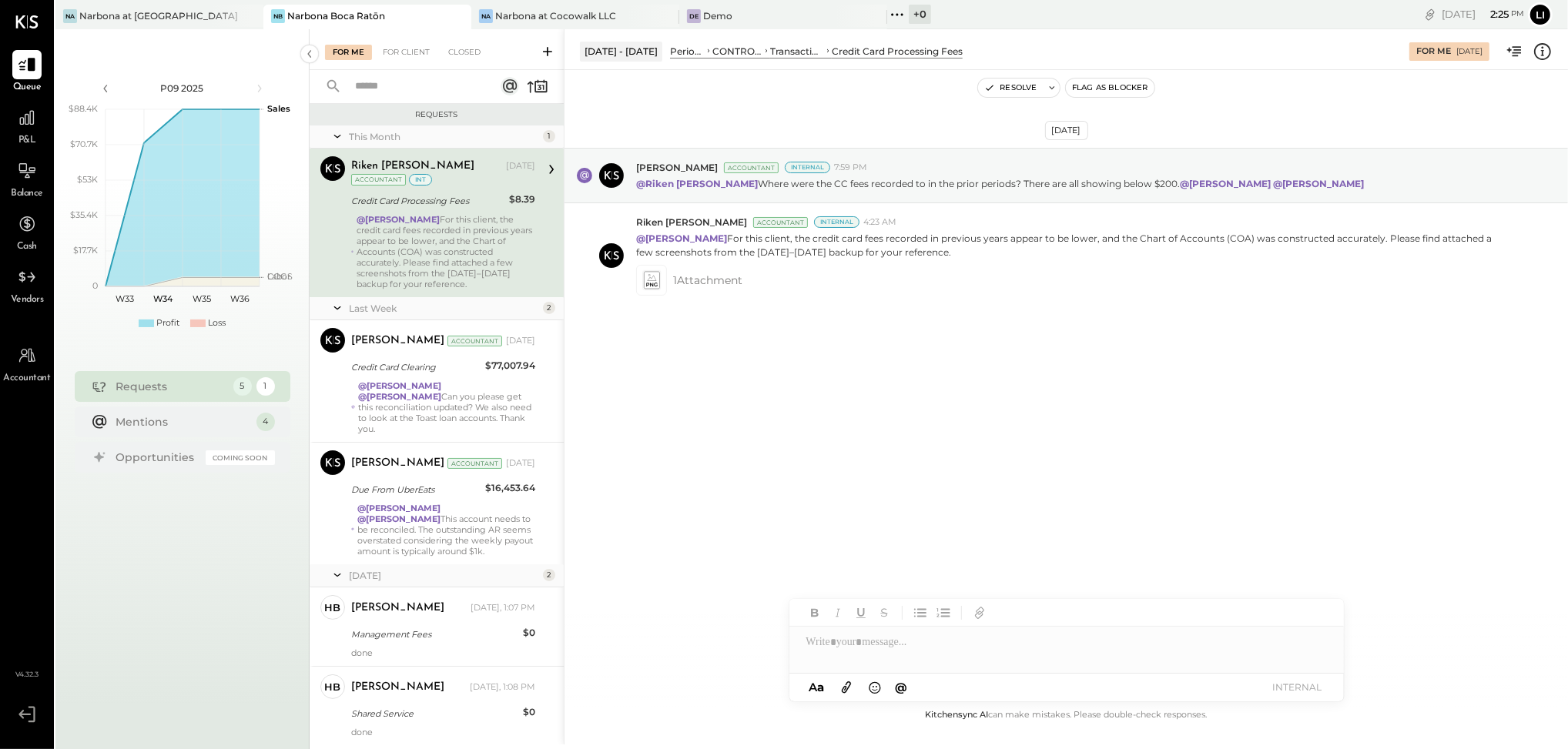
scroll to position [46, 0]
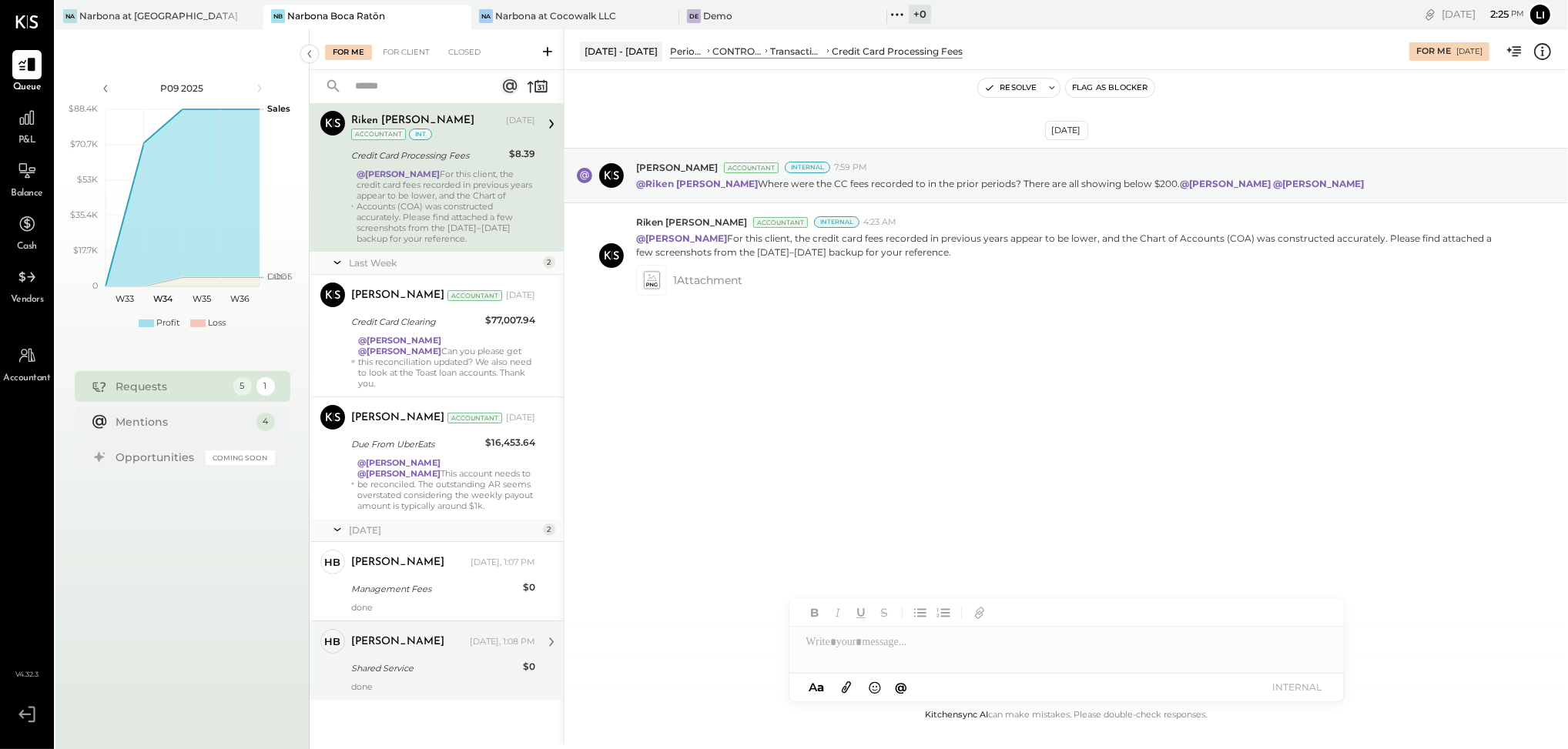
click at [444, 678] on div "[PERSON_NAME] [DATE], 1:08 PM Shared Service $0 done" at bounding box center [443, 660] width 184 height 63
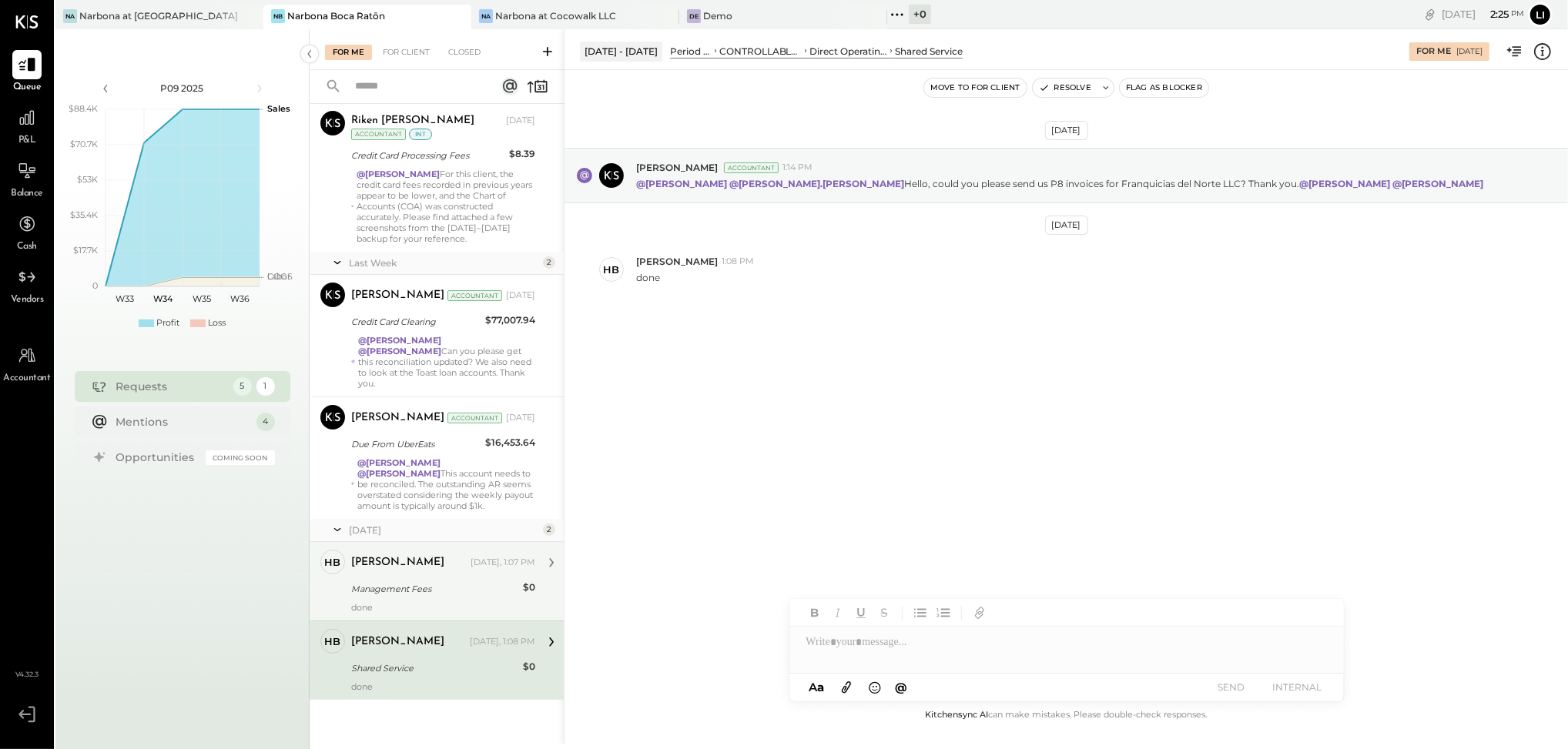
click at [461, 570] on div "[PERSON_NAME] [DATE], 1:07 PM" at bounding box center [443, 563] width 184 height 22
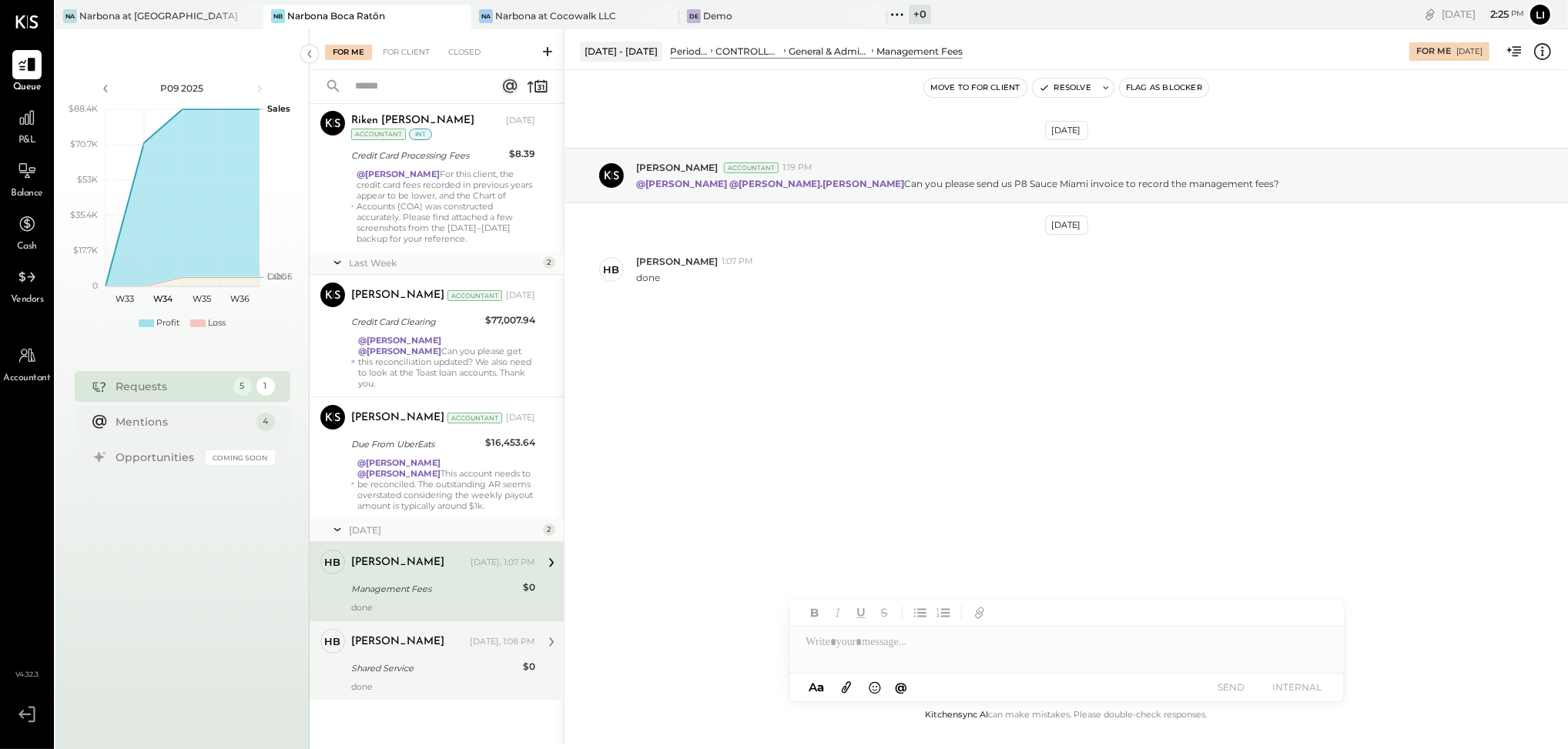
click at [420, 638] on div "[PERSON_NAME]" at bounding box center [409, 642] width 116 height 15
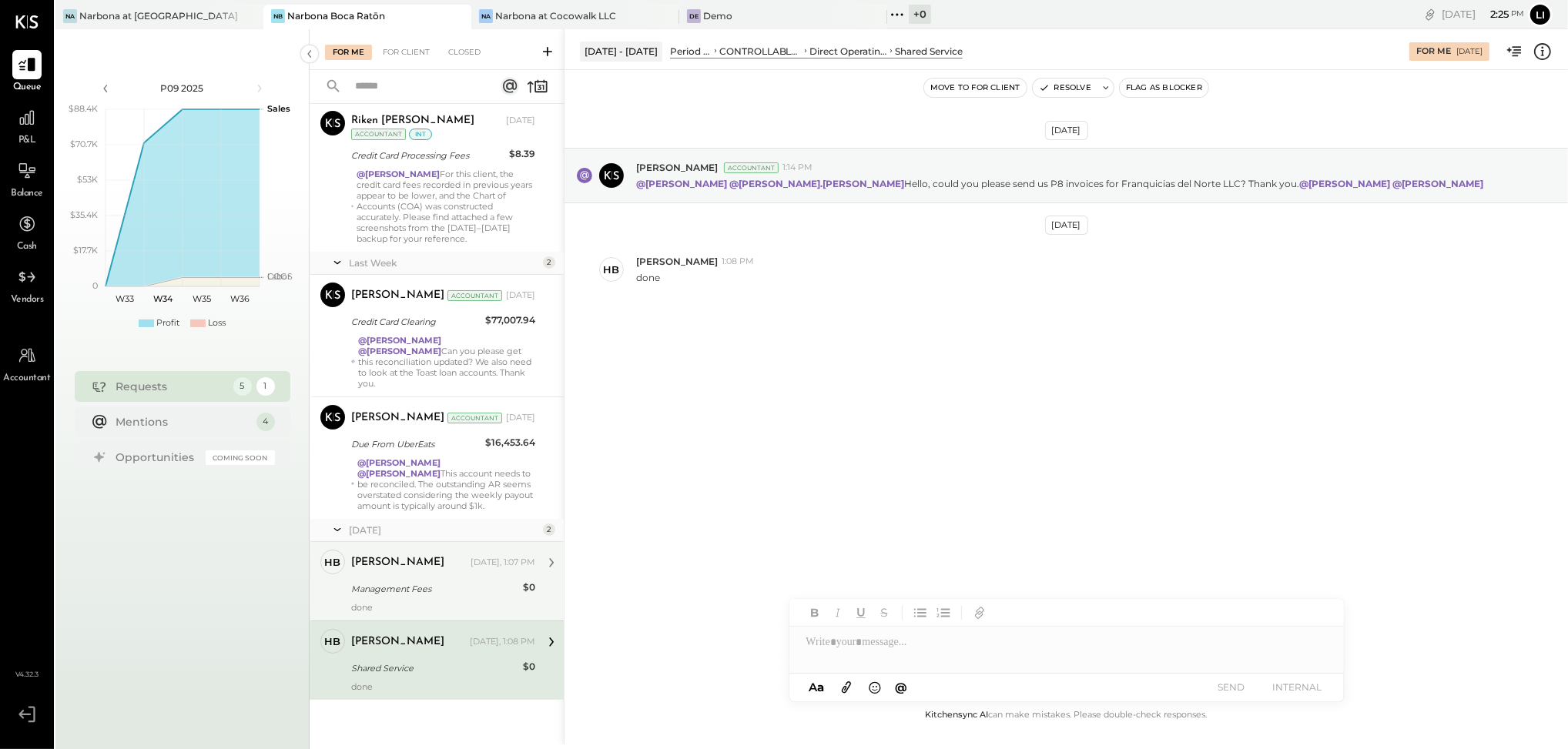
click at [417, 593] on div "Management Fees" at bounding box center [434, 589] width 167 height 15
